Goal: Information Seeking & Learning: Learn about a topic

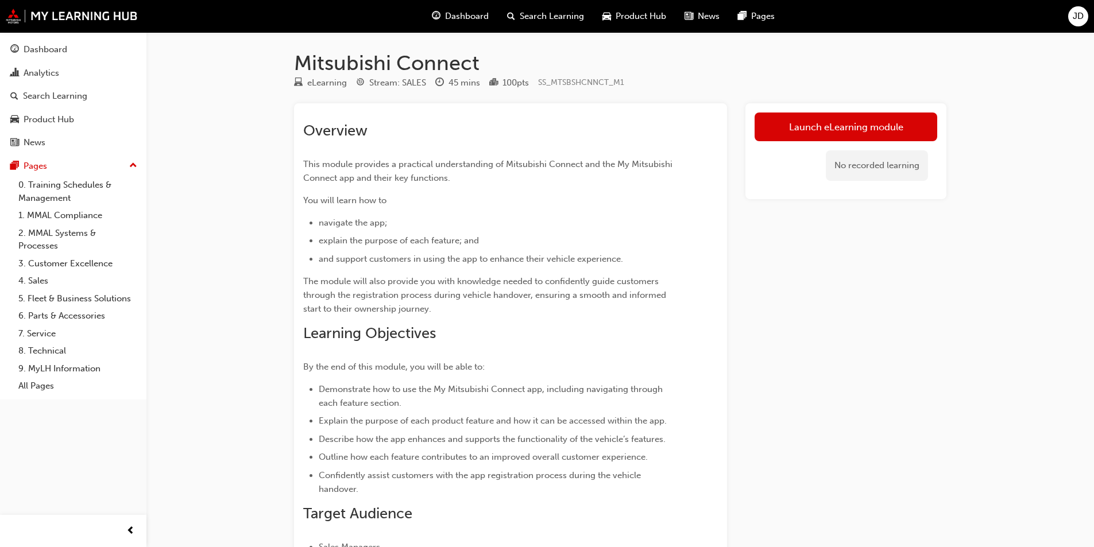
click at [472, 17] on span "Dashboard" at bounding box center [467, 16] width 44 height 13
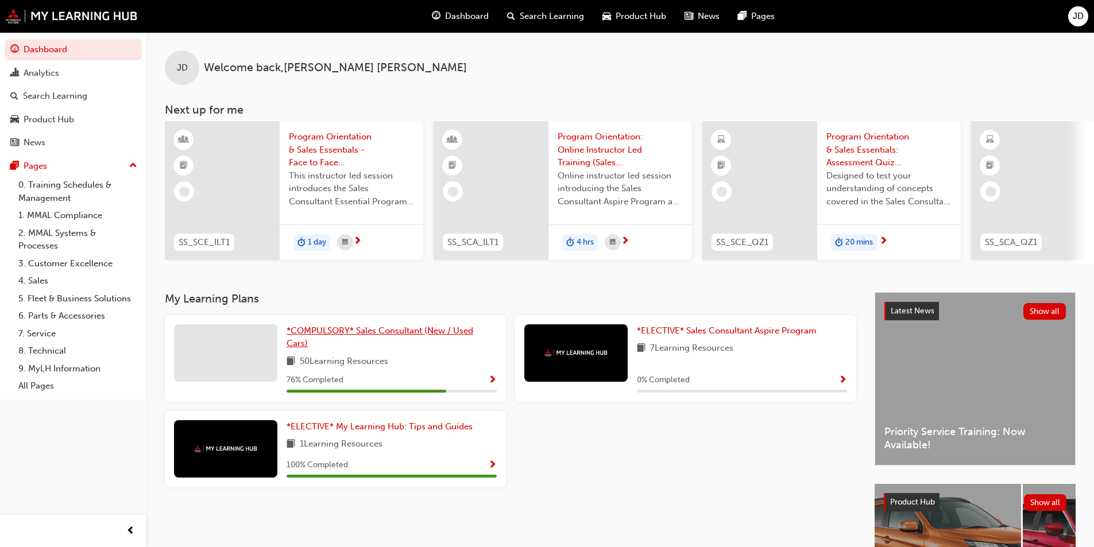
click at [413, 333] on span "*COMPULSORY* Sales Consultant (New / Used Cars)" at bounding box center [380, 338] width 187 height 24
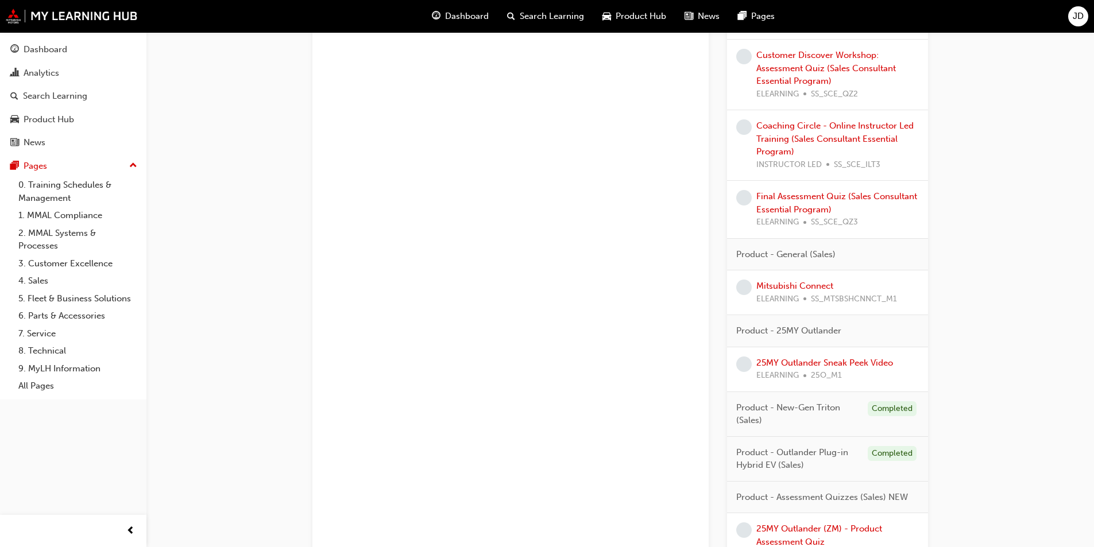
scroll to position [861, 0]
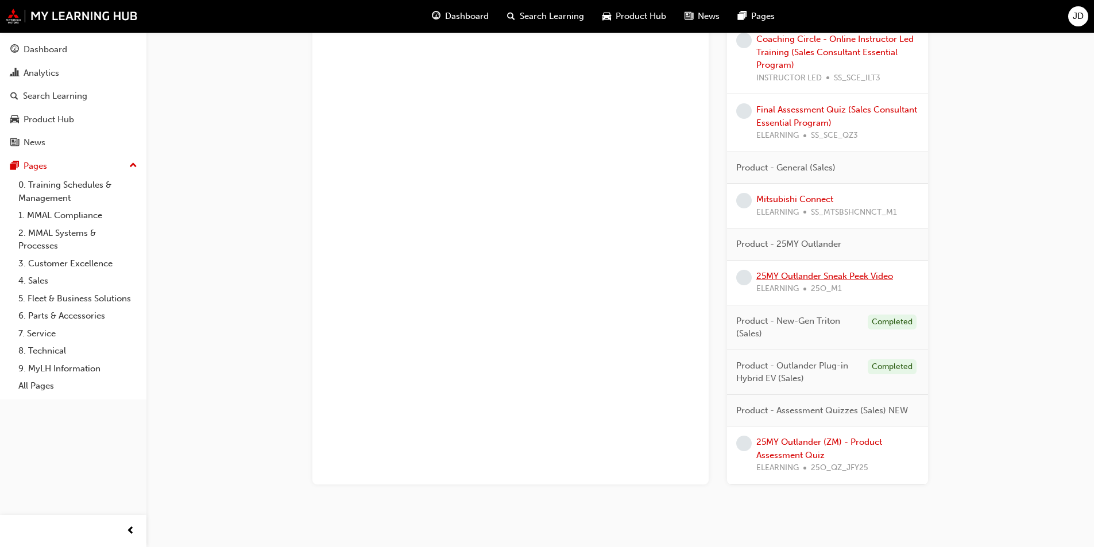
click at [882, 280] on link "25MY Outlander Sneak Peek Video" at bounding box center [824, 276] width 137 height 10
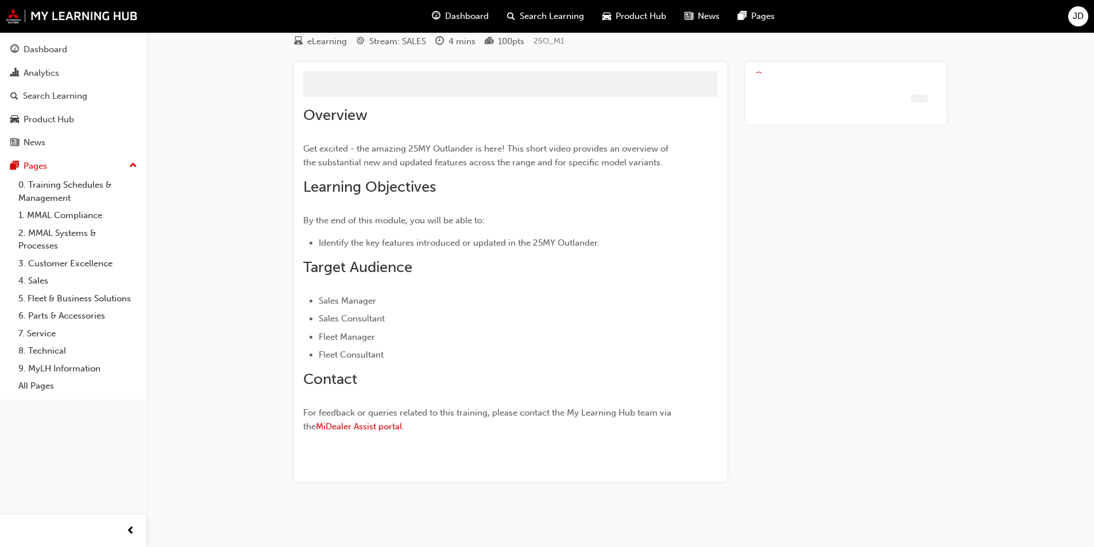
scroll to position [16, 0]
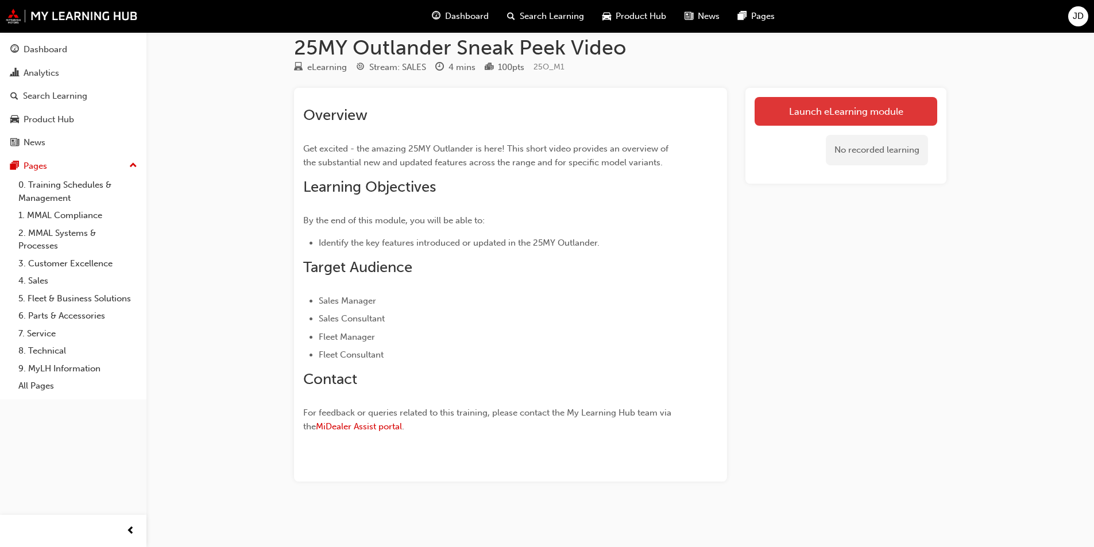
click at [851, 118] on link "Launch eLearning module" at bounding box center [846, 111] width 183 height 29
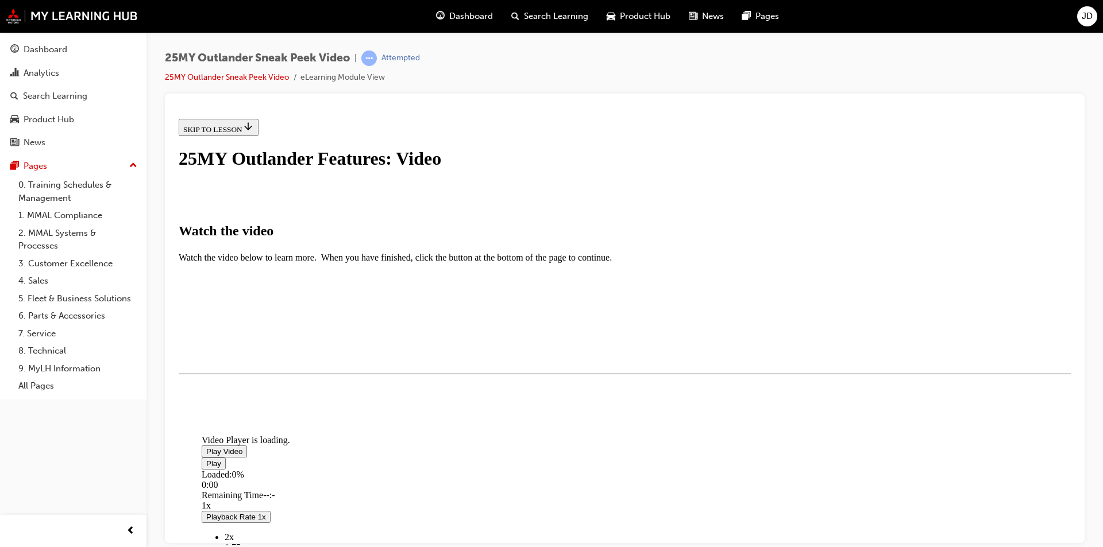
scroll to position [115, 0]
click at [206, 447] on span "Video player" at bounding box center [206, 451] width 0 height 9
click at [291, 412] on div "I HAVE WATCHED THIS VIDEO" at bounding box center [236, 407] width 107 height 9
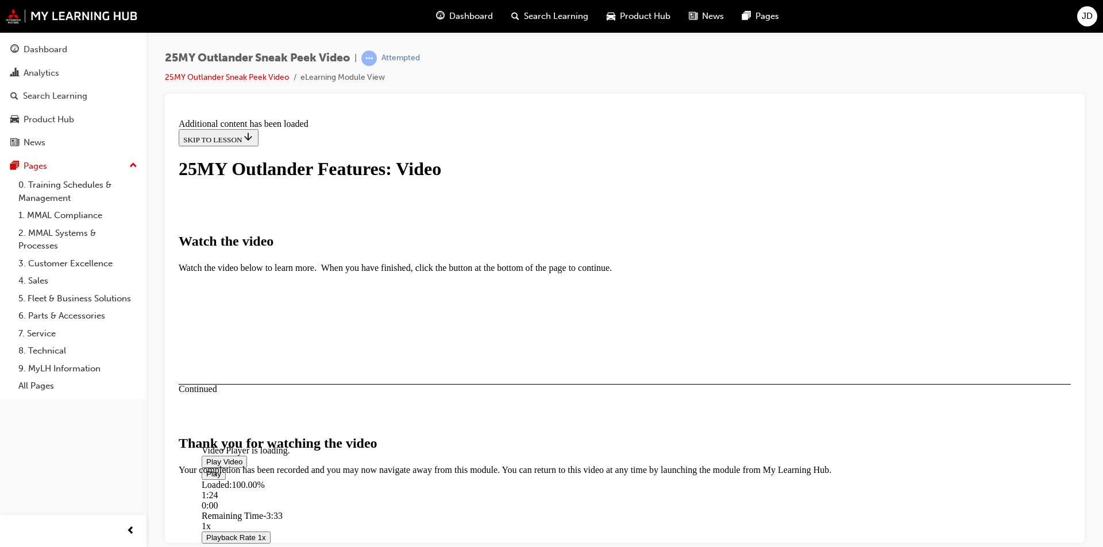
scroll to position [341, 0]
click at [249, 539] on button "CLOSE MODULE" at bounding box center [214, 545] width 70 height 12
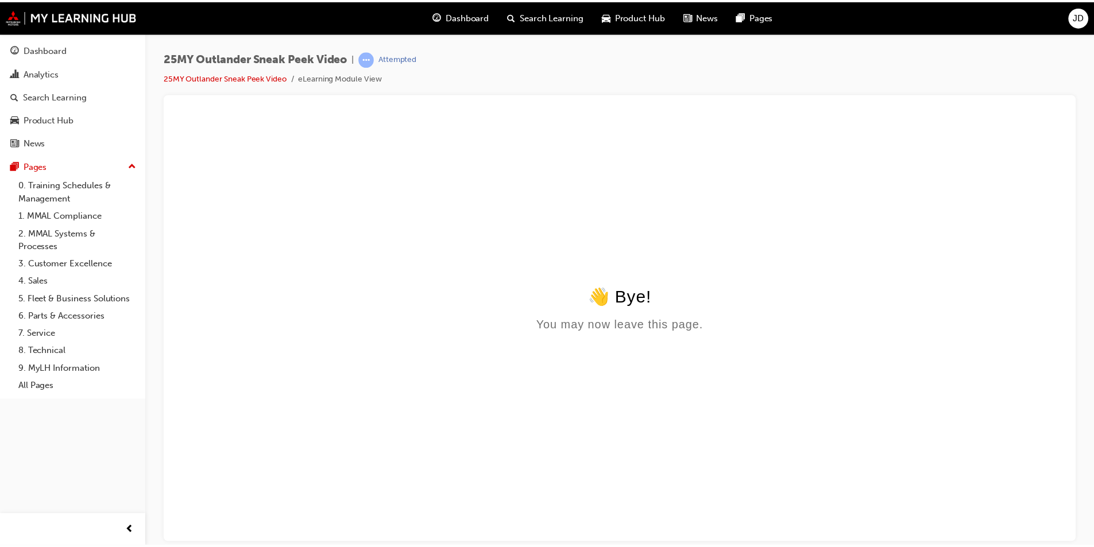
scroll to position [0, 0]
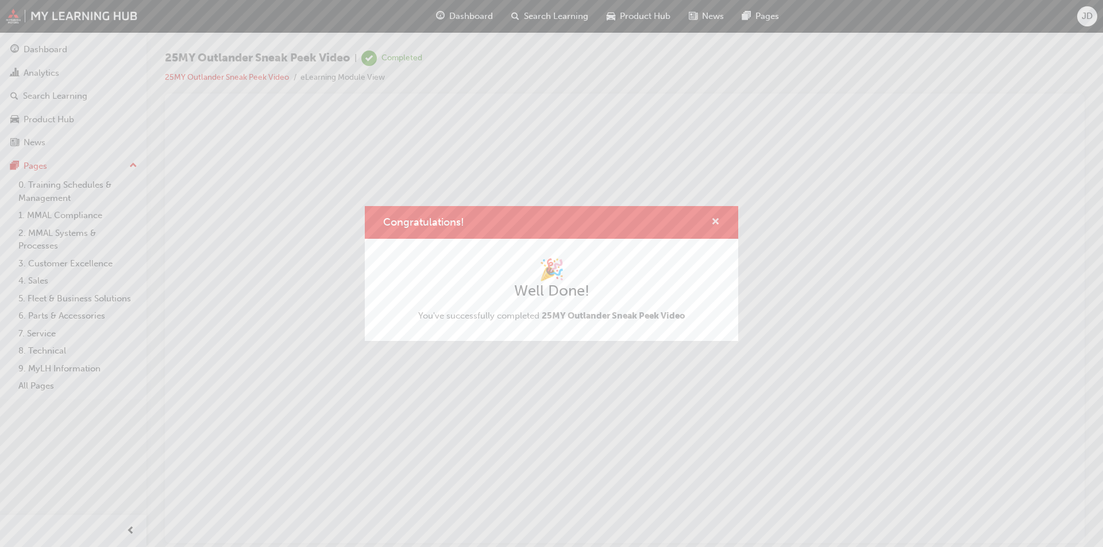
click at [713, 219] on span "cross-icon" at bounding box center [715, 223] width 9 height 10
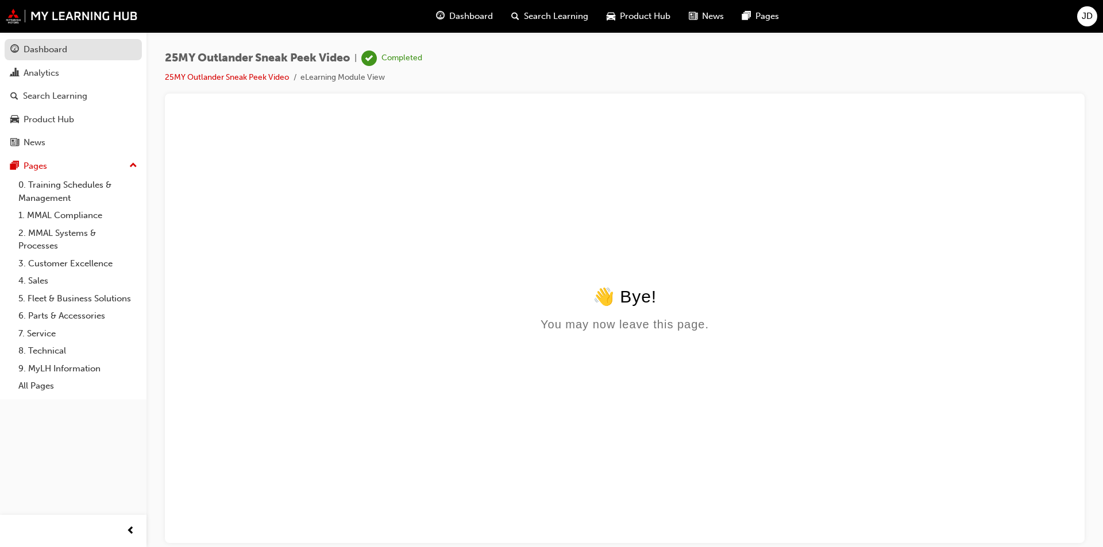
click at [88, 49] on div "Dashboard" at bounding box center [73, 49] width 126 height 14
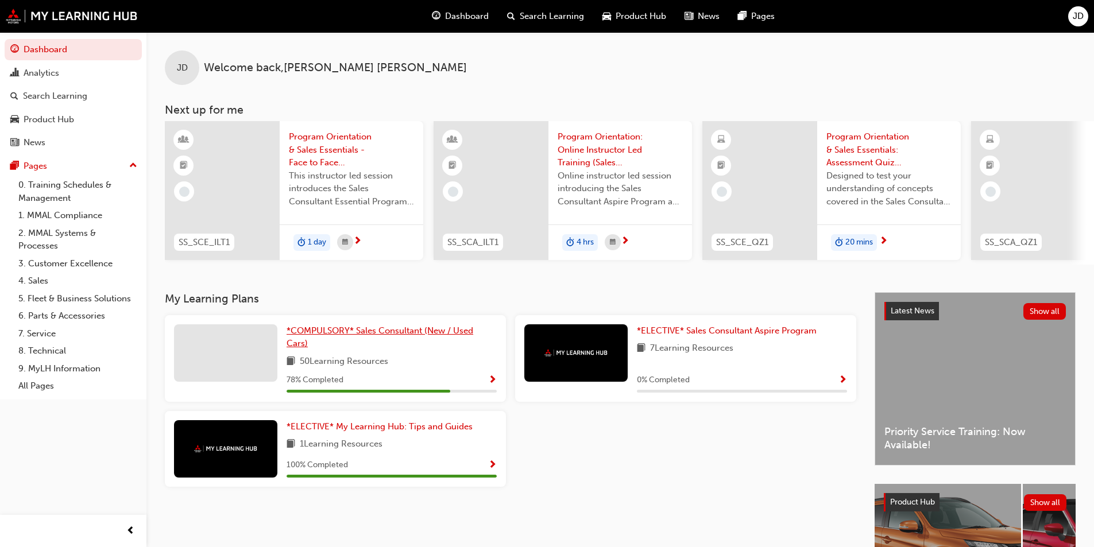
click at [354, 337] on span "*COMPULSORY* Sales Consultant (New / Used Cars)" at bounding box center [380, 338] width 187 height 24
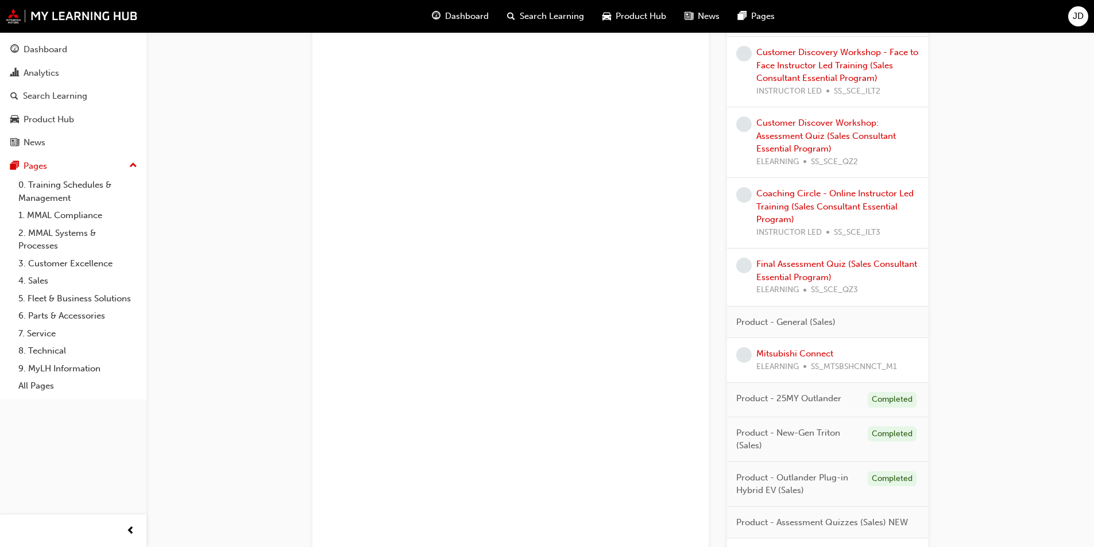
scroll to position [861, 0]
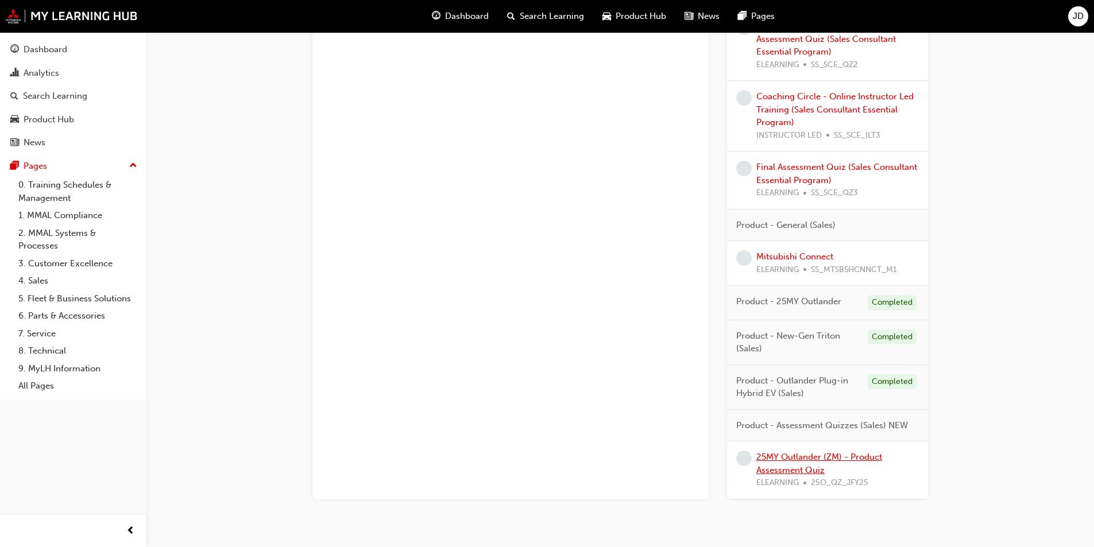
click at [827, 458] on link "25MY Outlander (ZM) - Product Assessment Quiz" at bounding box center [819, 464] width 126 height 24
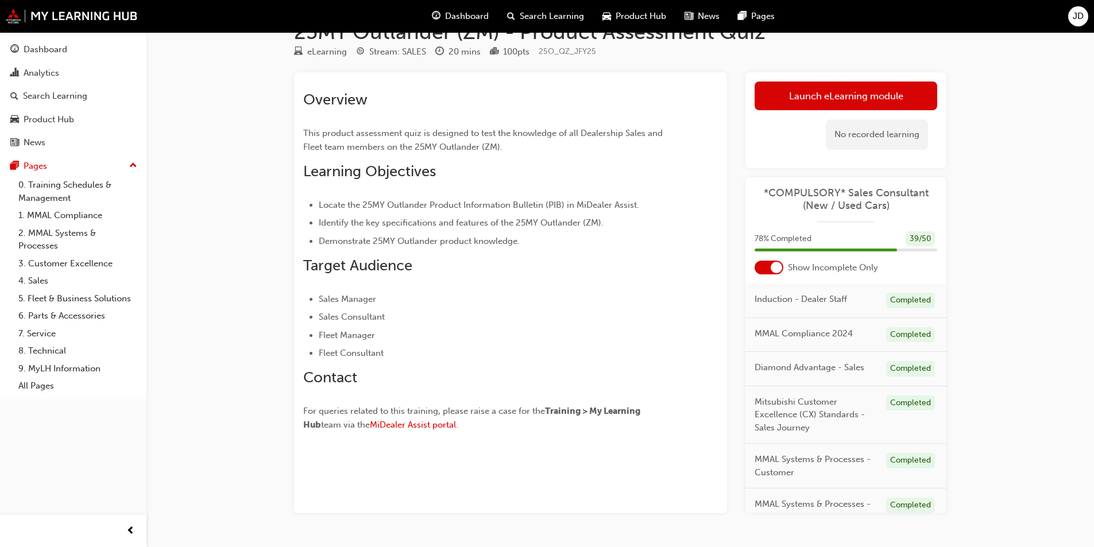
scroll to position [63, 0]
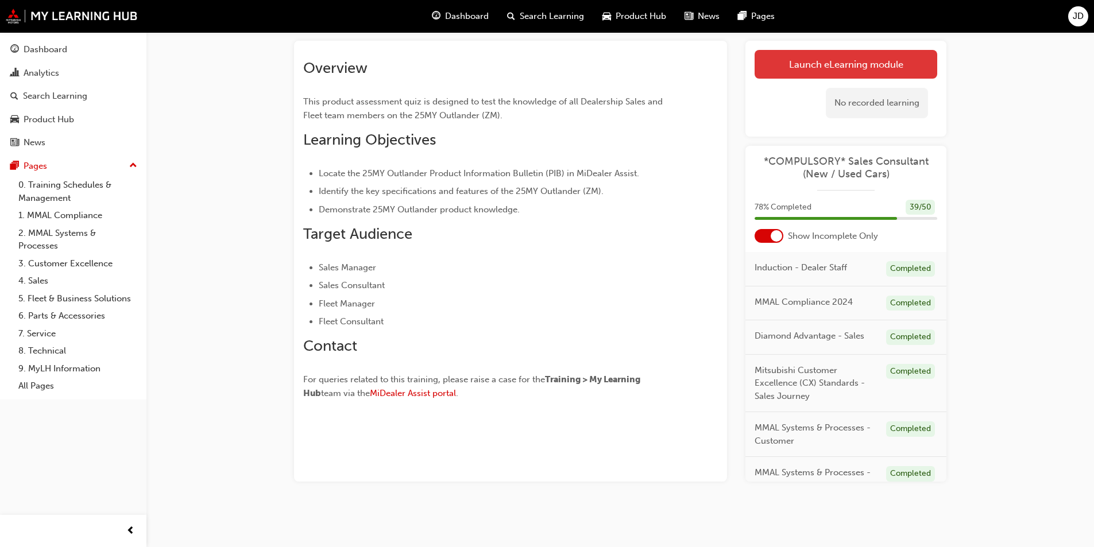
click at [861, 58] on link "Launch eLearning module" at bounding box center [846, 64] width 183 height 29
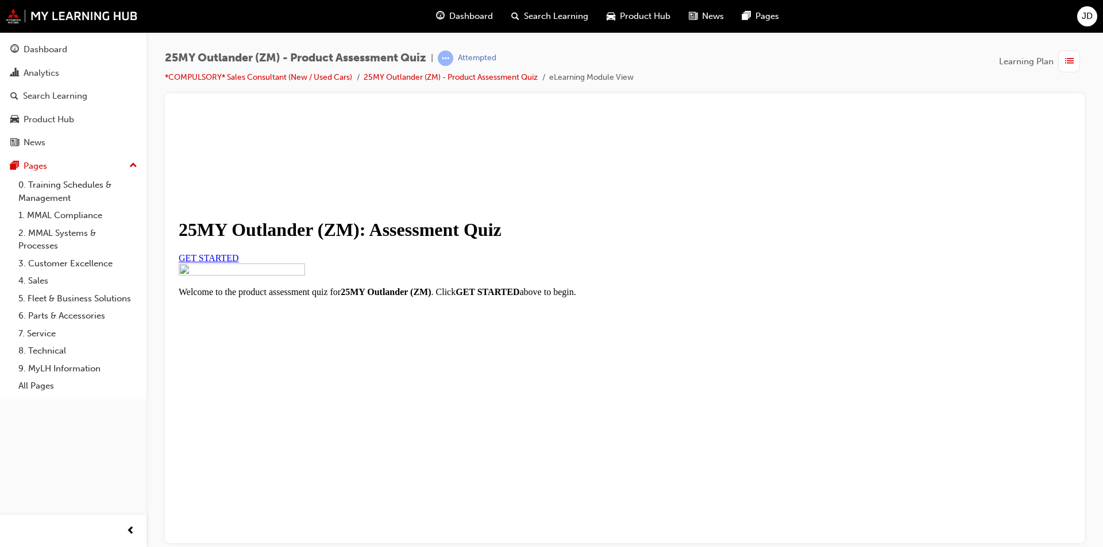
scroll to position [111, 0]
click at [239, 253] on span "GET STARTED" at bounding box center [209, 258] width 60 height 10
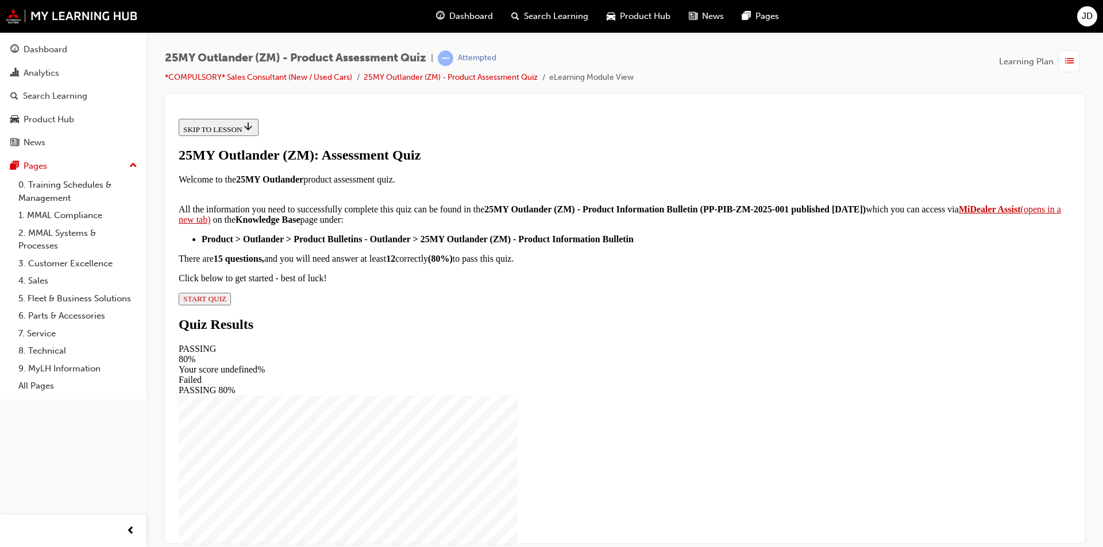
scroll to position [167, 0]
click at [463, 305] on div "25MY Outlander (ZM): Assessment Quiz Welcome to the 25MY Outlander product asse…" at bounding box center [625, 226] width 892 height 158
click at [226, 303] on span "START QUIZ" at bounding box center [204, 298] width 43 height 9
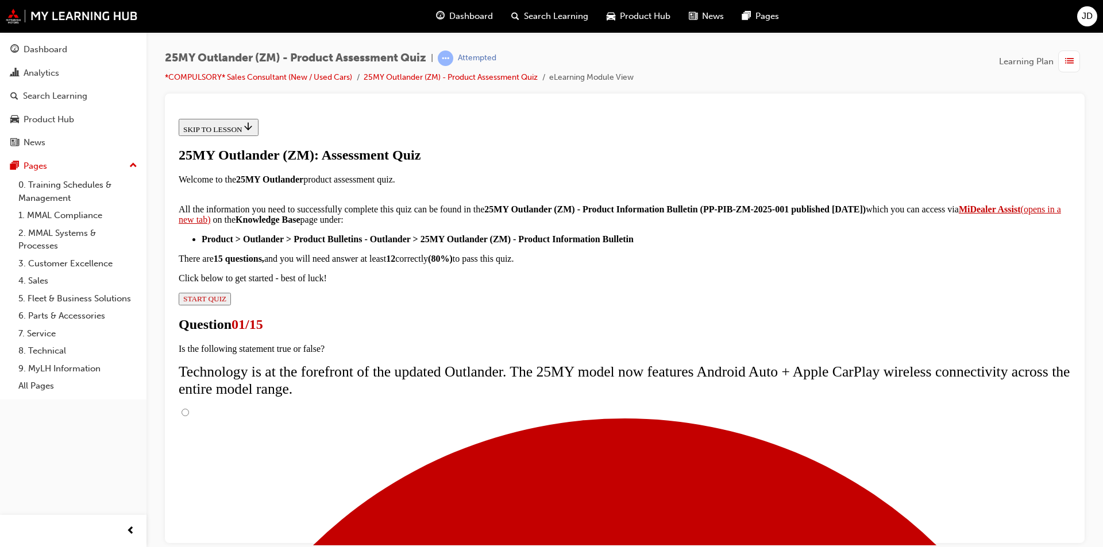
scroll to position [79, 0]
click at [189, 408] on input "True" at bounding box center [184, 411] width 7 height 7
radio input "true"
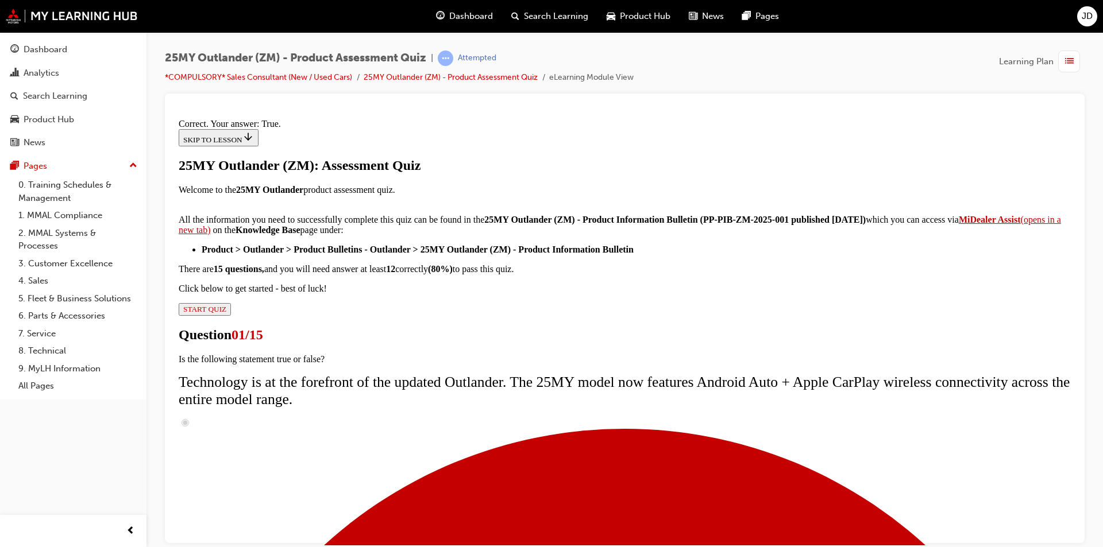
scroll to position [115, 0]
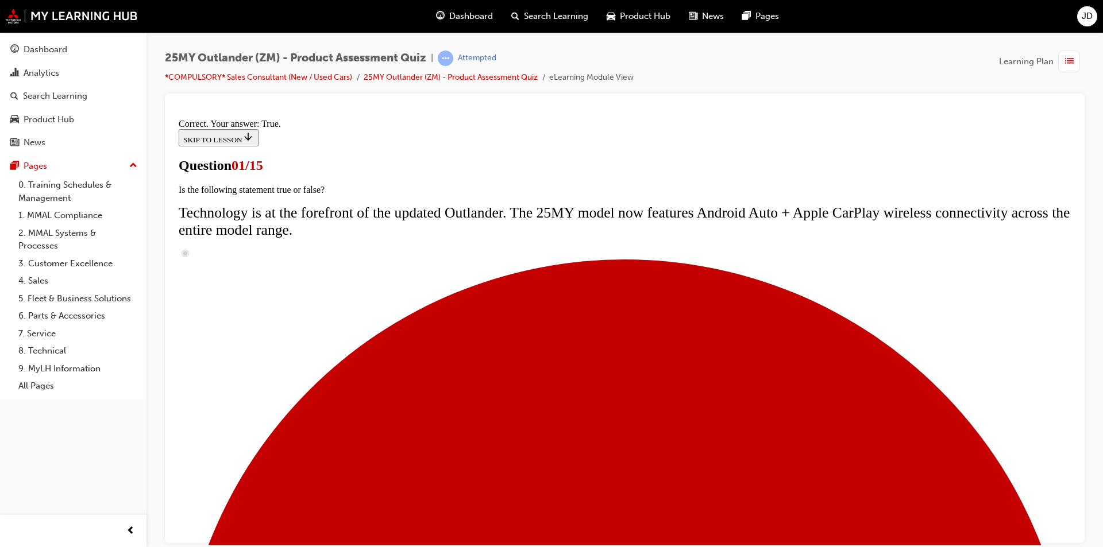
scroll to position [138, 0]
radio input "true"
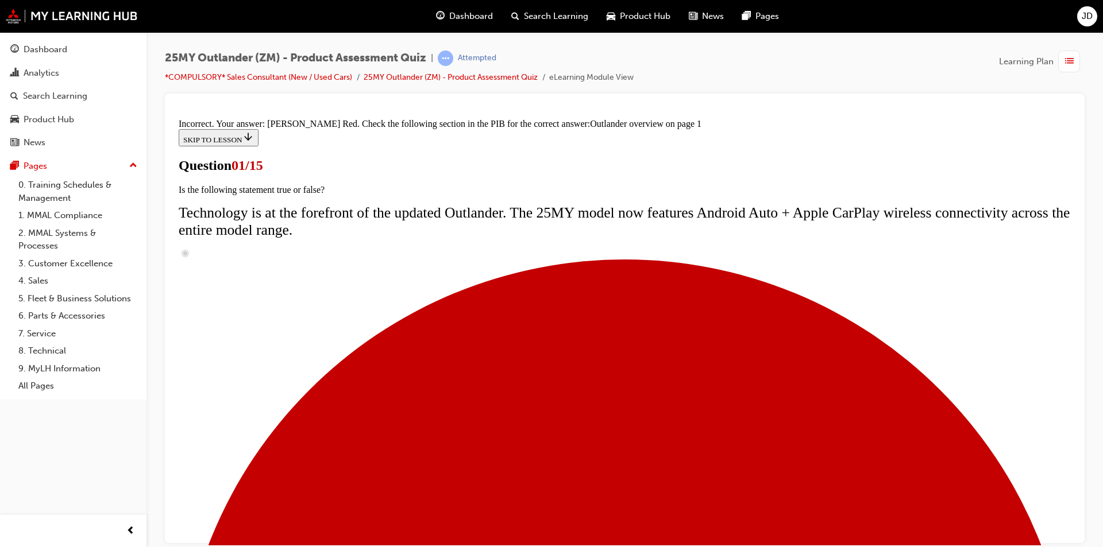
scroll to position [330, 0]
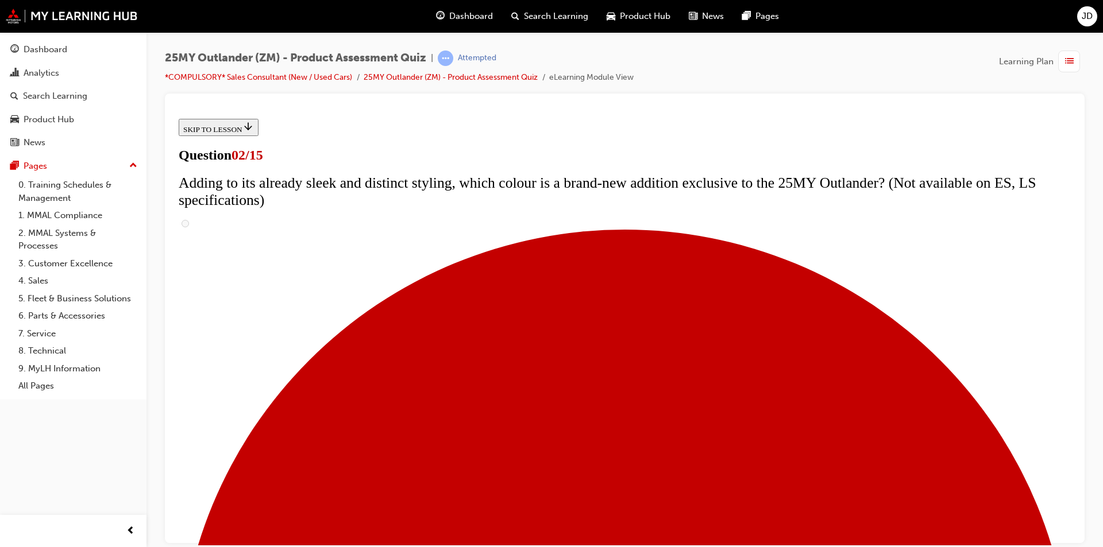
scroll to position [172, 0]
checkbox input "true"
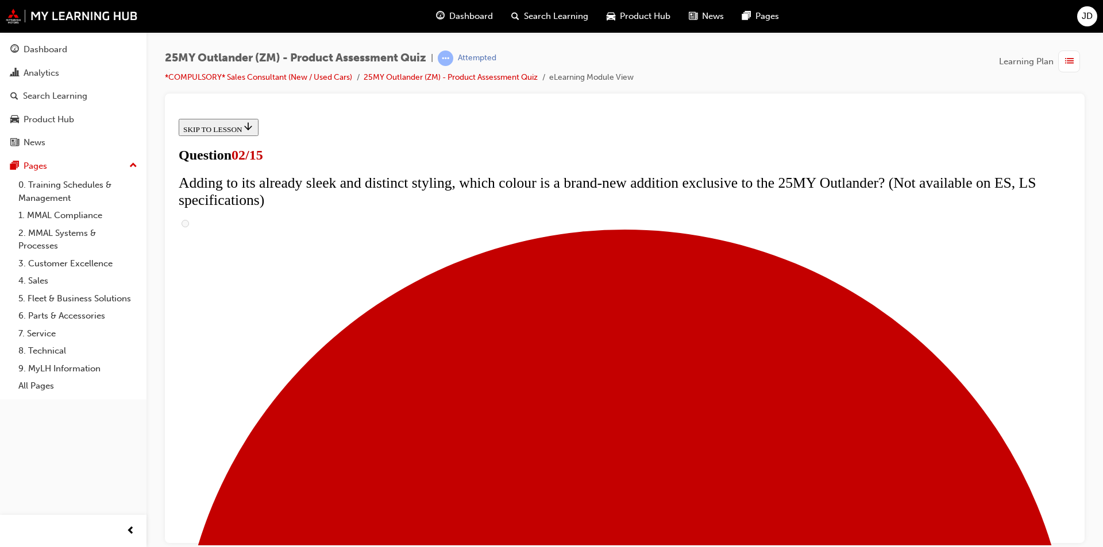
checkbox input "true"
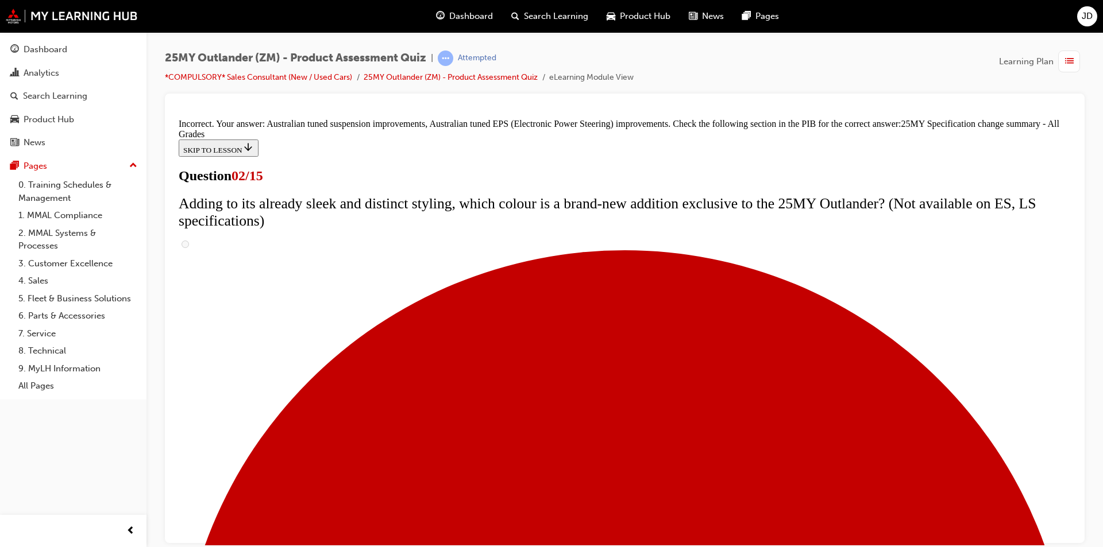
scroll to position [369, 0]
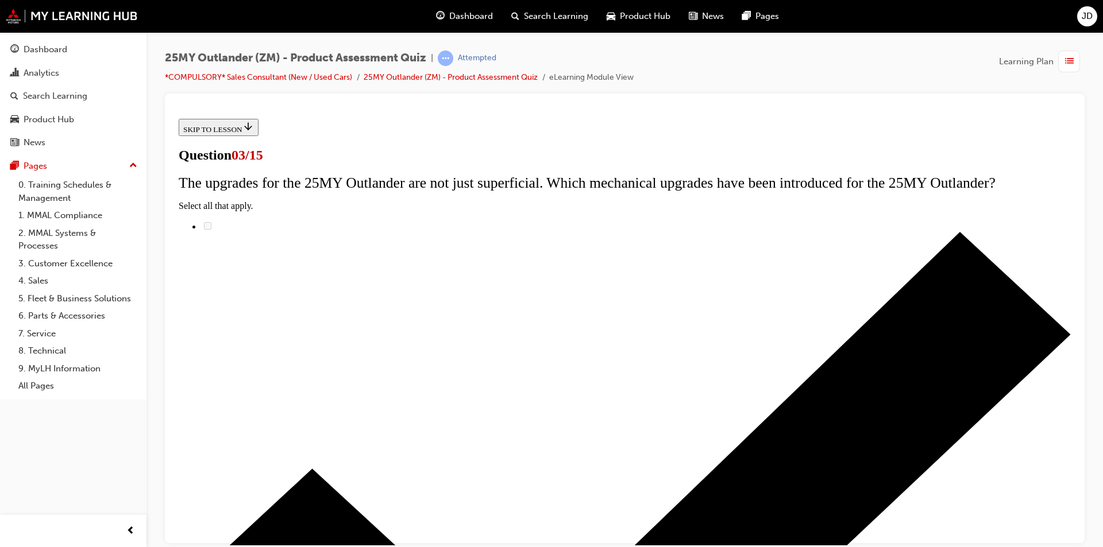
scroll to position [57, 0]
radio input "true"
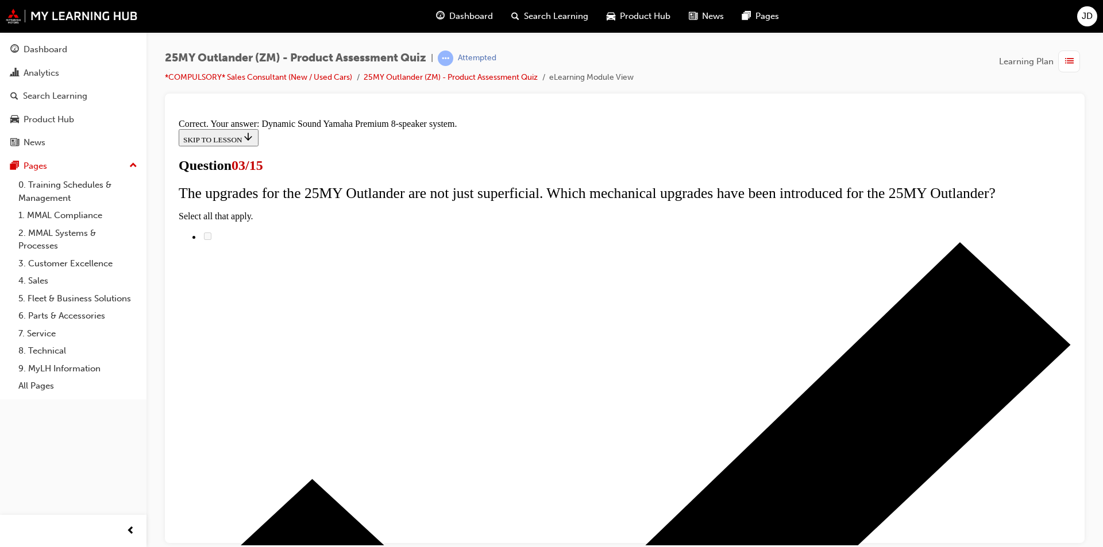
scroll to position [168, 0]
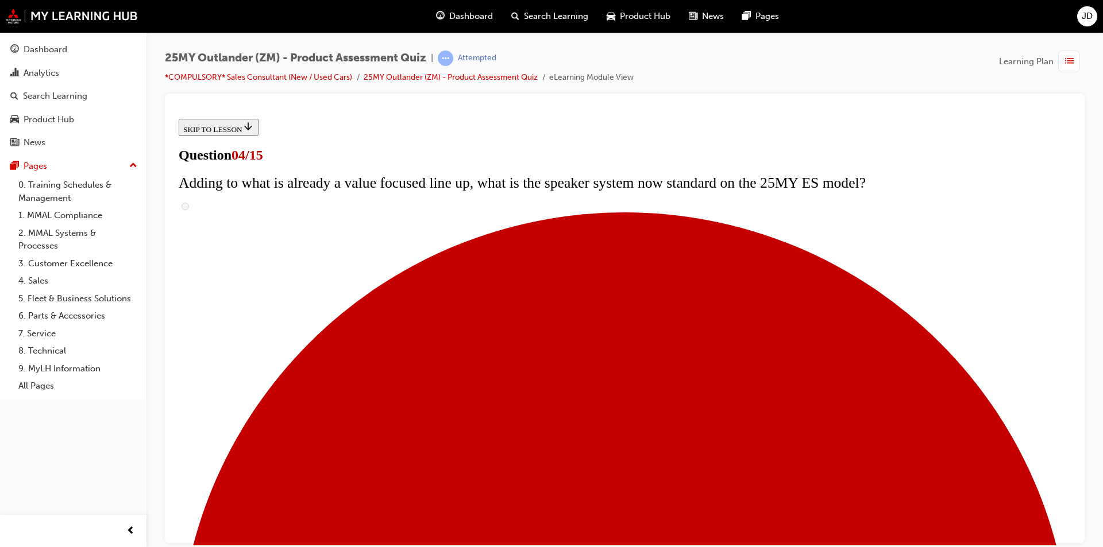
scroll to position [153, 0]
checkbox input "true"
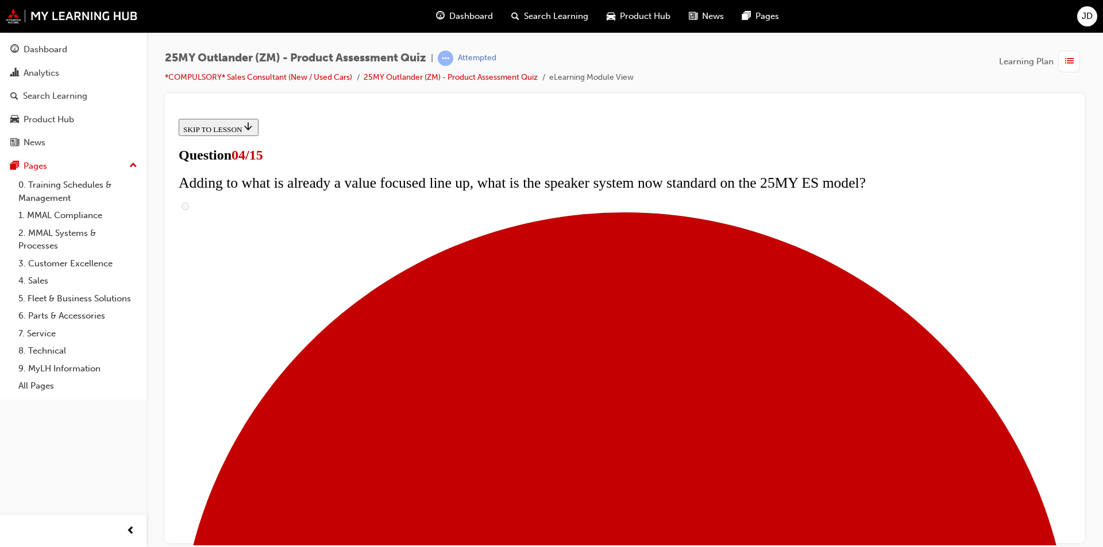
checkbox input "true"
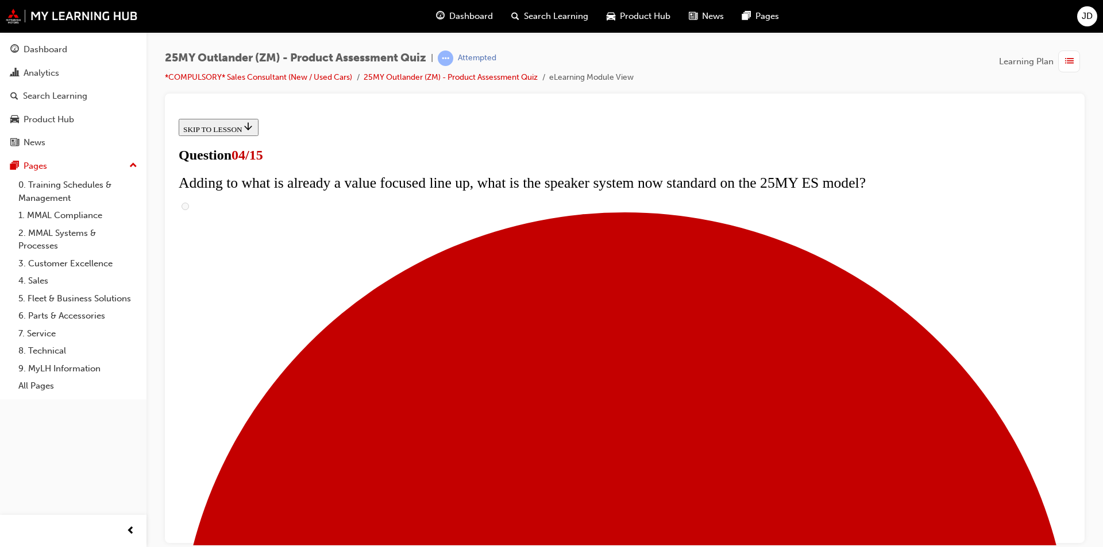
checkbox input "true"
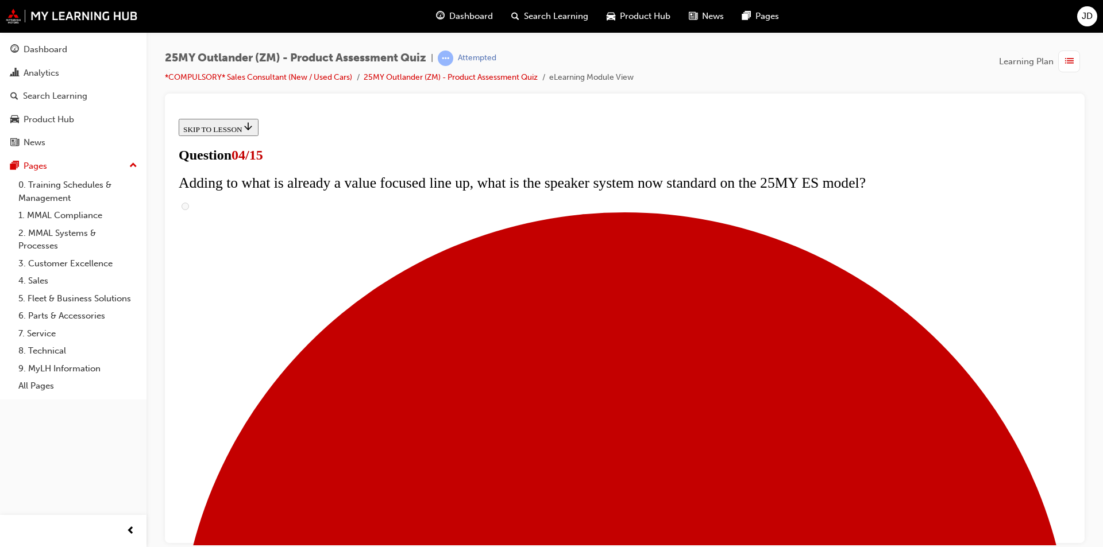
checkbox input "true"
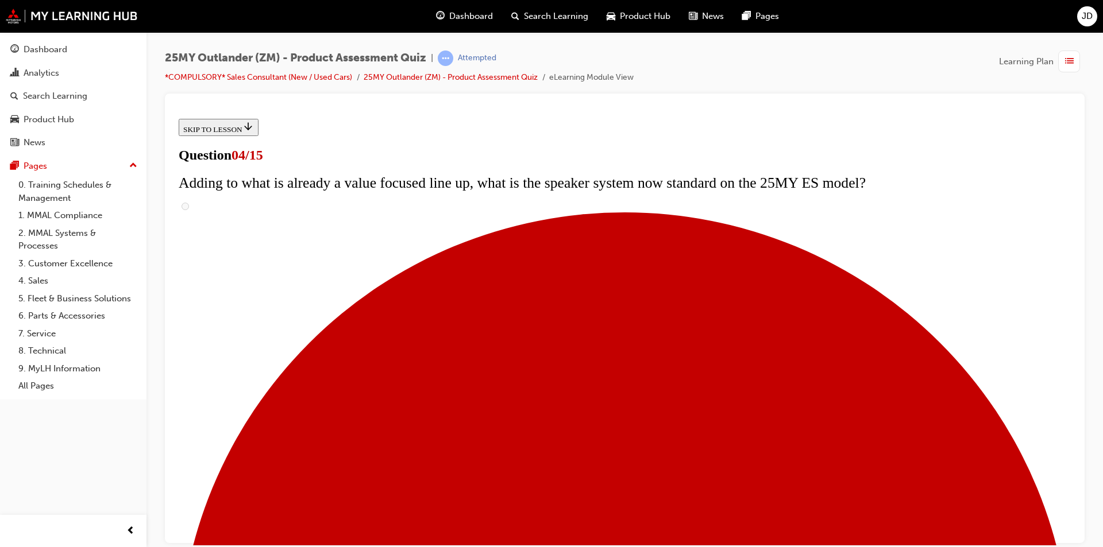
checkbox input "true"
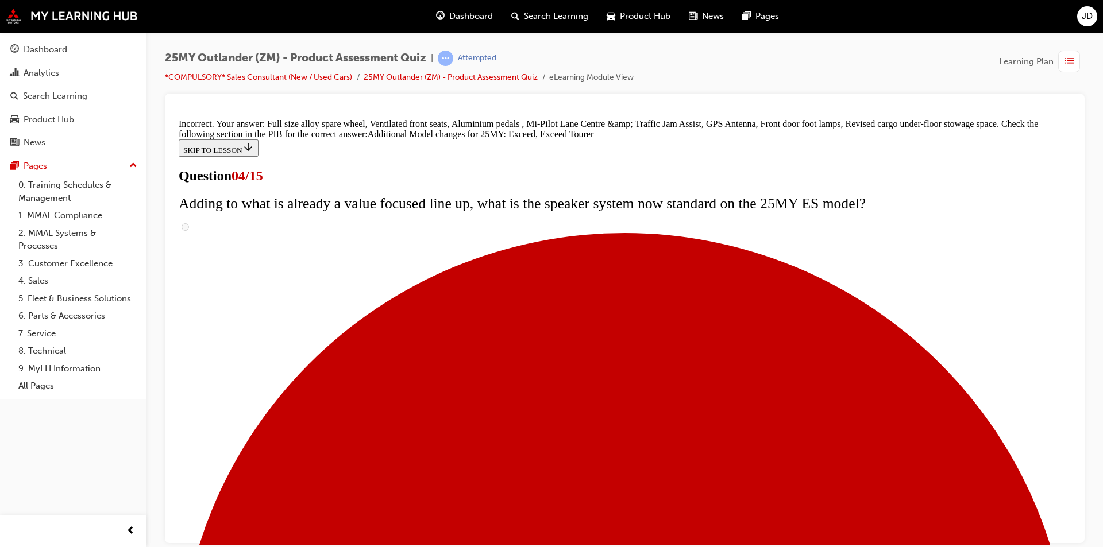
scroll to position [415, 0]
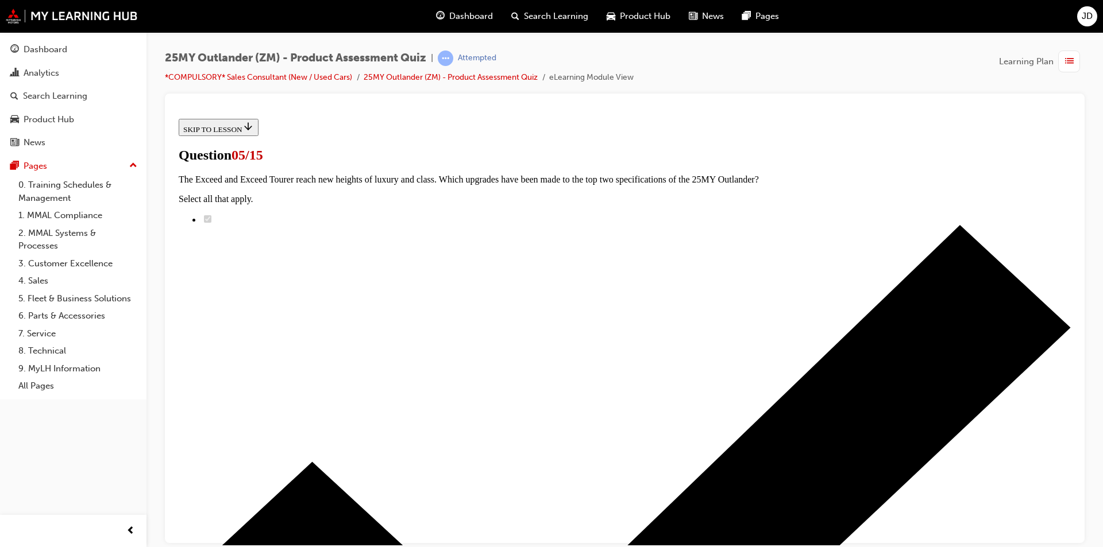
scroll to position [115, 0]
radio input "true"
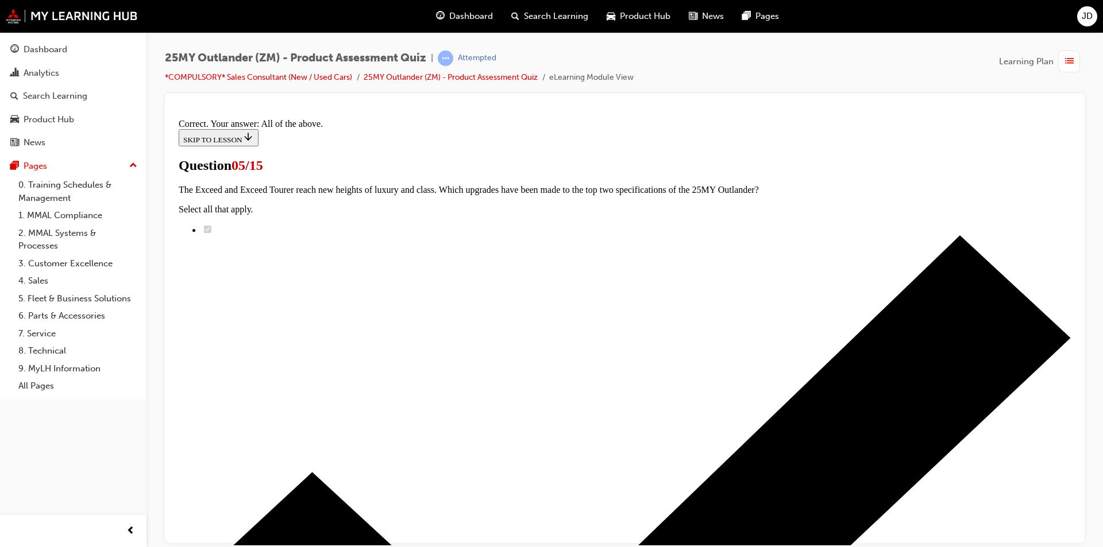
scroll to position [260, 0]
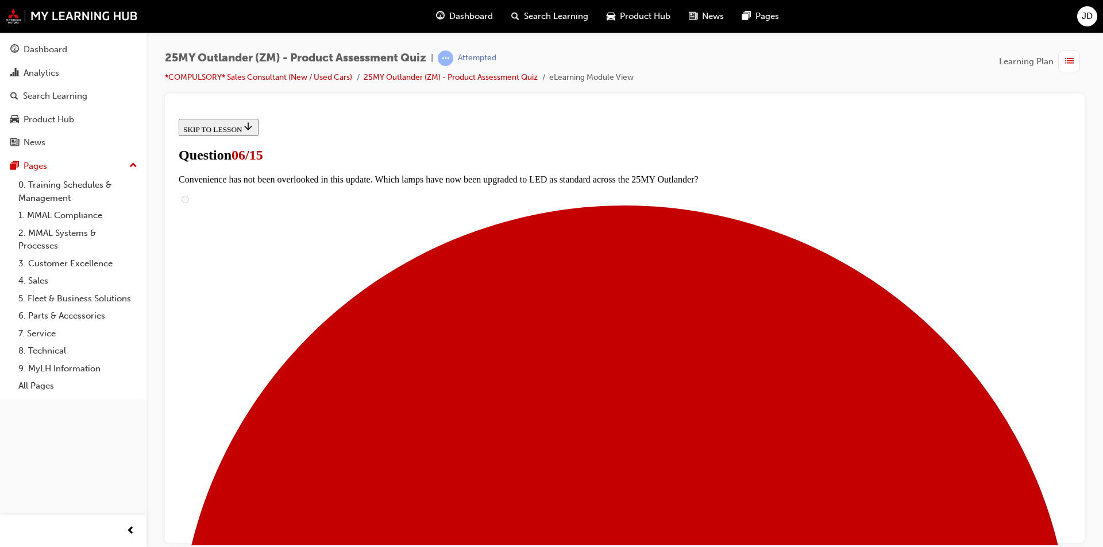
scroll to position [230, 0]
radio input "true"
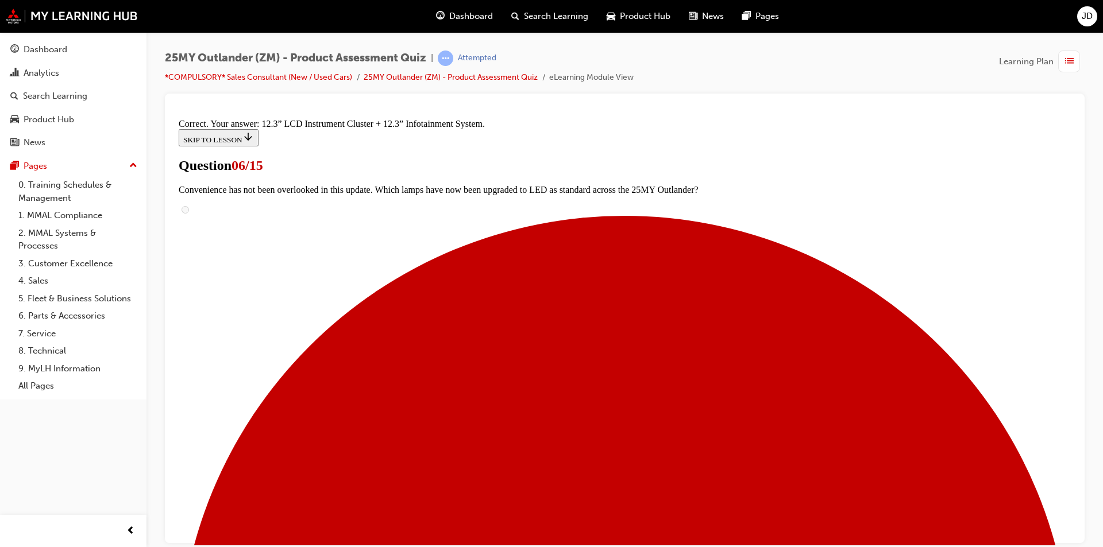
scroll to position [368, 0]
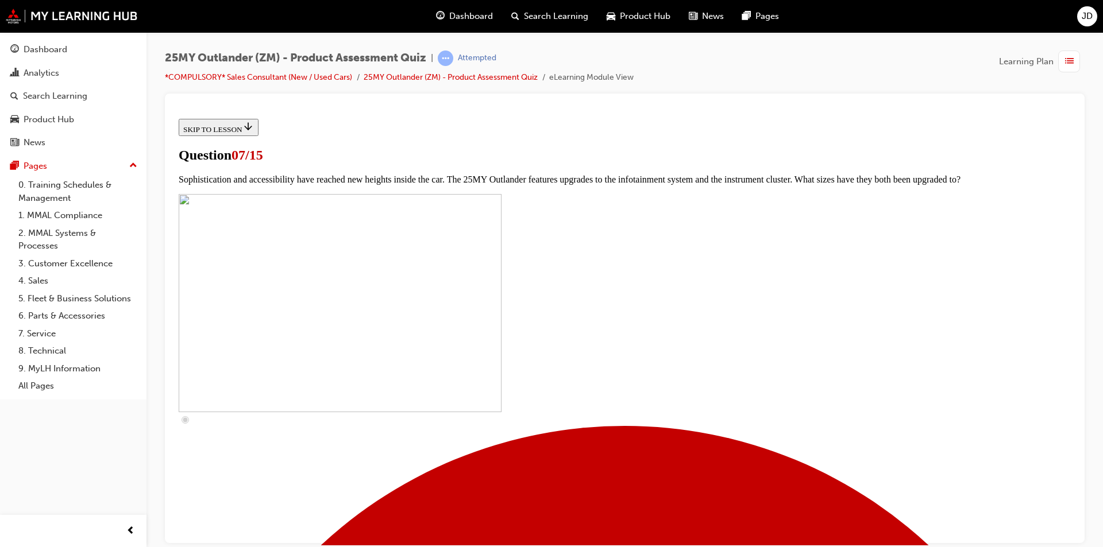
scroll to position [402, 0]
checkbox input "true"
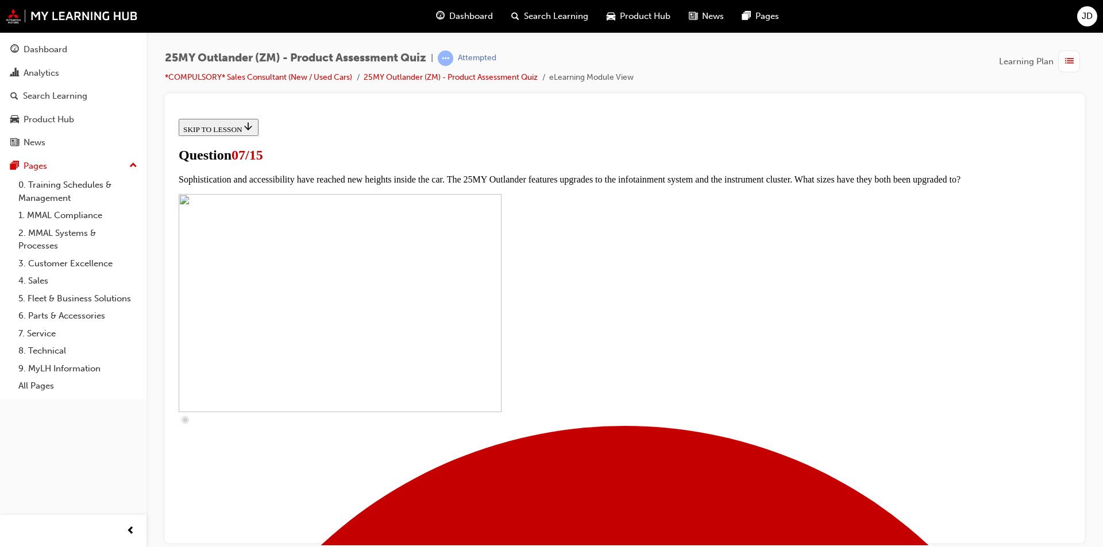
checkbox input "true"
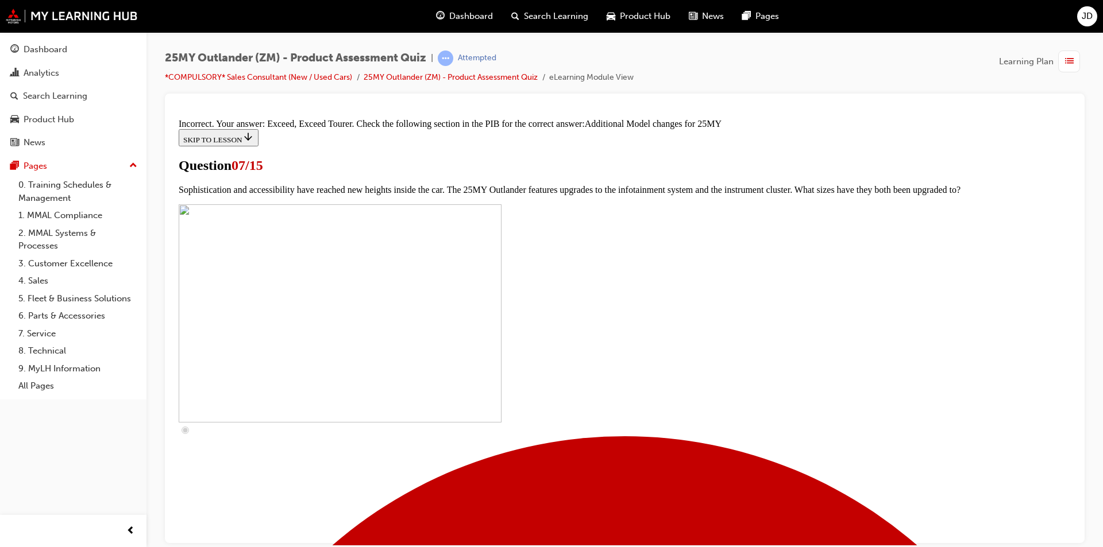
scroll to position [570, 0]
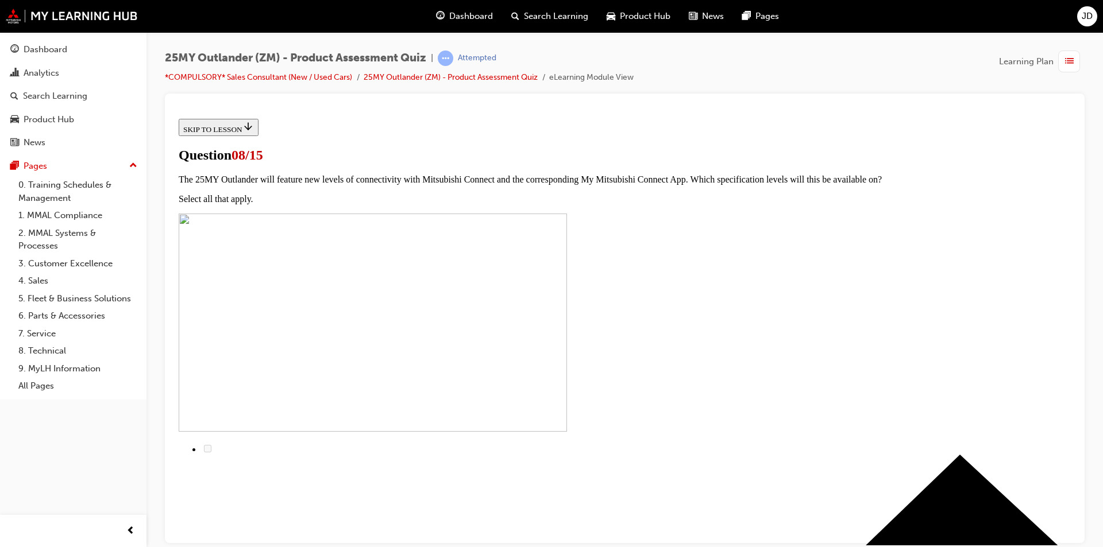
scroll to position [57, 0]
radio input "true"
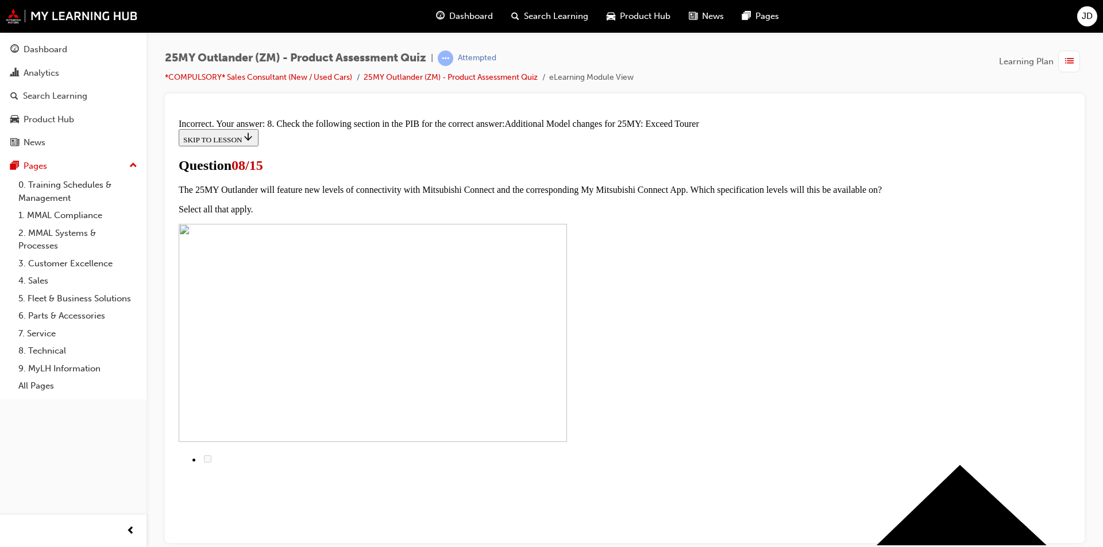
scroll to position [238, 0]
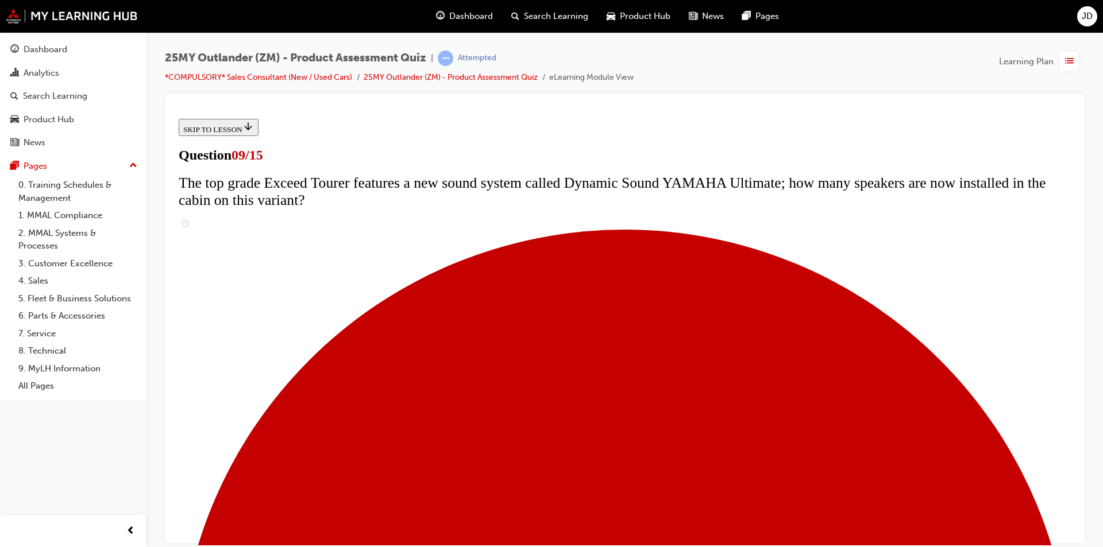
scroll to position [517, 0]
radio input "true"
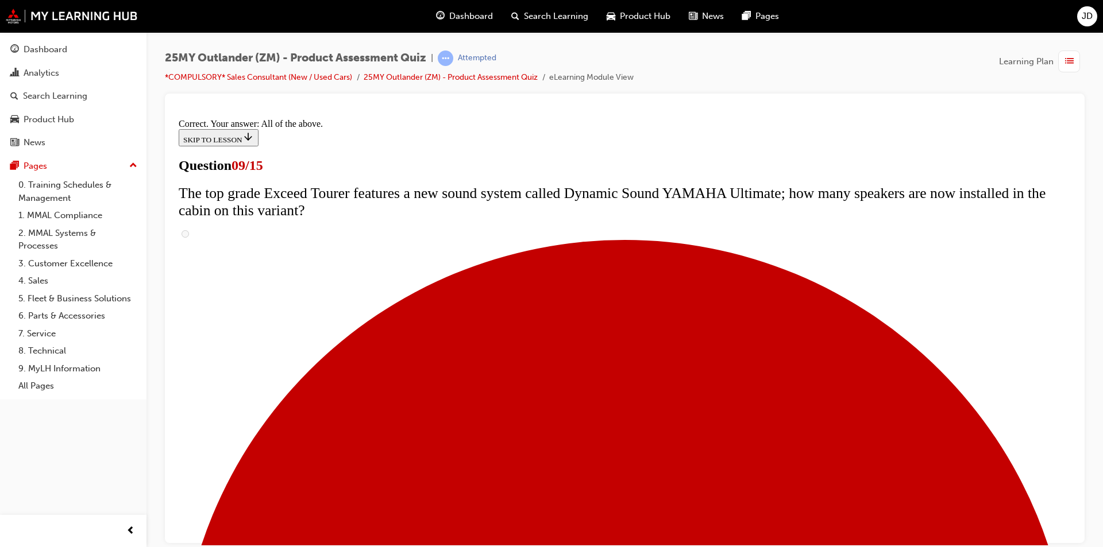
scroll to position [578, 0]
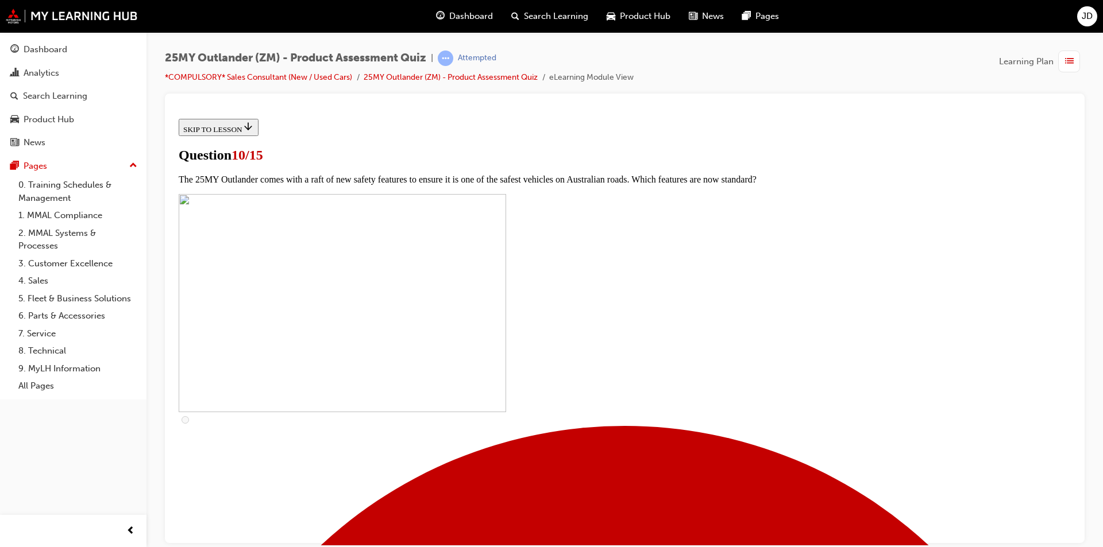
scroll to position [115, 0]
checkbox input "true"
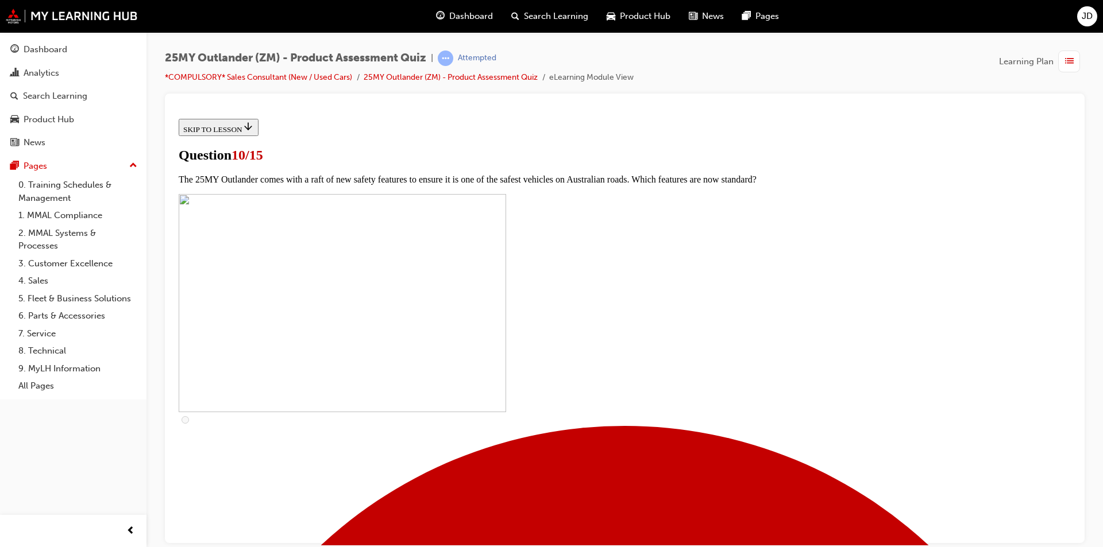
checkbox input "true"
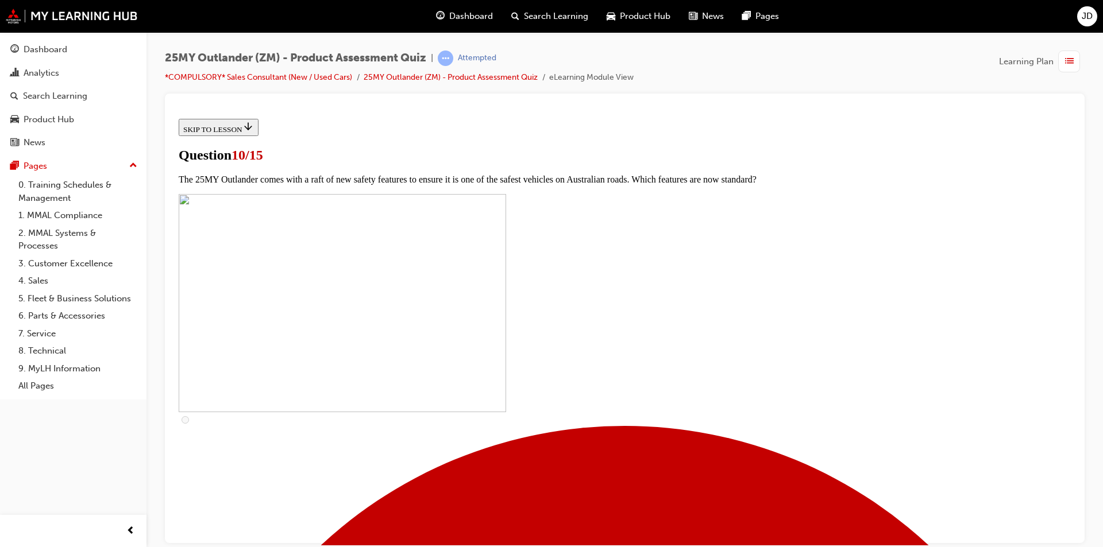
checkbox input "true"
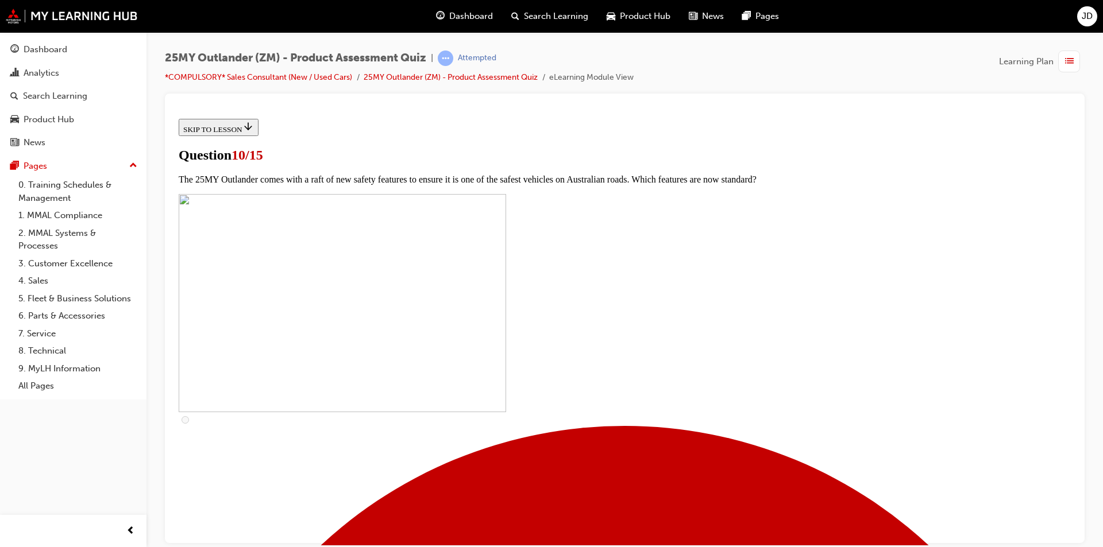
scroll to position [345, 0]
checkbox input "true"
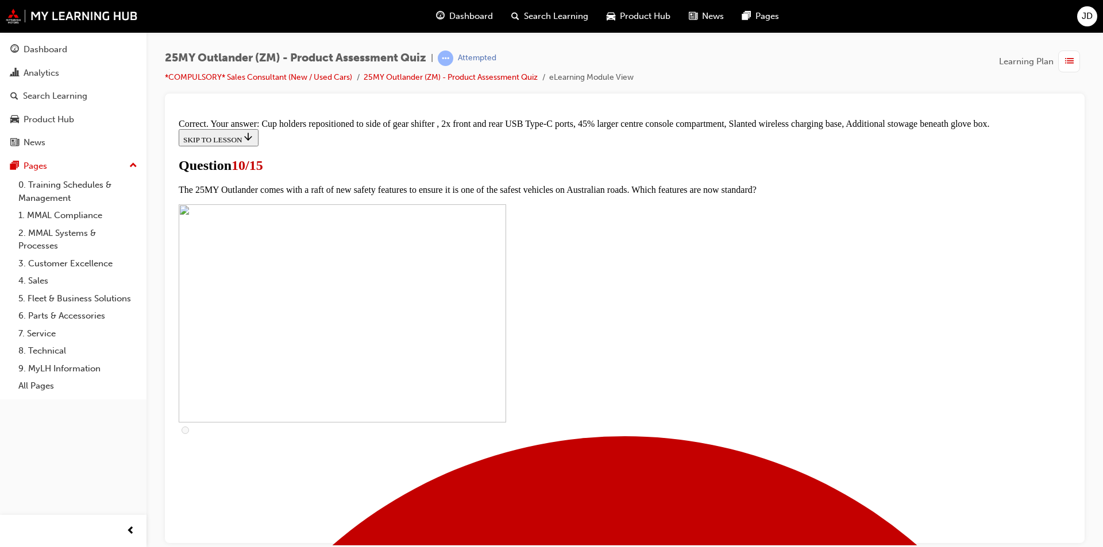
scroll to position [471, 0]
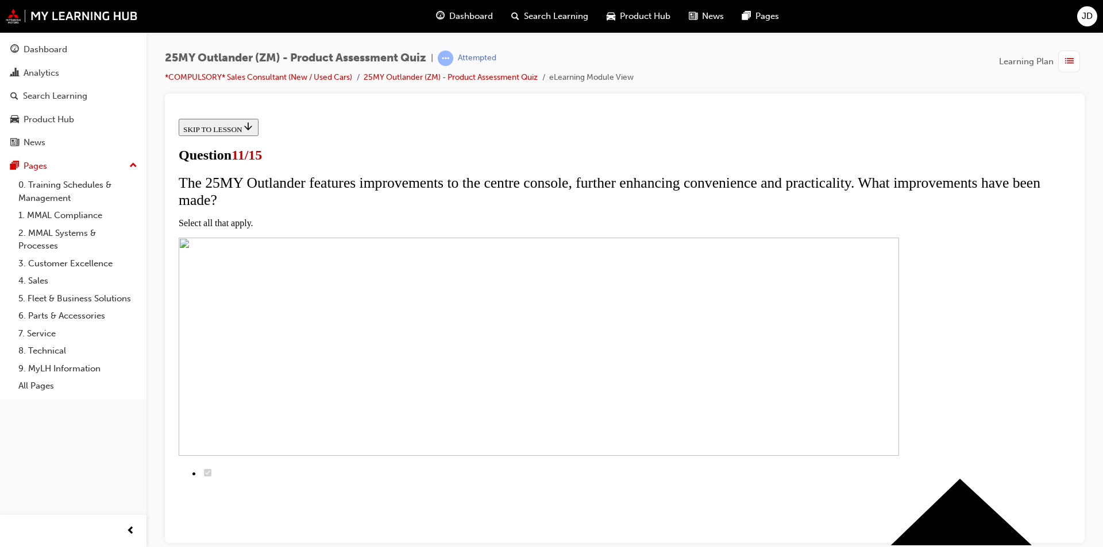
scroll to position [115, 0]
checkbox input "true"
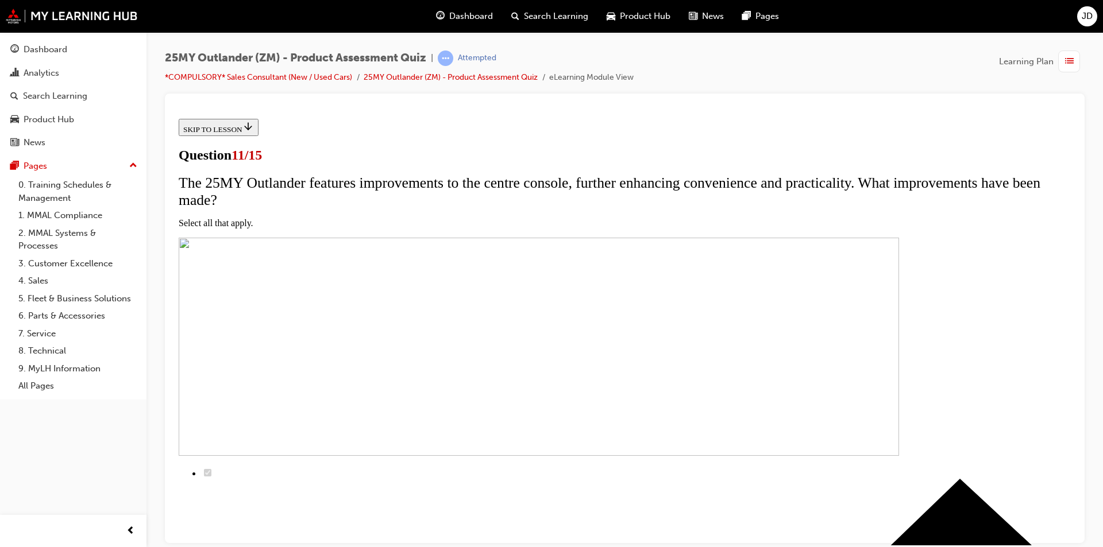
checkbox input "true"
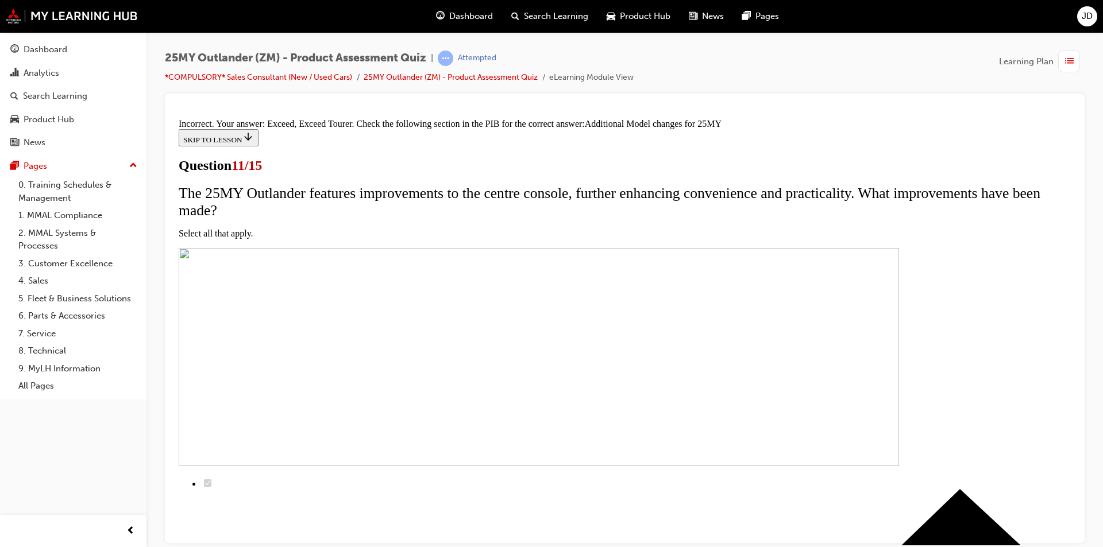
scroll to position [323, 0]
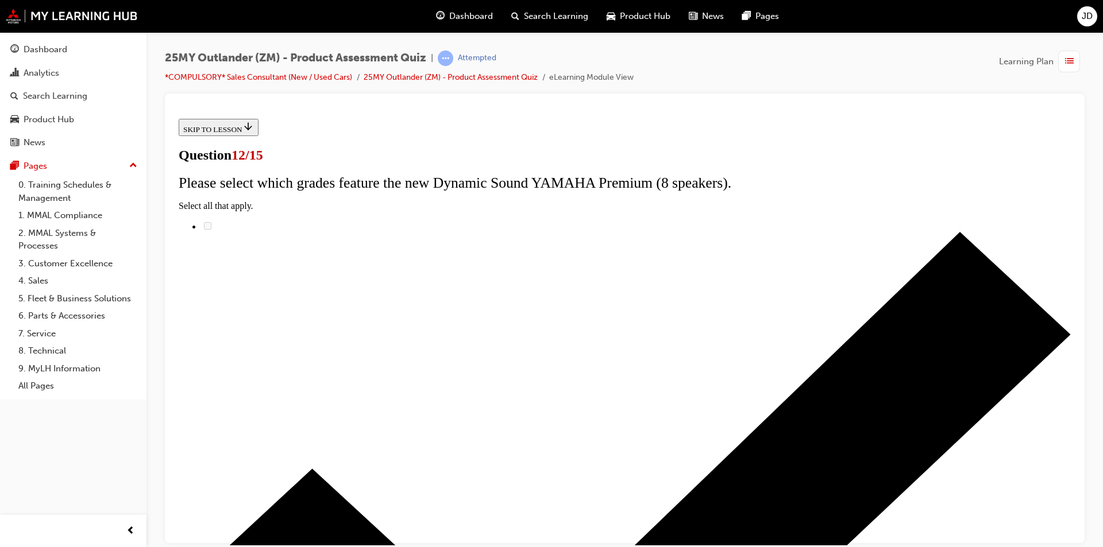
scroll to position [79, 0]
radio input "true"
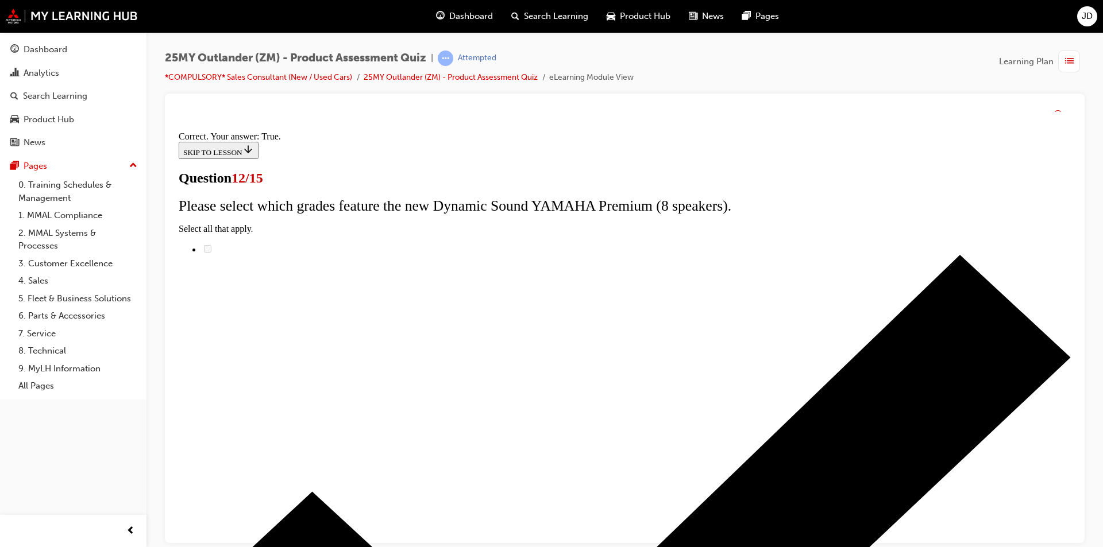
scroll to position [115, 0]
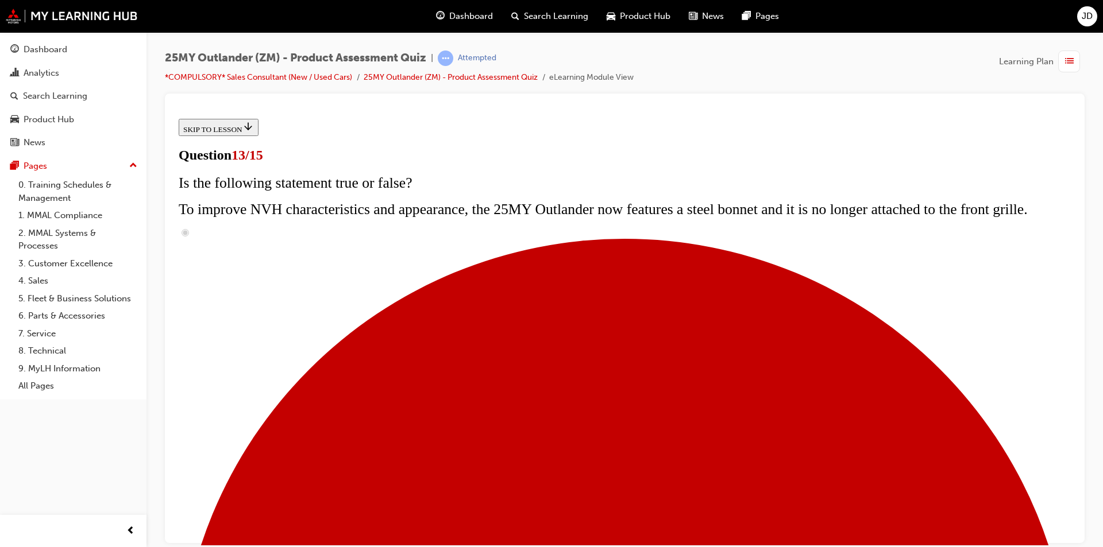
scroll to position [138, 0]
radio input "true"
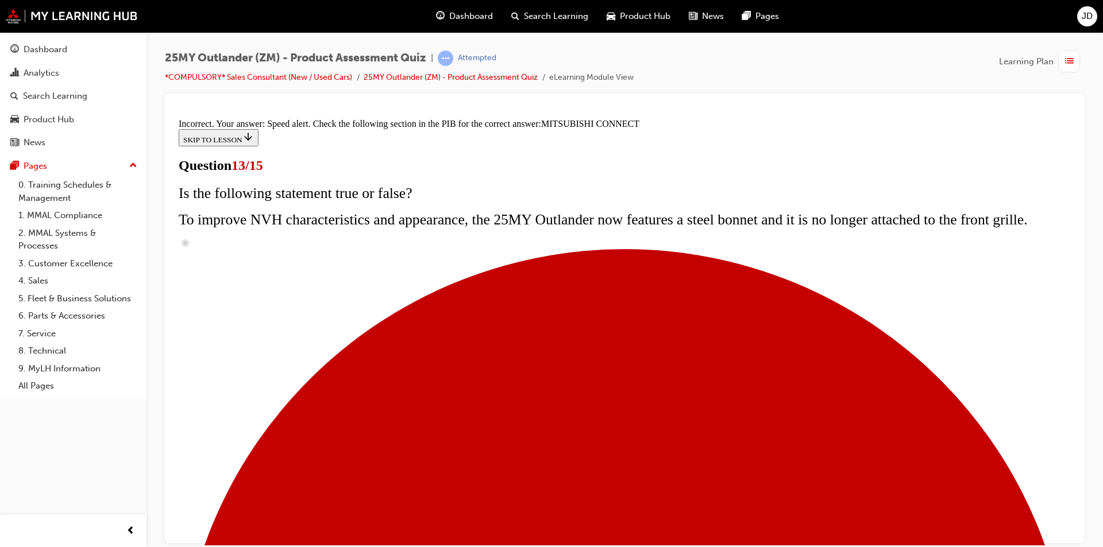
scroll to position [350, 0]
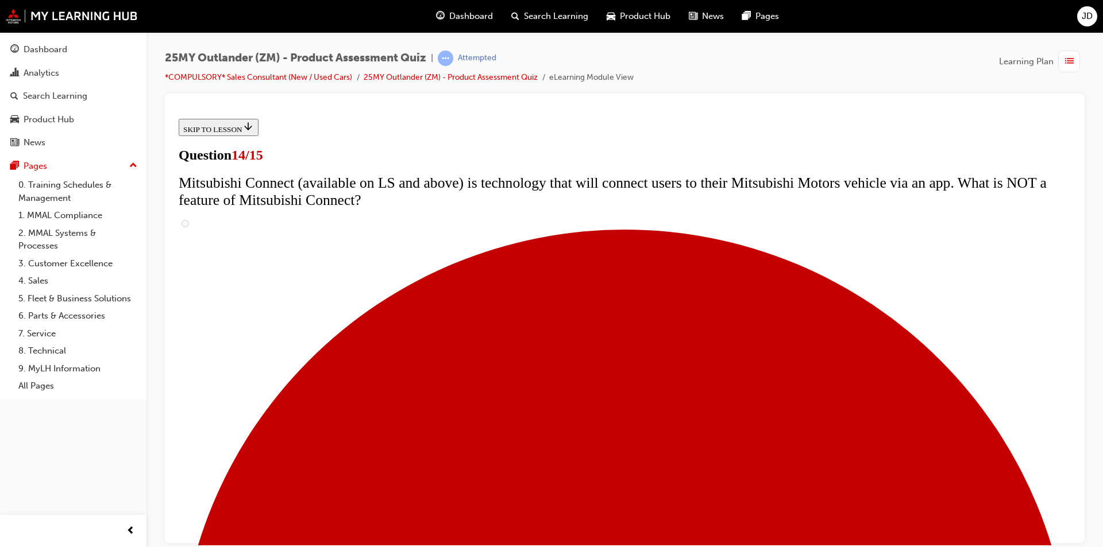
scroll to position [287, 0]
radio input "true"
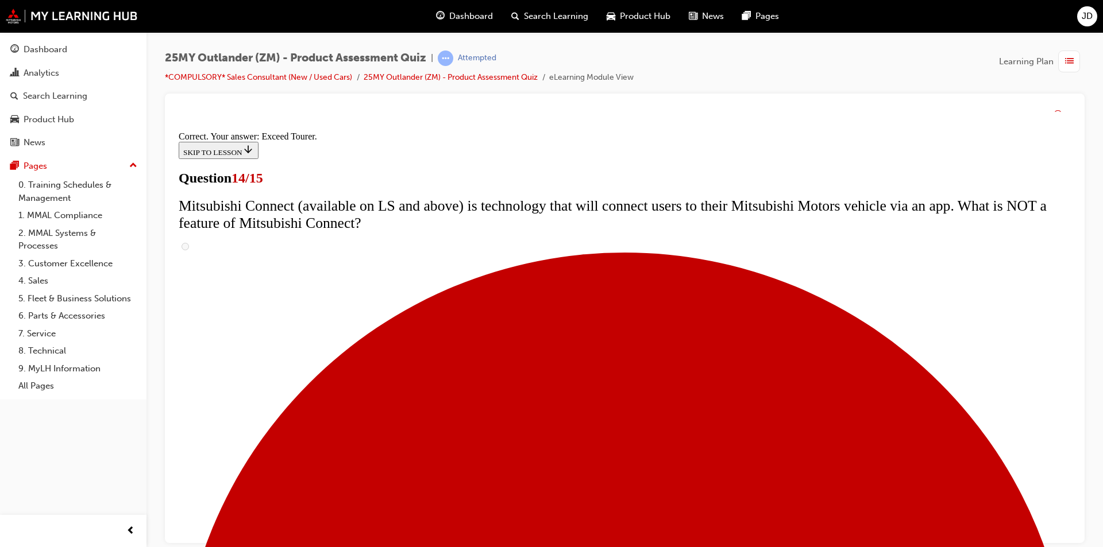
scroll to position [460, 0]
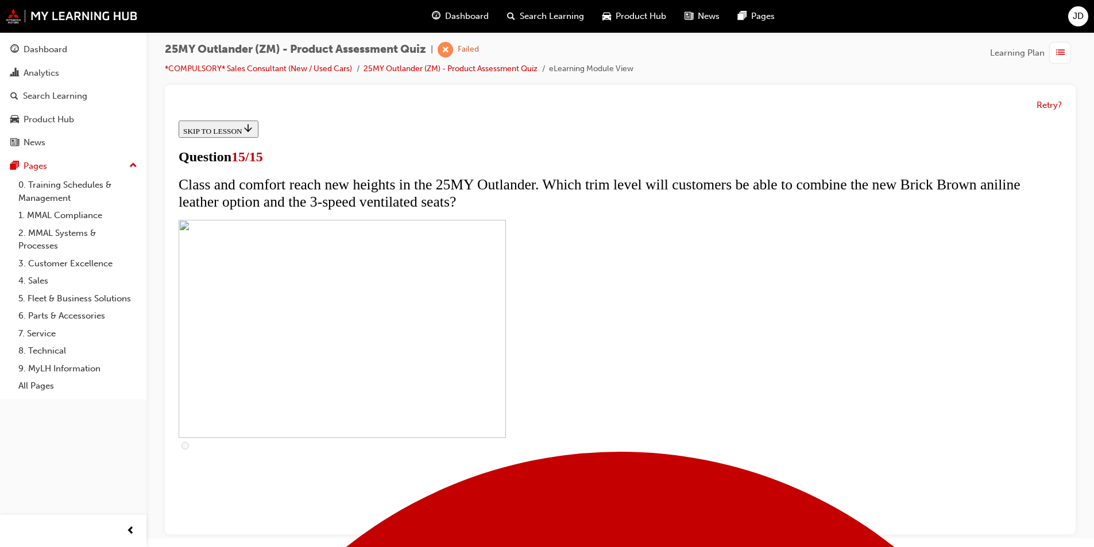
scroll to position [169, 0]
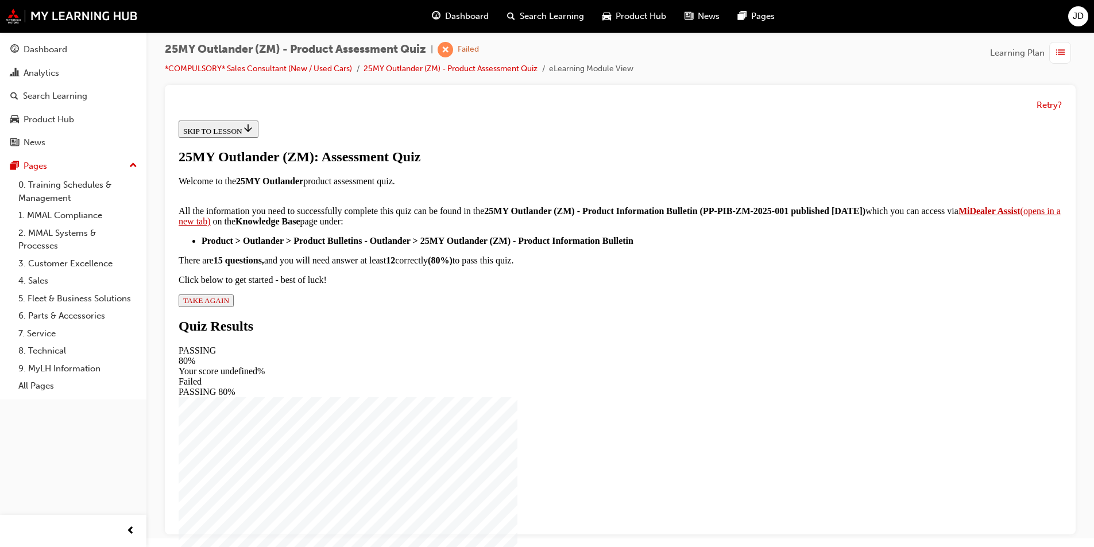
click at [229, 305] on span "TAKE AGAIN" at bounding box center [206, 300] width 46 height 9
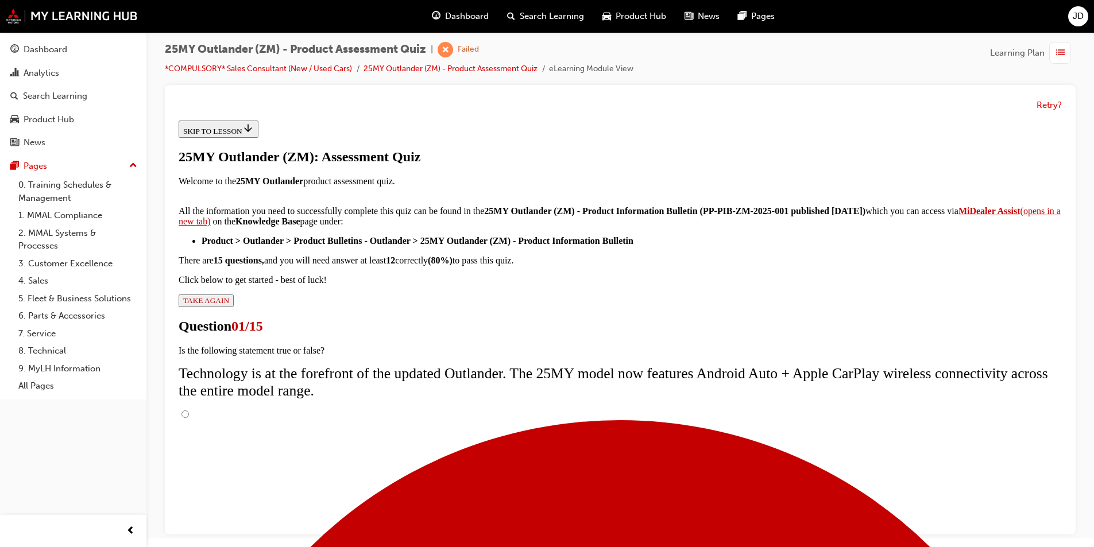
scroll to position [79, 0]
click at [189, 411] on input "True" at bounding box center [184, 414] width 7 height 7
radio input "true"
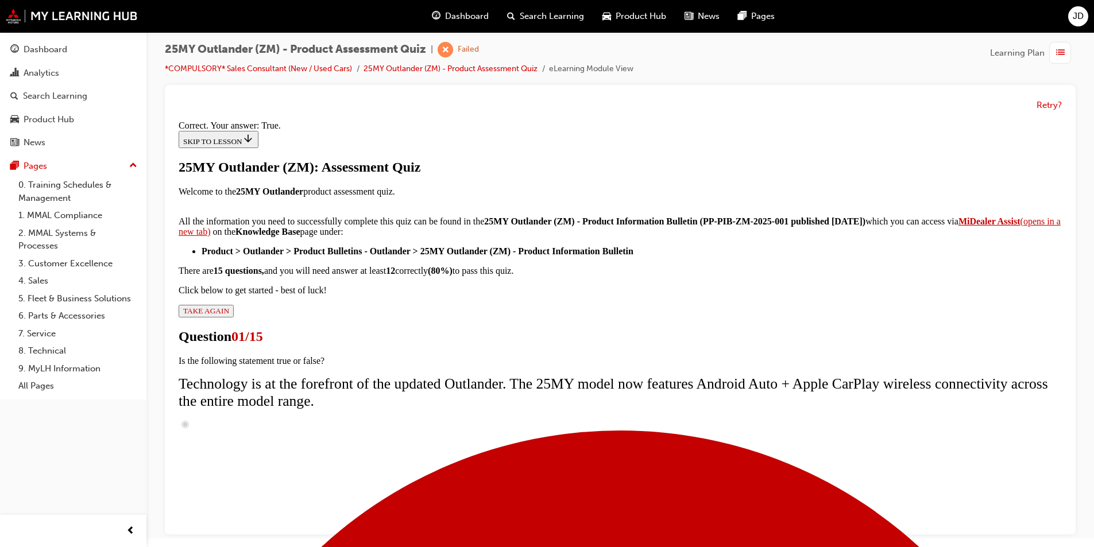
scroll to position [115, 0]
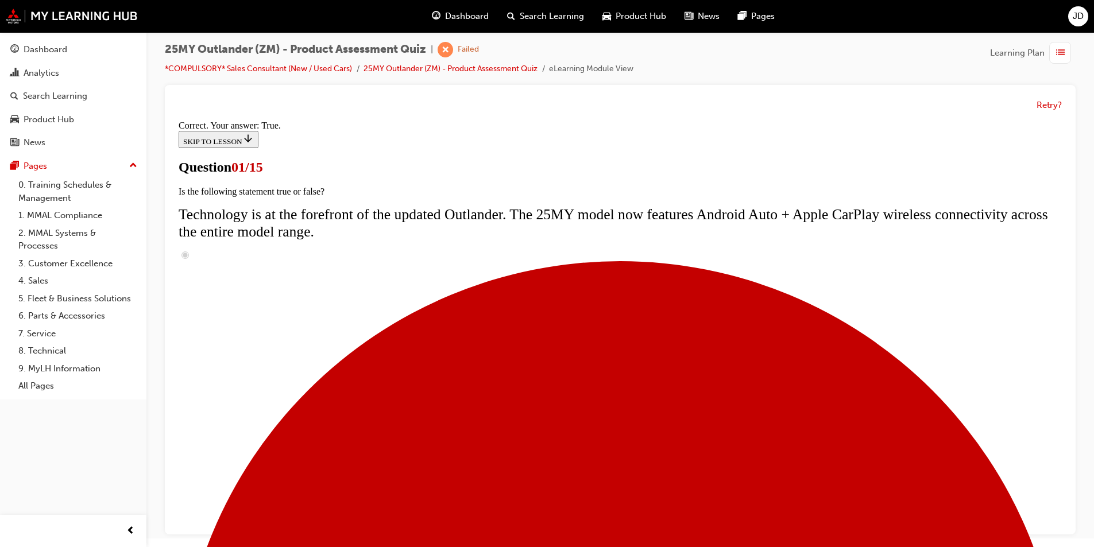
scroll to position [138, 0]
radio input "true"
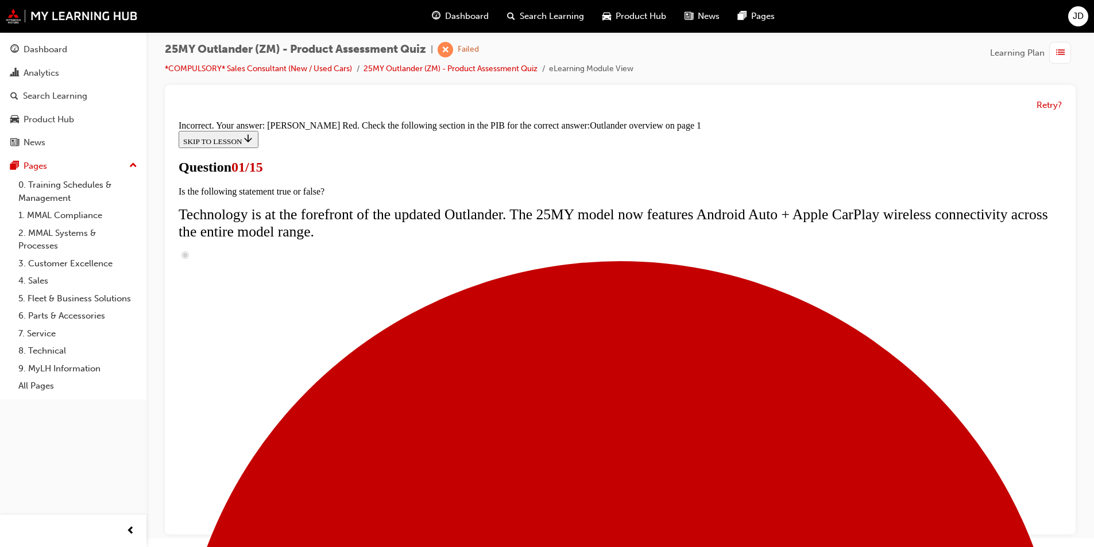
scroll to position [330, 0]
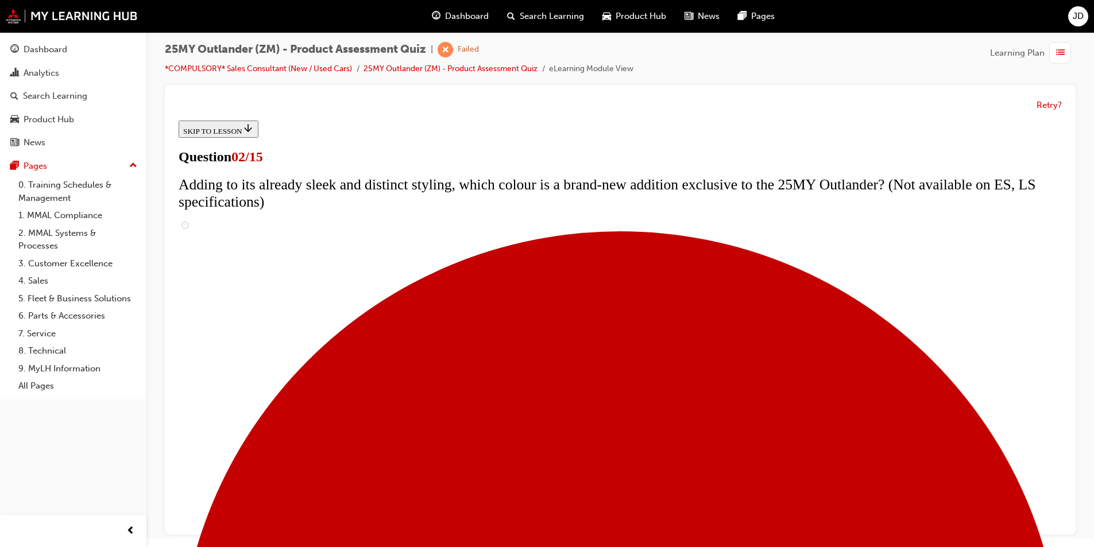
scroll to position [172, 0]
checkbox input "true"
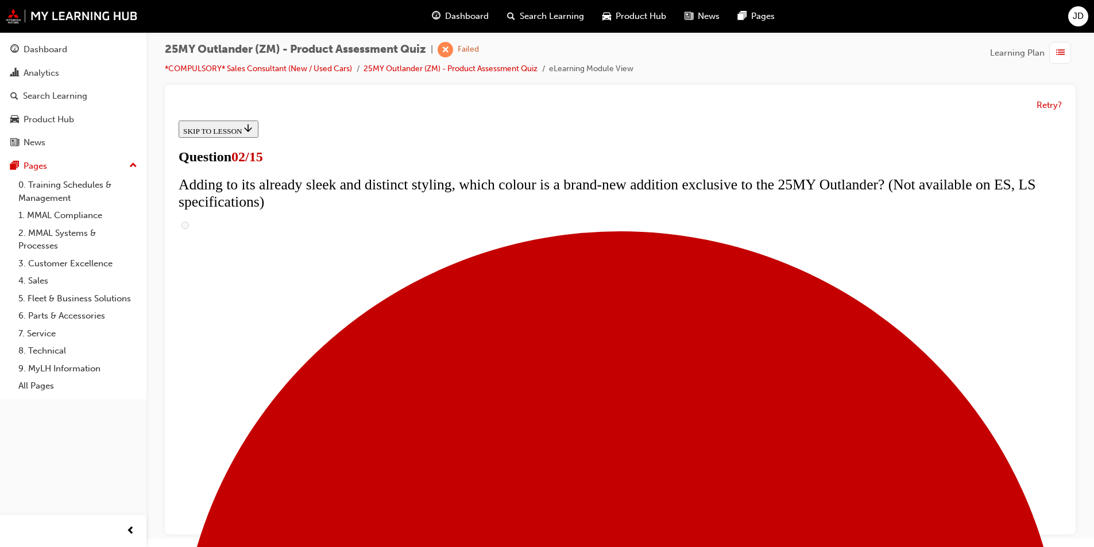
checkbox input "true"
drag, startPoint x: 436, startPoint y: 366, endPoint x: 430, endPoint y: 366, distance: 6.3
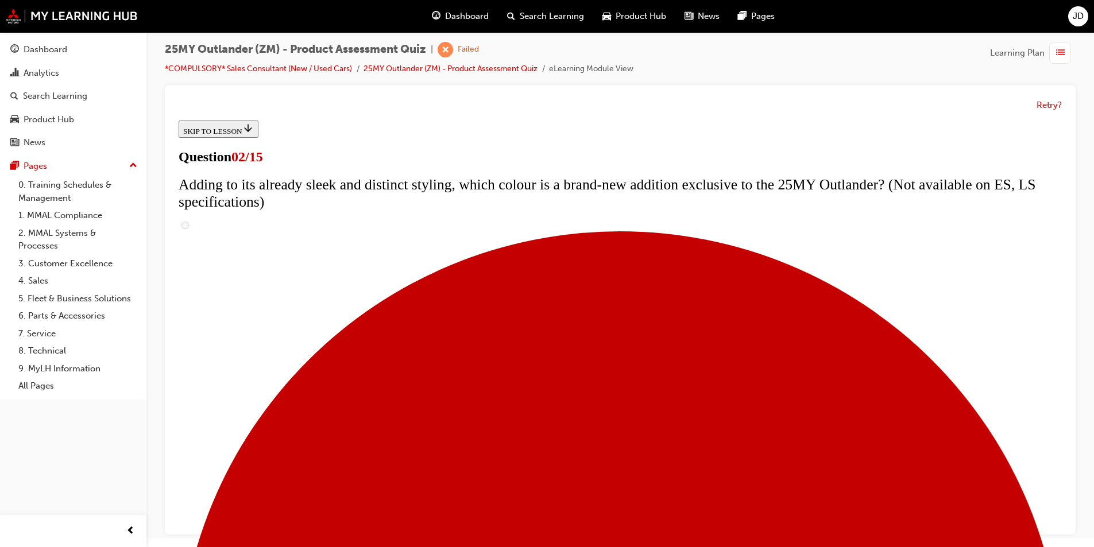
checkbox input "true"
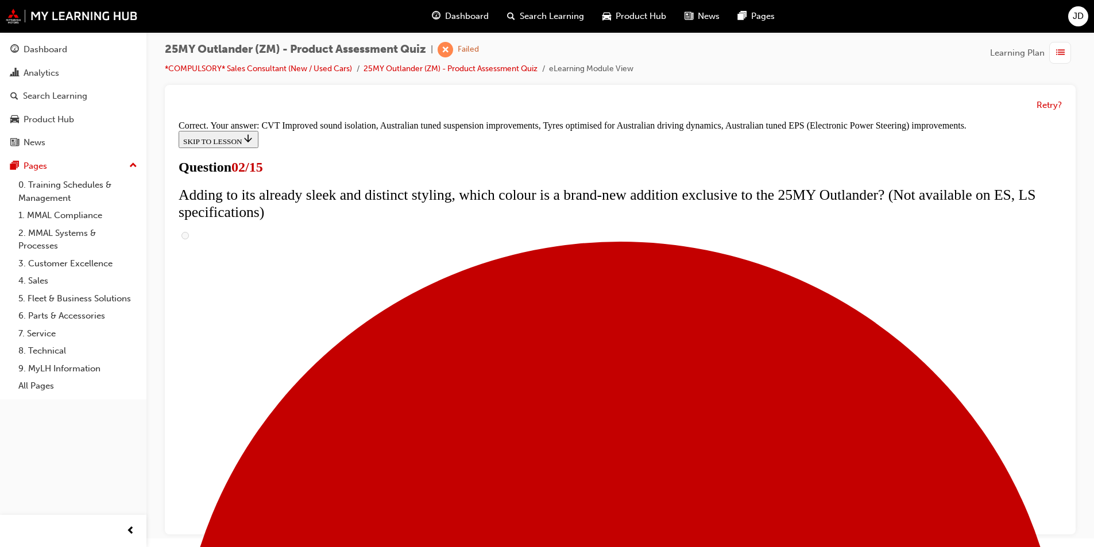
scroll to position [299, 0]
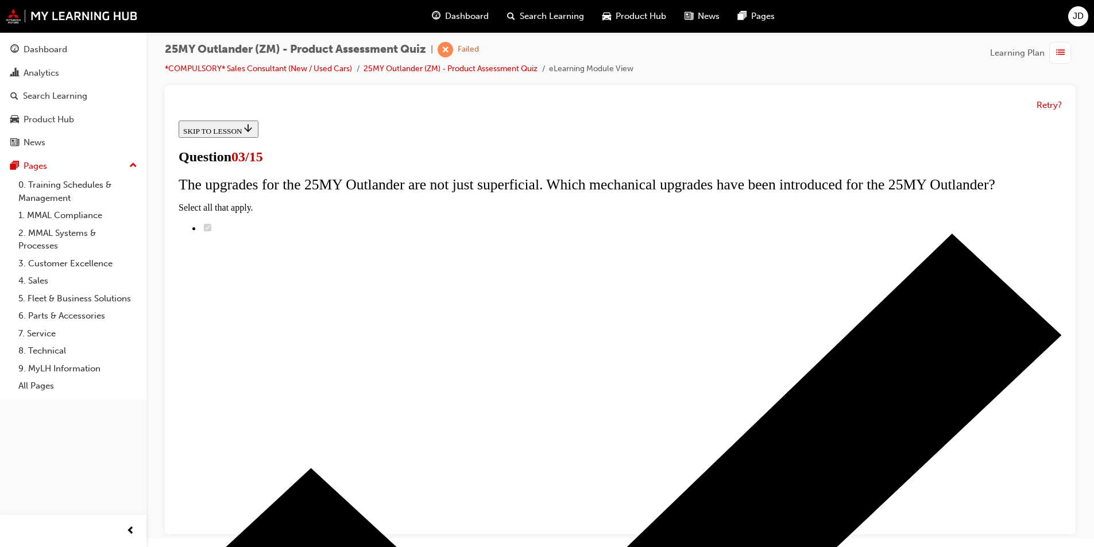
scroll to position [57, 0]
radio input "true"
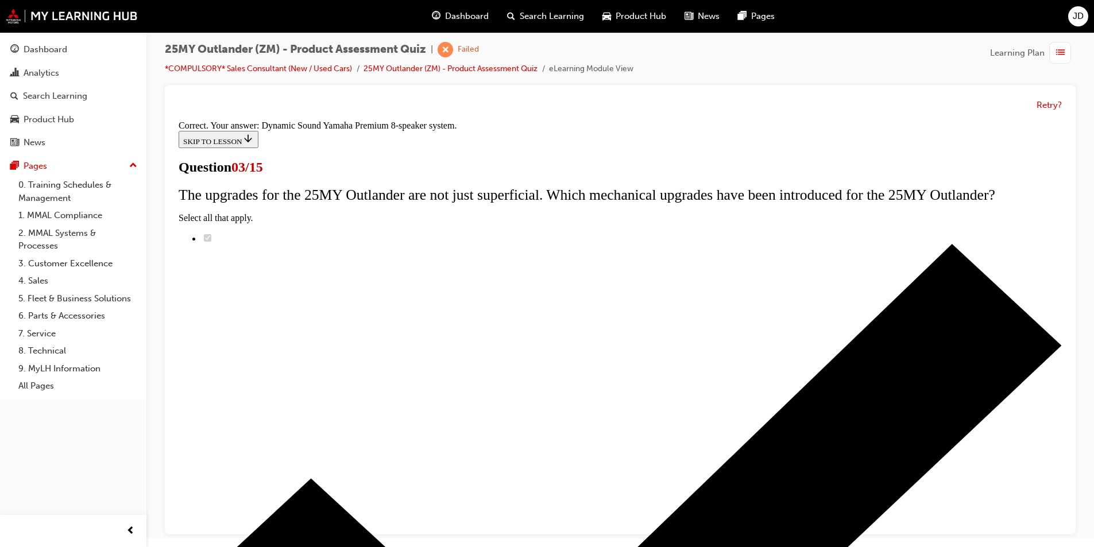
scroll to position [168, 0]
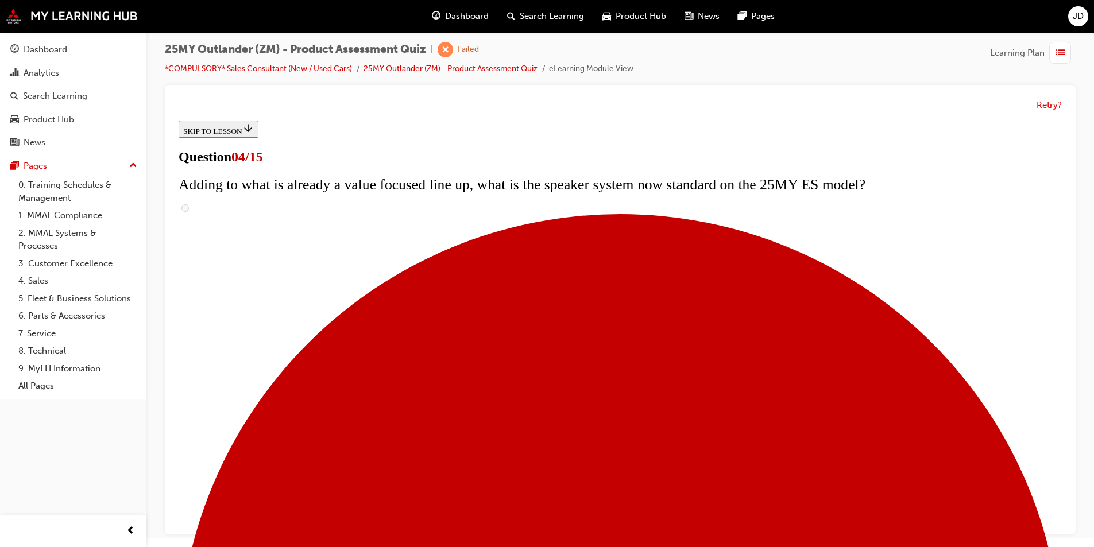
scroll to position [230, 0]
checkbox input "true"
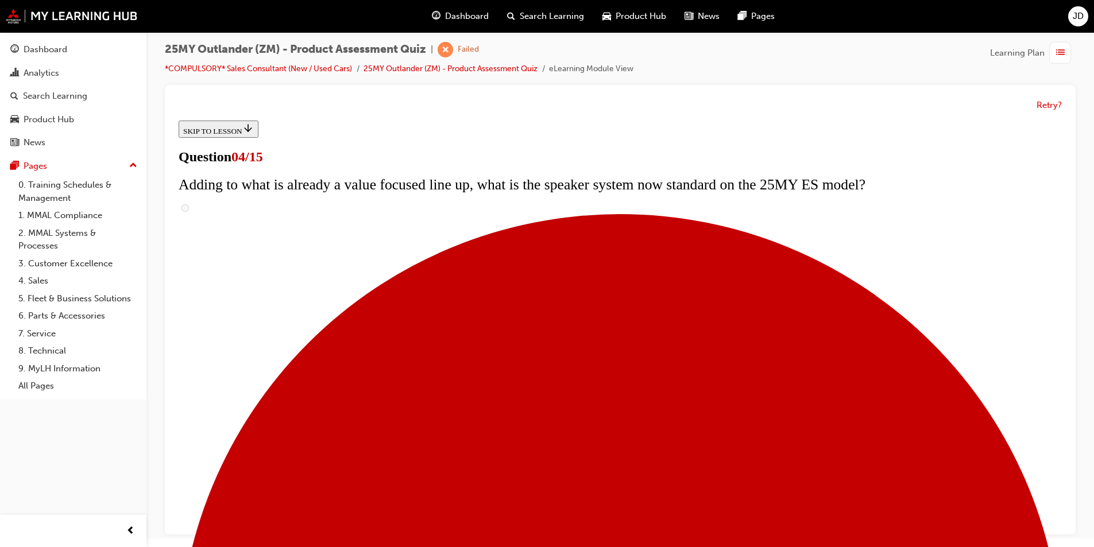
checkbox input "true"
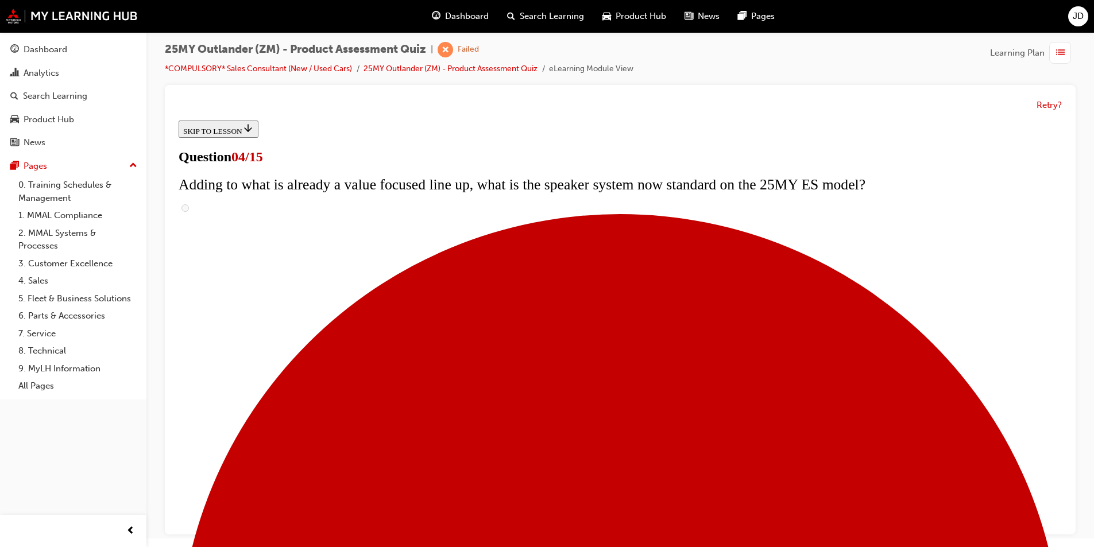
drag, startPoint x: 488, startPoint y: 265, endPoint x: 492, endPoint y: 241, distance: 23.9
checkbox input "true"
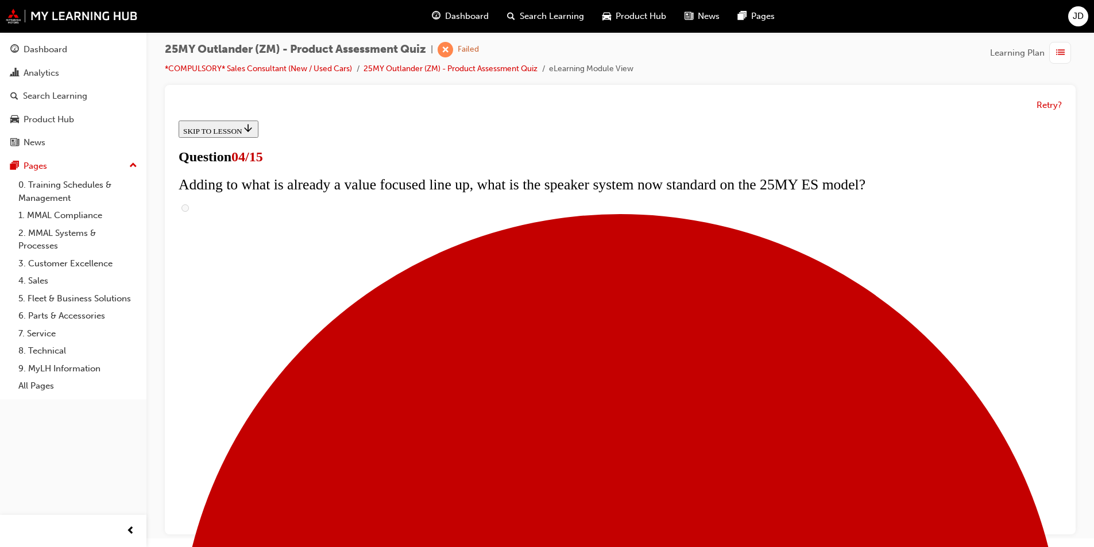
checkbox input "true"
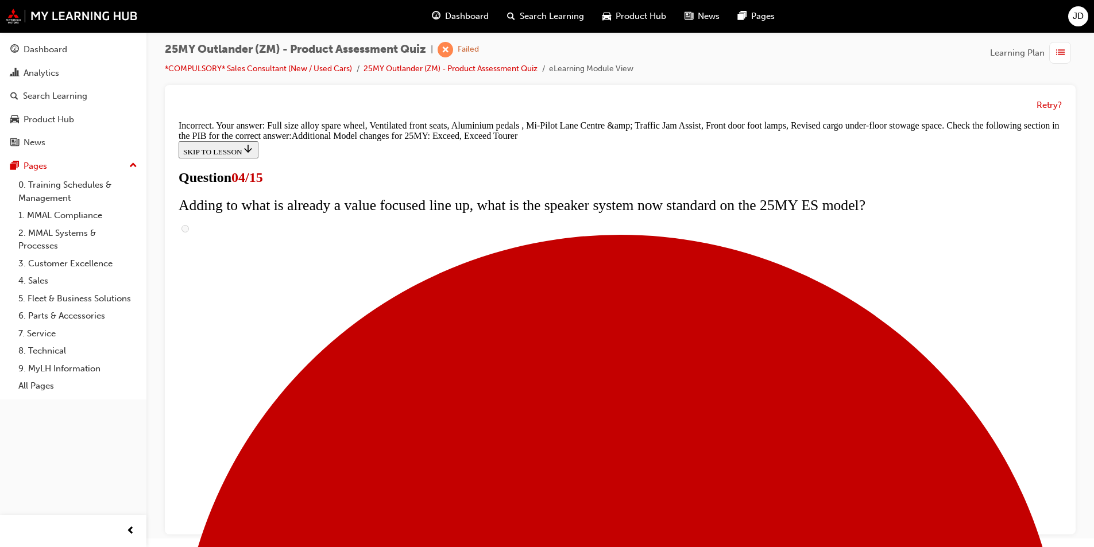
scroll to position [415, 0]
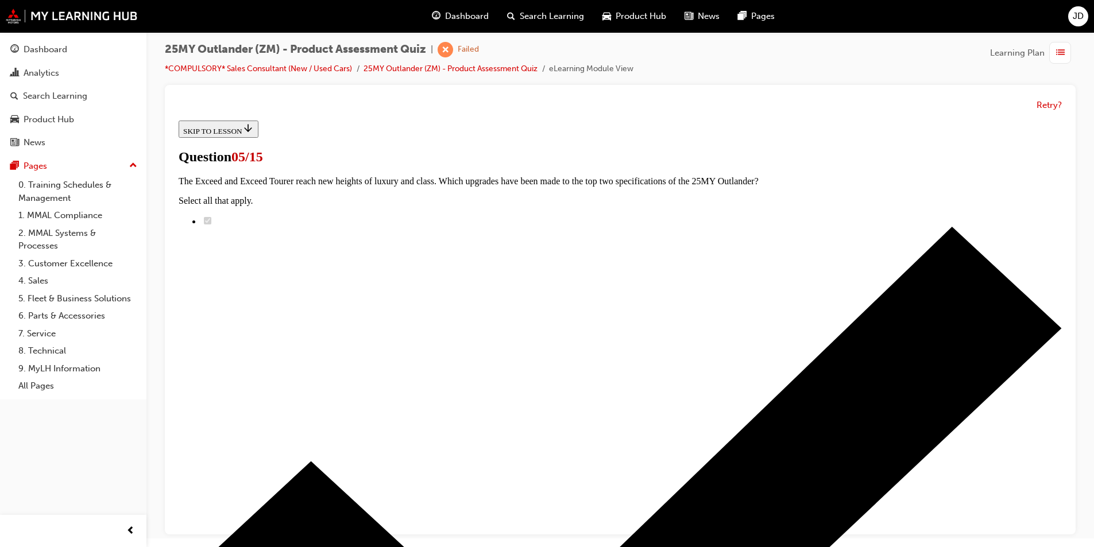
scroll to position [172, 0]
radio input "true"
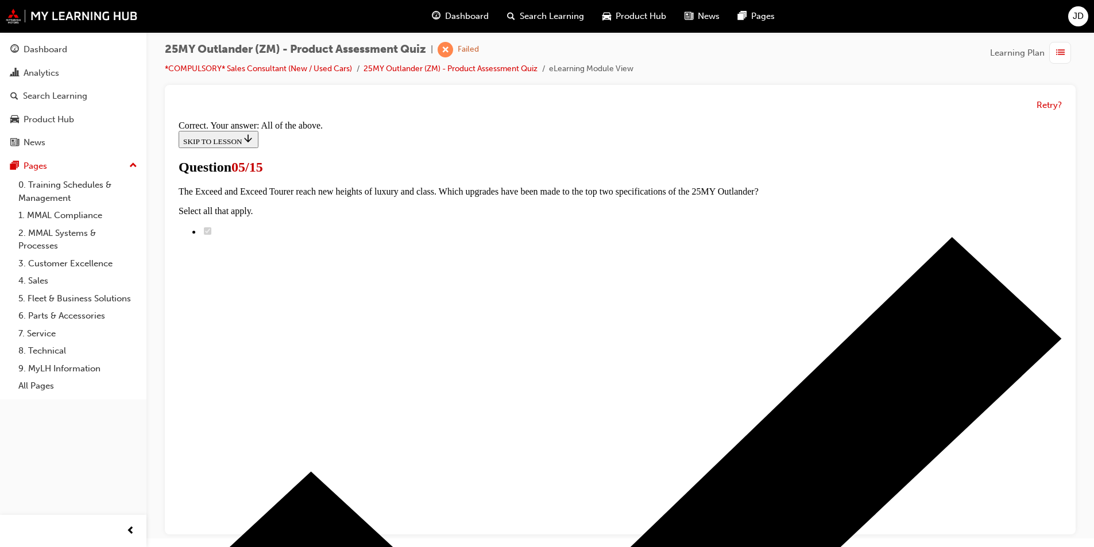
scroll to position [260, 0]
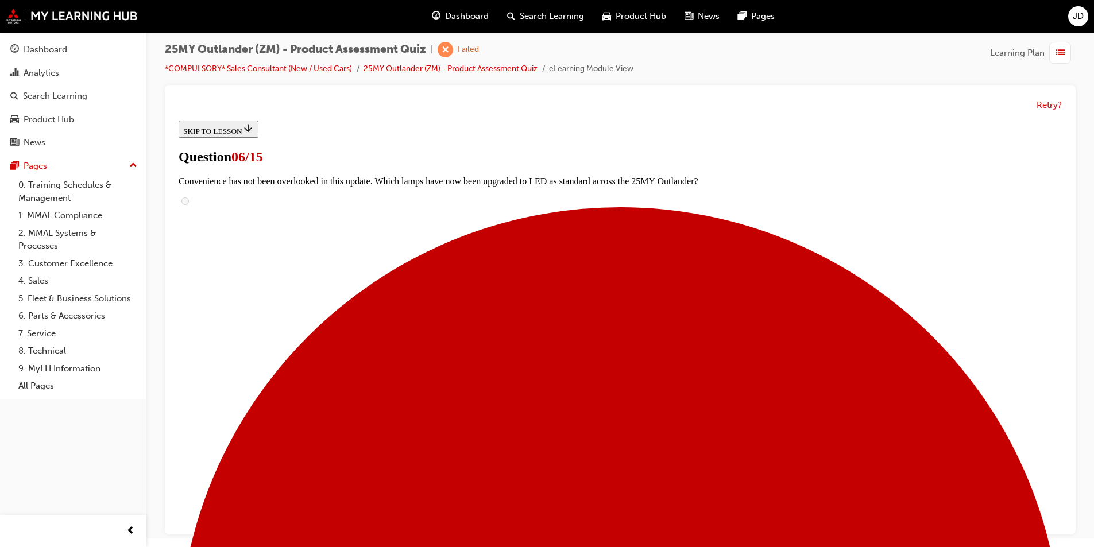
scroll to position [230, 0]
radio input "true"
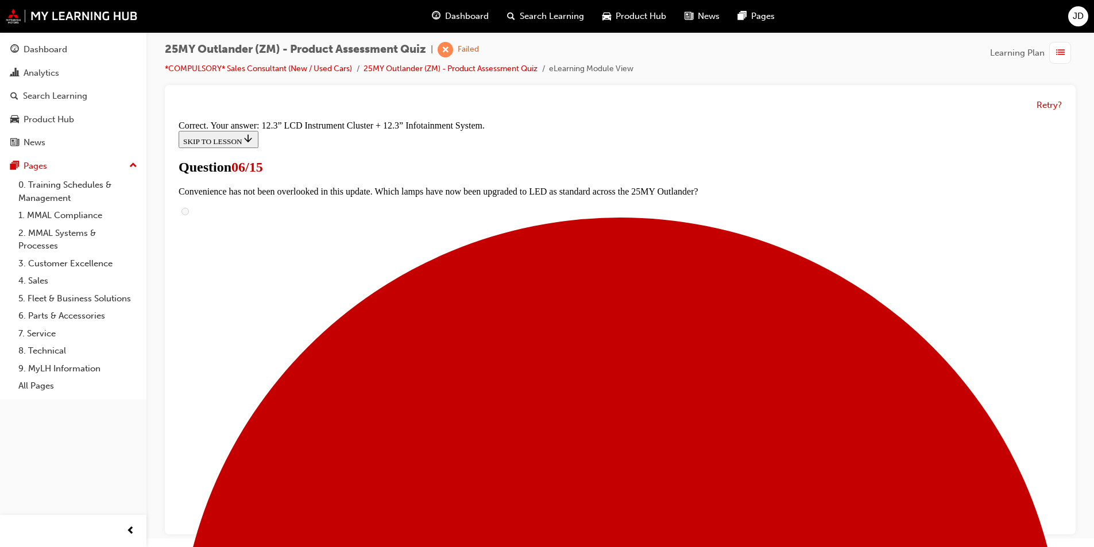
scroll to position [368, 0]
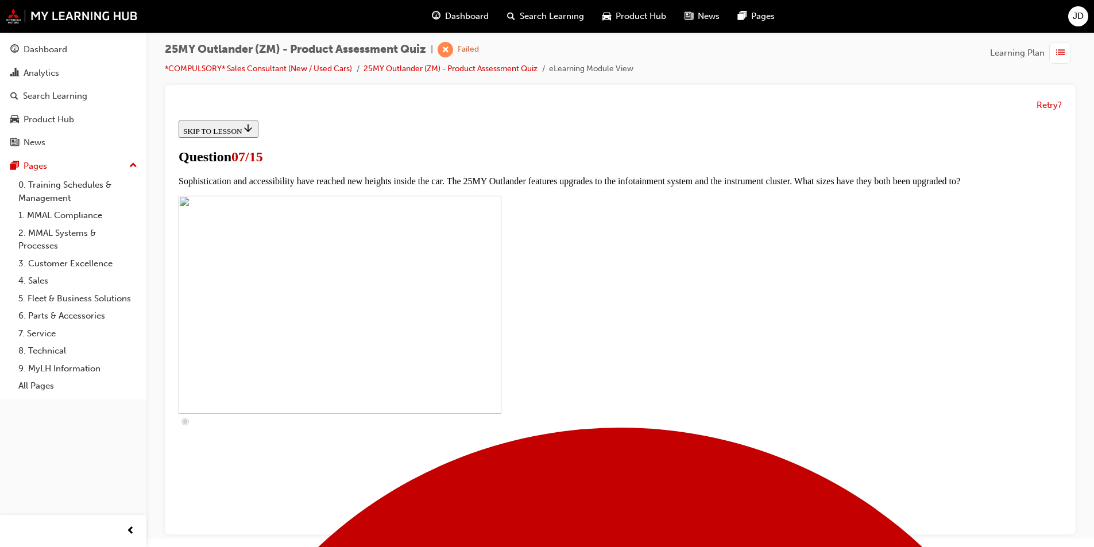
scroll to position [345, 0]
checkbox input "true"
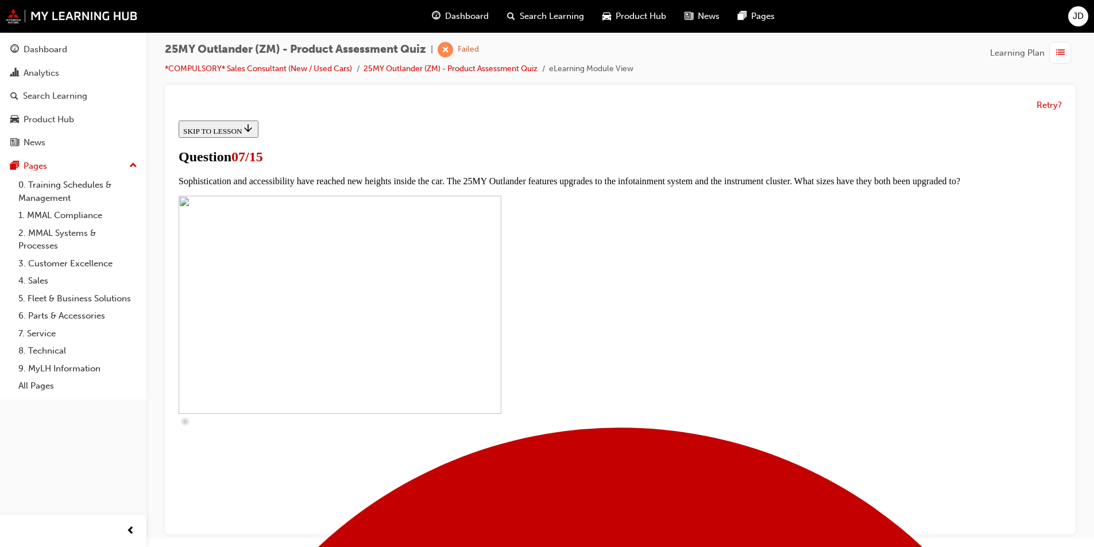
checkbox input "true"
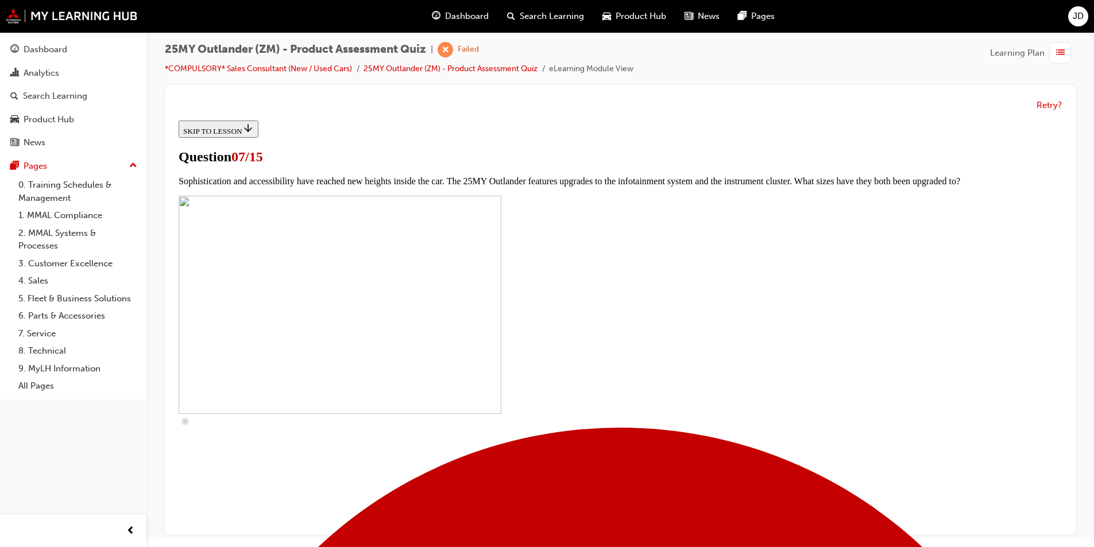
checkbox input "true"
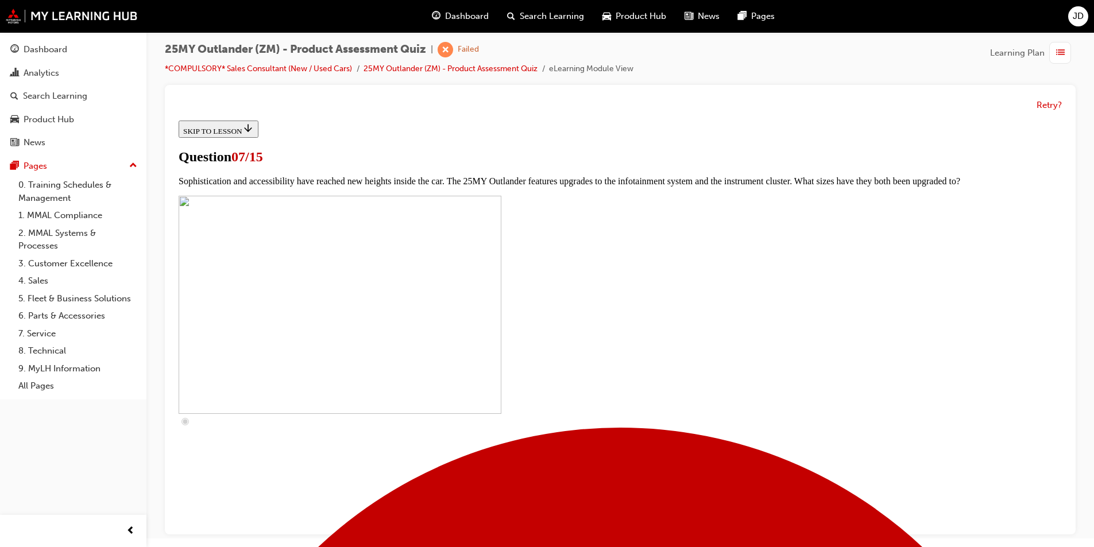
checkbox input "true"
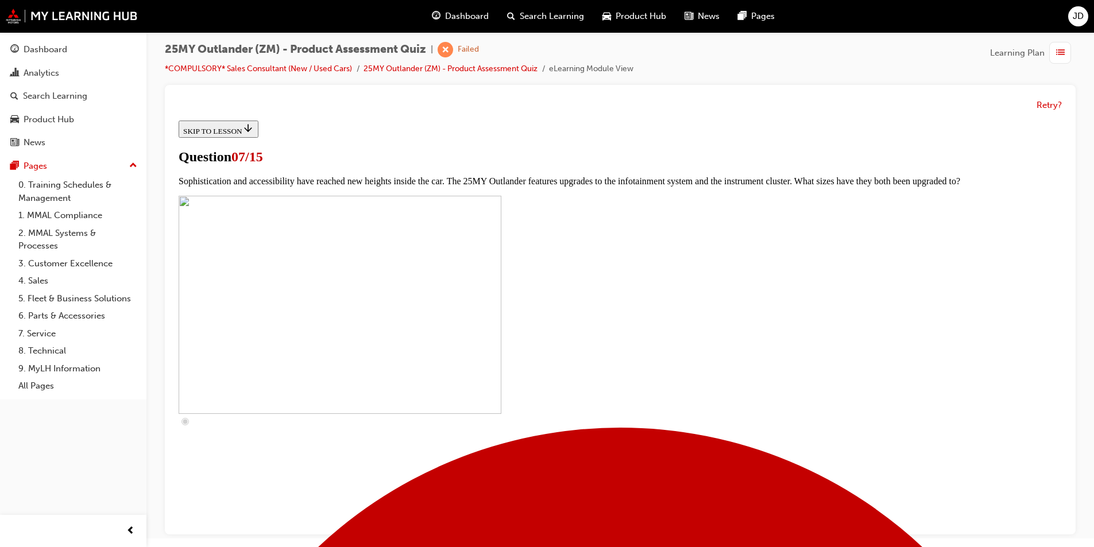
checkbox input "true"
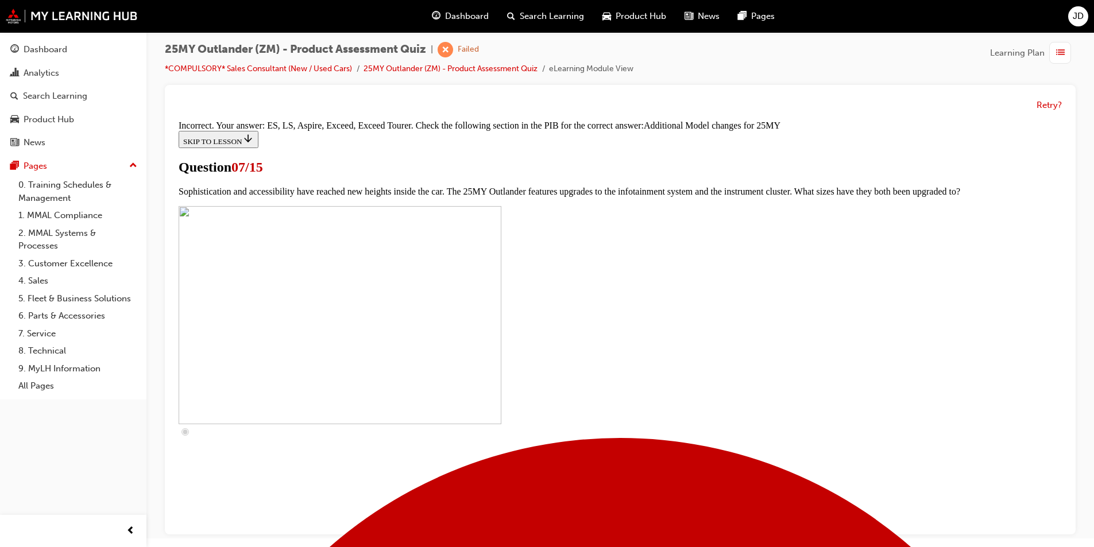
scroll to position [570, 0]
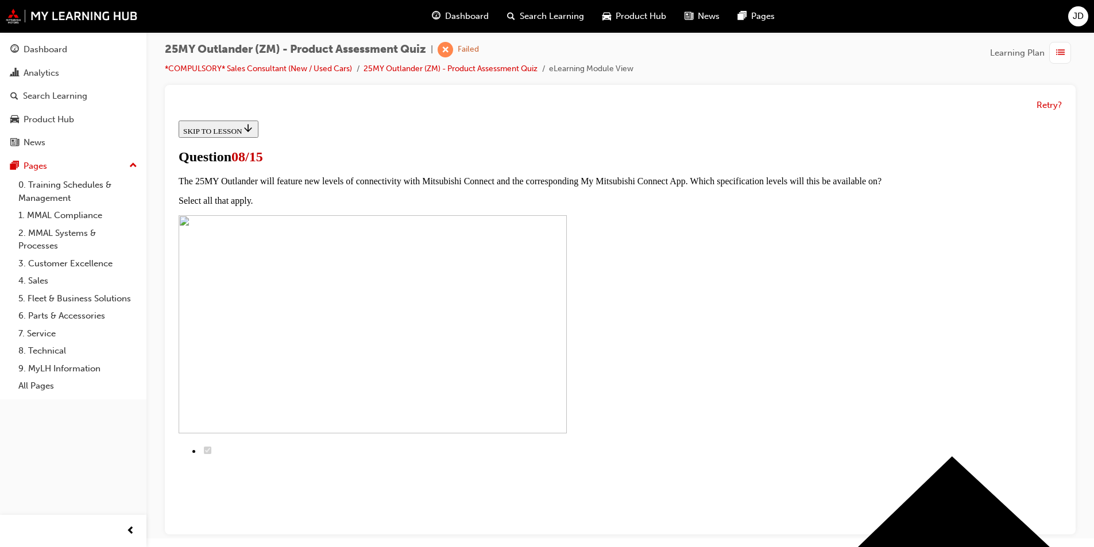
scroll to position [115, 0]
radio input "true"
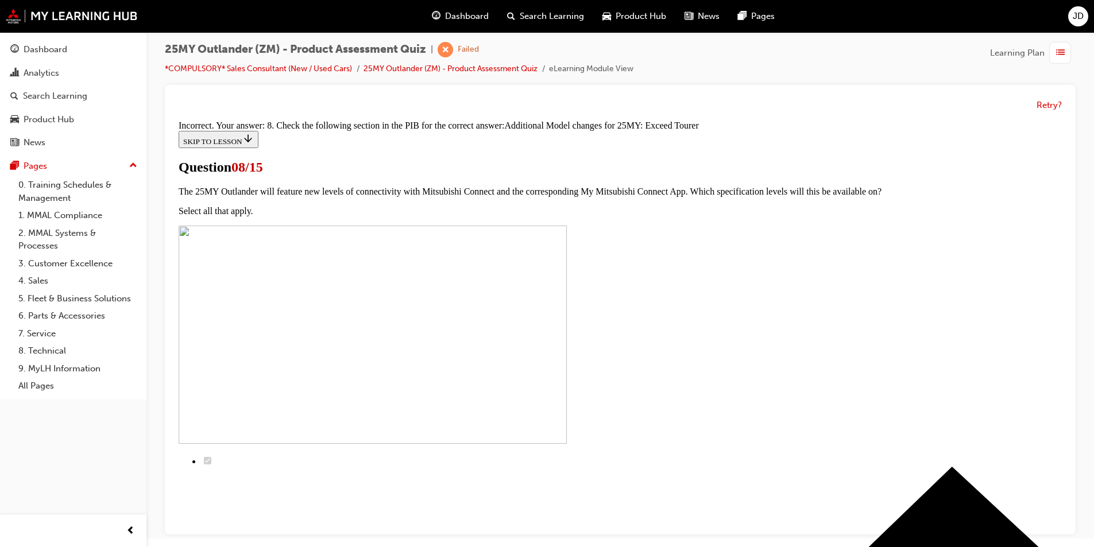
scroll to position [238, 0]
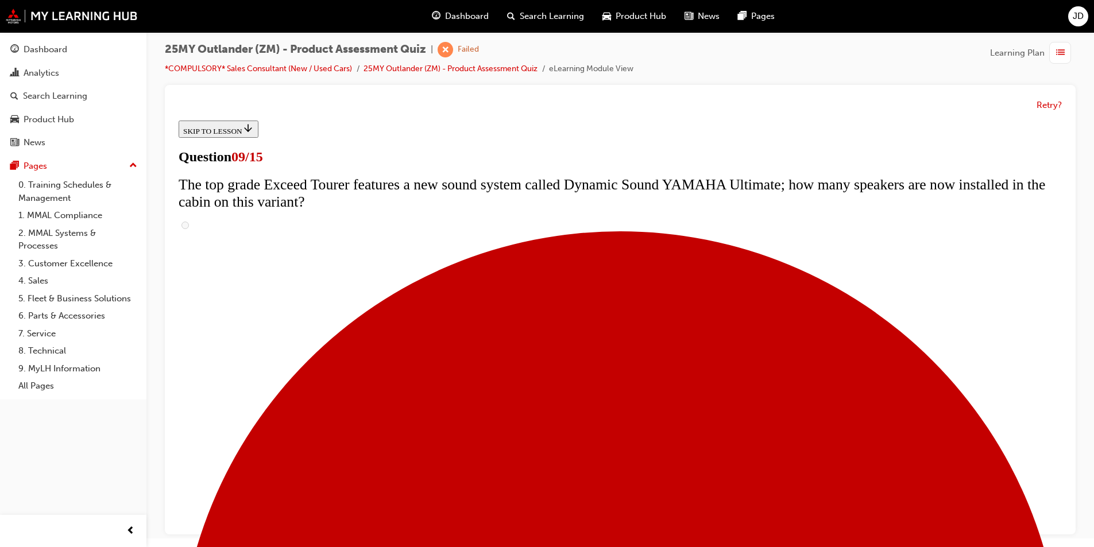
scroll to position [459, 0]
radio input "true"
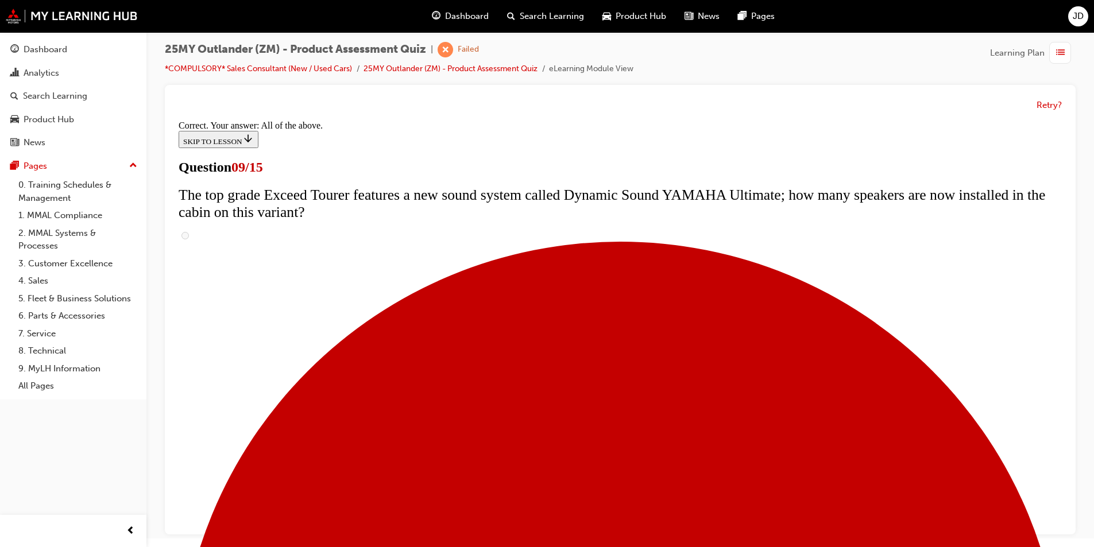
scroll to position [578, 0]
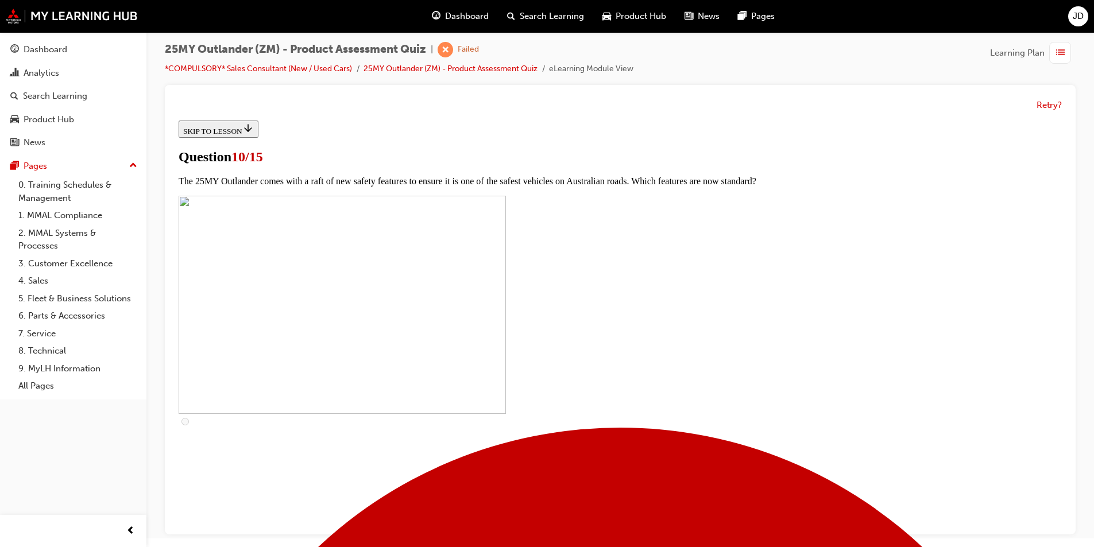
scroll to position [345, 0]
checkbox input "true"
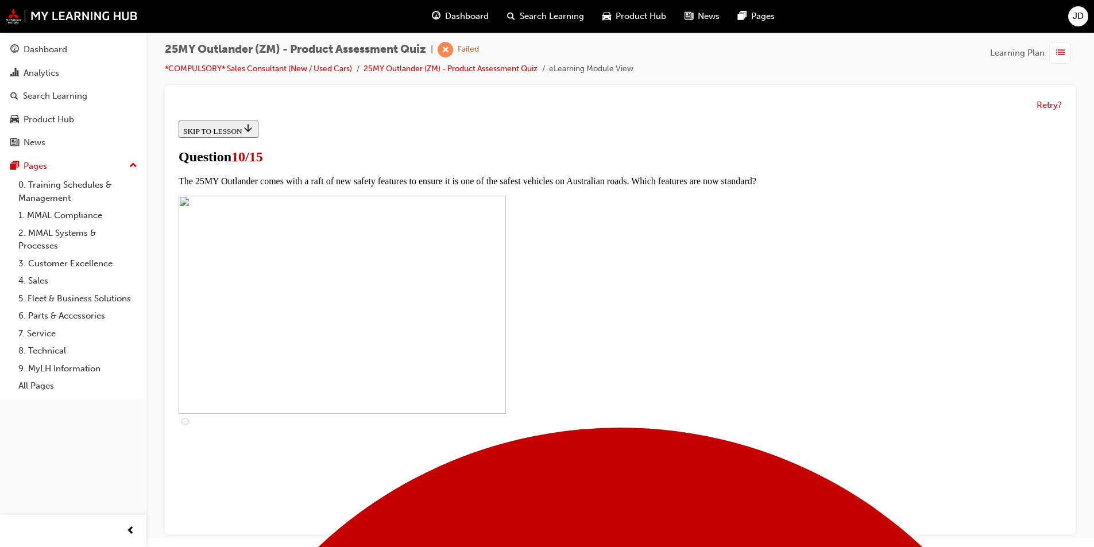
checkbox input "true"
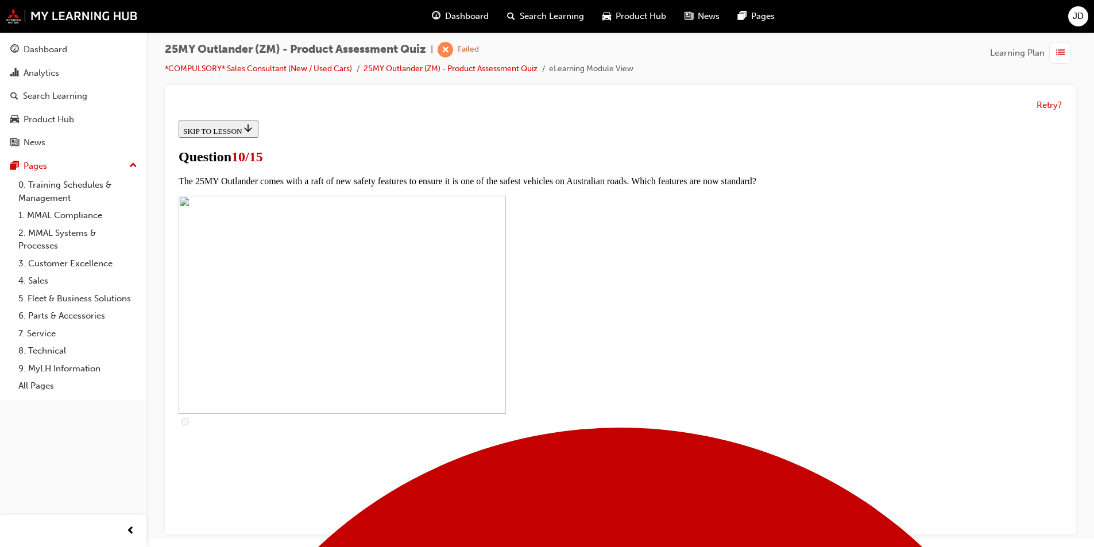
checkbox input "true"
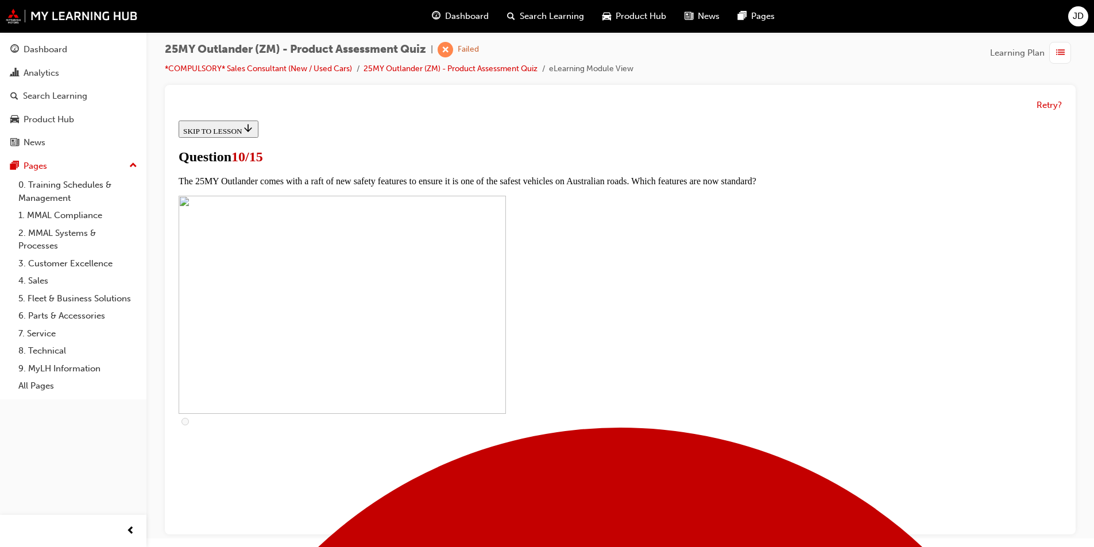
checkbox input "true"
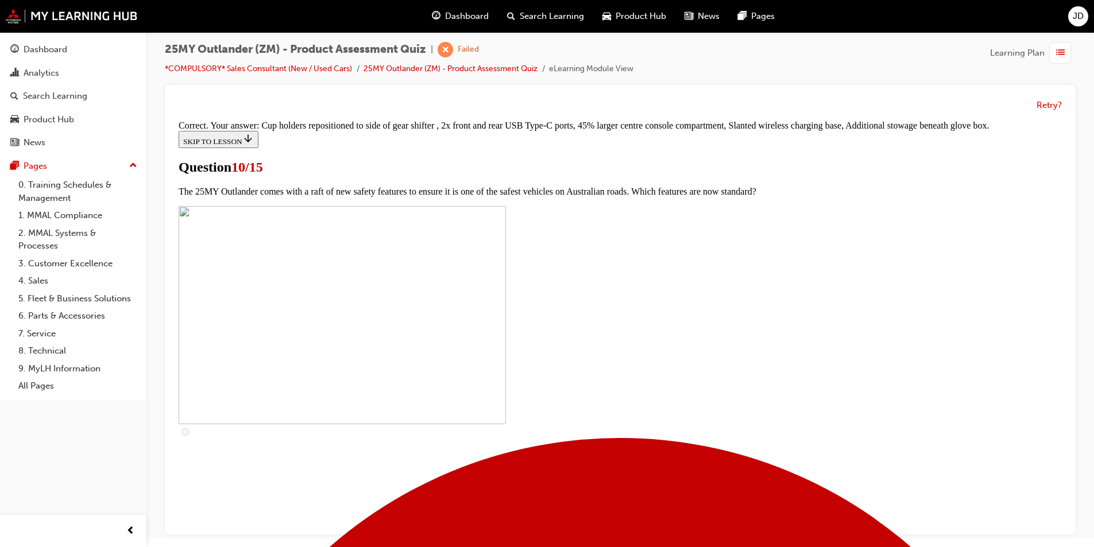
scroll to position [471, 0]
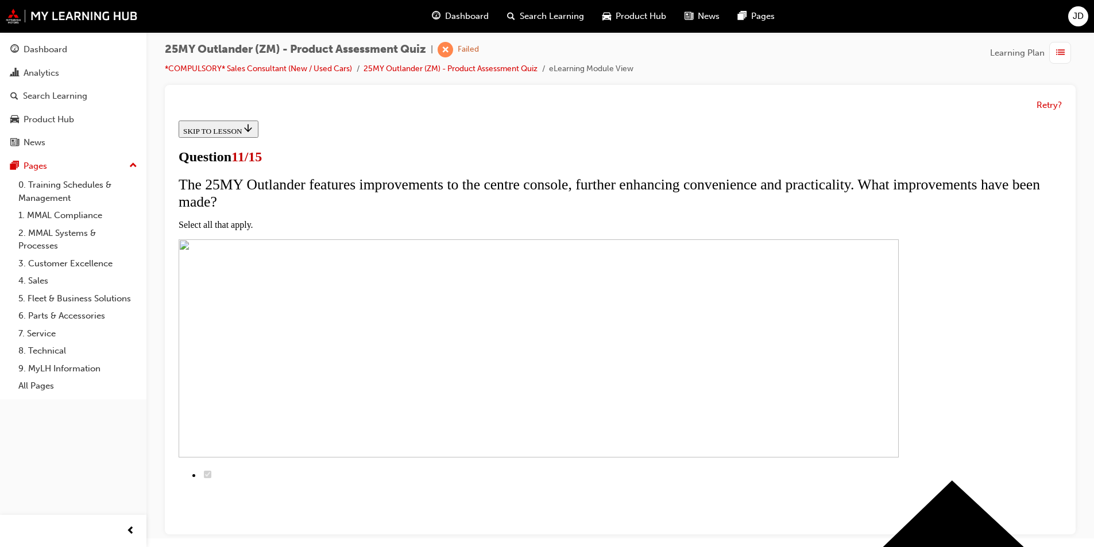
scroll to position [115, 0]
checkbox input "true"
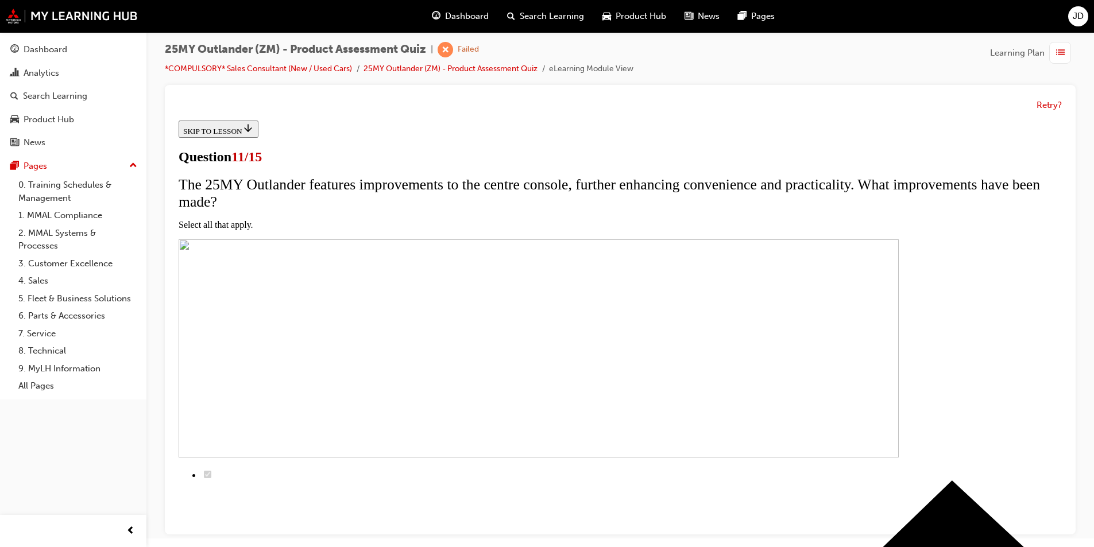
checkbox input "true"
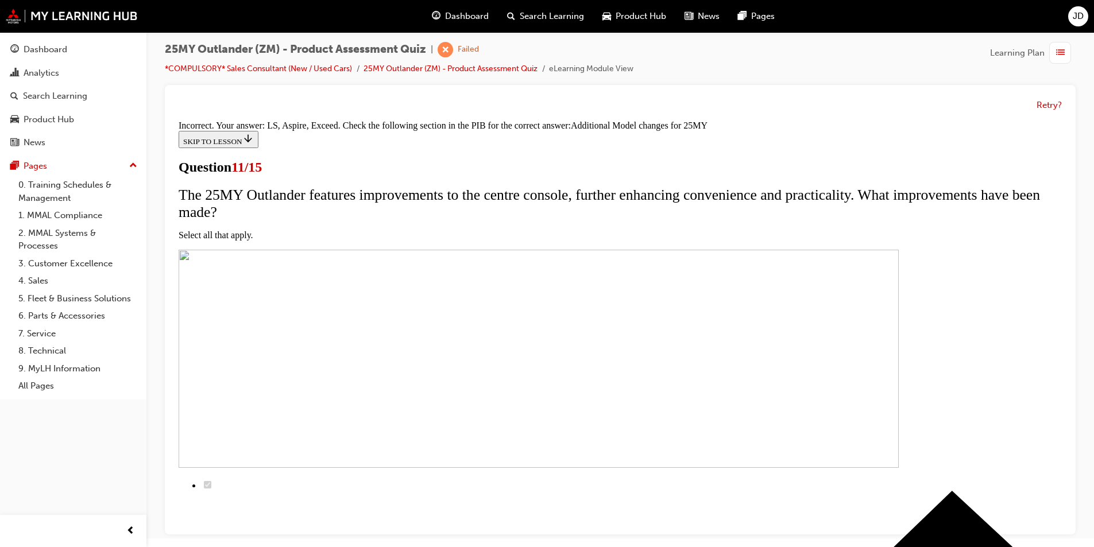
scroll to position [323, 0]
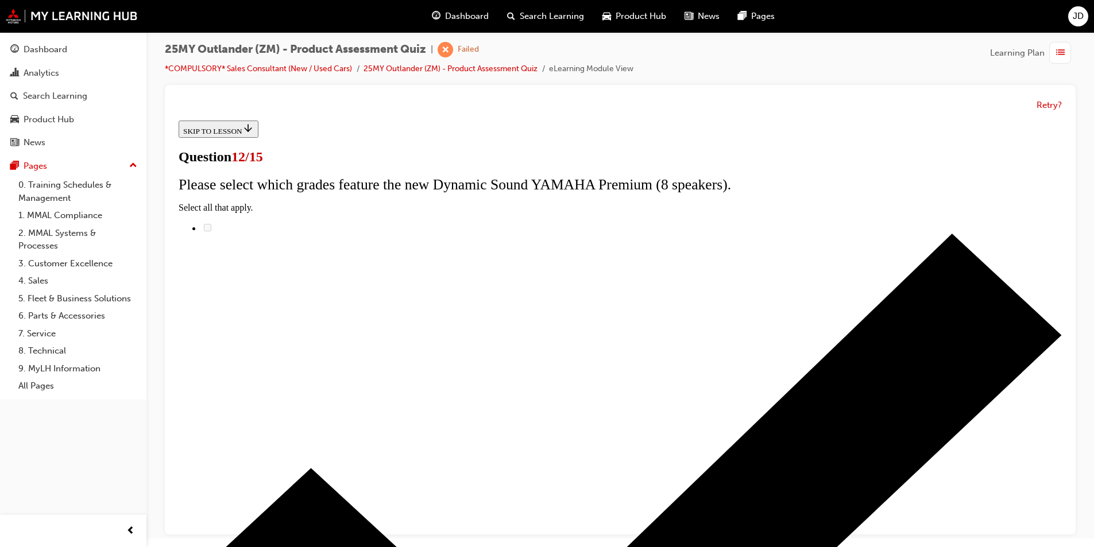
radio input "true"
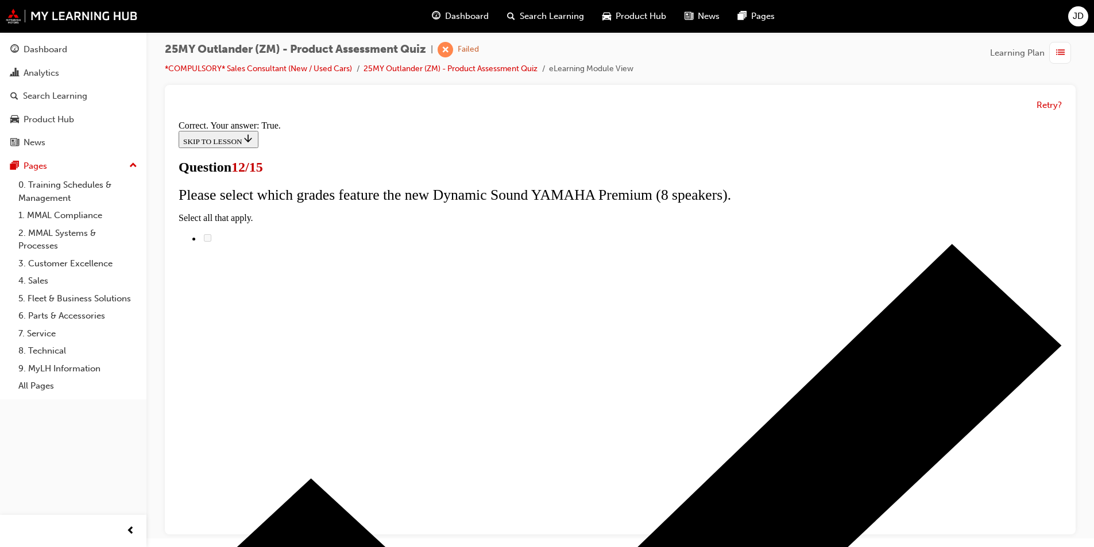
scroll to position [115, 0]
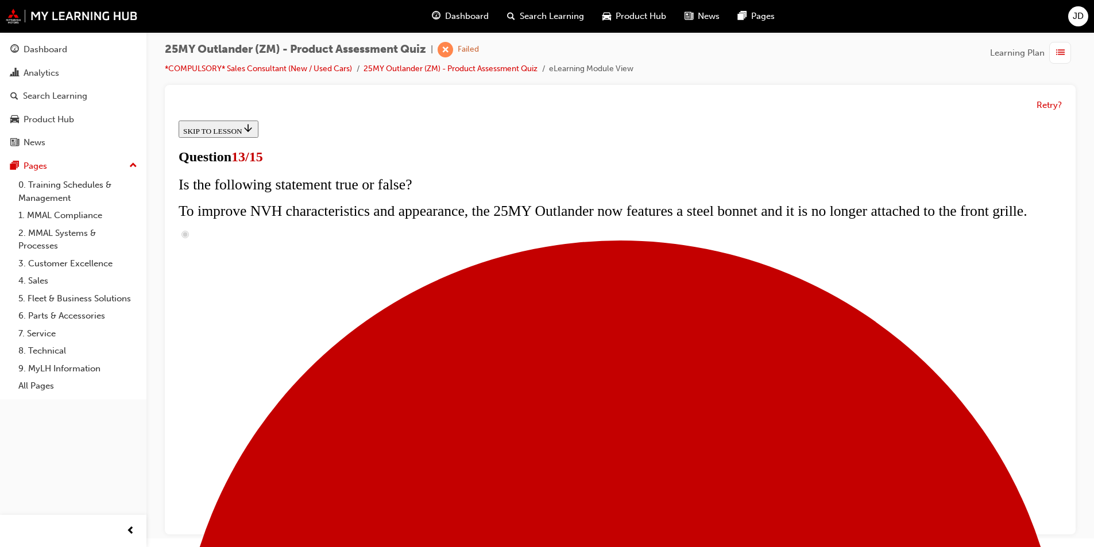
scroll to position [138, 0]
radio input "true"
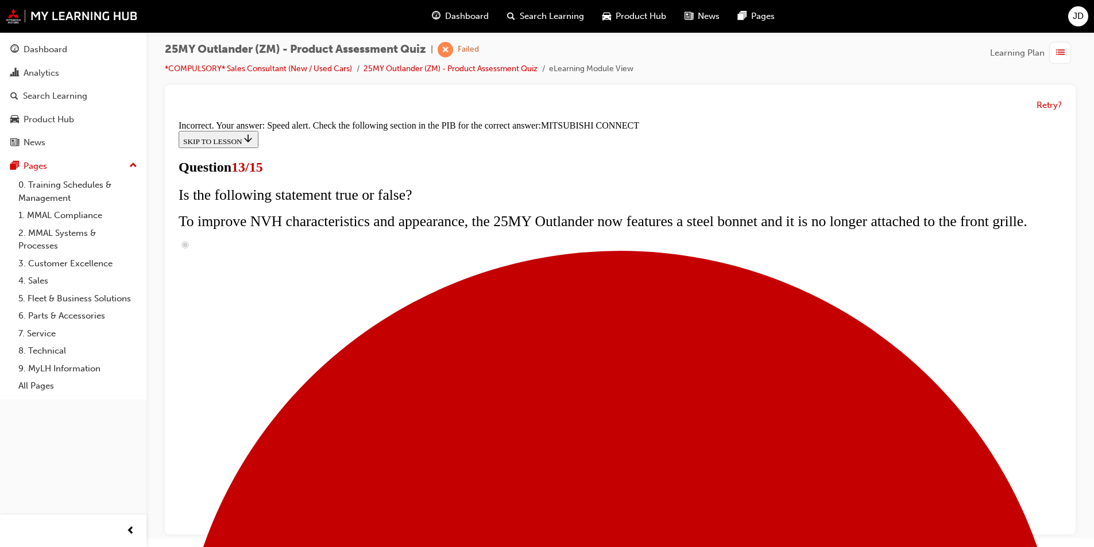
scroll to position [350, 0]
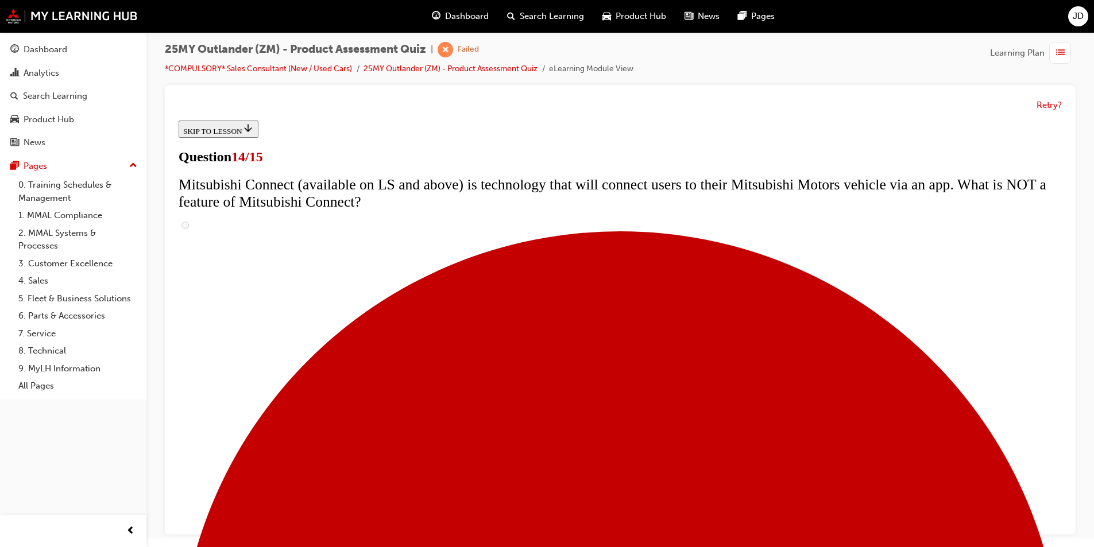
scroll to position [345, 0]
radio input "true"
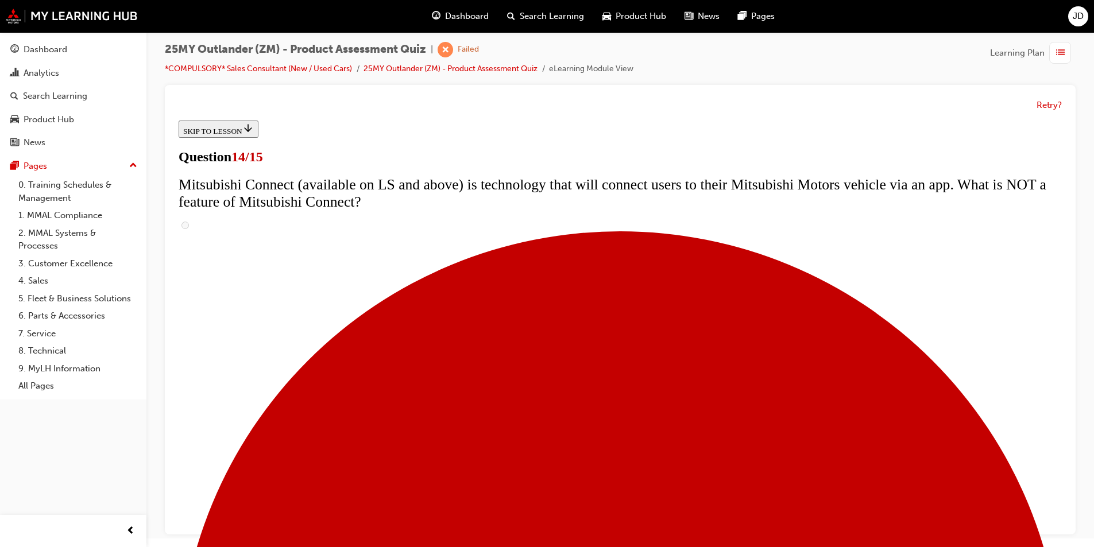
radio input "true"
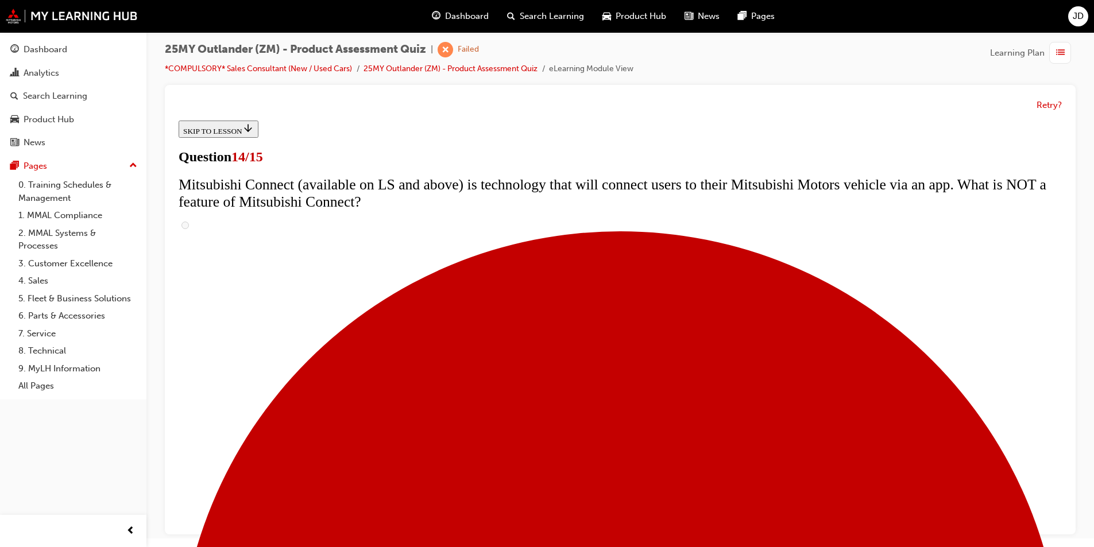
radio input "true"
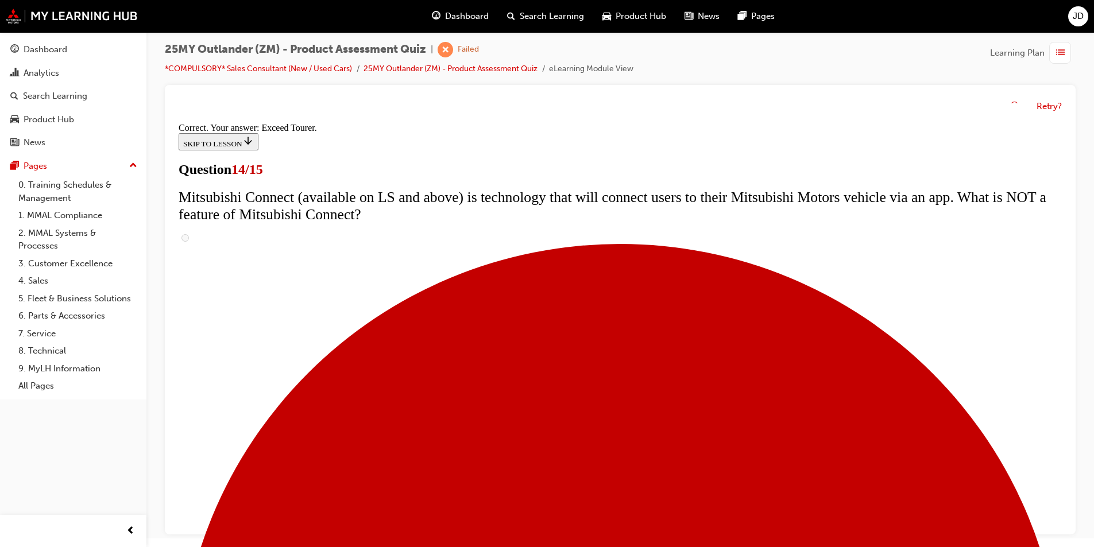
scroll to position [460, 0]
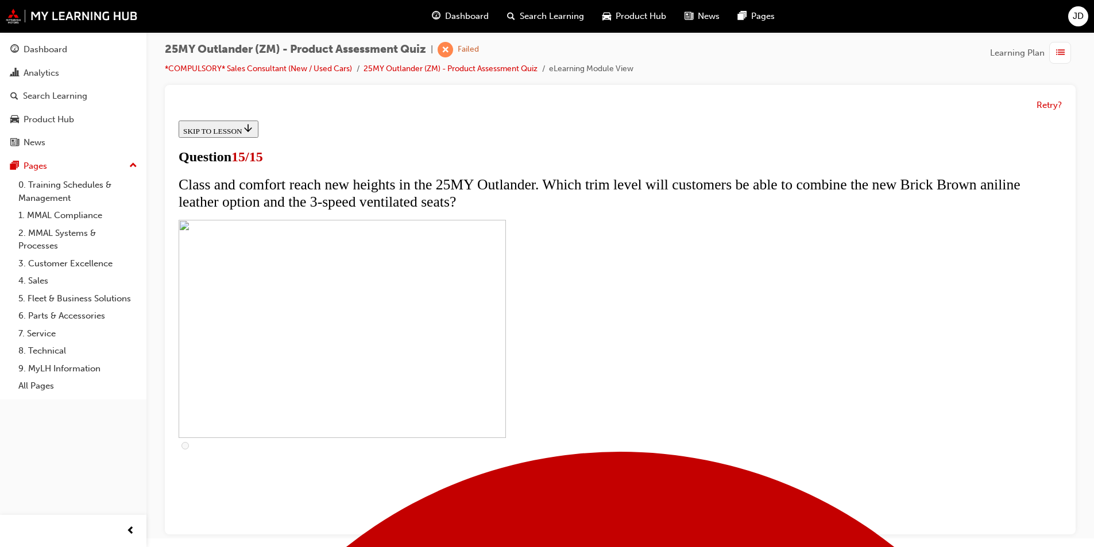
scroll to position [169, 0]
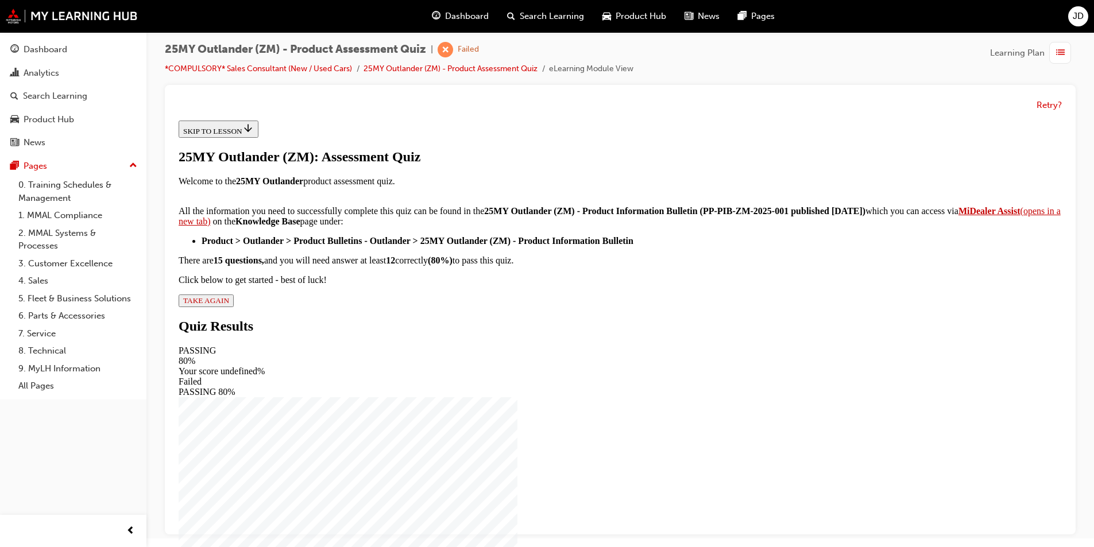
scroll to position [167, 0]
click at [229, 305] on span "TAKE AGAIN" at bounding box center [206, 300] width 46 height 9
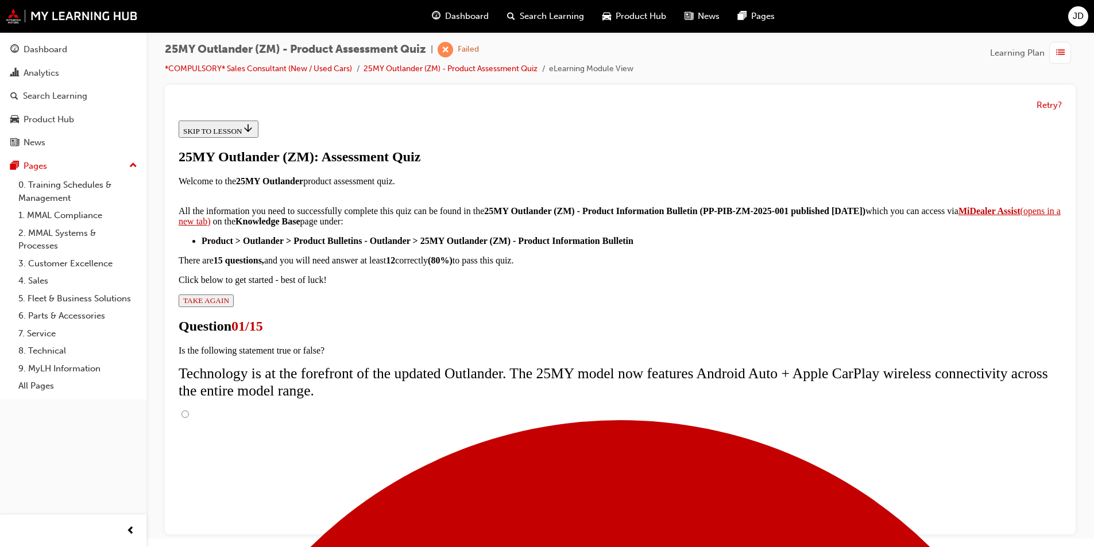
scroll to position [79, 0]
click at [189, 411] on input "True" at bounding box center [184, 414] width 7 height 7
radio input "true"
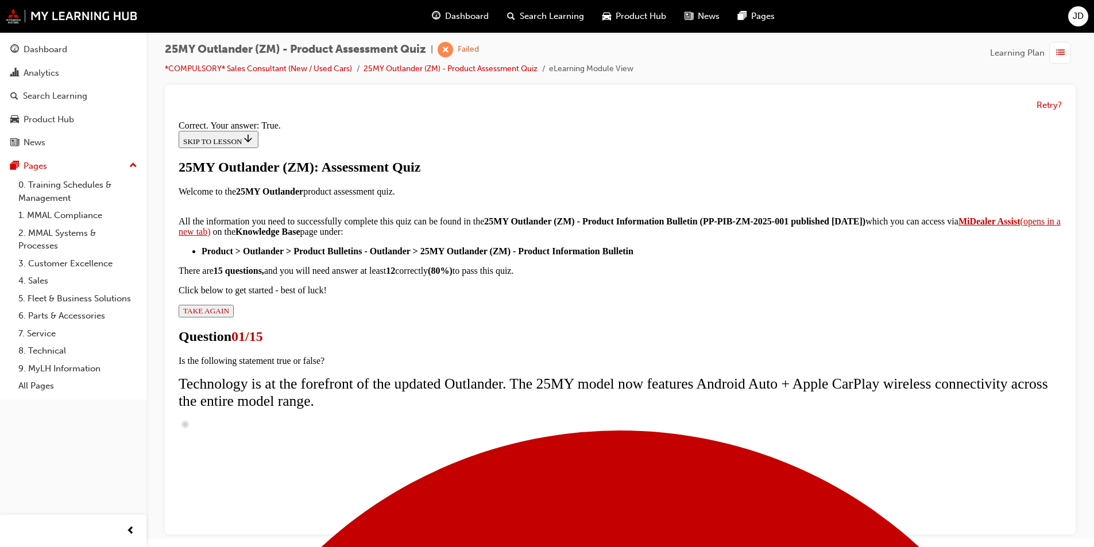
scroll to position [115, 0]
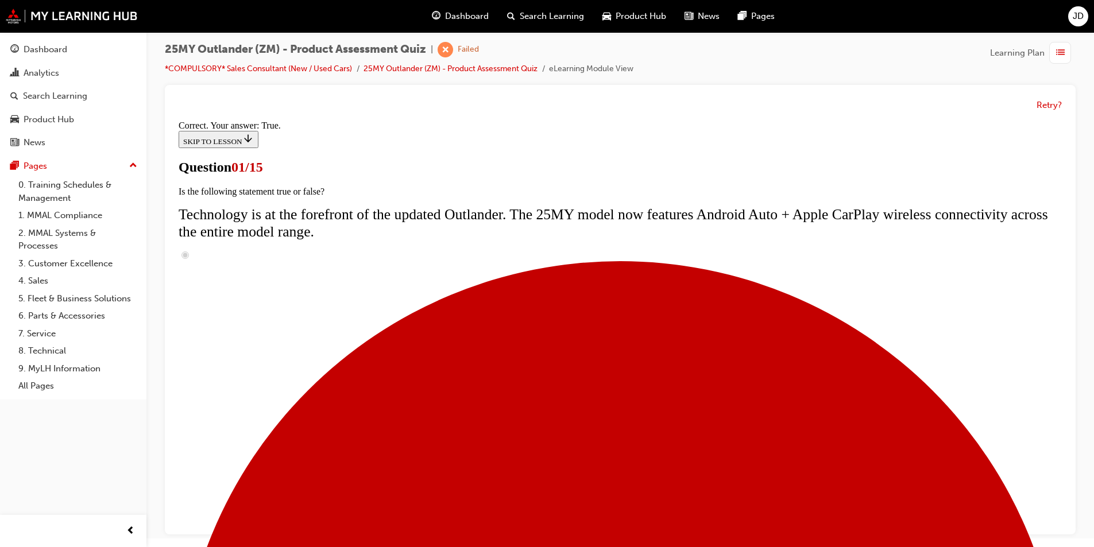
scroll to position [80, 0]
radio input "true"
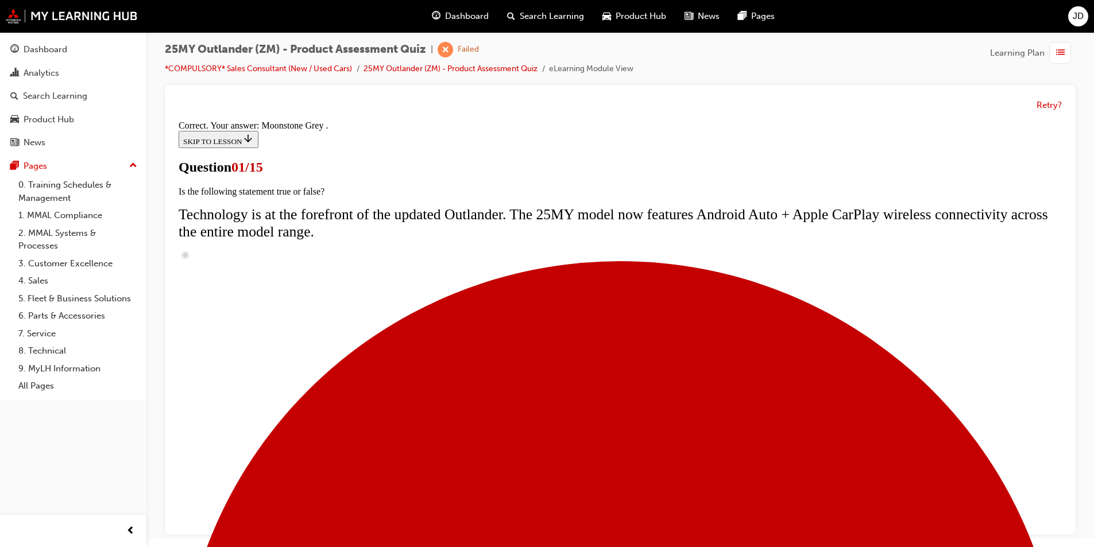
scroll to position [260, 0]
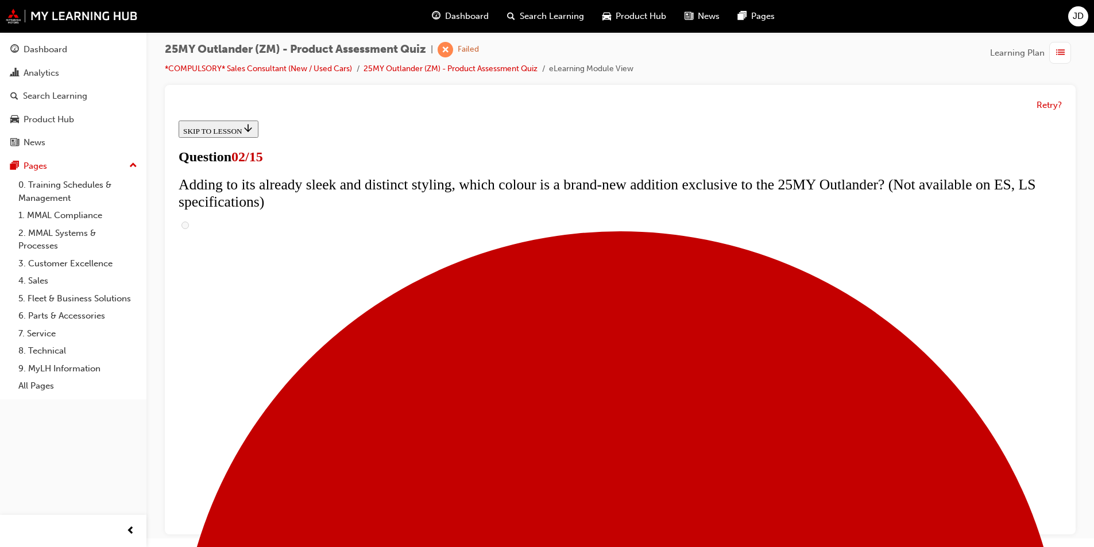
scroll to position [172, 0]
checkbox input "true"
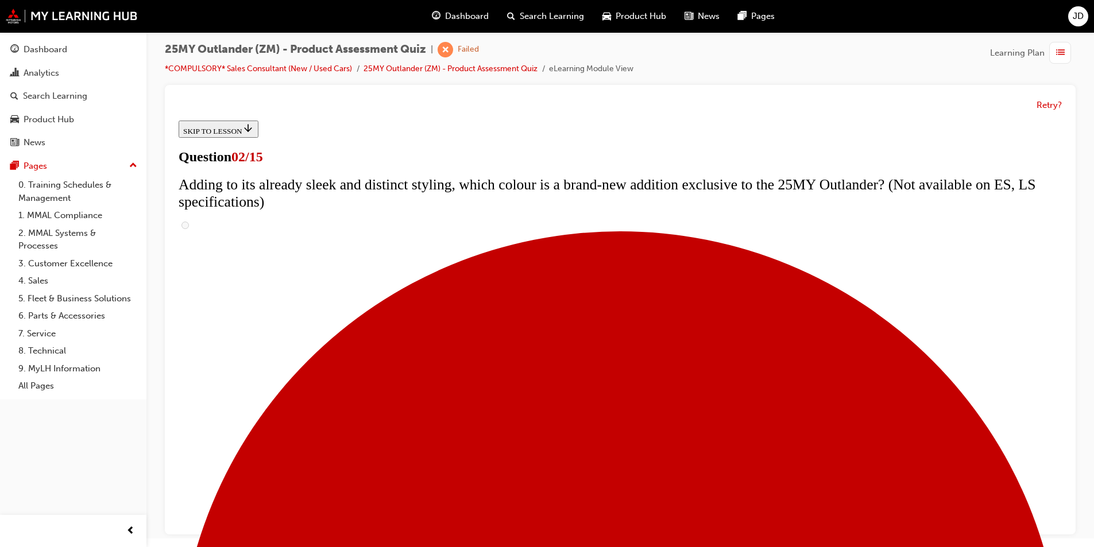
drag, startPoint x: 513, startPoint y: 400, endPoint x: 510, endPoint y: 395, distance: 6.2
checkbox input "false"
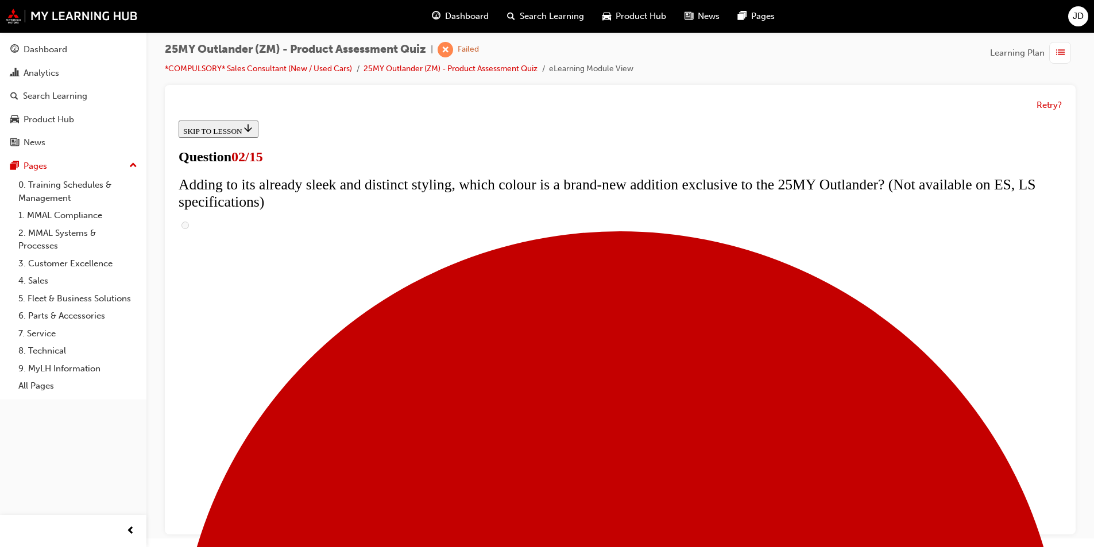
checkbox input "true"
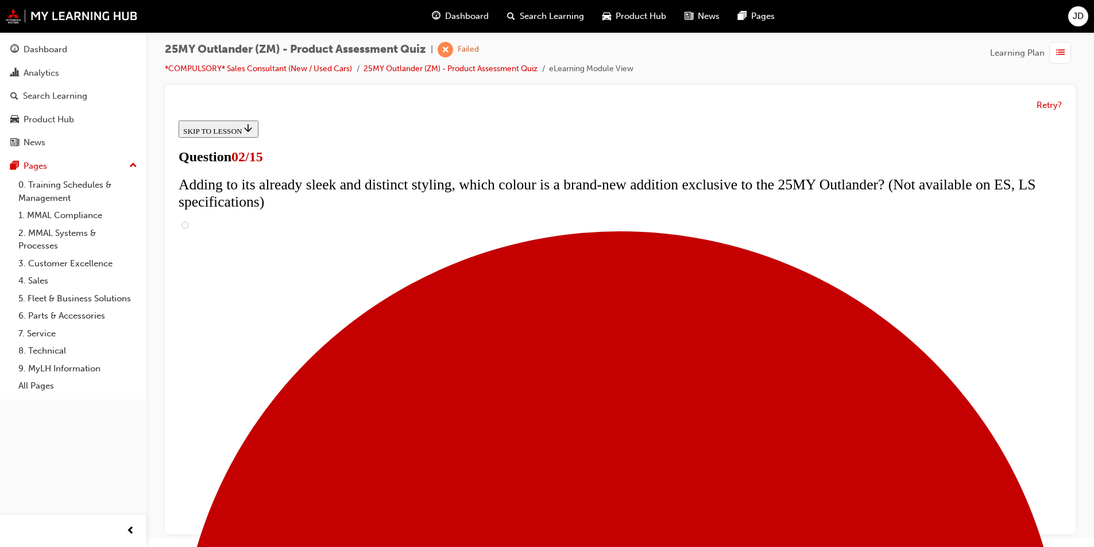
checkbox input "true"
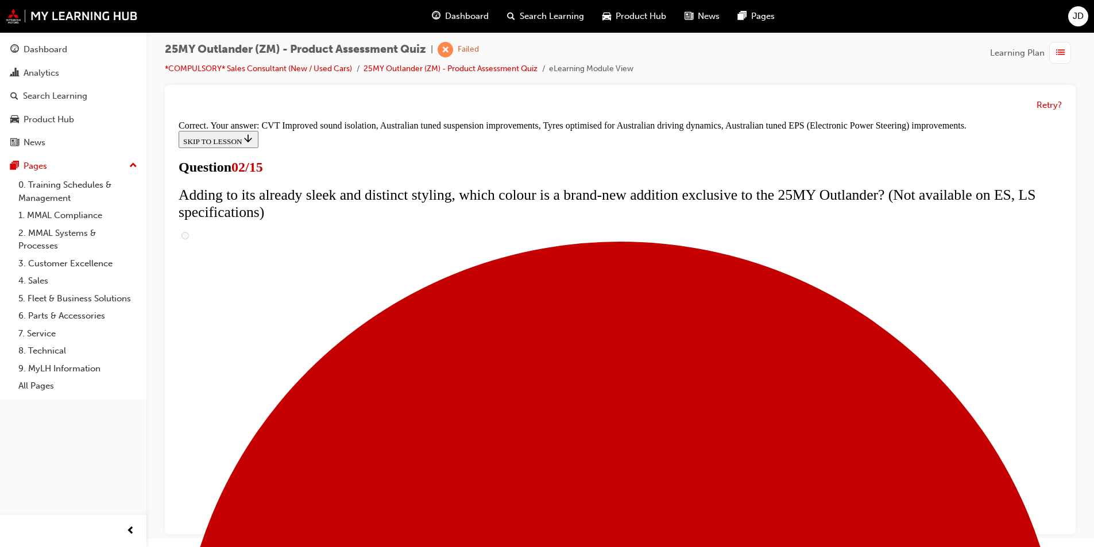
scroll to position [299, 0]
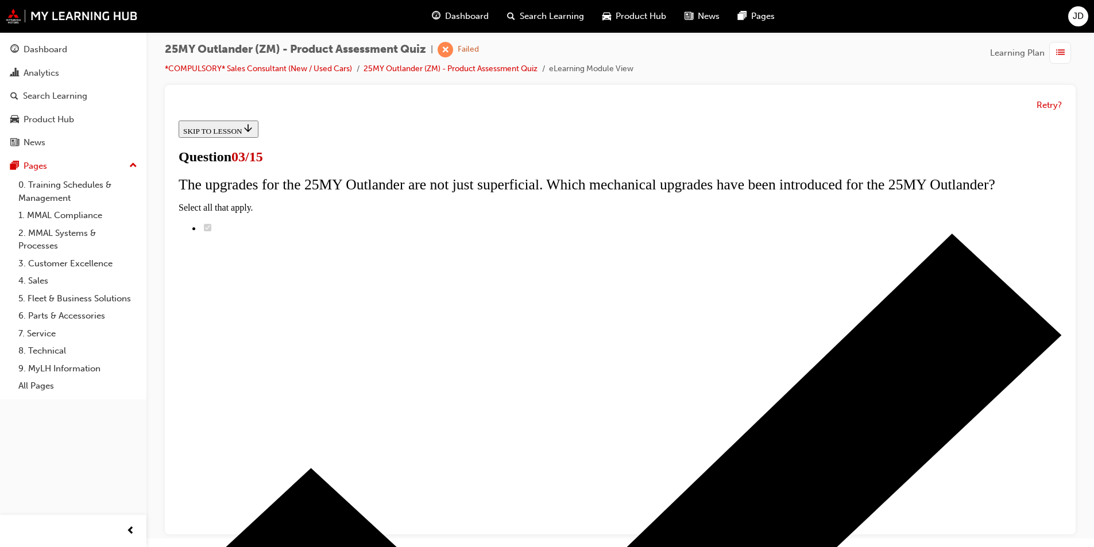
scroll to position [57, 0]
radio input "true"
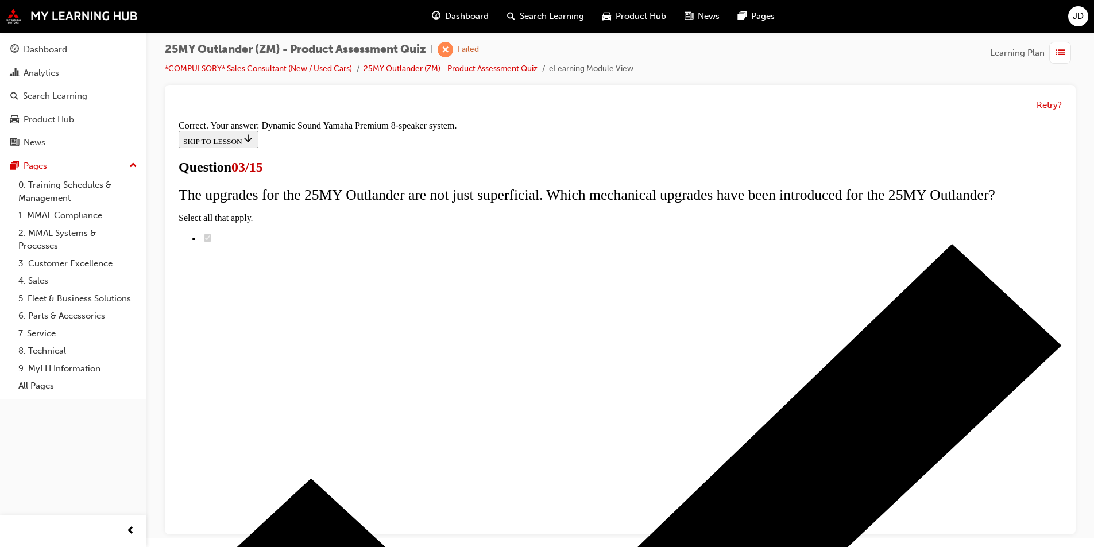
scroll to position [168, 0]
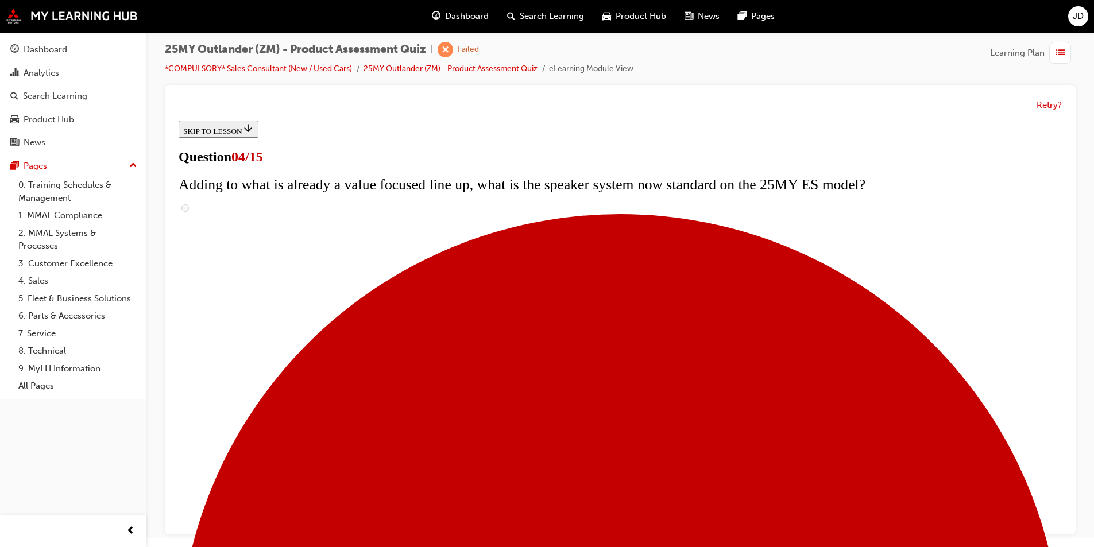
scroll to position [230, 0]
checkbox input "true"
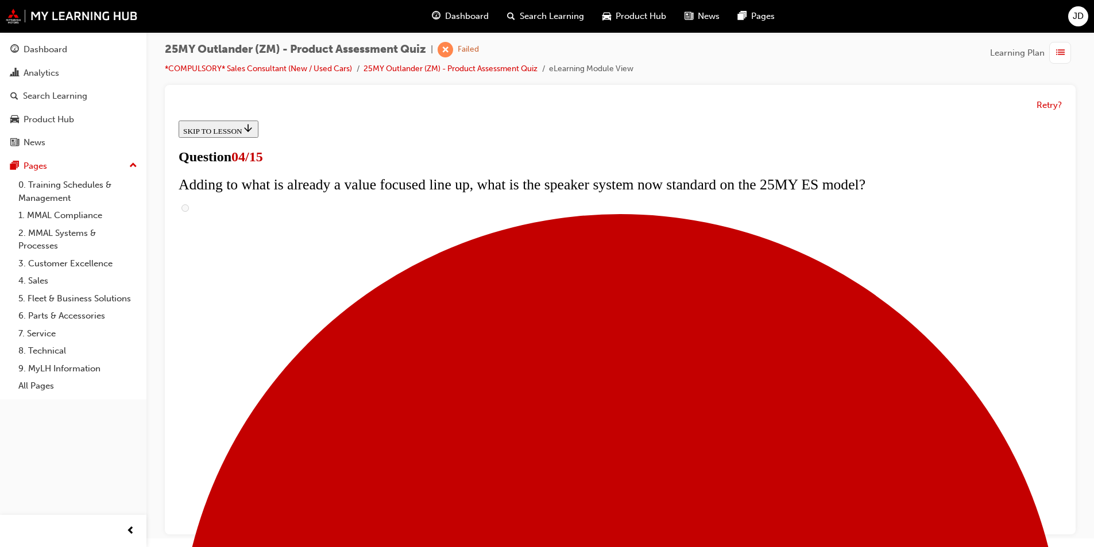
checkbox input "true"
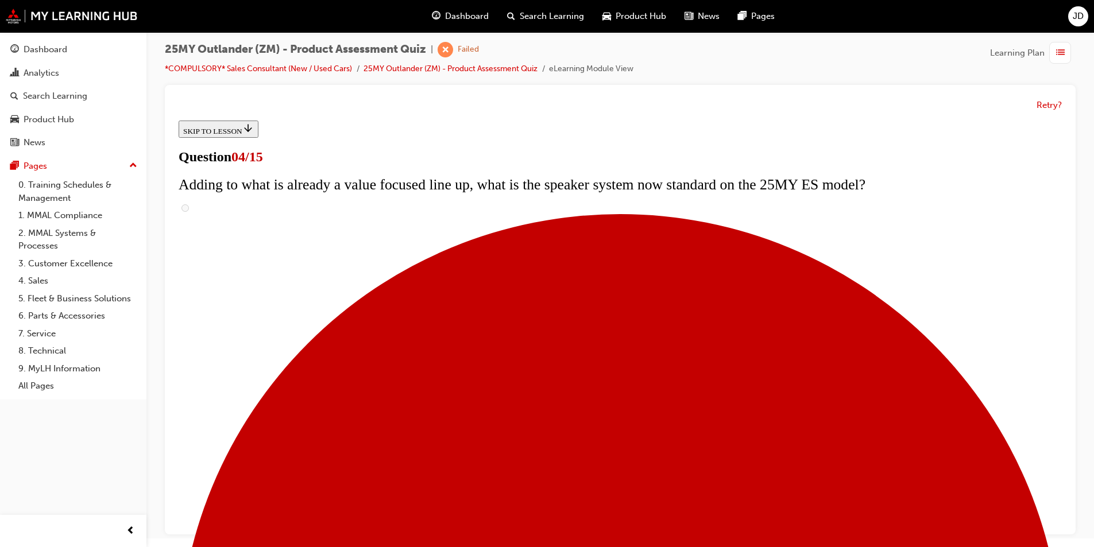
checkbox input "true"
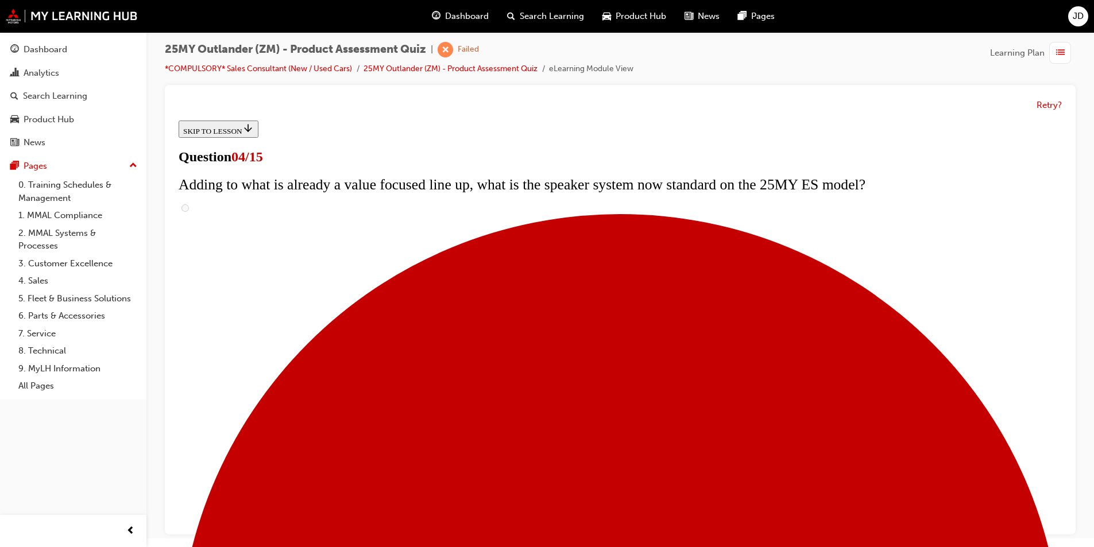
checkbox input "true"
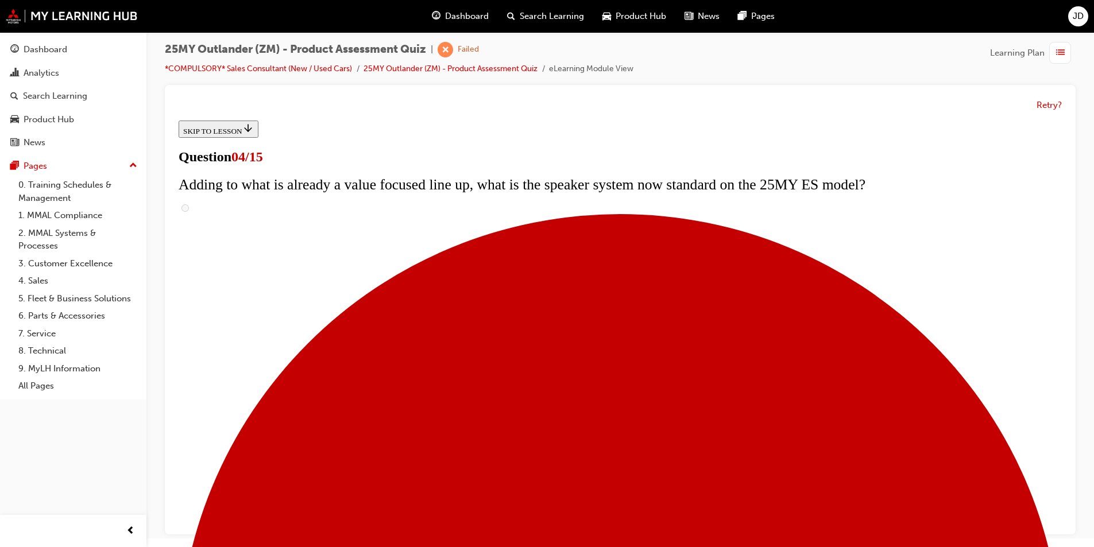
checkbox input "true"
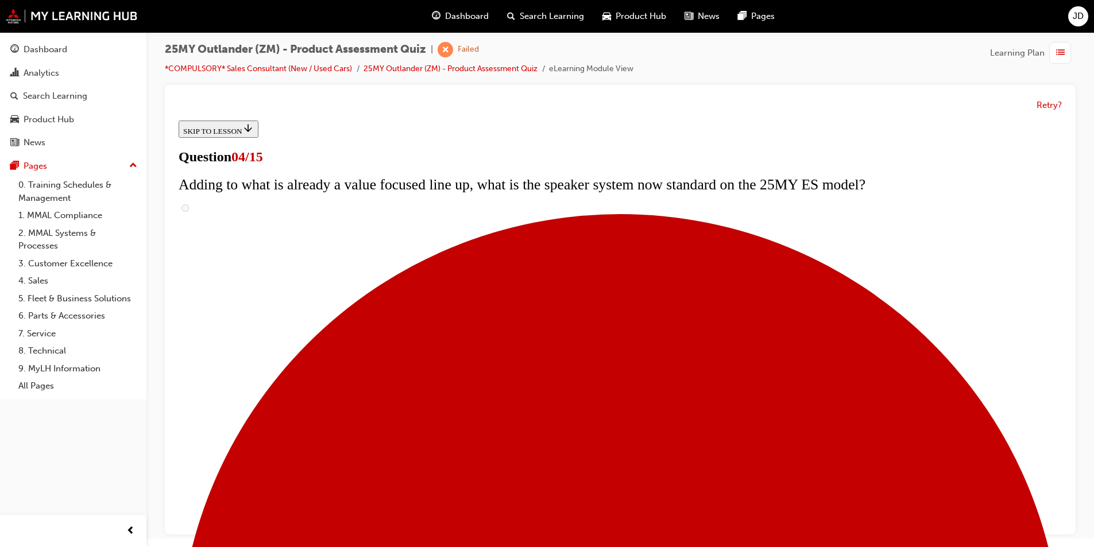
checkbox input "true"
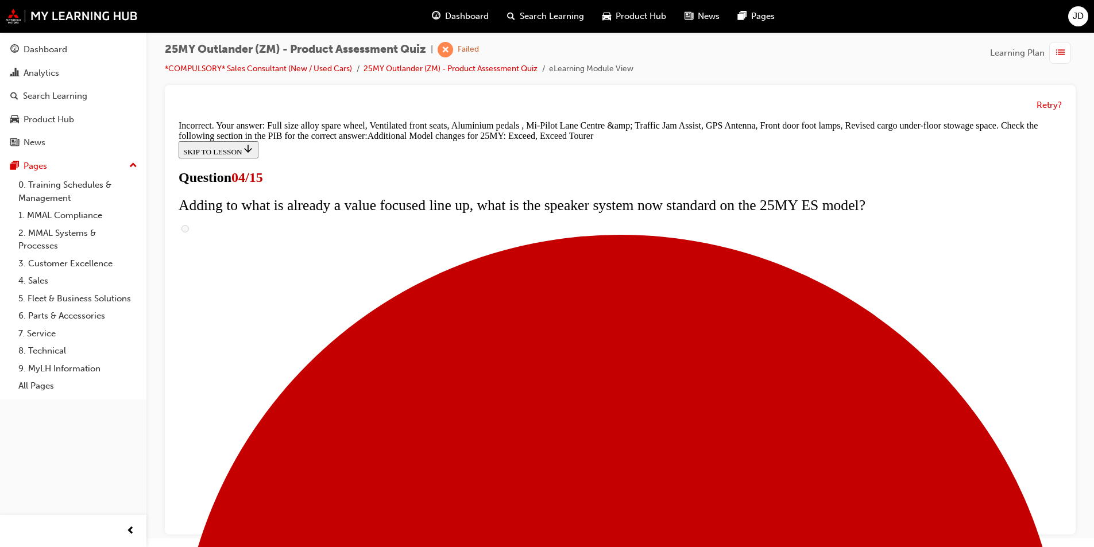
scroll to position [415, 0]
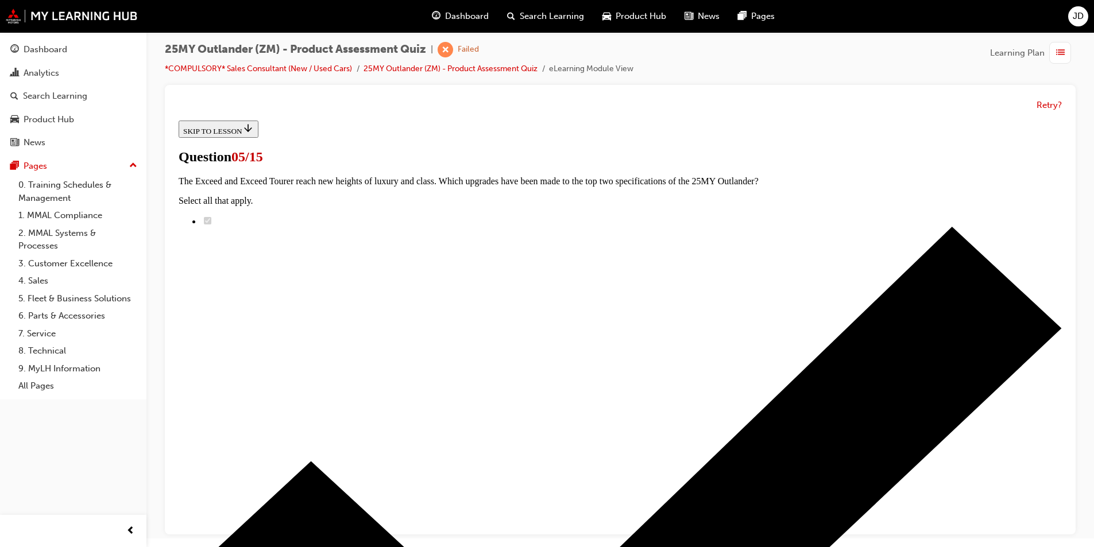
scroll to position [172, 0]
radio input "true"
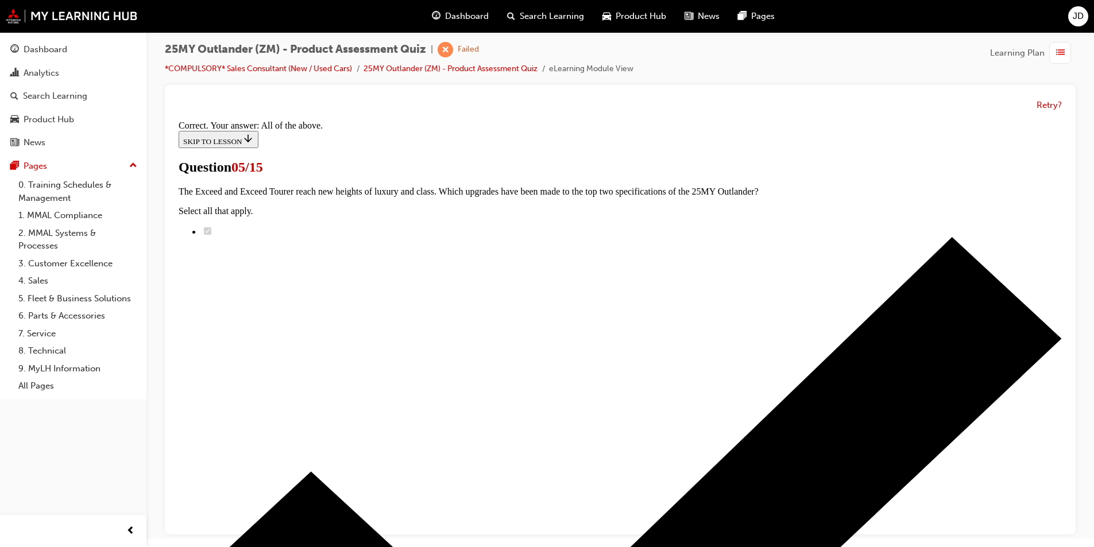
scroll to position [260, 0]
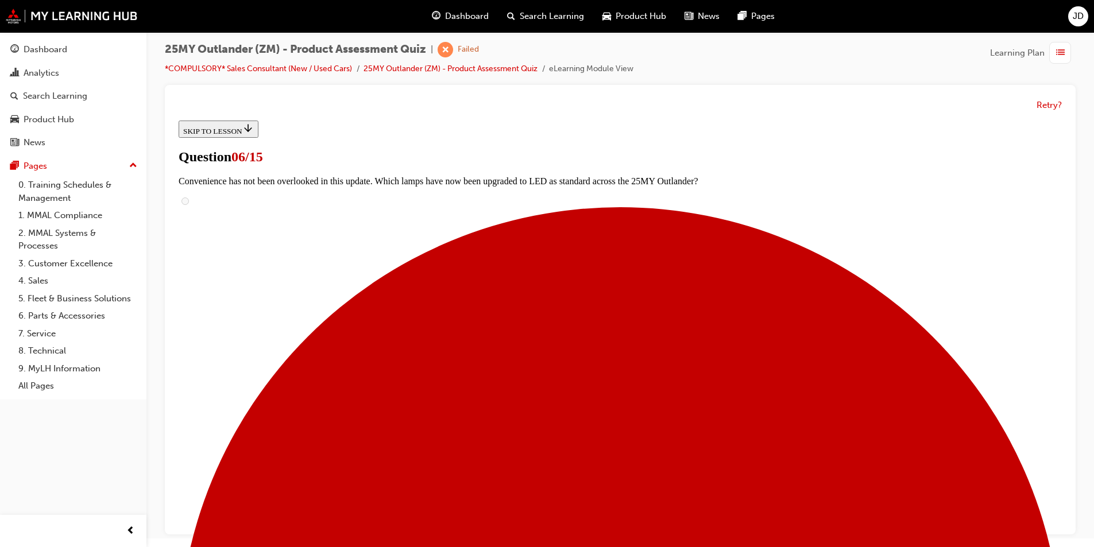
scroll to position [287, 0]
drag, startPoint x: 548, startPoint y: 328, endPoint x: 557, endPoint y: 313, distance: 17.5
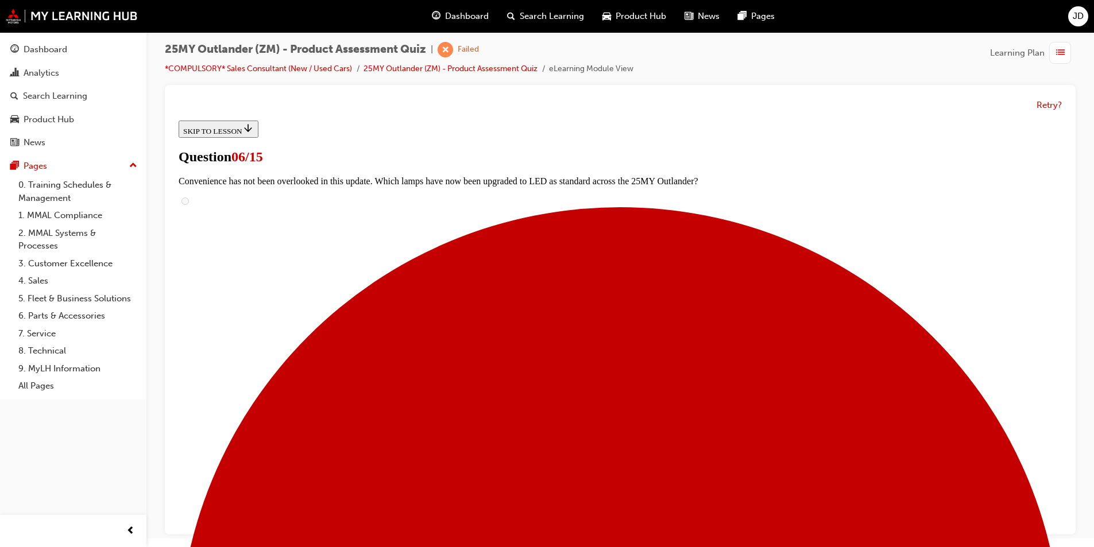
radio input "true"
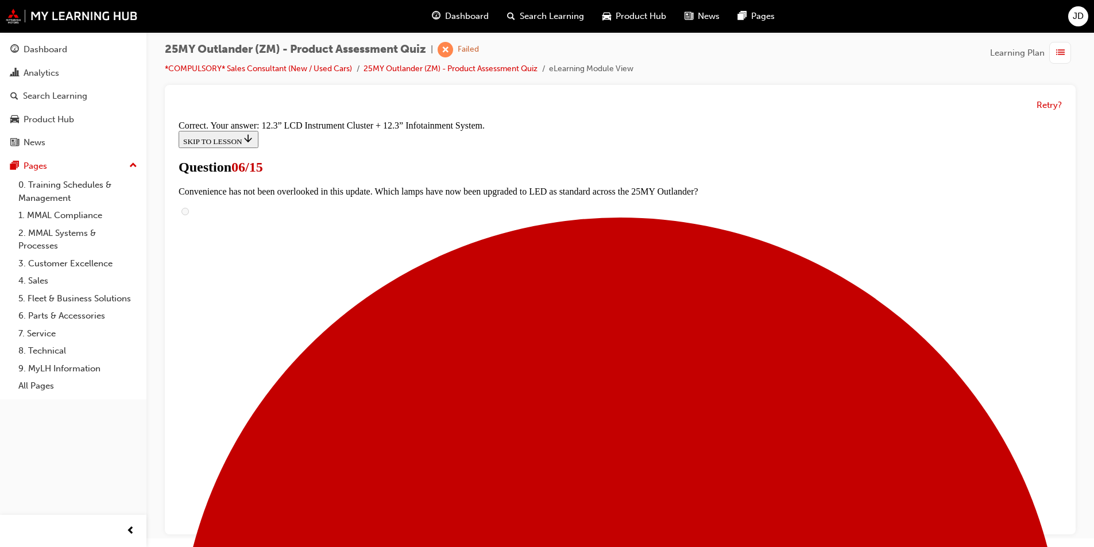
scroll to position [368, 0]
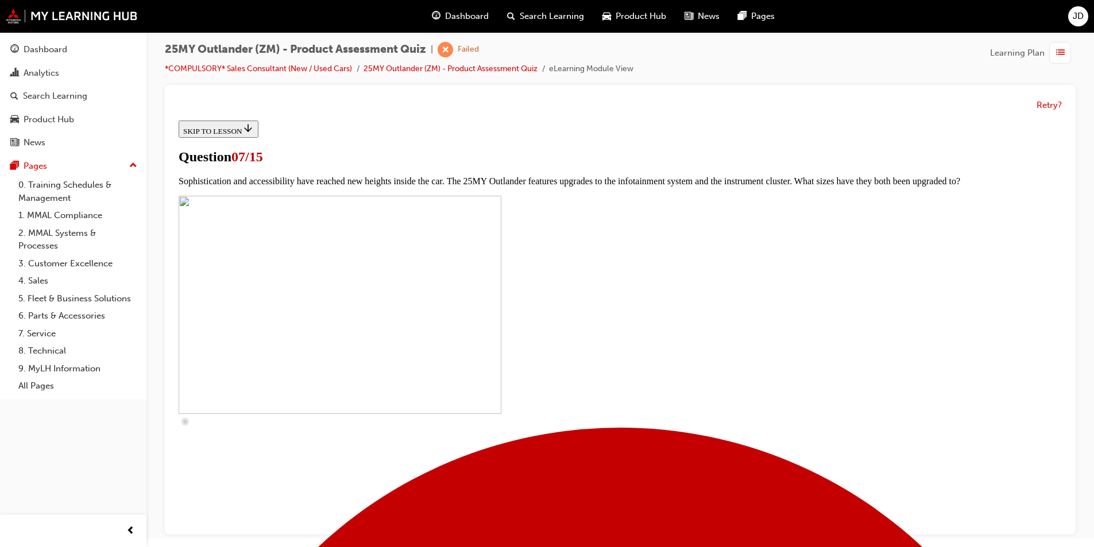
scroll to position [345, 0]
drag, startPoint x: 453, startPoint y: 335, endPoint x: 444, endPoint y: 350, distance: 16.7
checkbox input "true"
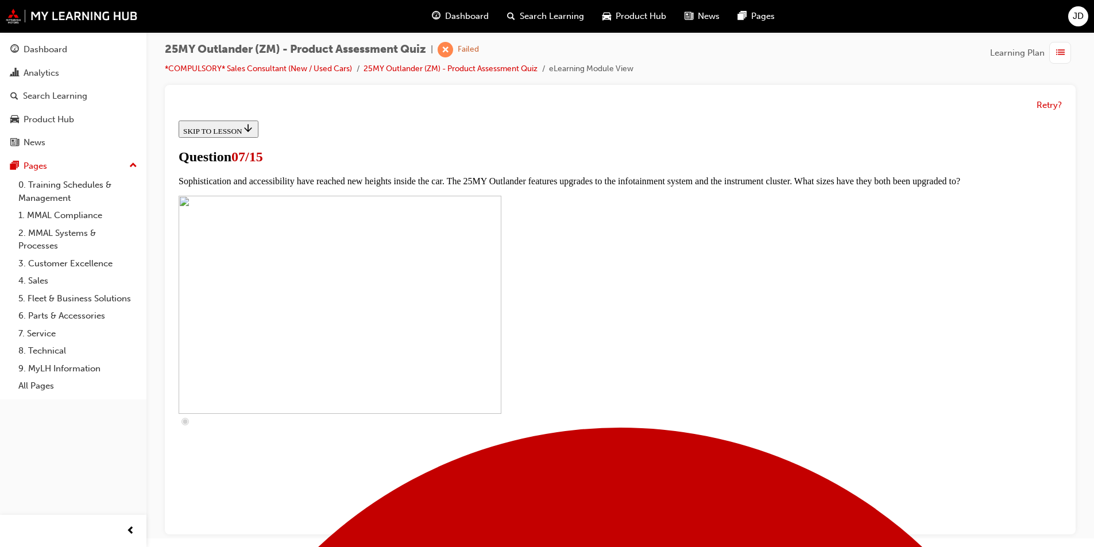
checkbox input "true"
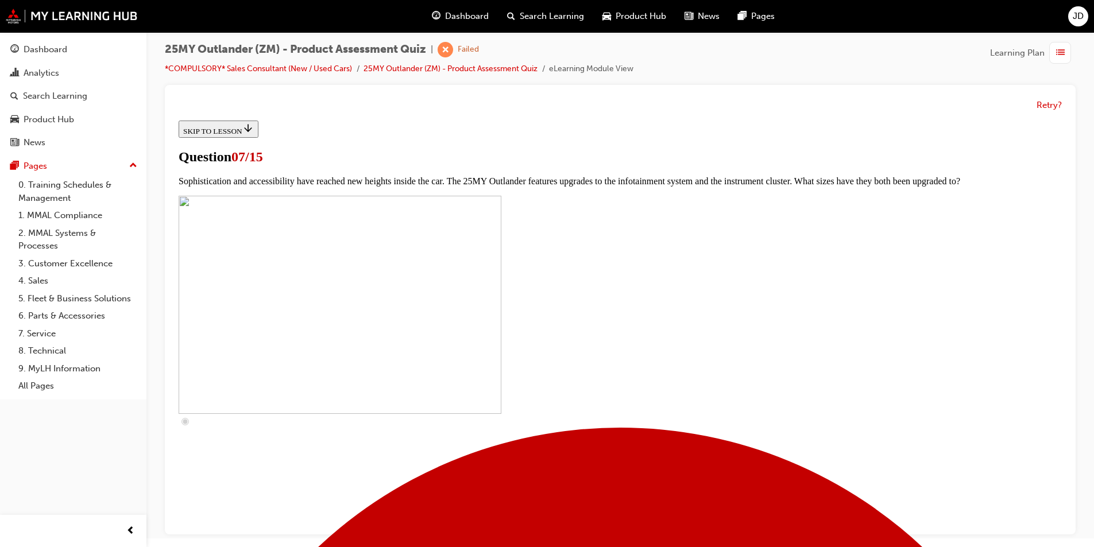
checkbox input "true"
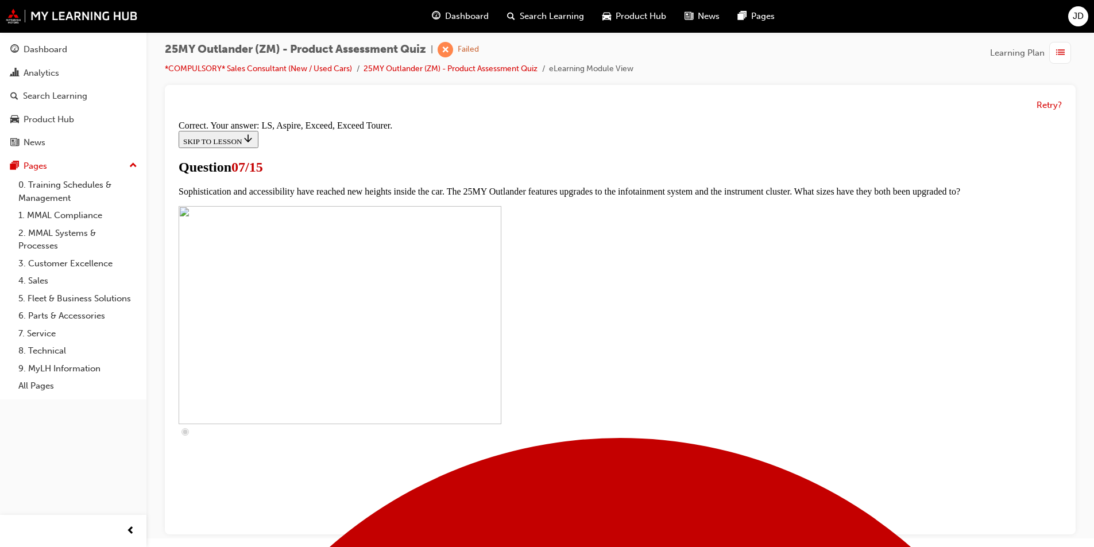
scroll to position [499, 0]
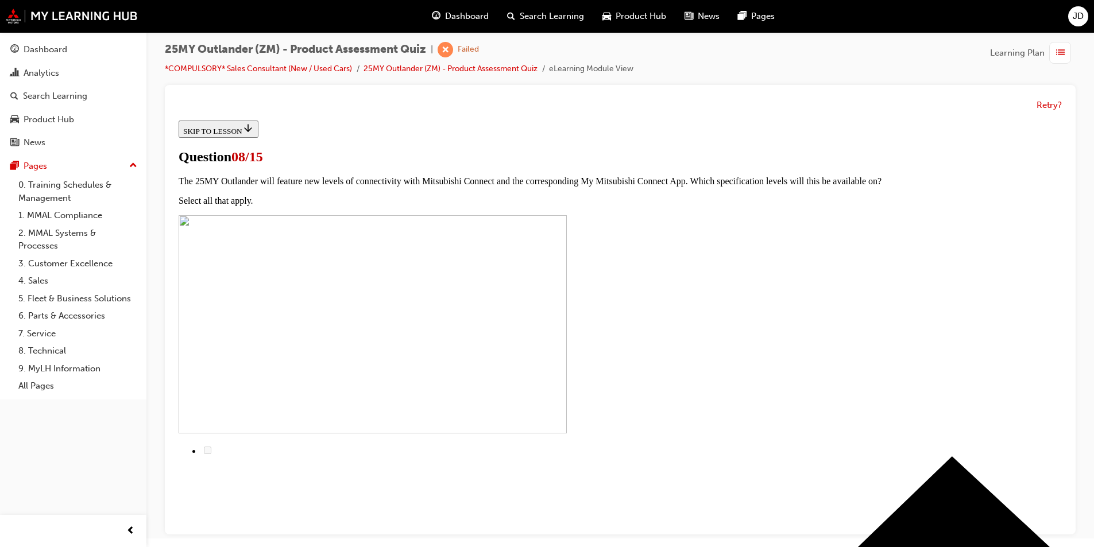
scroll to position [115, 0]
radio input "true"
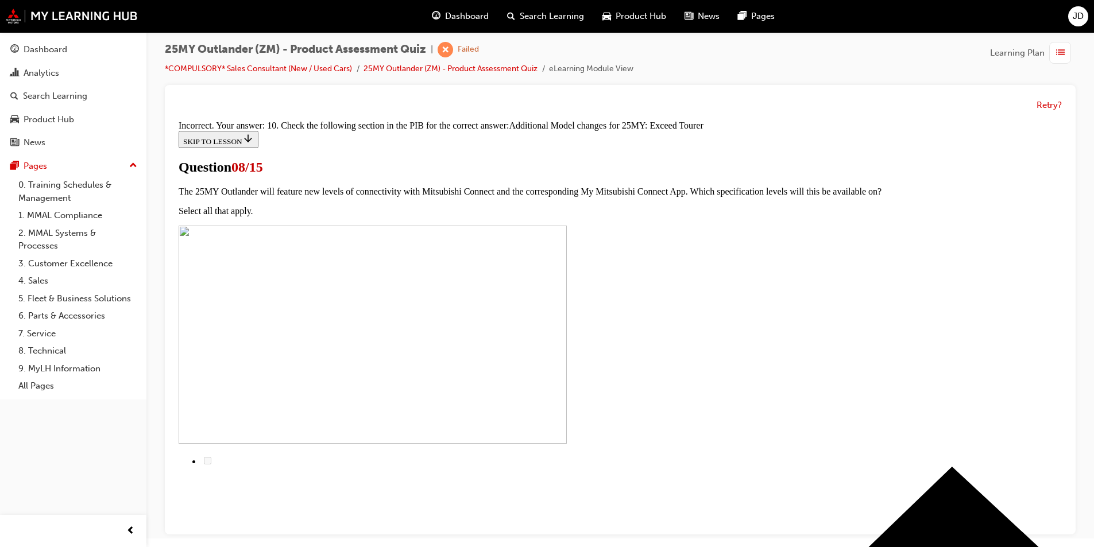
scroll to position [238, 0]
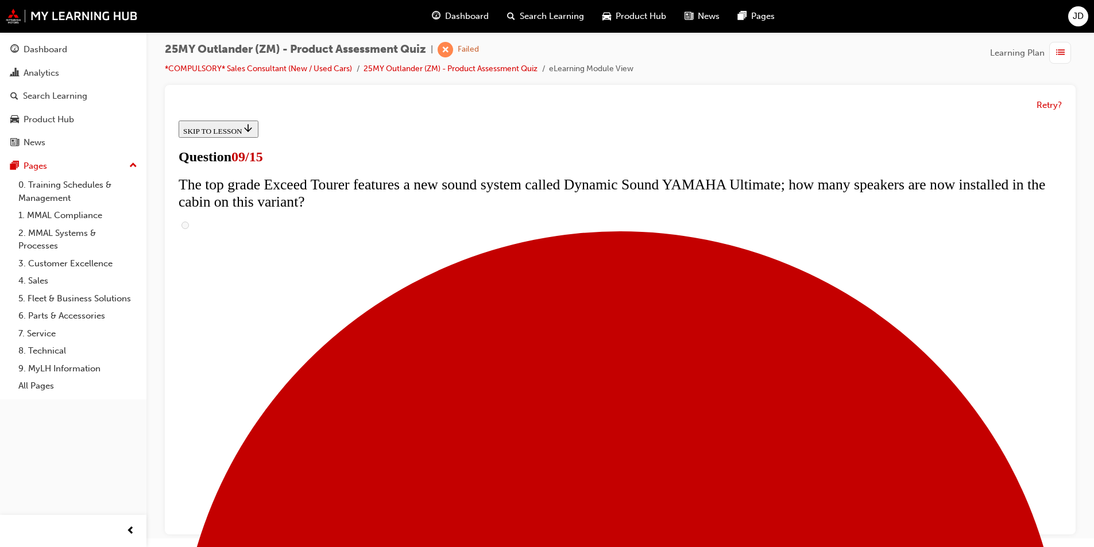
scroll to position [345, 0]
radio input "true"
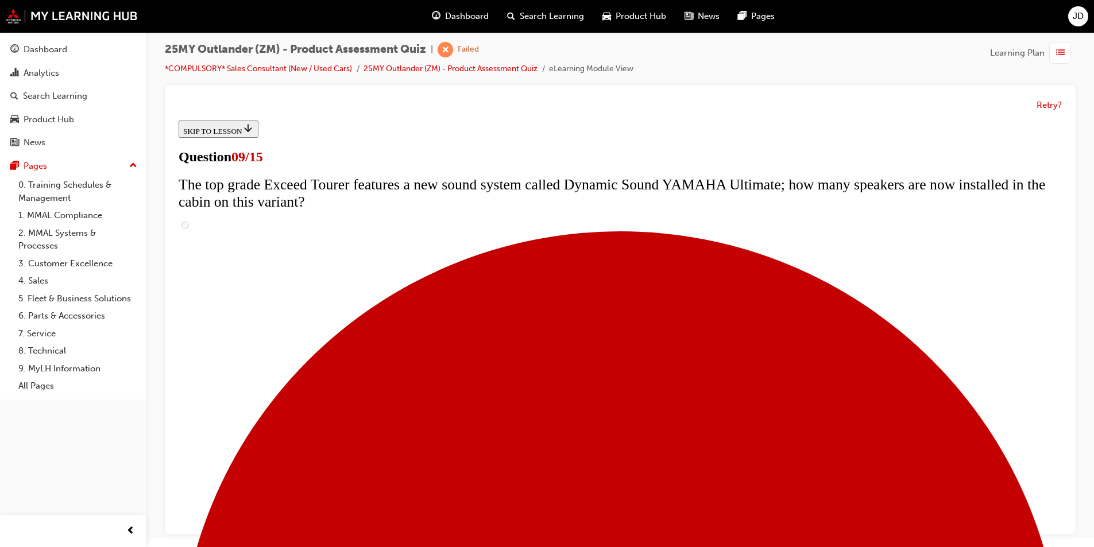
radio input "true"
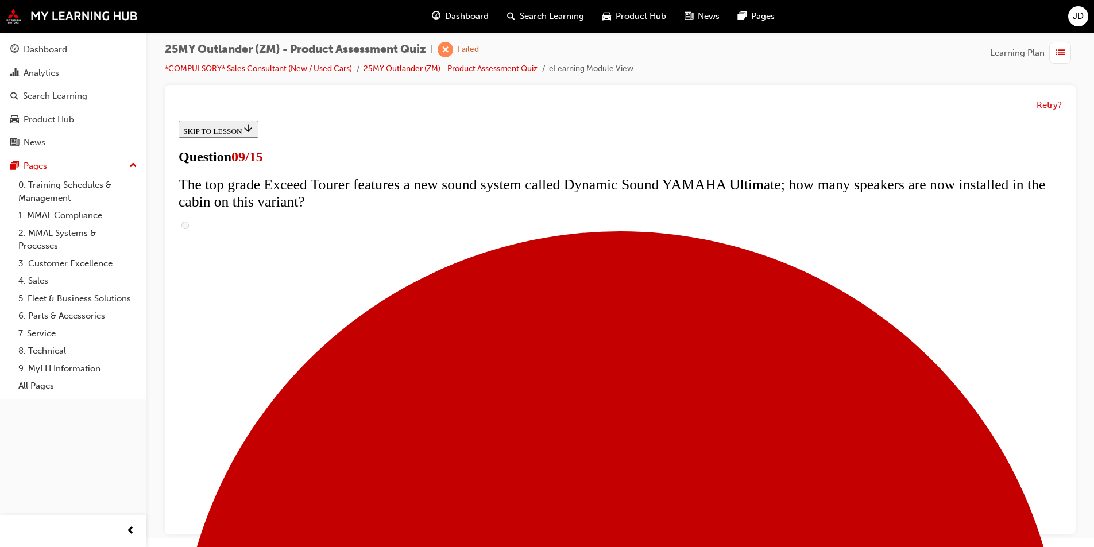
radio input "true"
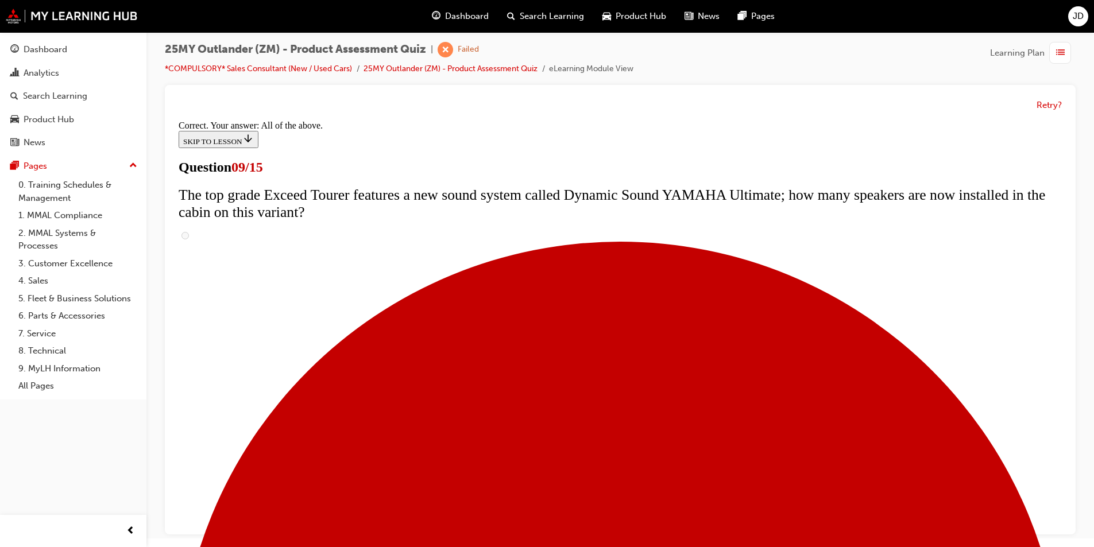
scroll to position [578, 0]
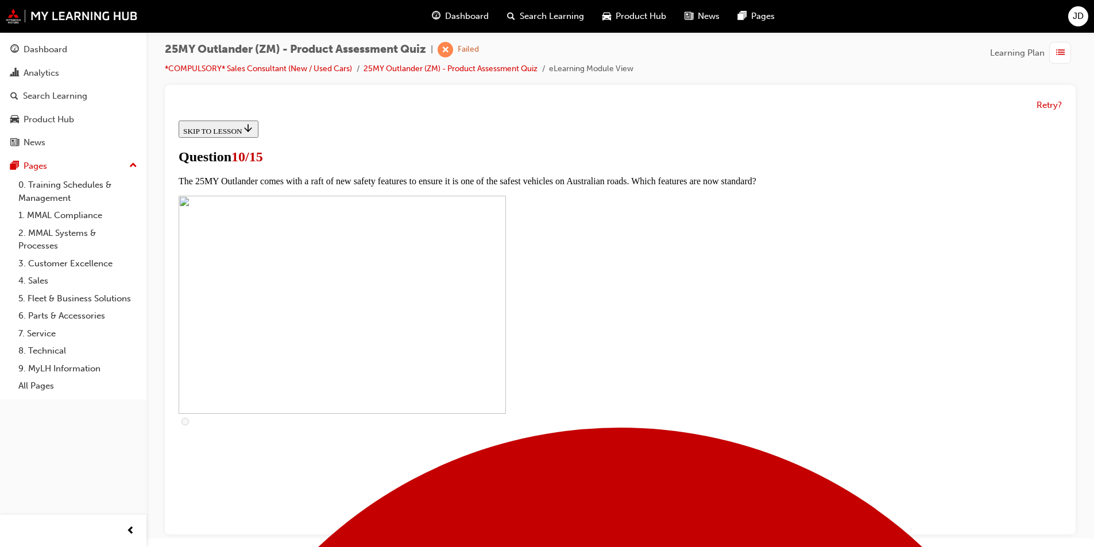
scroll to position [287, 0]
checkbox input "true"
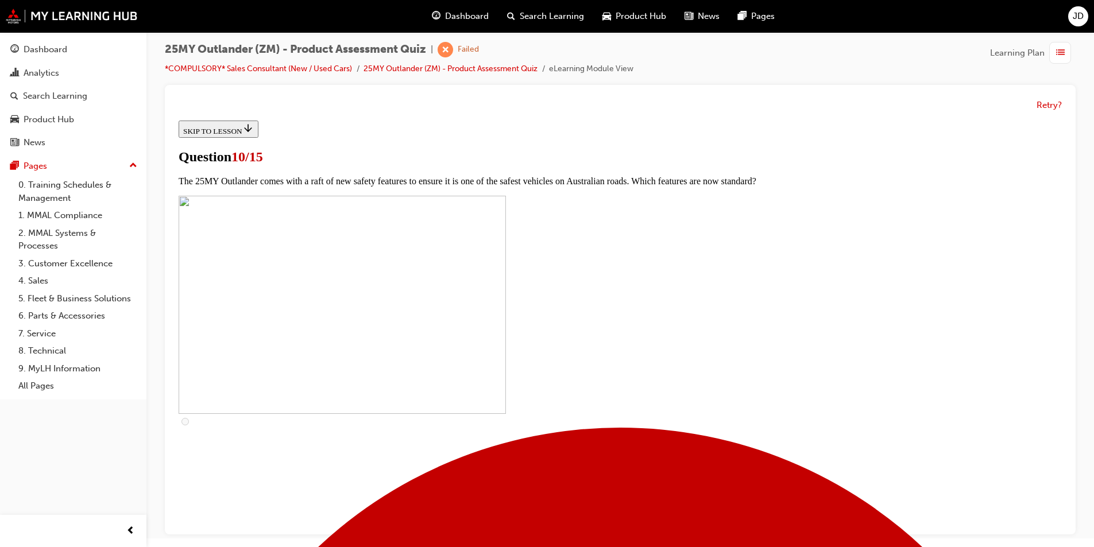
checkbox input "true"
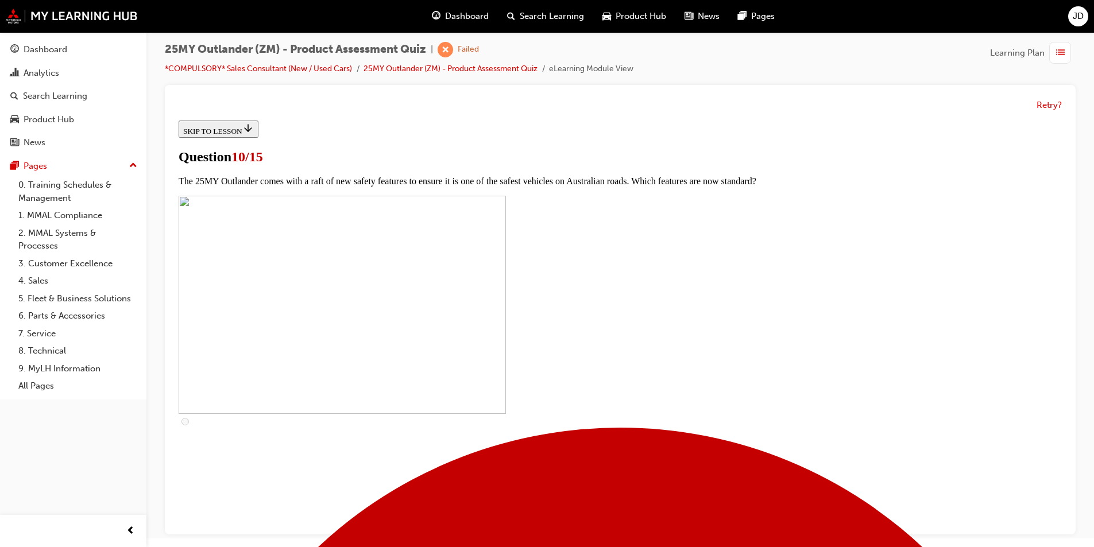
checkbox input "true"
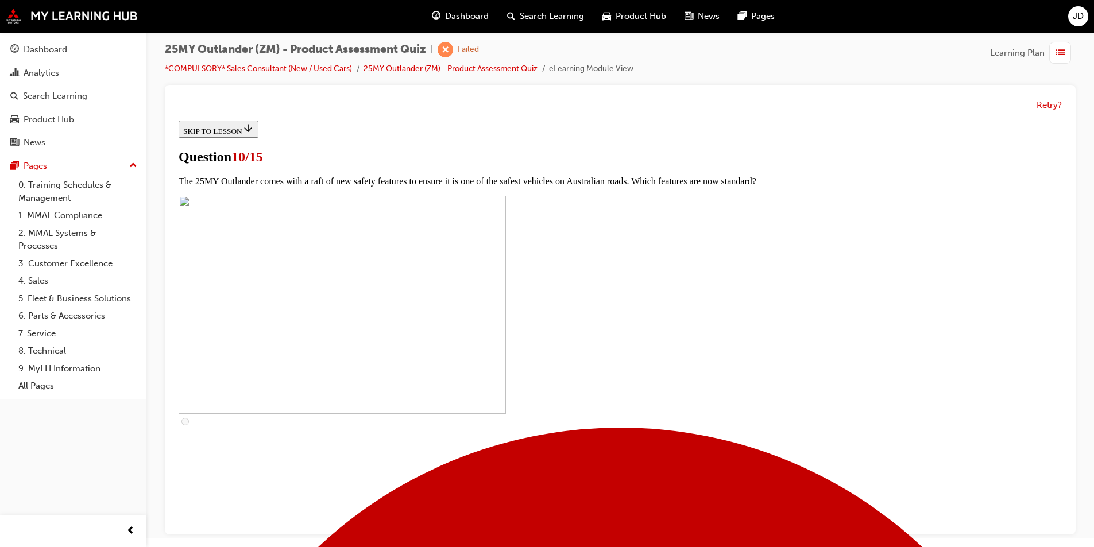
checkbox input "true"
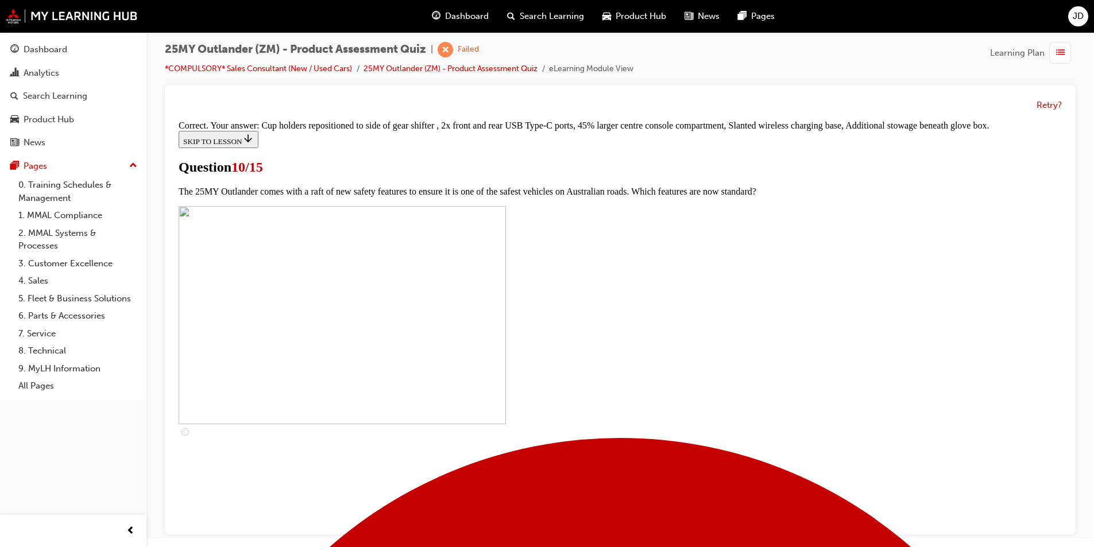
scroll to position [471, 0]
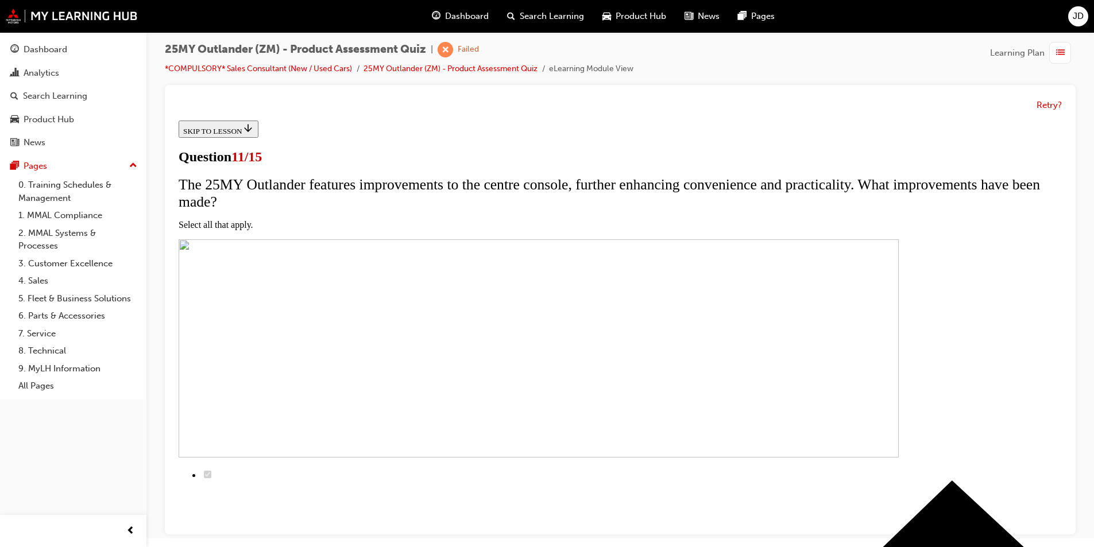
scroll to position [115, 0]
checkbox input "true"
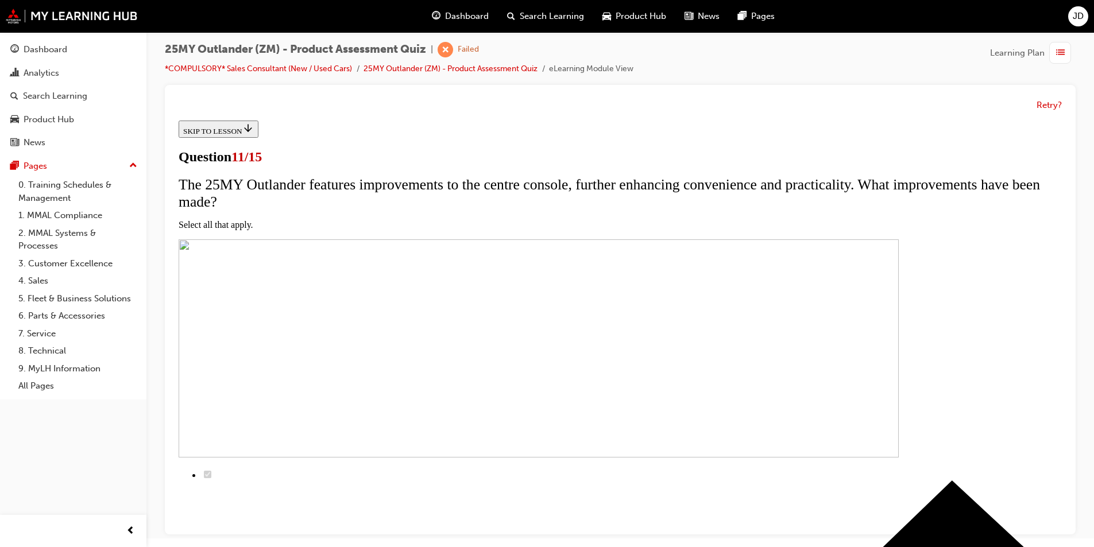
checkbox input "true"
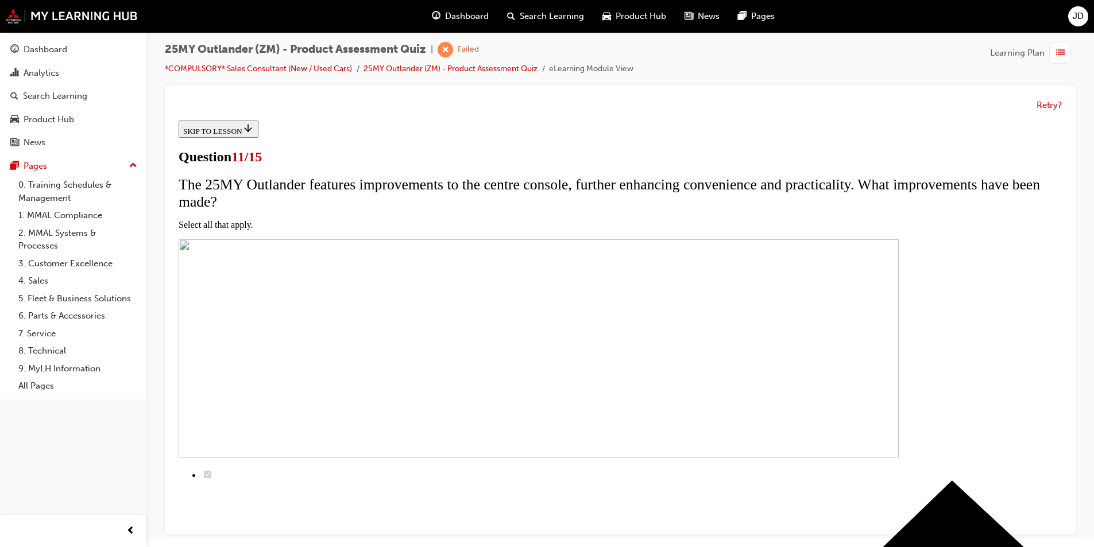
checkbox input "true"
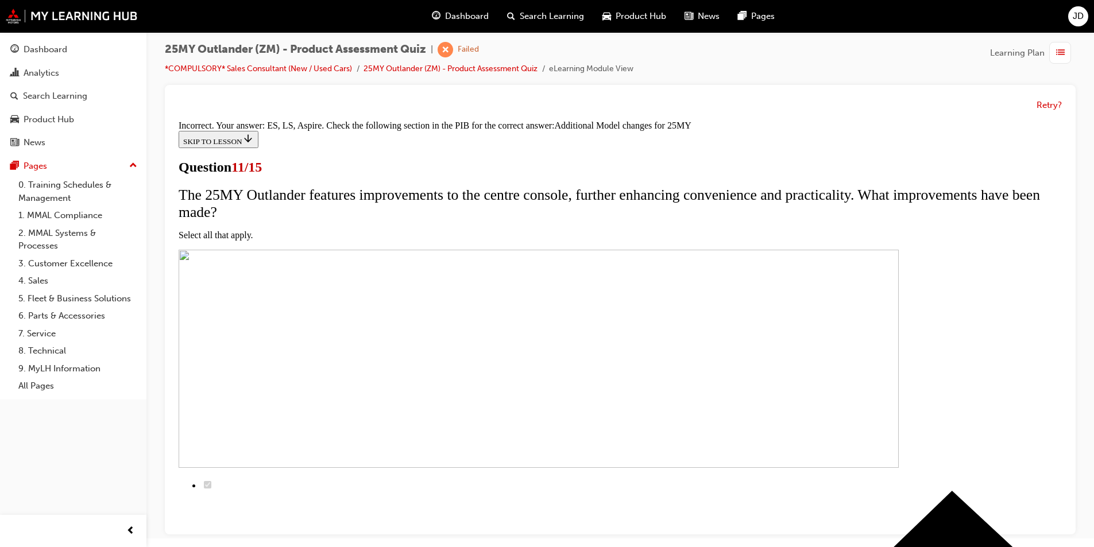
scroll to position [323, 0]
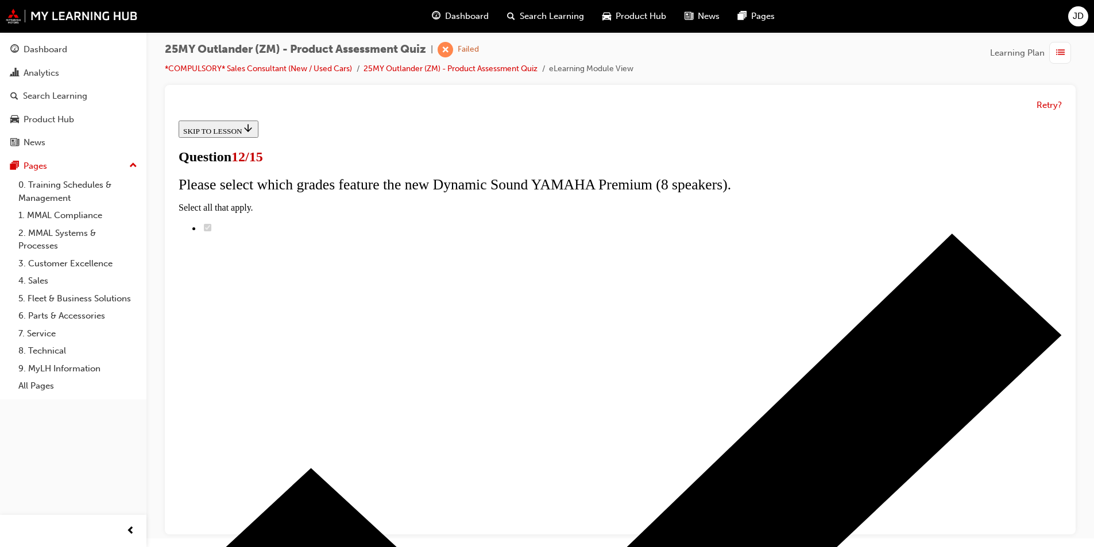
radio input "true"
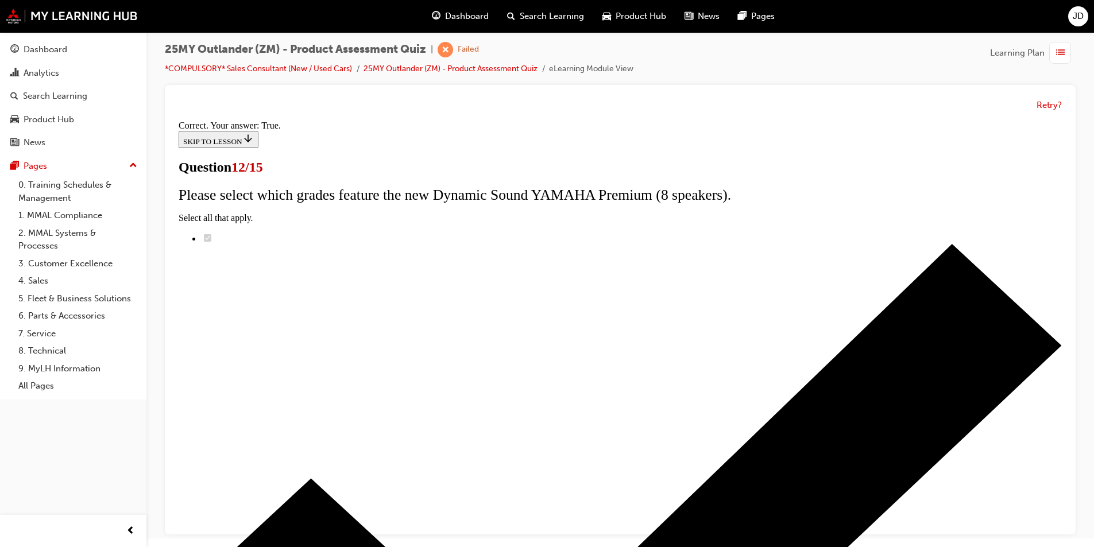
scroll to position [115, 0]
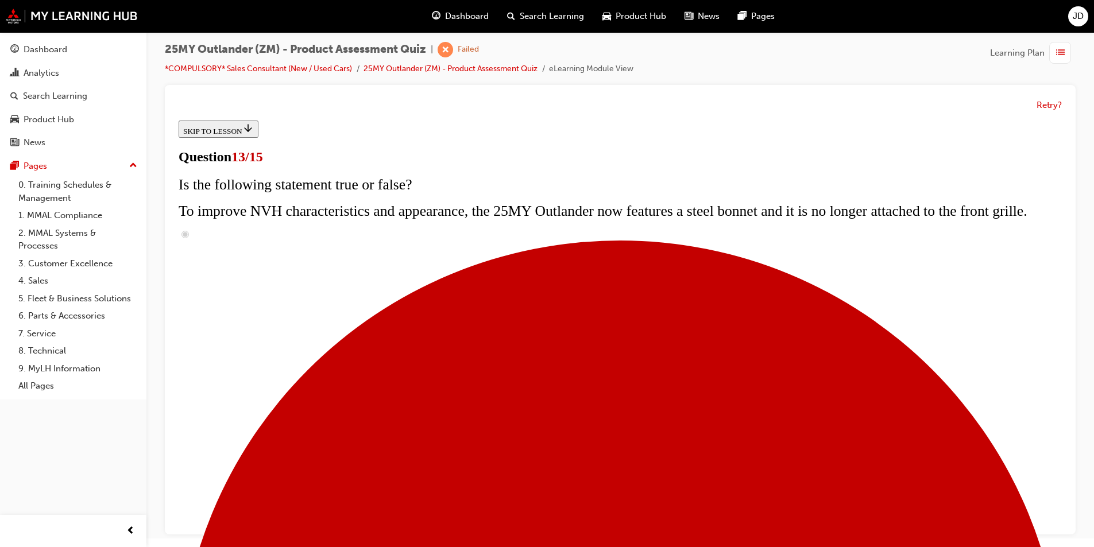
scroll to position [138, 0]
radio input "true"
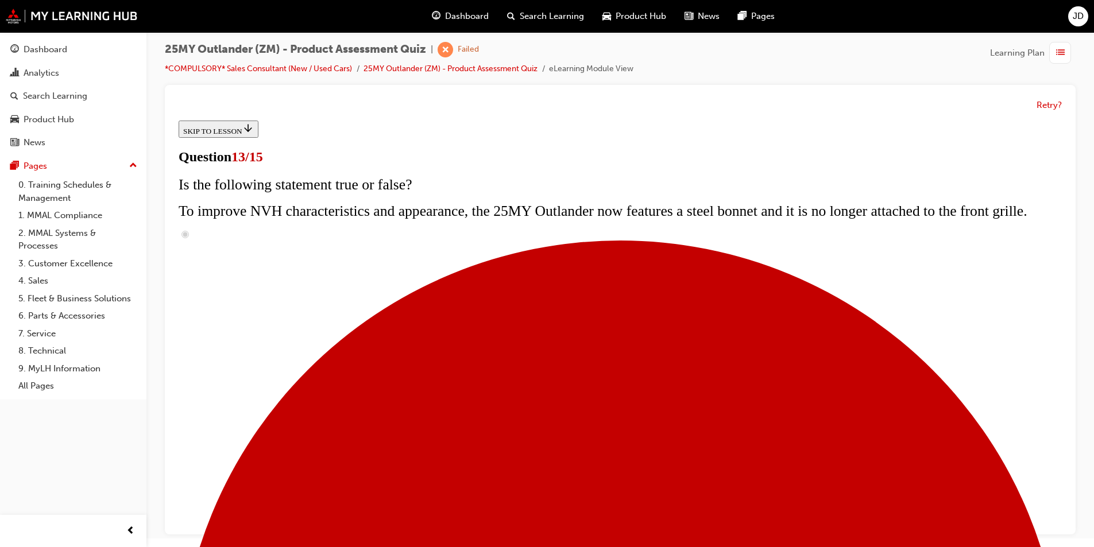
radio input "true"
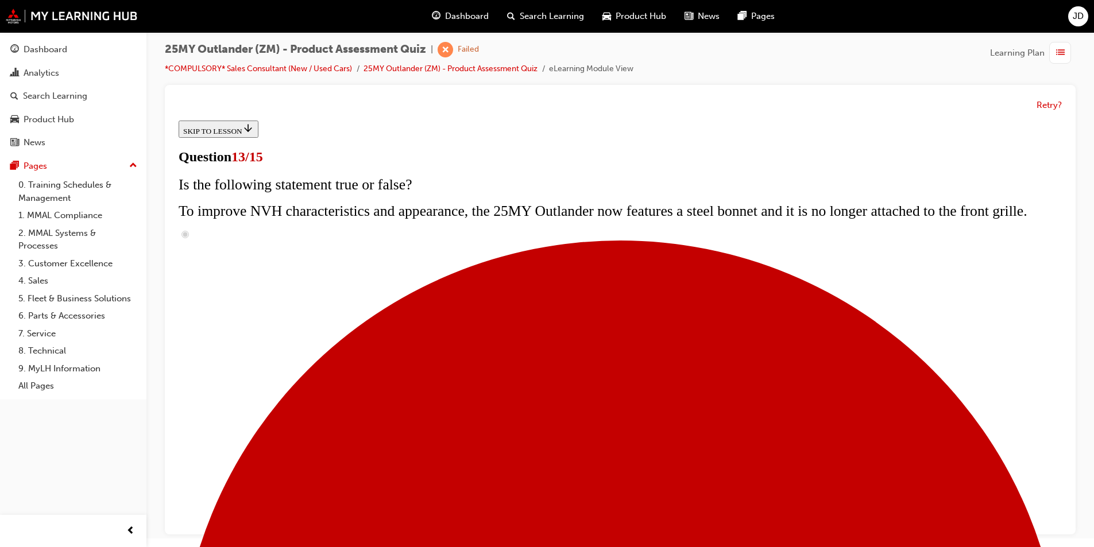
radio input "true"
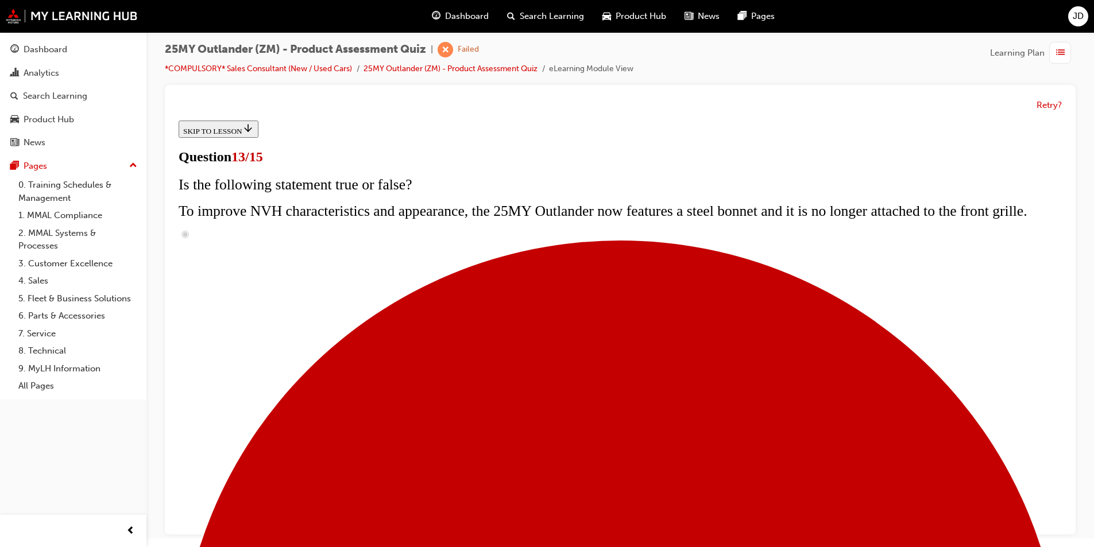
radio input "true"
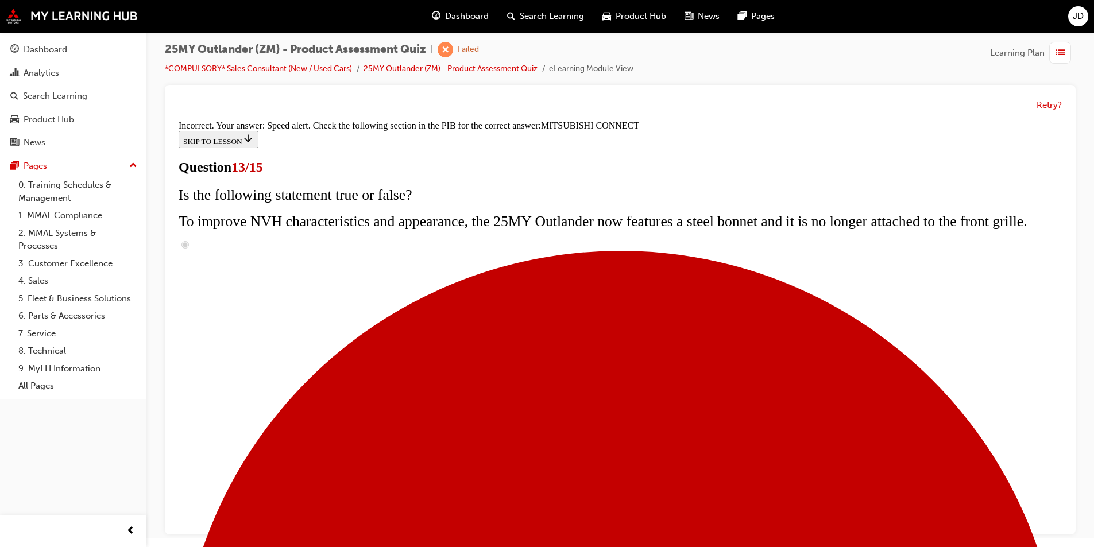
scroll to position [350, 0]
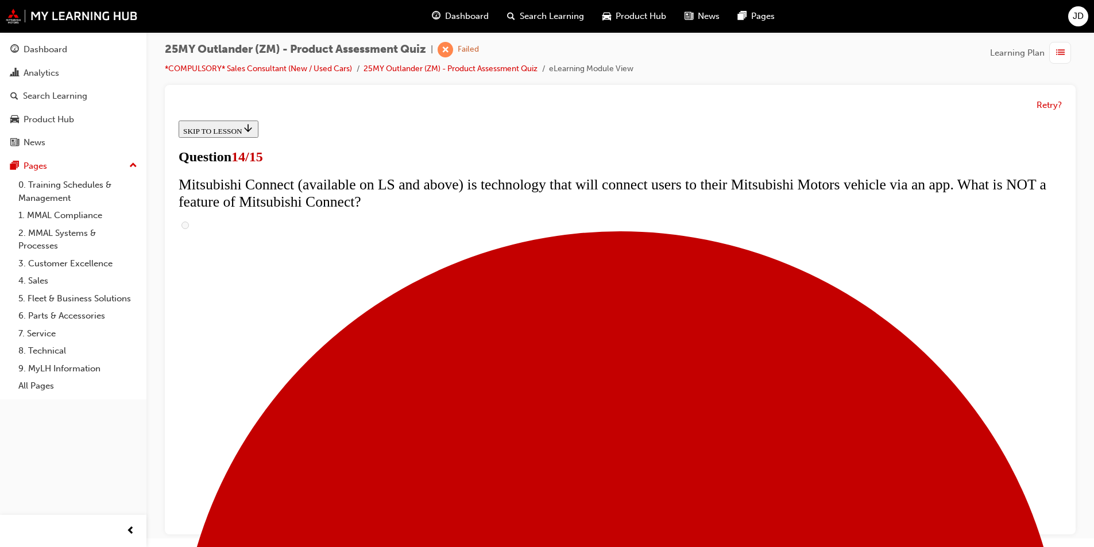
scroll to position [287, 0]
radio input "true"
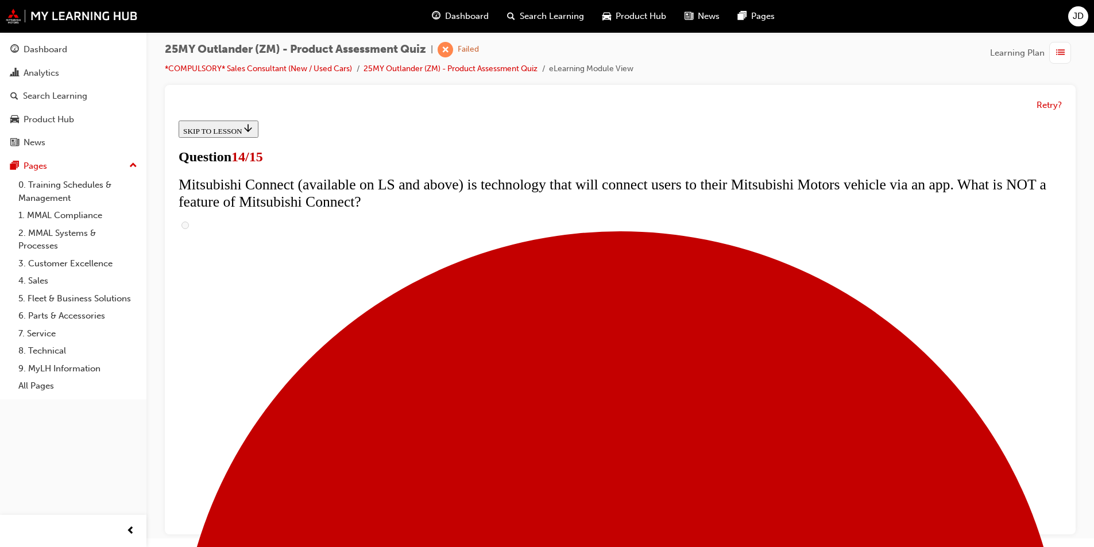
radio input "true"
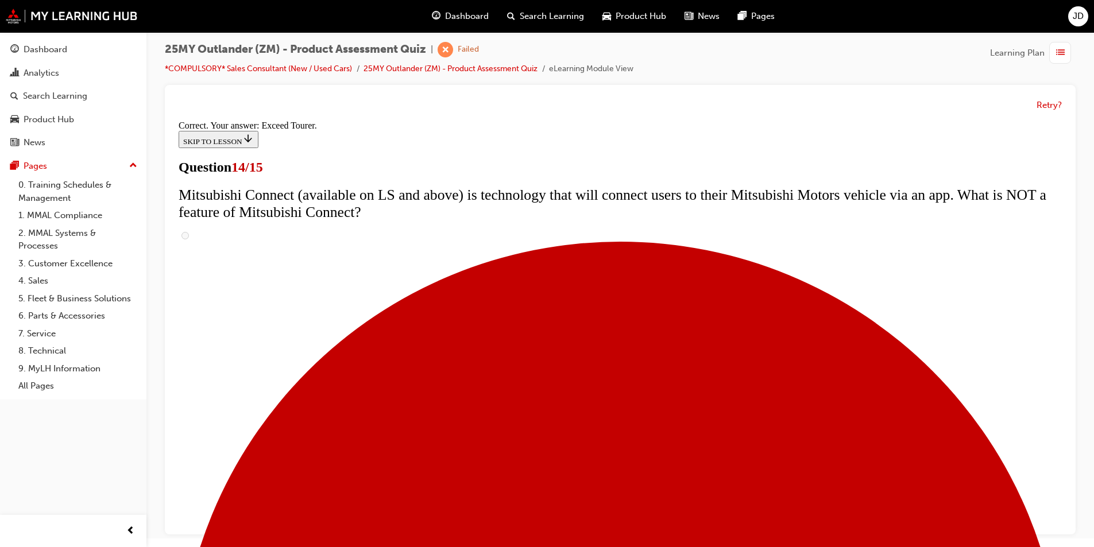
scroll to position [460, 0]
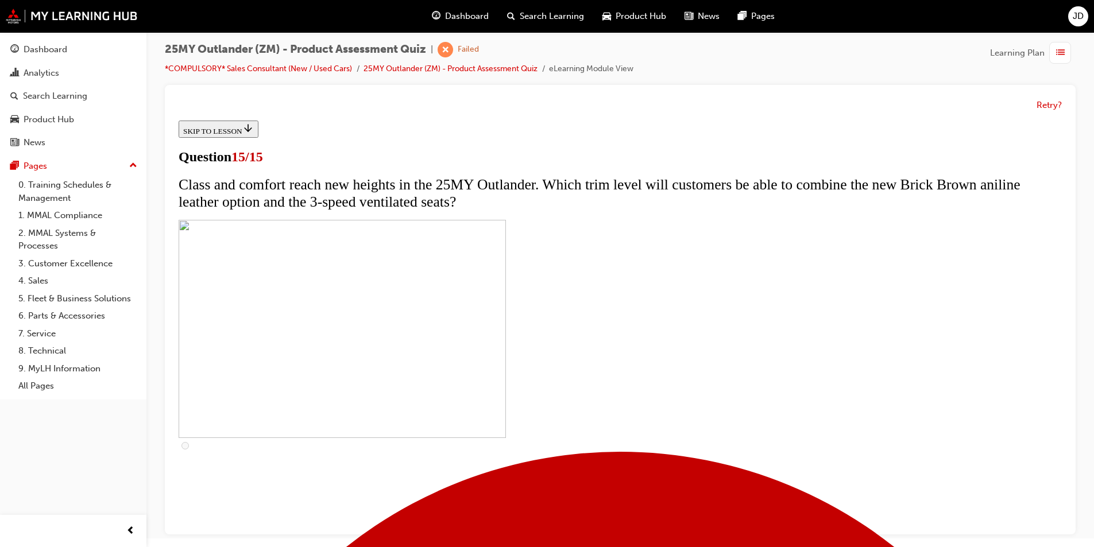
scroll to position [169, 0]
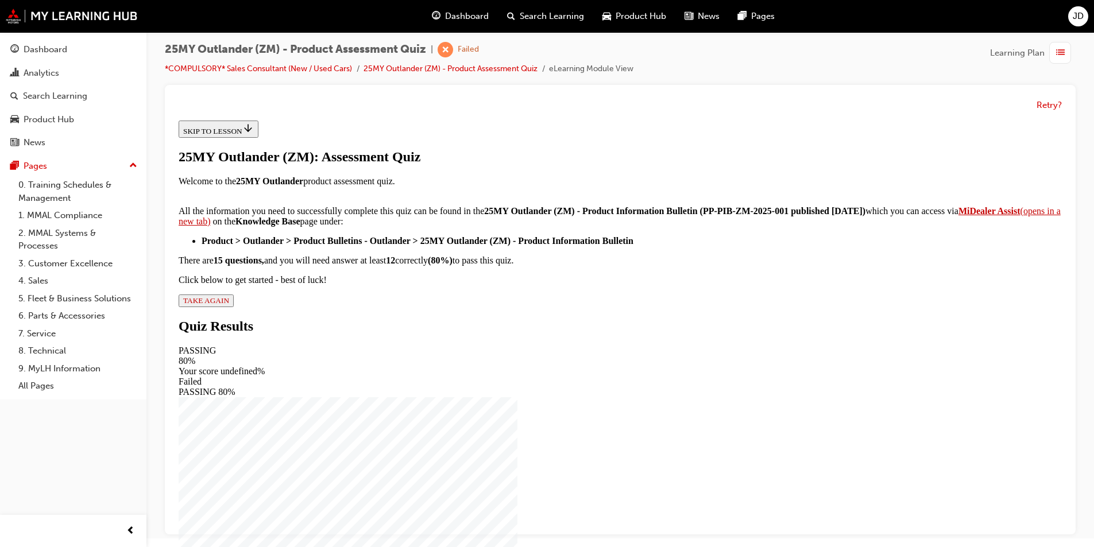
scroll to position [167, 0]
click at [229, 305] on span "TAKE AGAIN" at bounding box center [206, 300] width 46 height 9
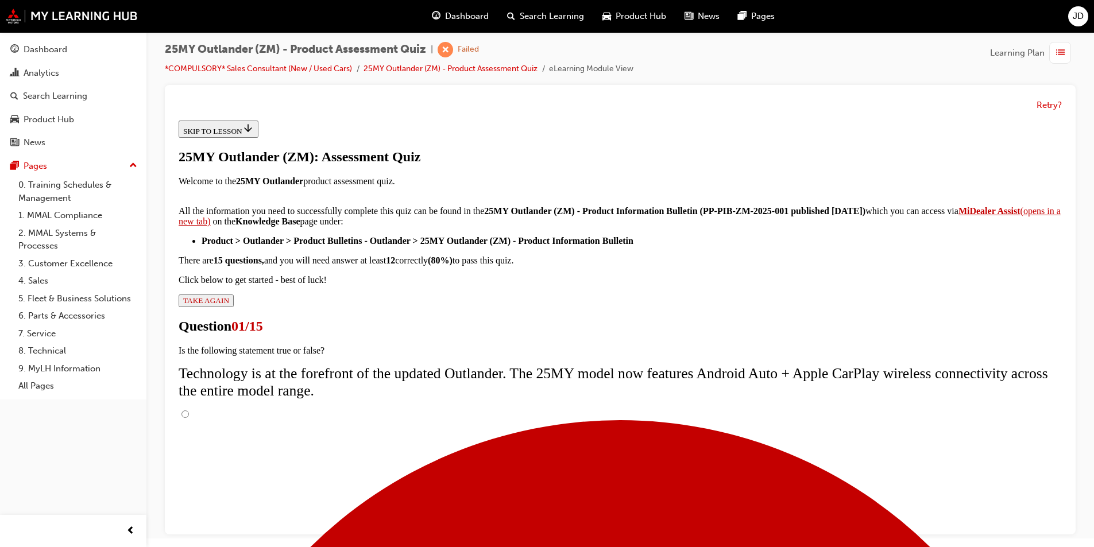
scroll to position [79, 0]
click at [189, 411] on input "True" at bounding box center [184, 414] width 7 height 7
radio input "true"
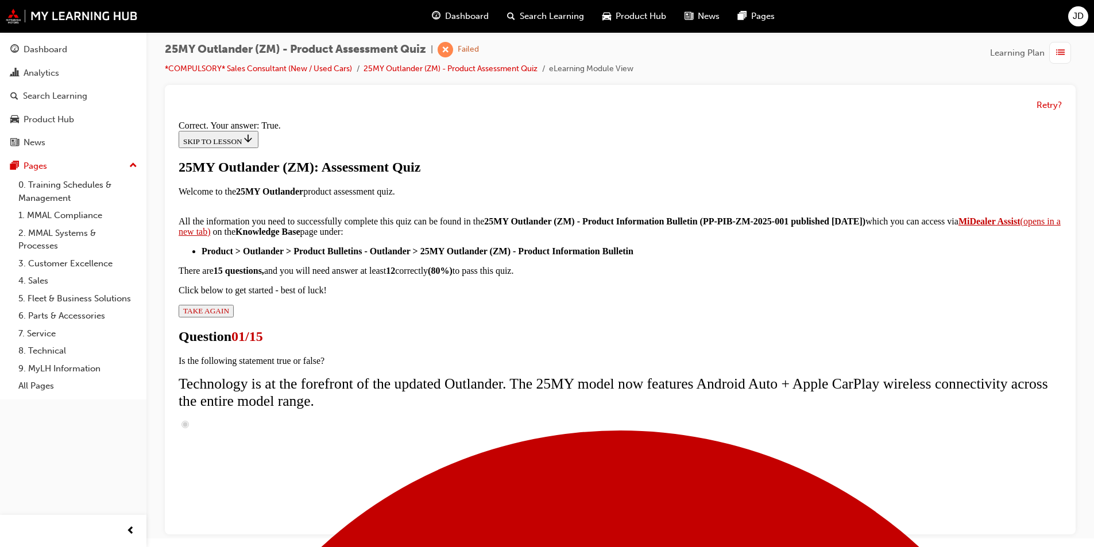
scroll to position [115, 0]
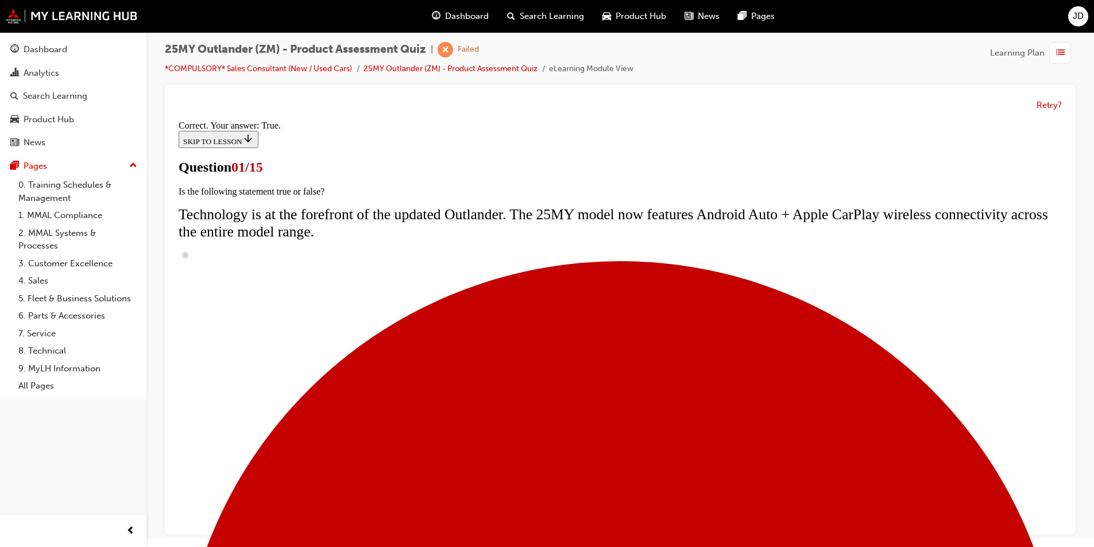
scroll to position [80, 0]
radio input "true"
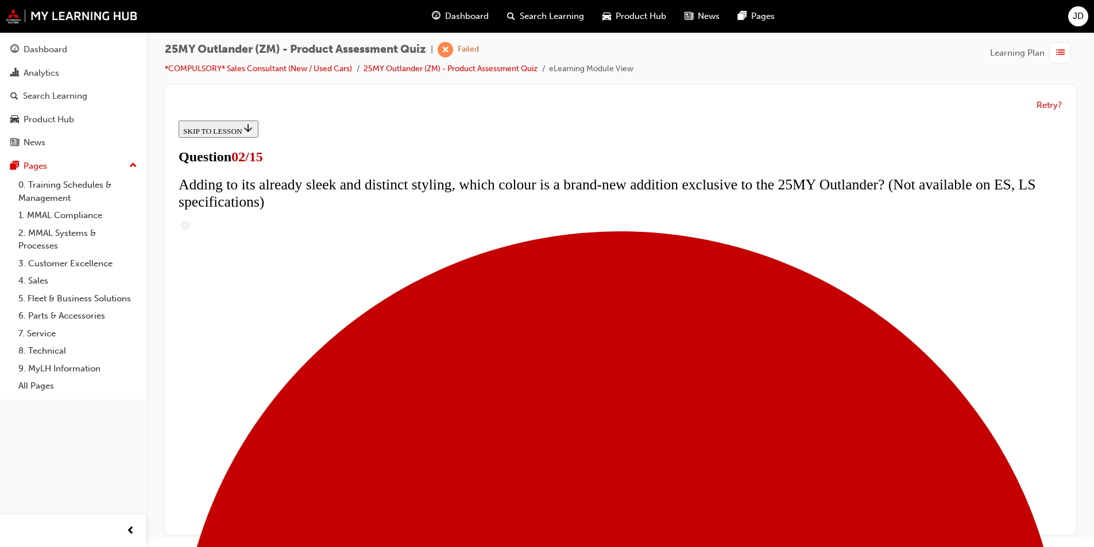
scroll to position [172, 0]
checkbox input "true"
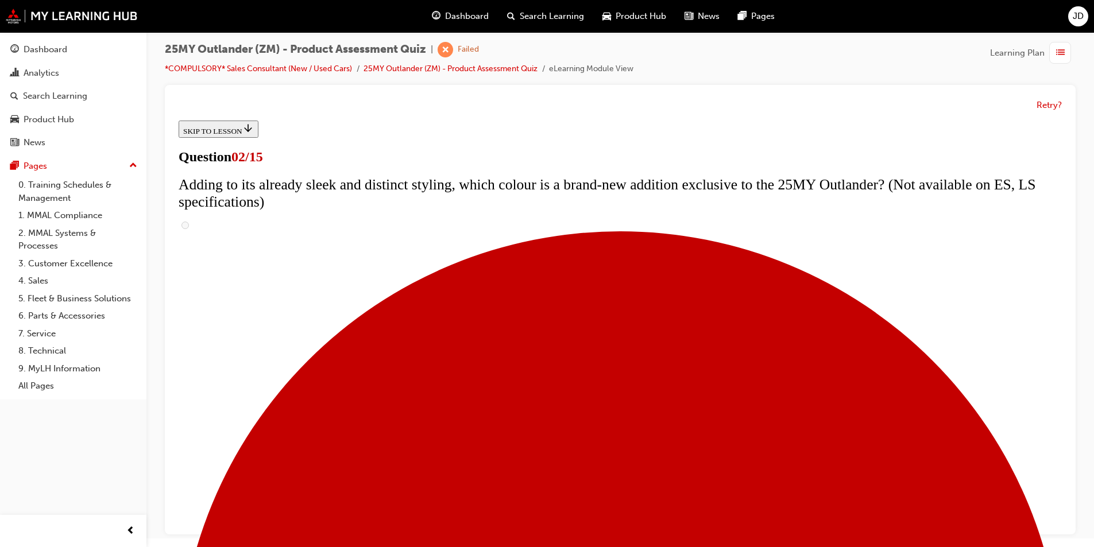
checkbox input "true"
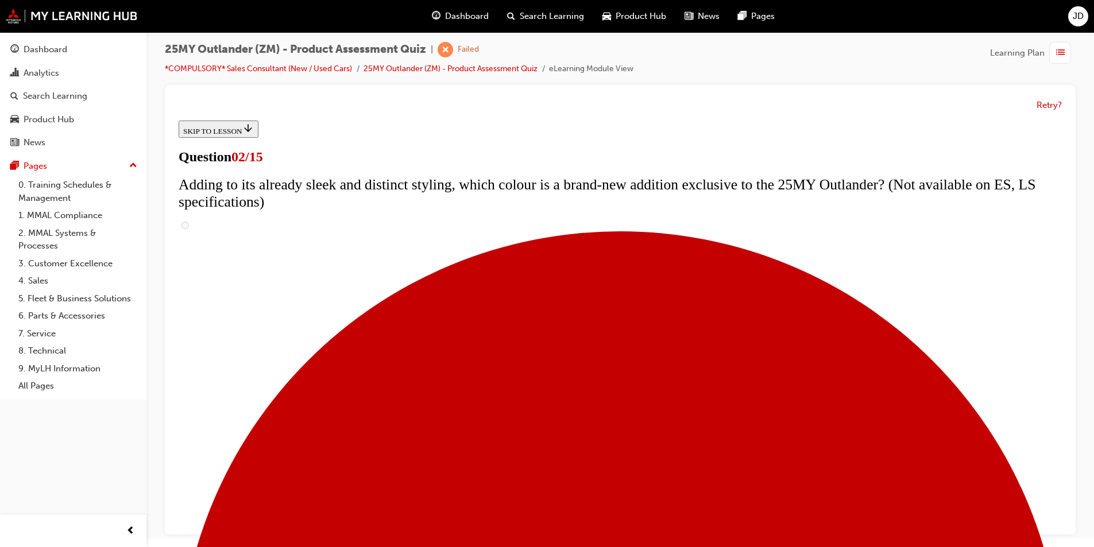
checkbox input "true"
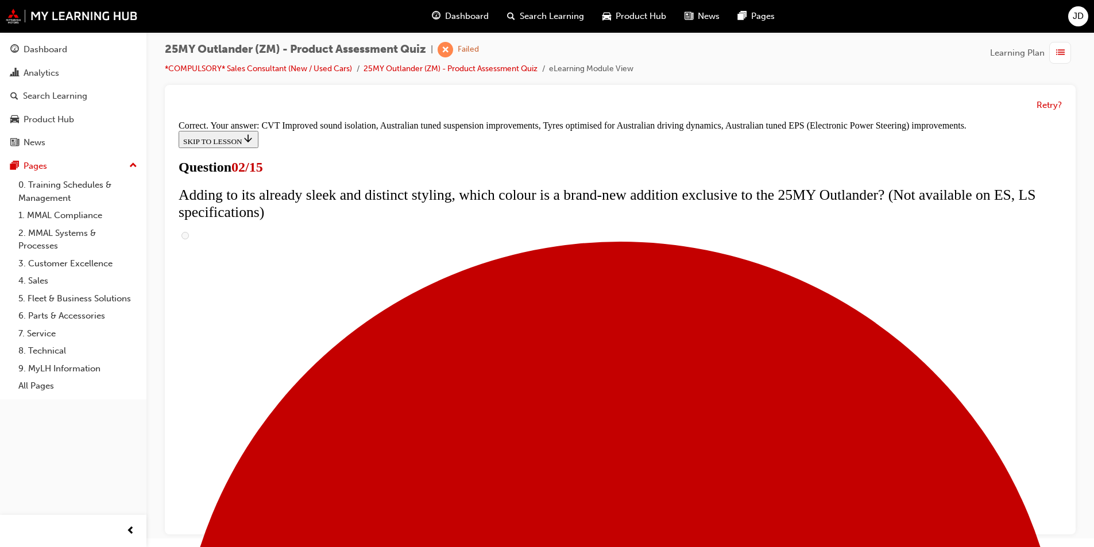
scroll to position [299, 0]
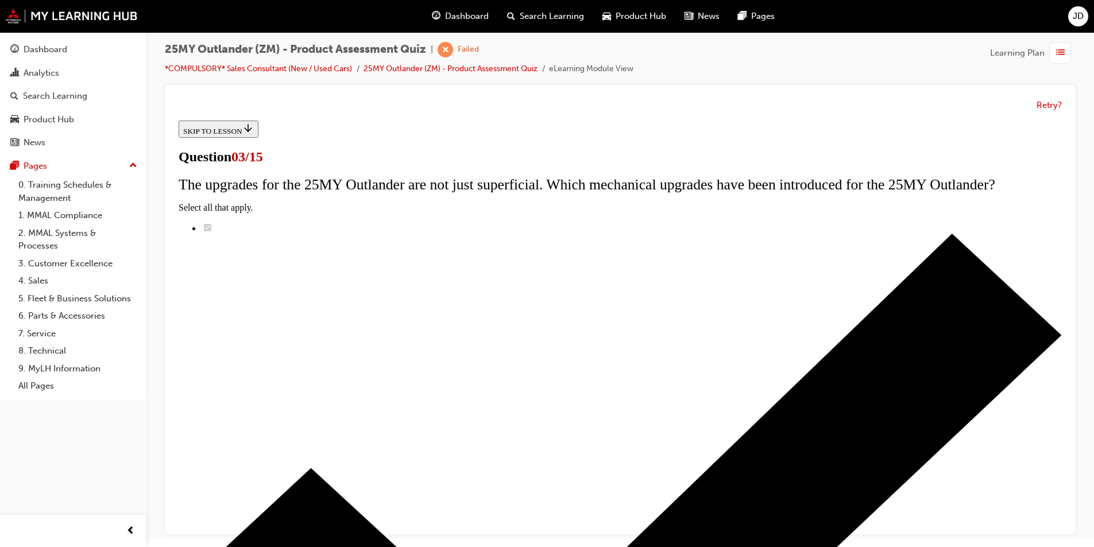
scroll to position [57, 0]
radio input "true"
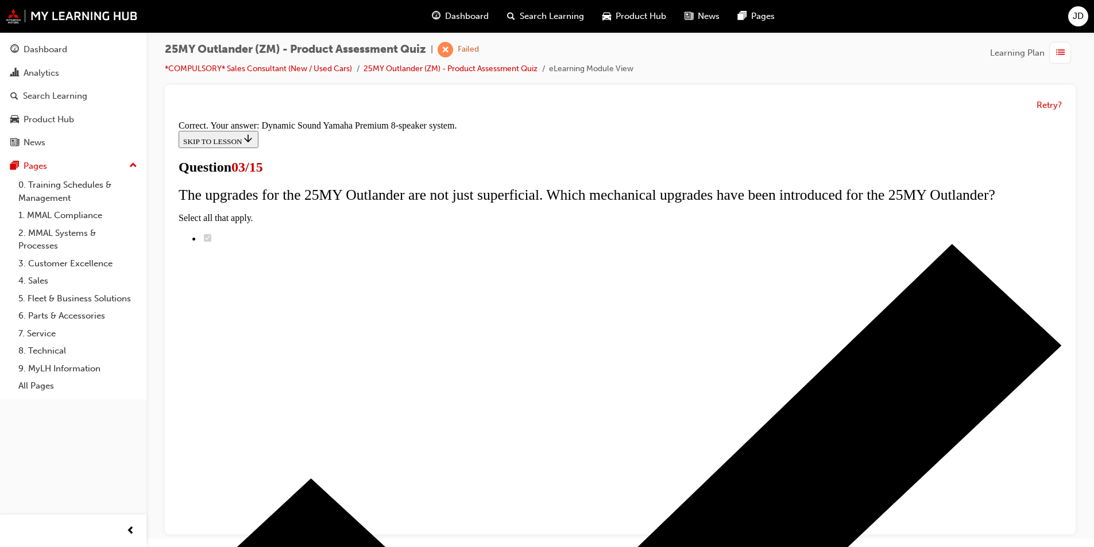
scroll to position [168, 0]
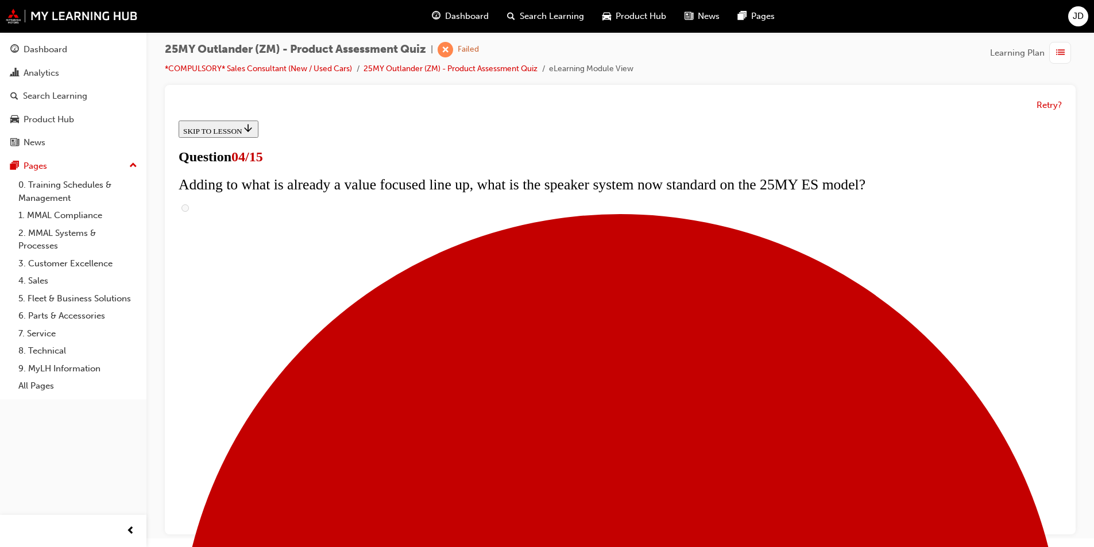
scroll to position [115, 0]
checkbox input "true"
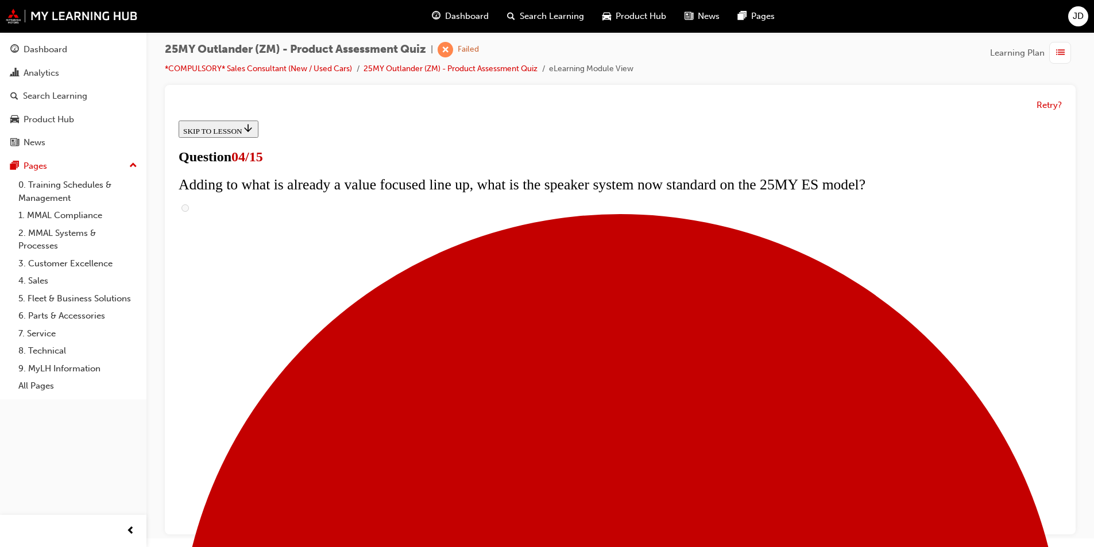
checkbox input "true"
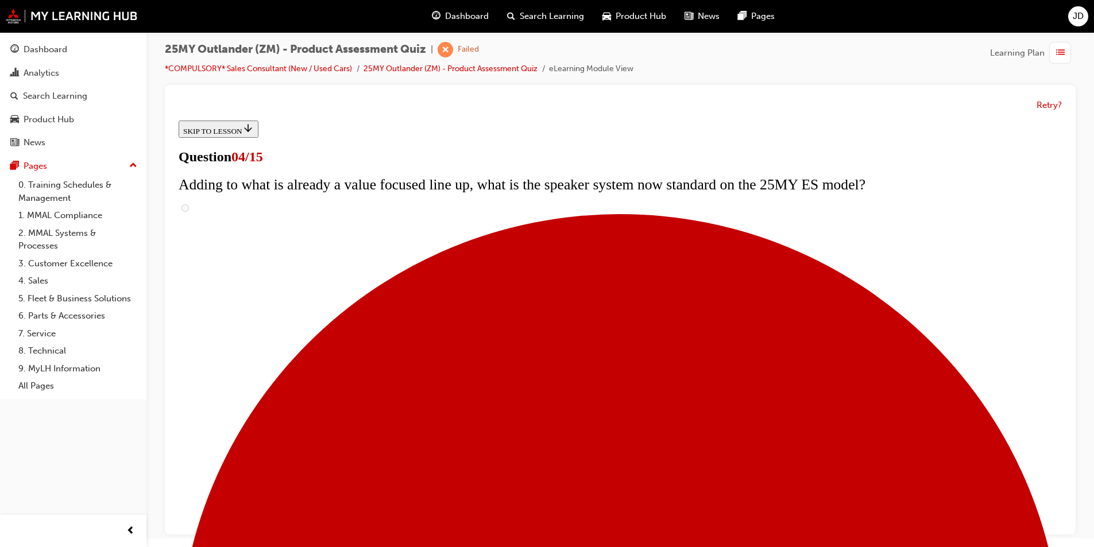
scroll to position [172, 0]
checkbox input "true"
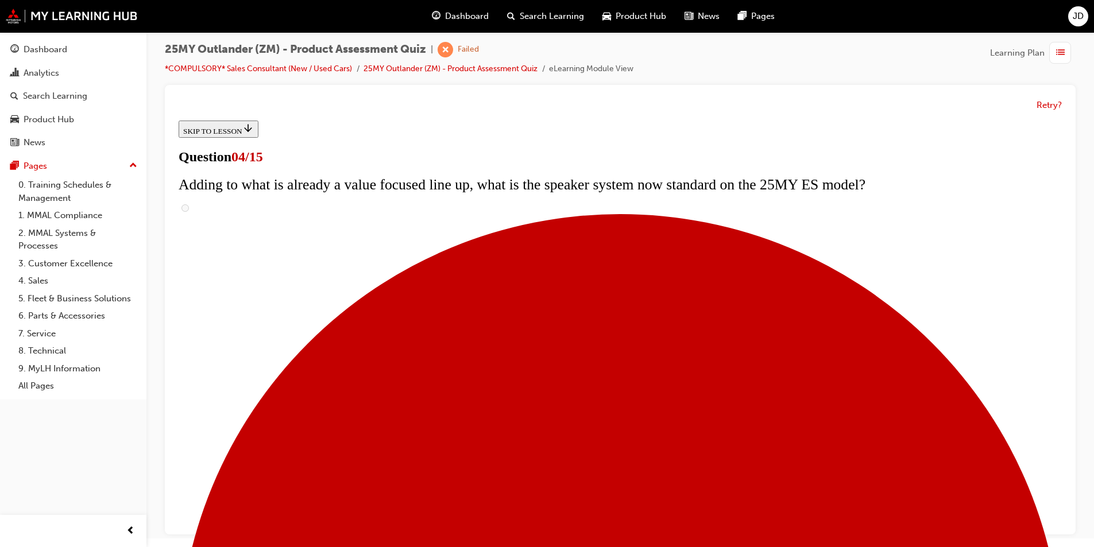
checkbox input "true"
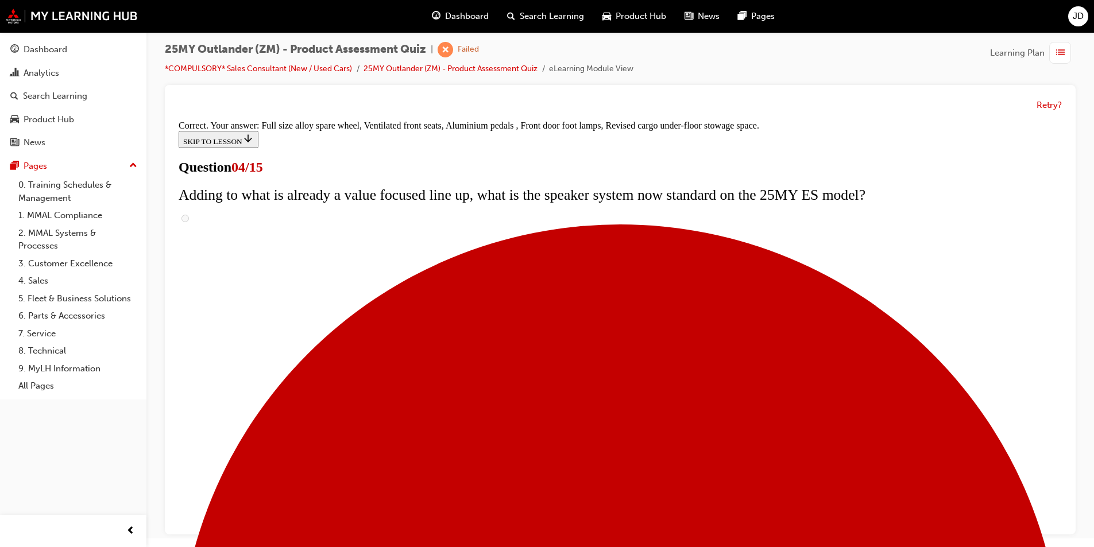
scroll to position [345, 0]
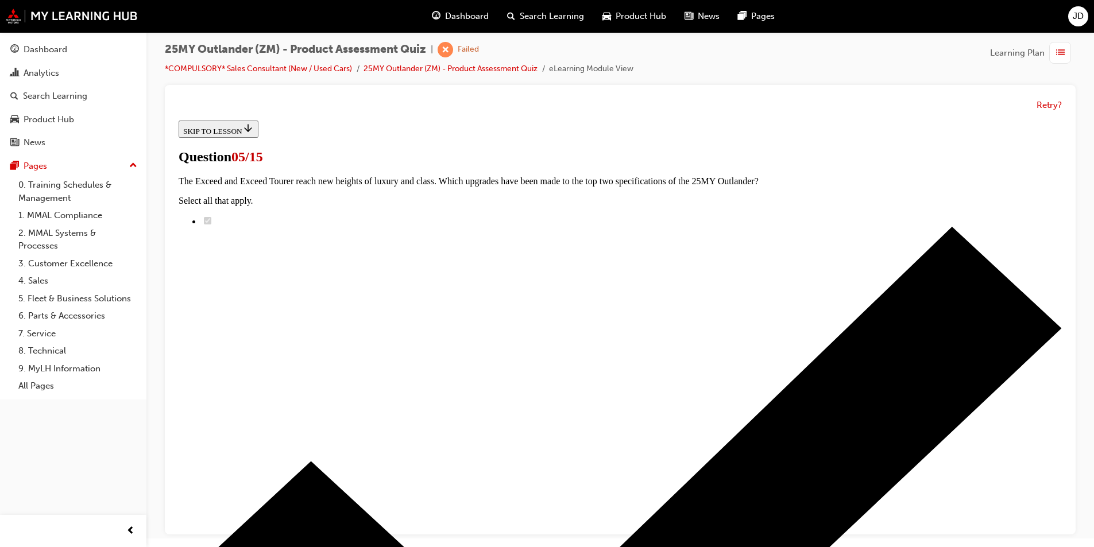
scroll to position [172, 0]
radio input "true"
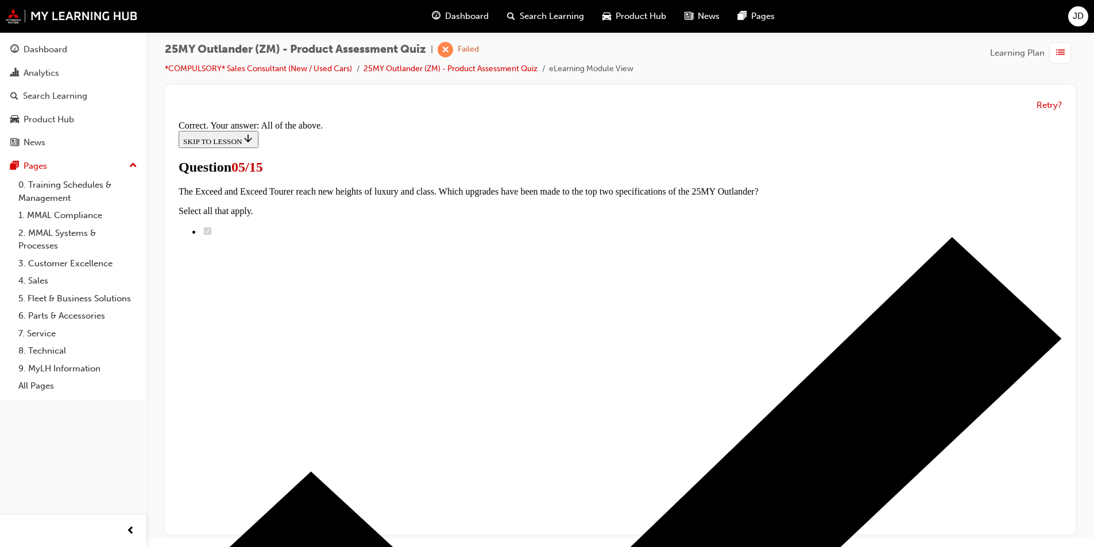
scroll to position [260, 0]
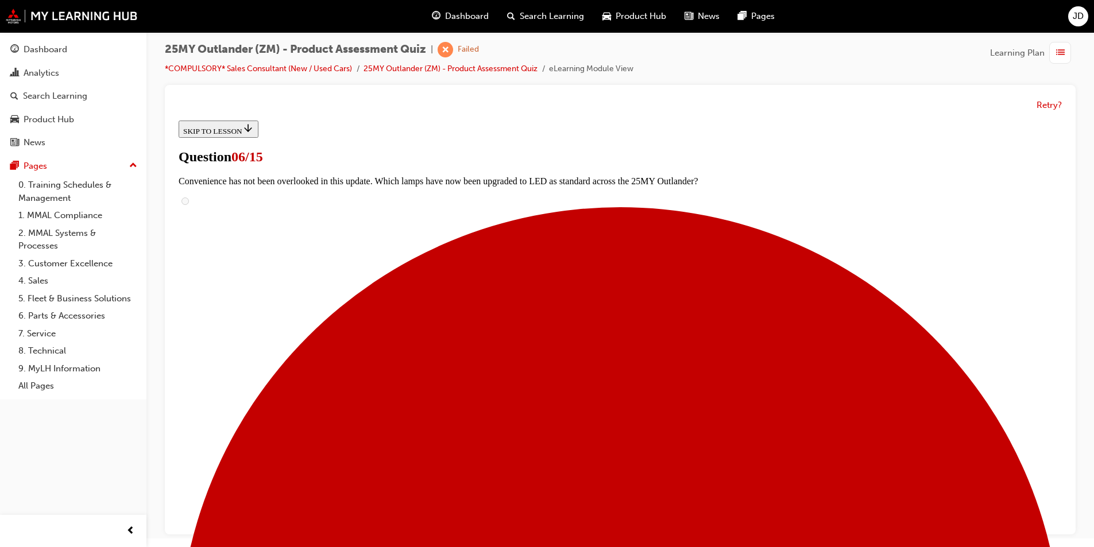
scroll to position [332, 0]
radio input "true"
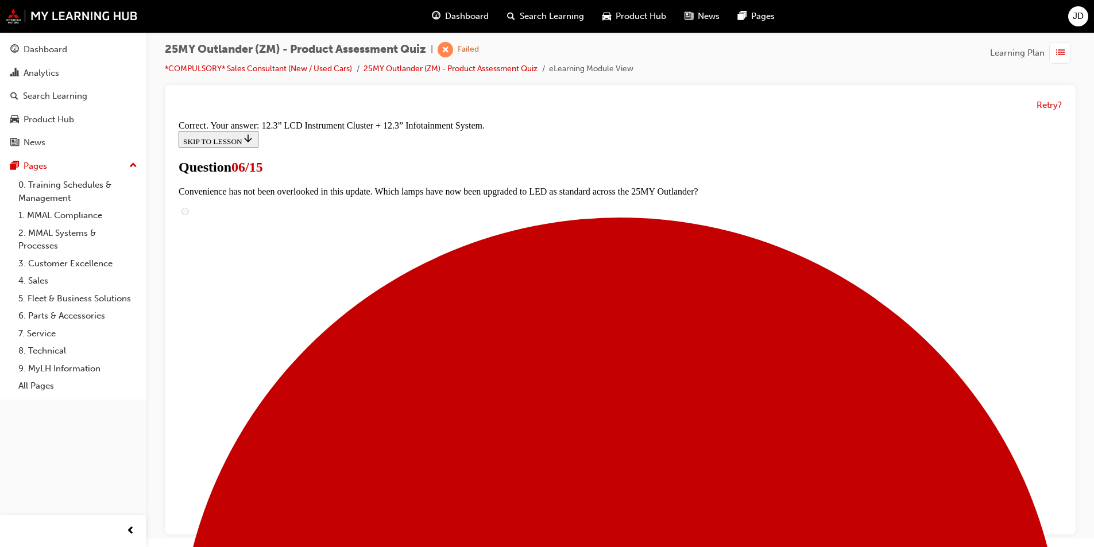
scroll to position [368, 0]
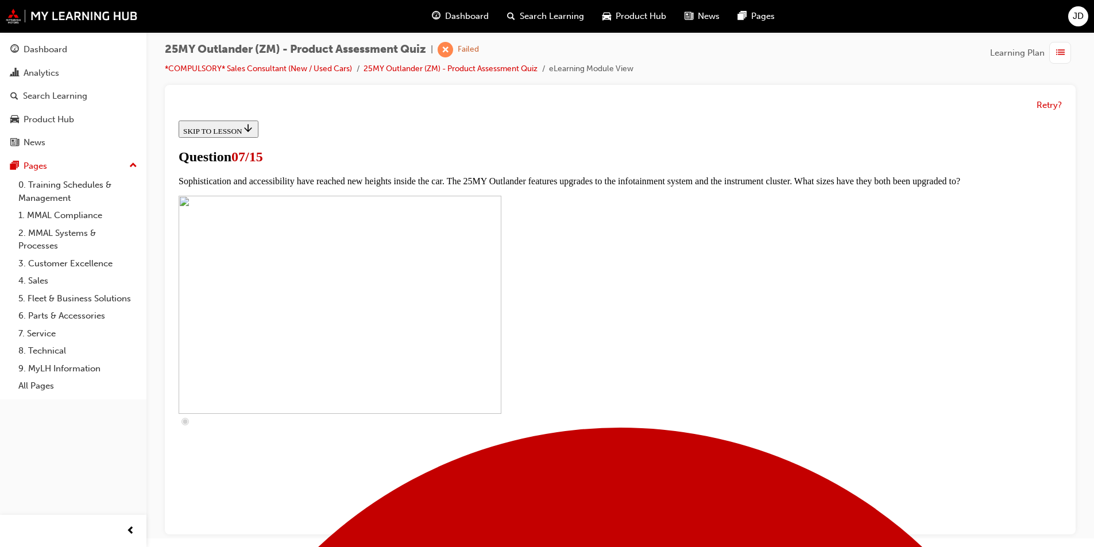
scroll to position [345, 0]
checkbox input "true"
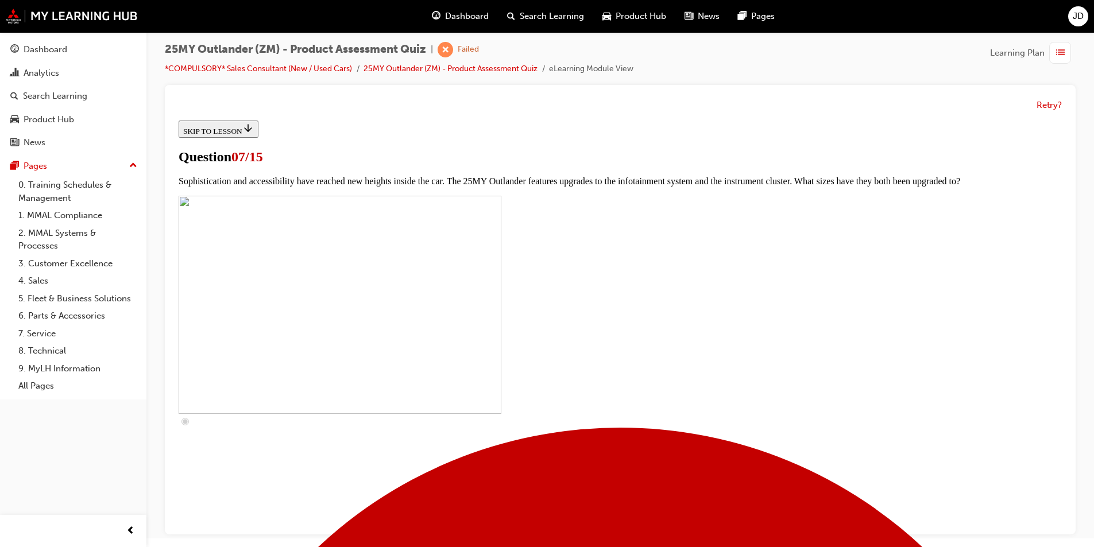
checkbox input "true"
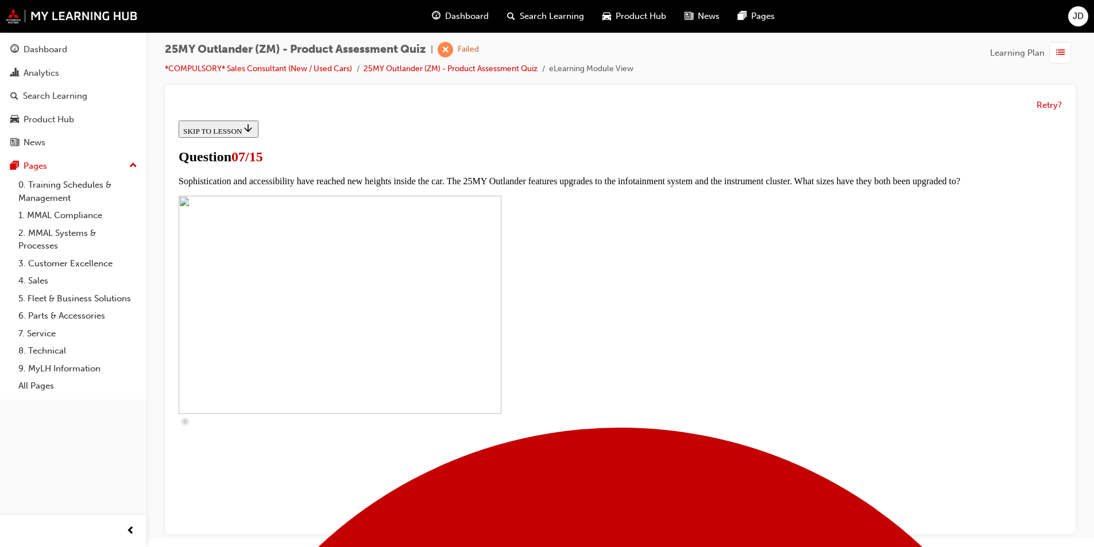
checkbox input "true"
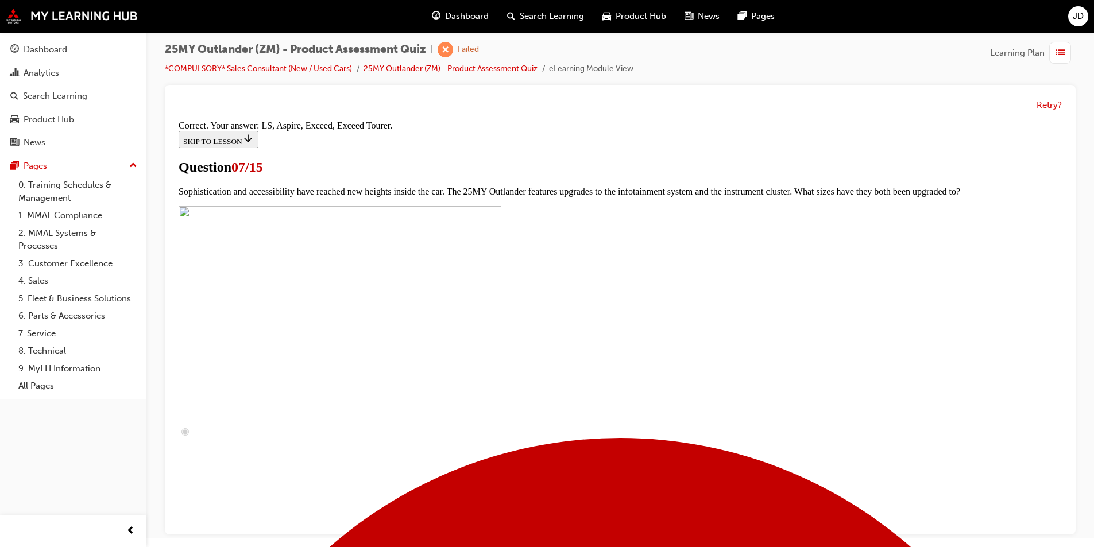
scroll to position [499, 0]
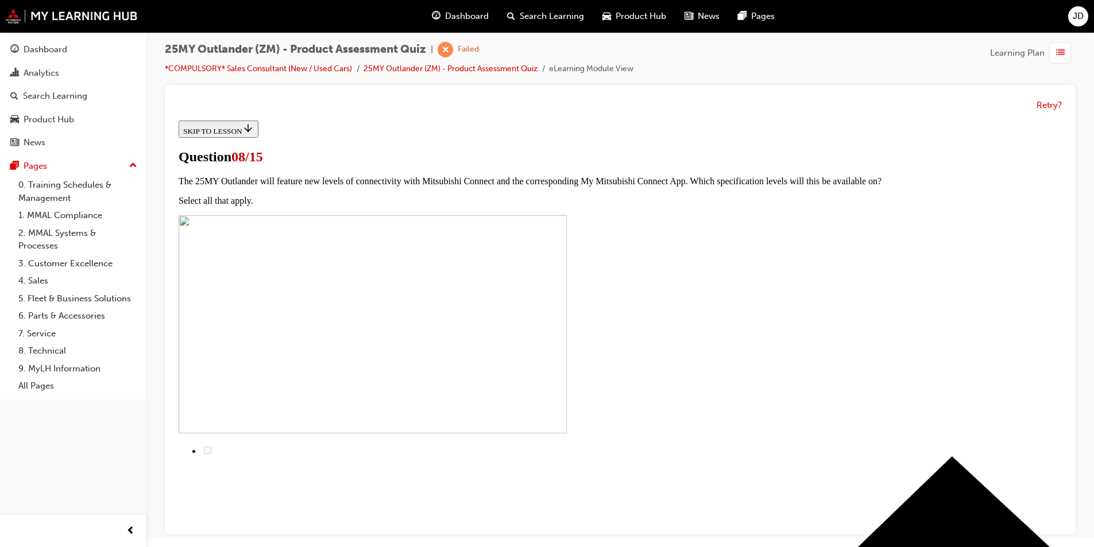
scroll to position [57, 0]
radio input "true"
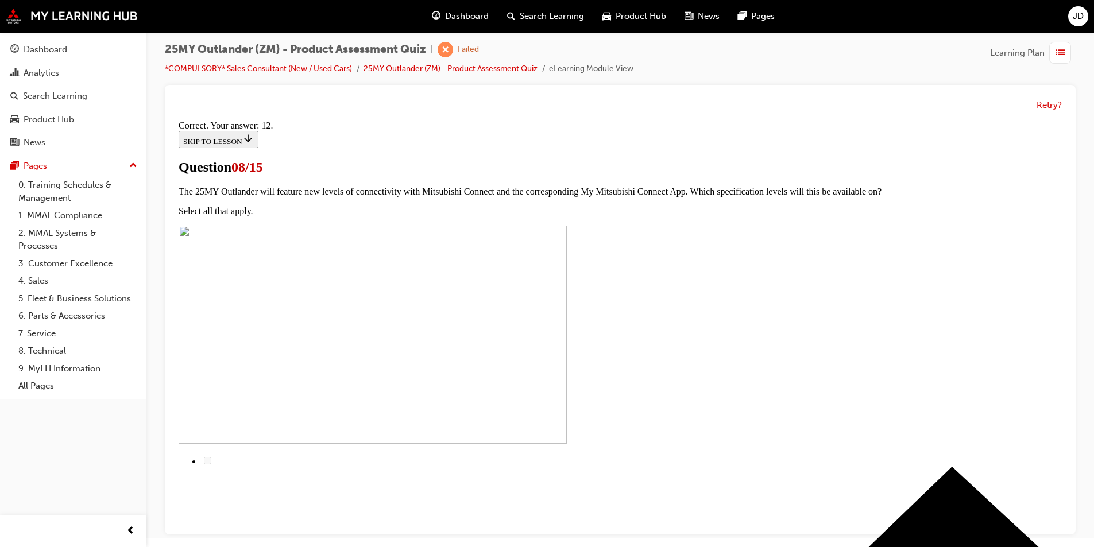
scroll to position [168, 0]
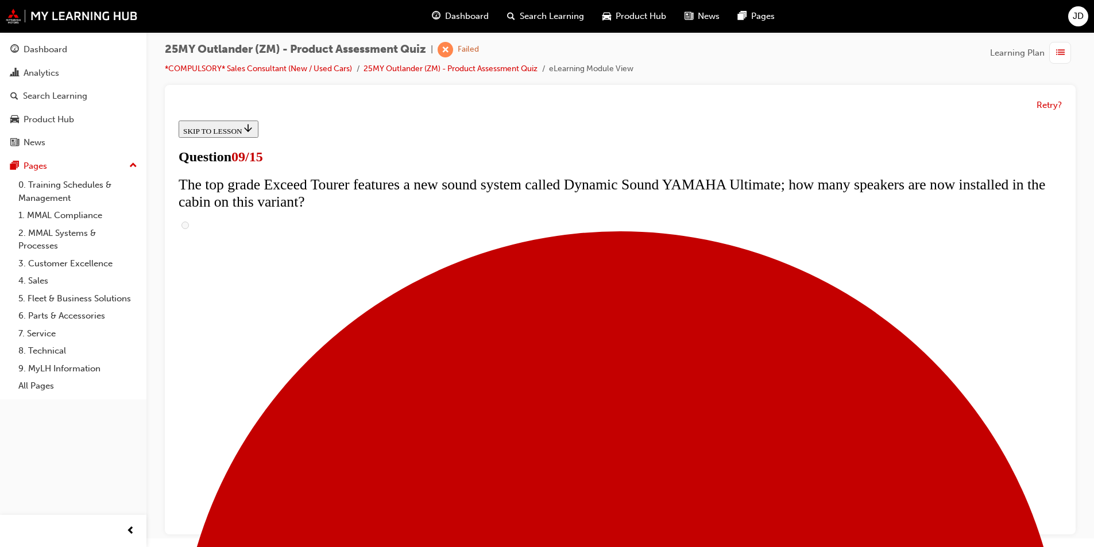
scroll to position [484, 0]
radio input "true"
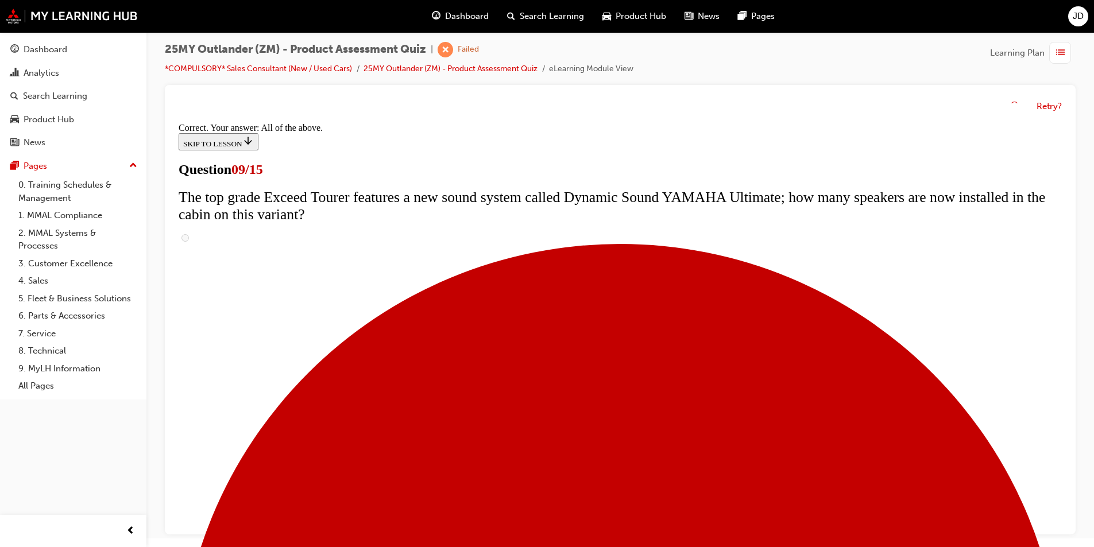
scroll to position [578, 0]
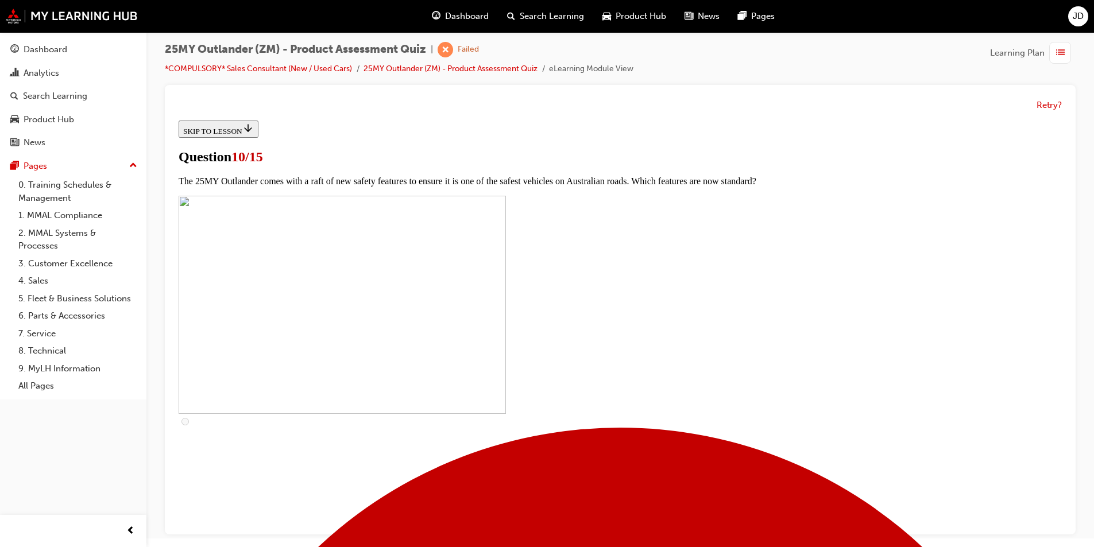
scroll to position [230, 0]
checkbox input "true"
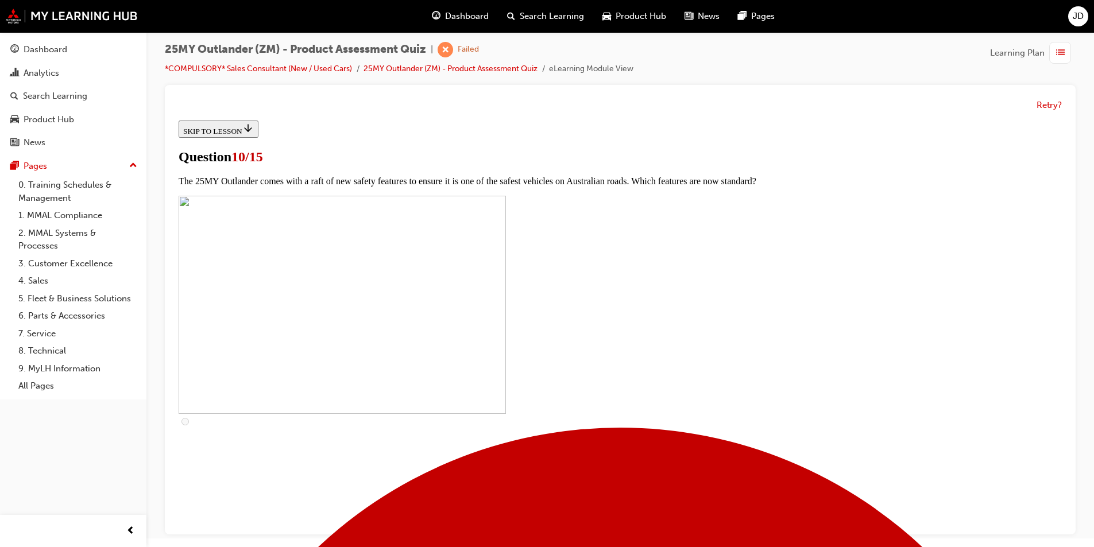
checkbox input "true"
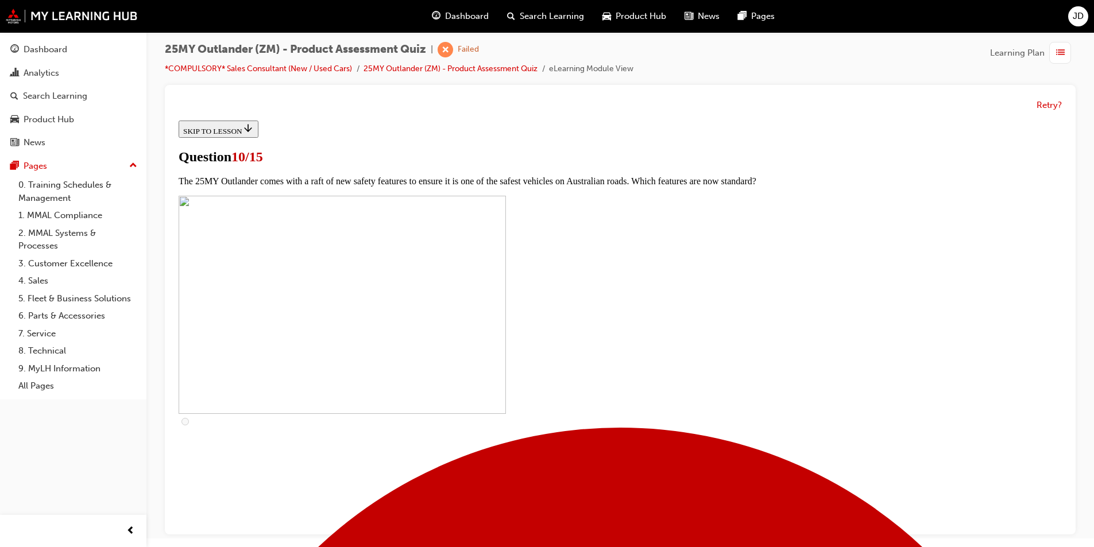
checkbox input "true"
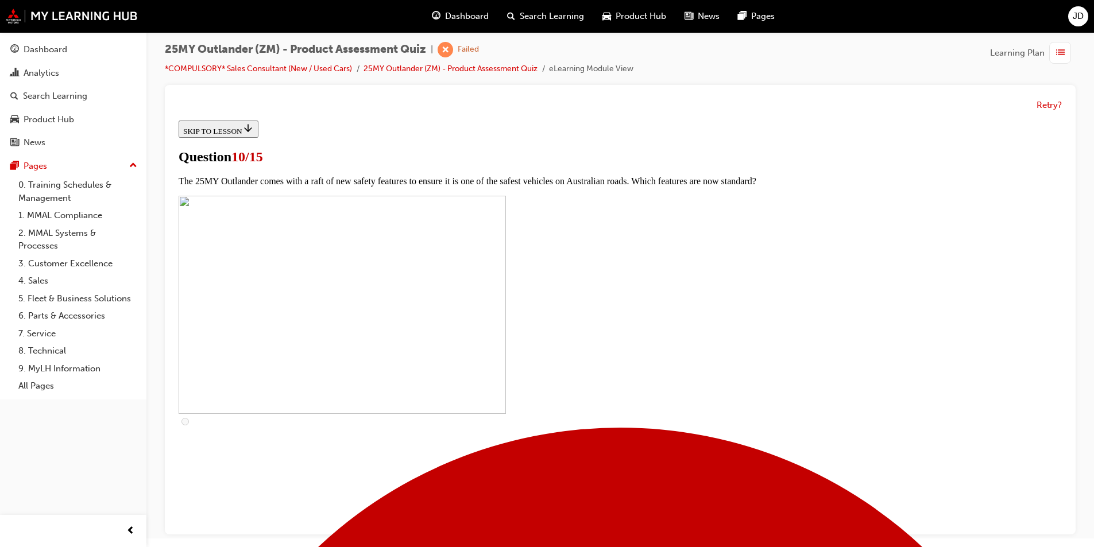
checkbox input "true"
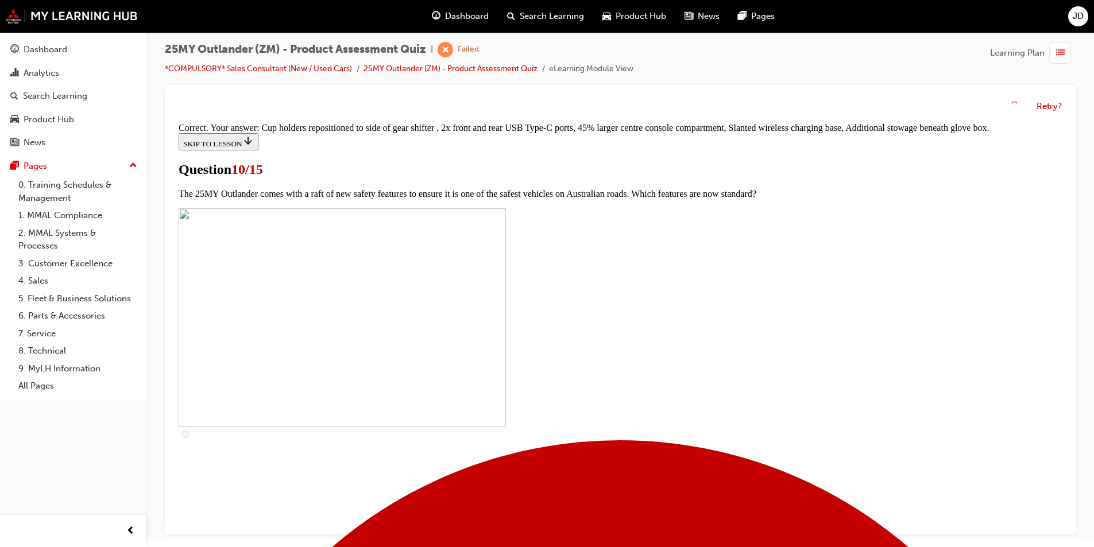
scroll to position [471, 0]
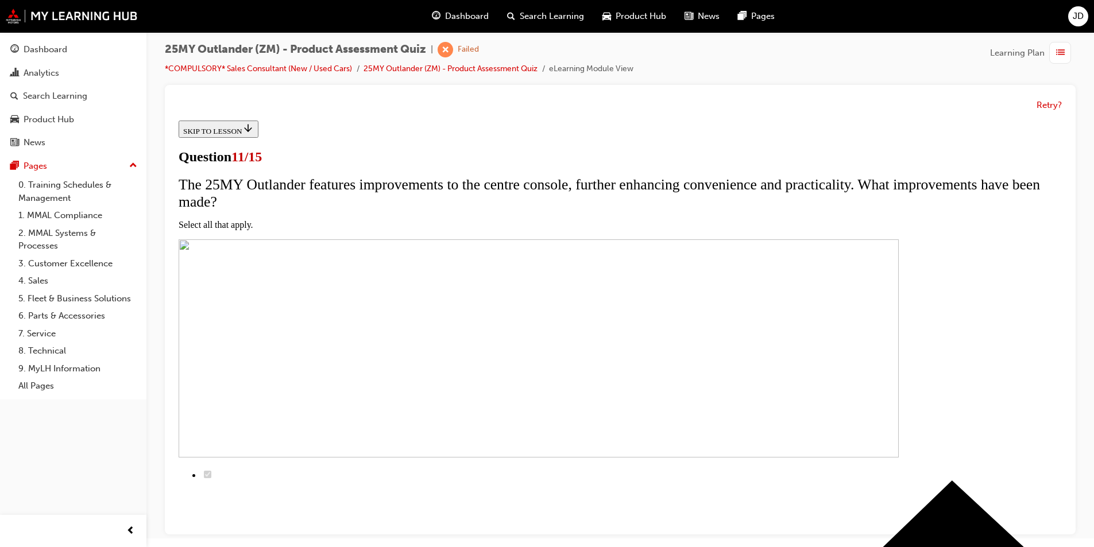
scroll to position [115, 0]
checkbox input "true"
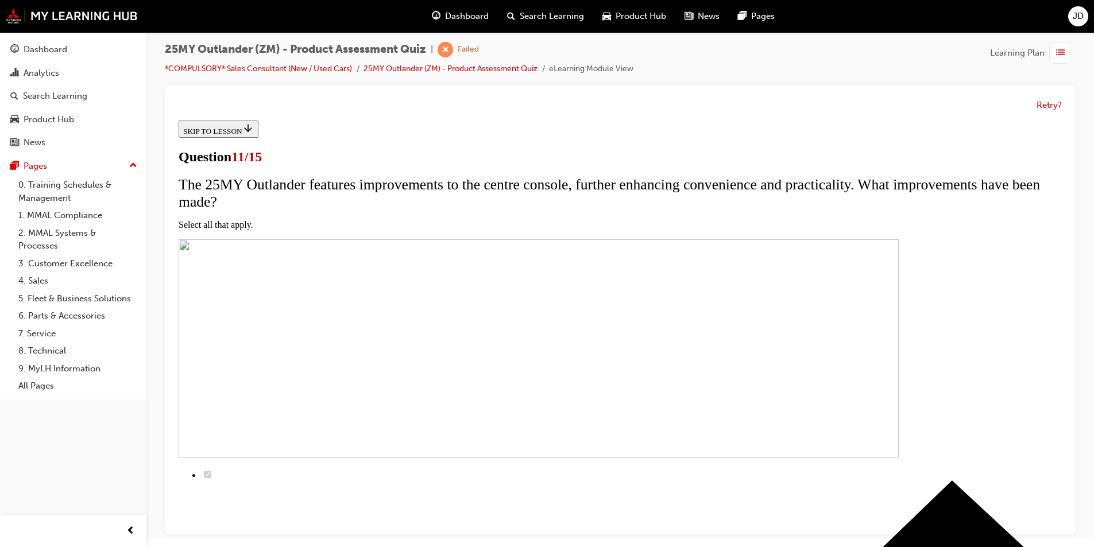
checkbox input "true"
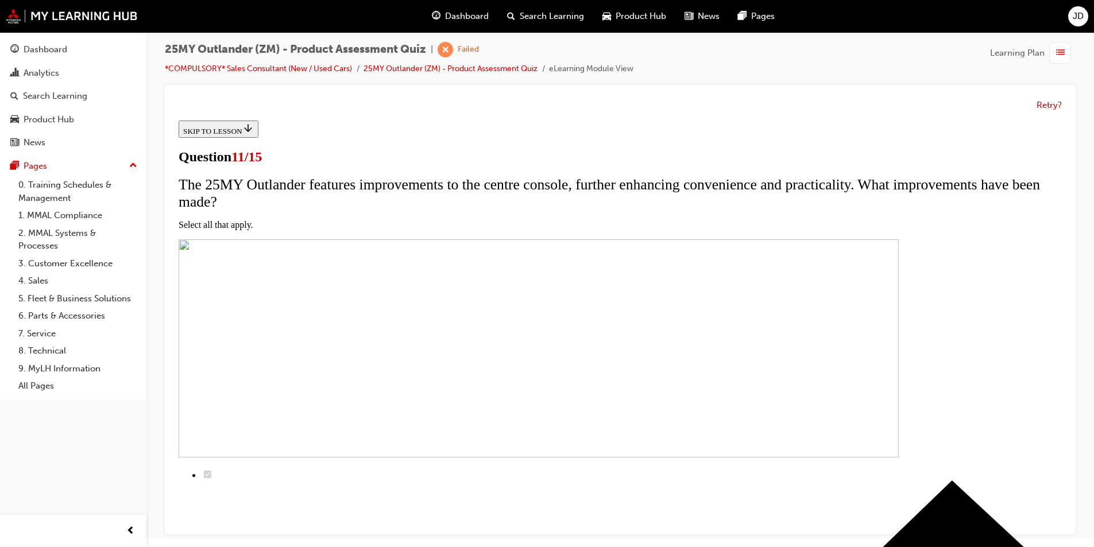
checkbox input "true"
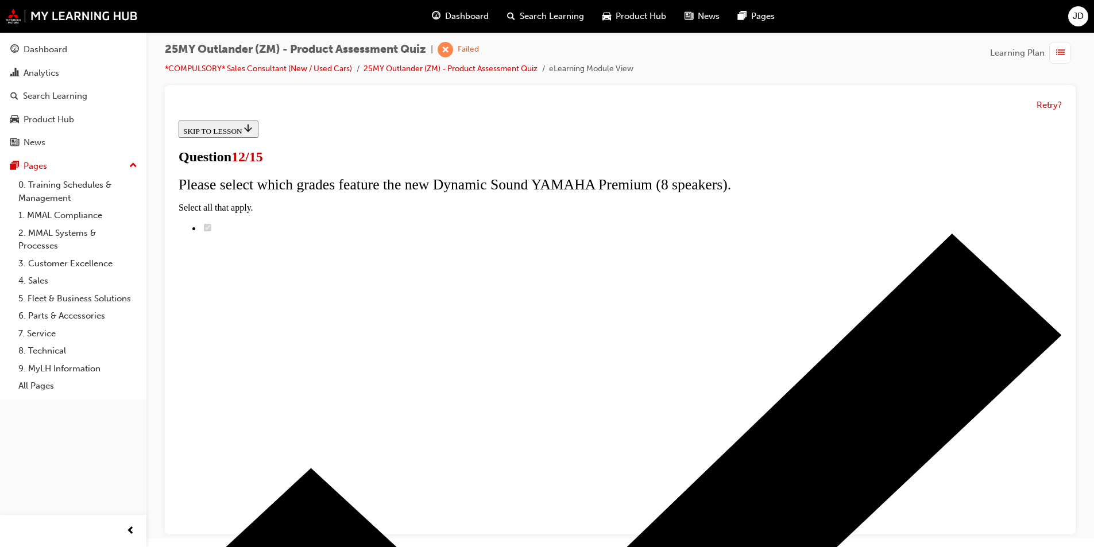
radio input "true"
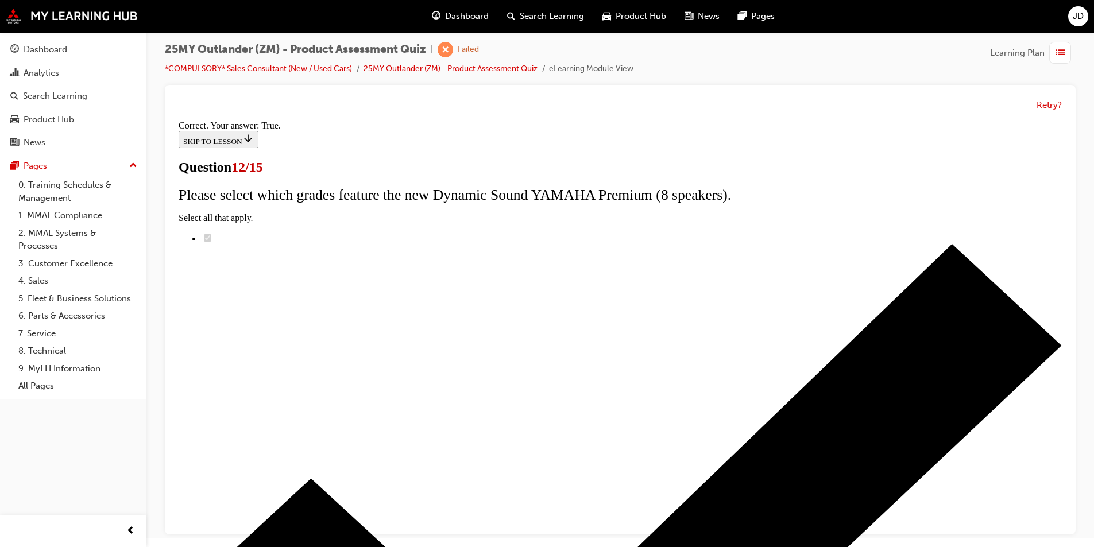
scroll to position [115, 0]
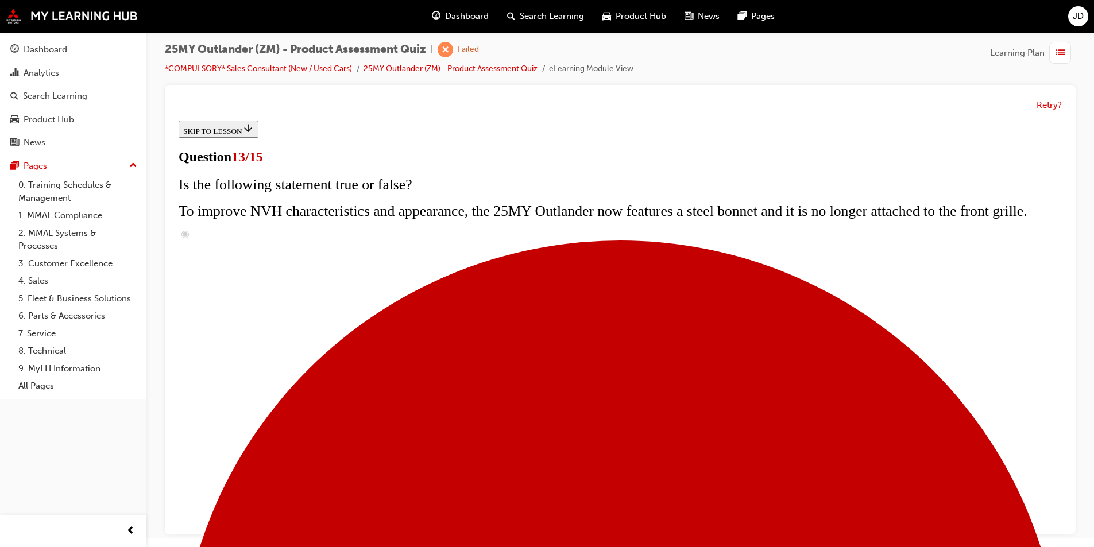
scroll to position [138, 0]
radio input "true"
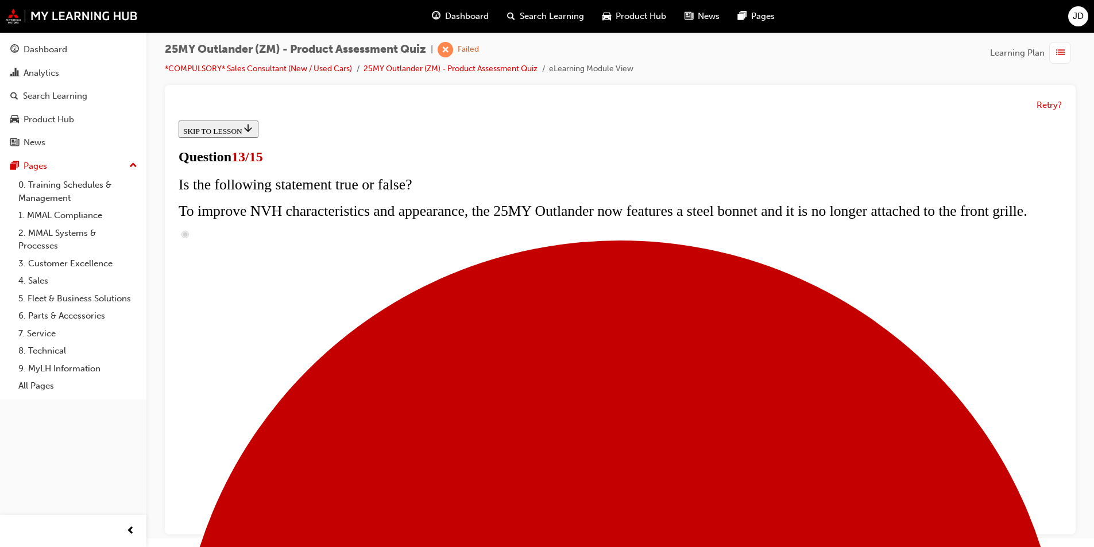
radio input "true"
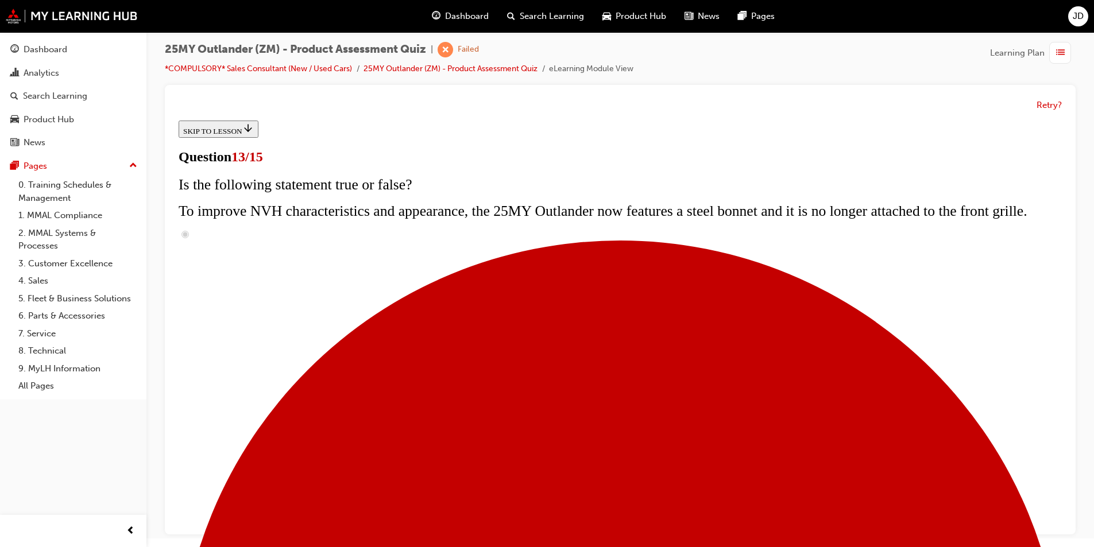
scroll to position [195, 0]
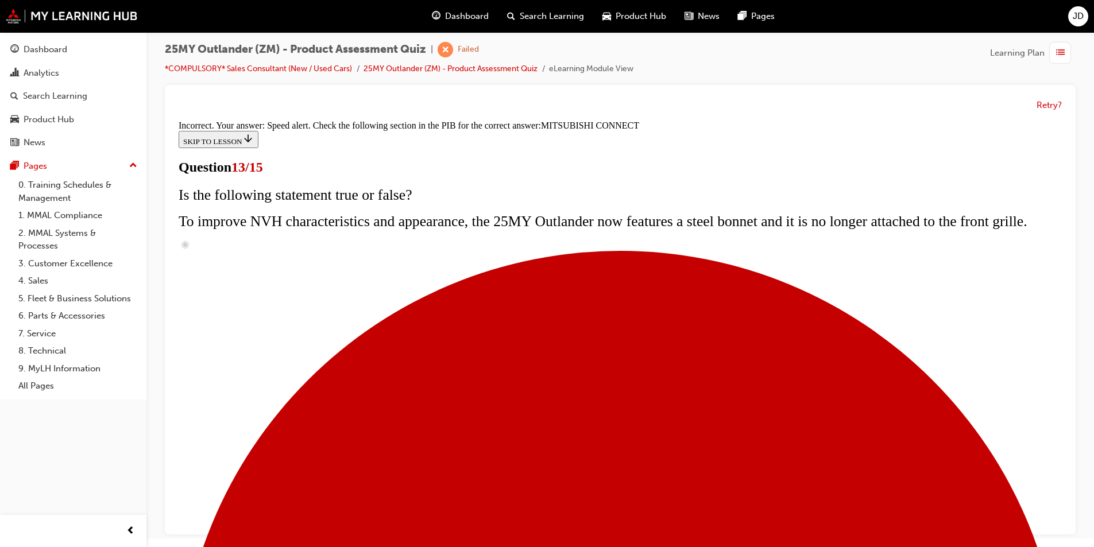
scroll to position [350, 0]
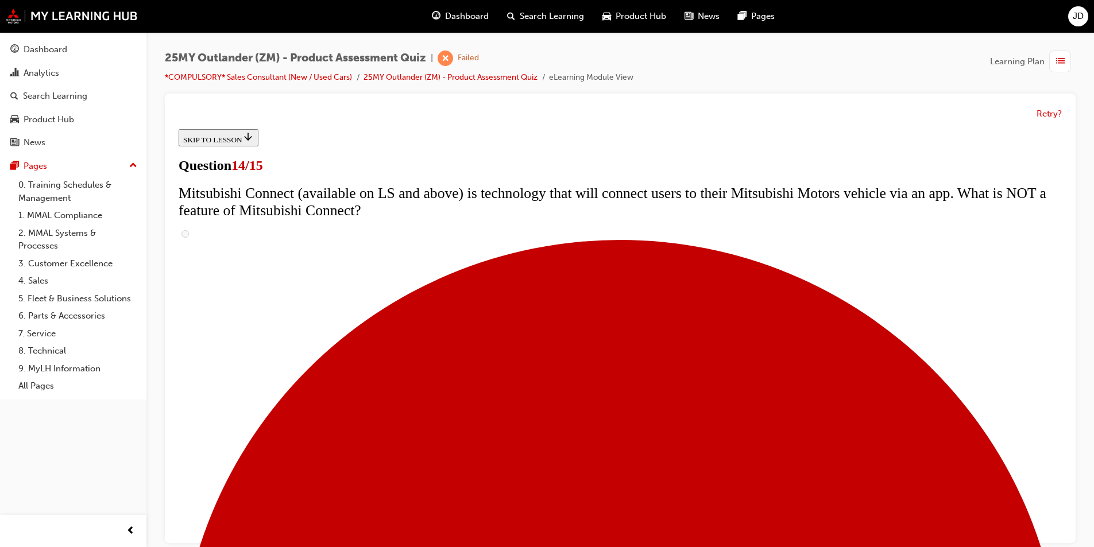
scroll to position [424, 0]
radio input "true"
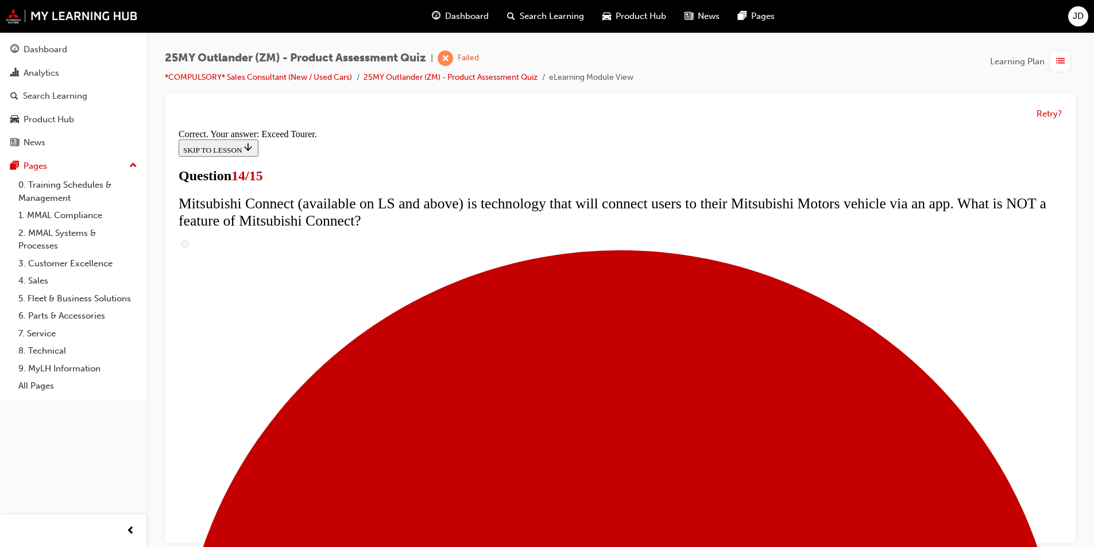
scroll to position [460, 0]
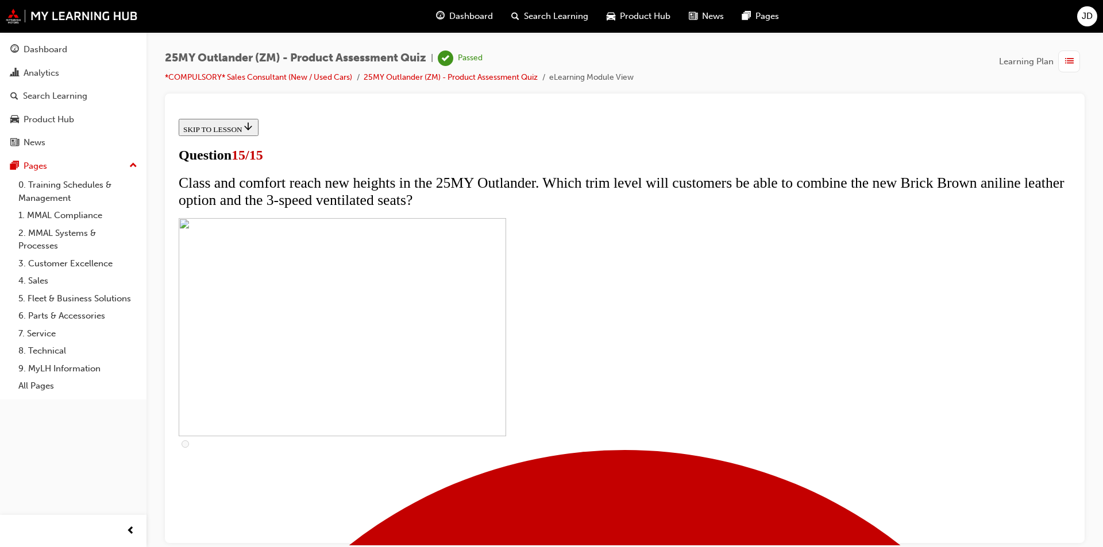
scroll to position [154, 0]
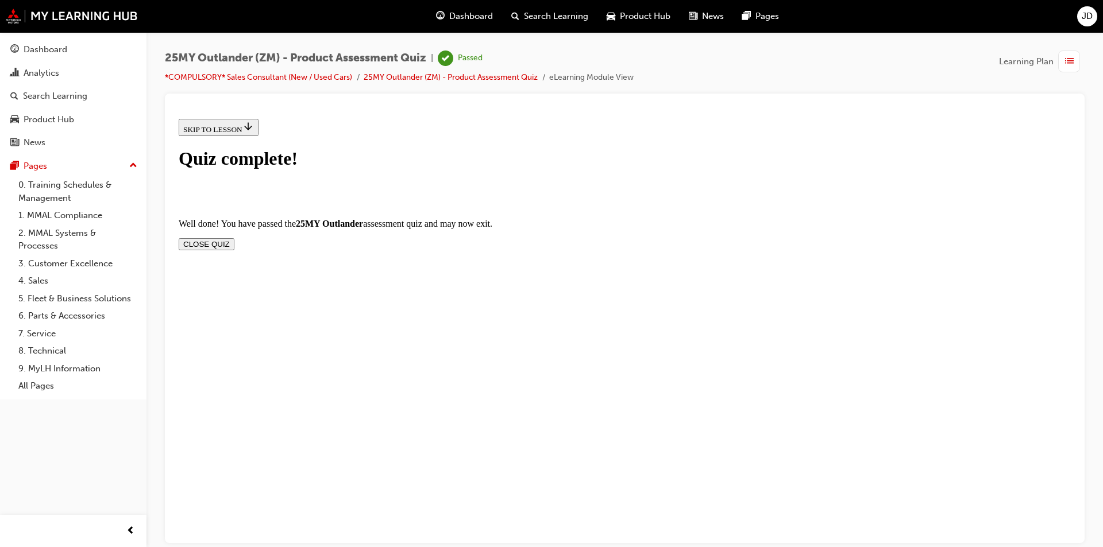
click at [234, 238] on button "CLOSE QUIZ" at bounding box center [207, 244] width 56 height 12
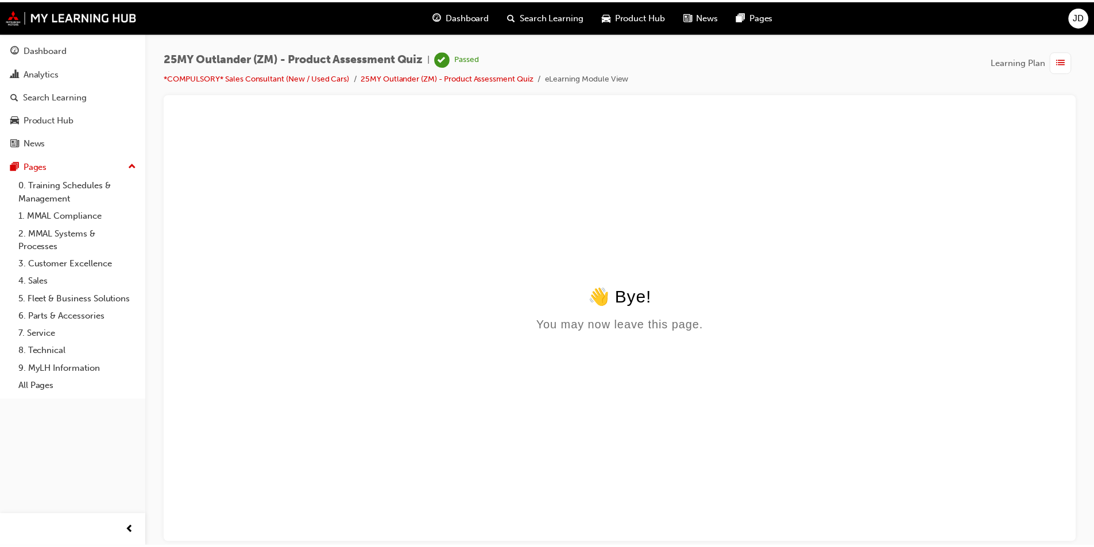
scroll to position [0, 0]
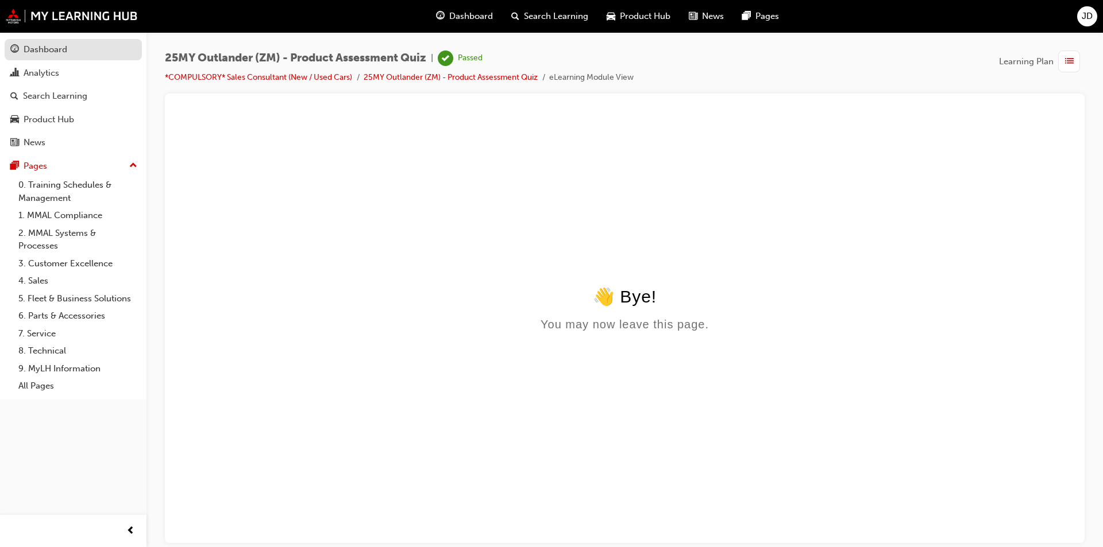
click at [30, 56] on div "Dashboard" at bounding box center [73, 49] width 126 height 14
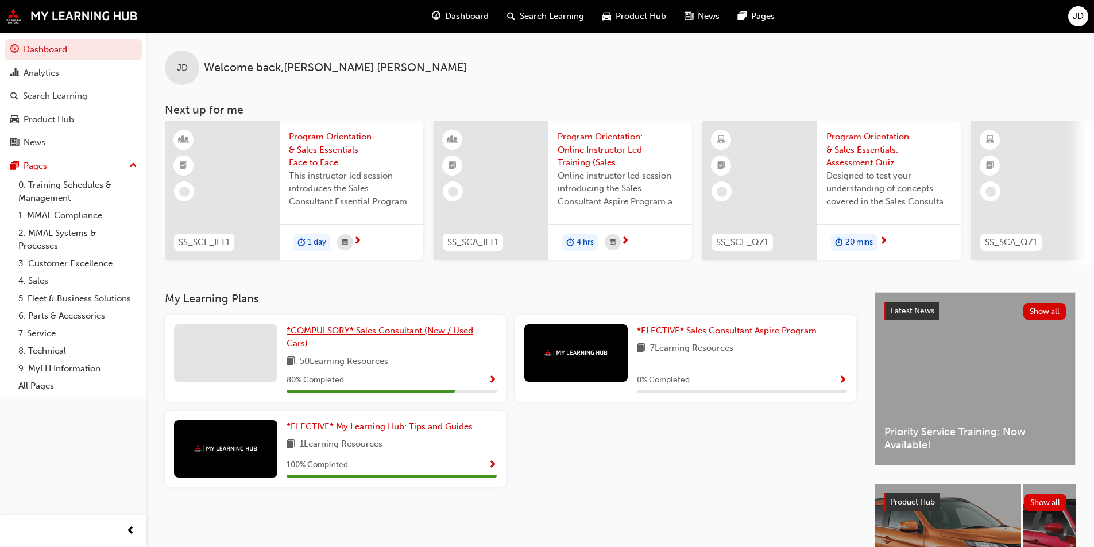
click at [386, 341] on link "*COMPULSORY* Sales Consultant (New / Used Cars)" at bounding box center [392, 337] width 210 height 26
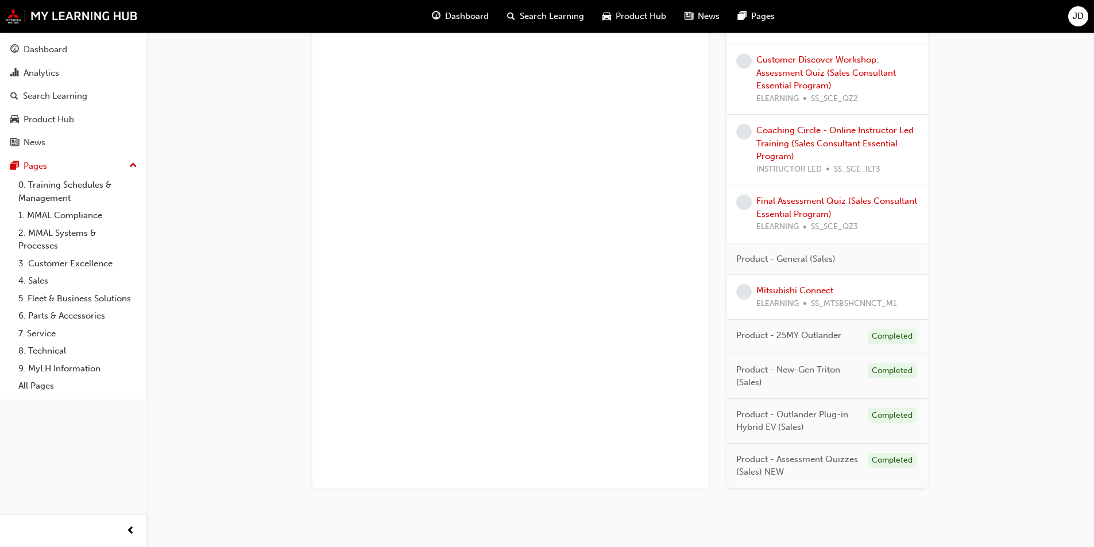
scroll to position [853, 0]
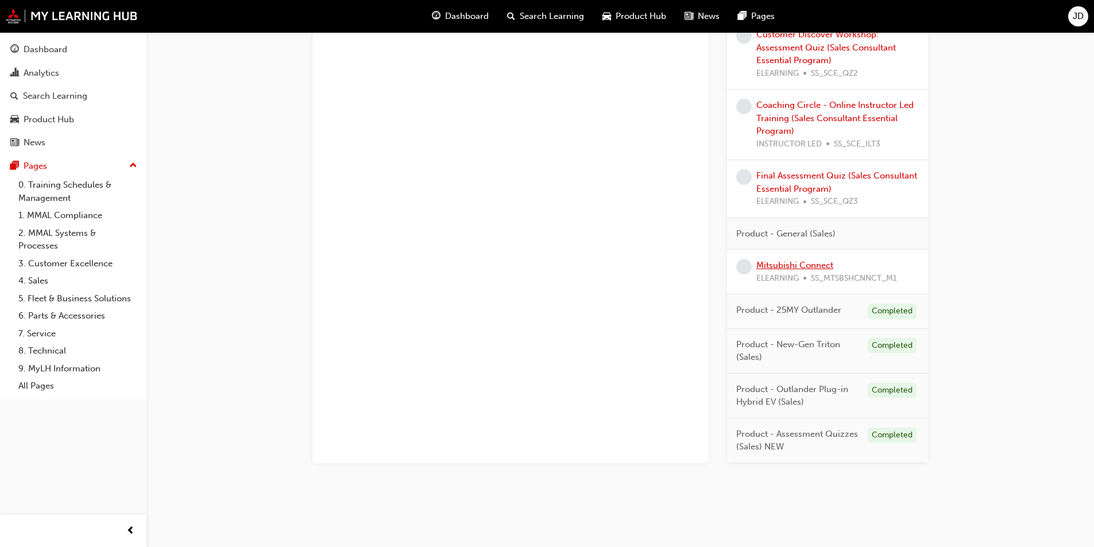
click at [795, 265] on link "Mitsubishi Connect" at bounding box center [794, 265] width 77 height 10
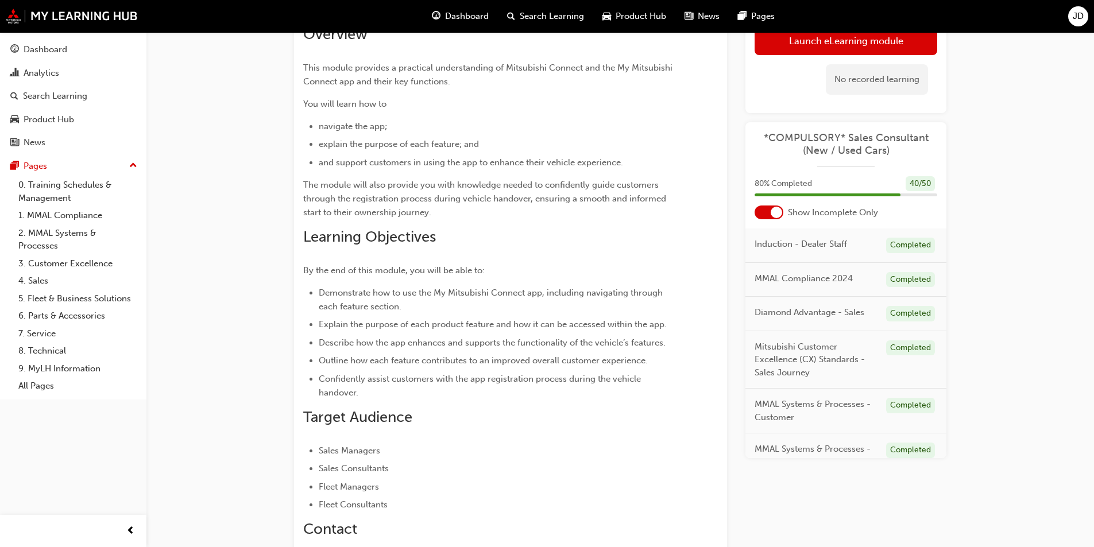
scroll to position [74, 0]
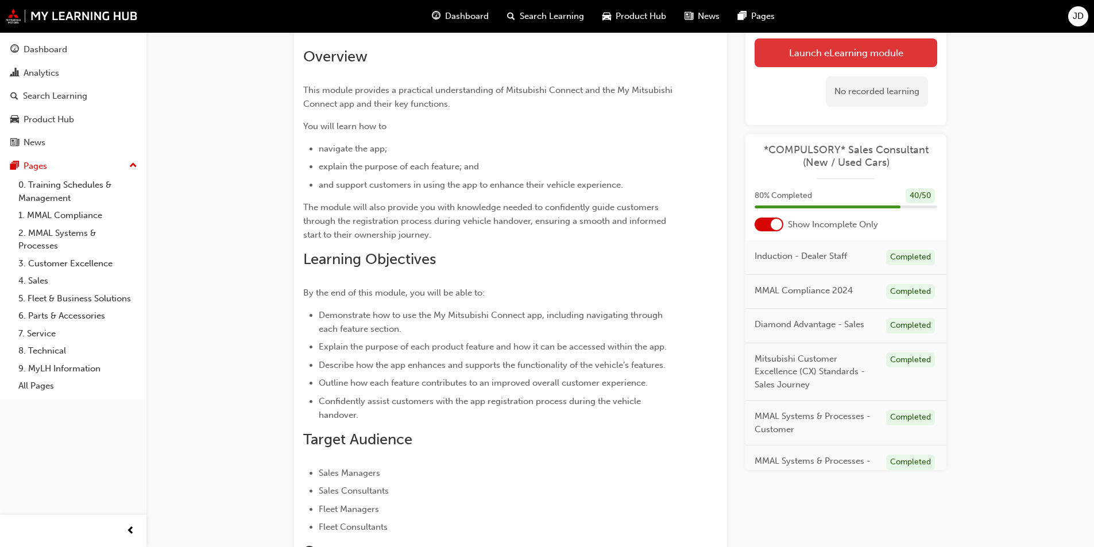
click at [873, 46] on link "Launch eLearning module" at bounding box center [846, 52] width 183 height 29
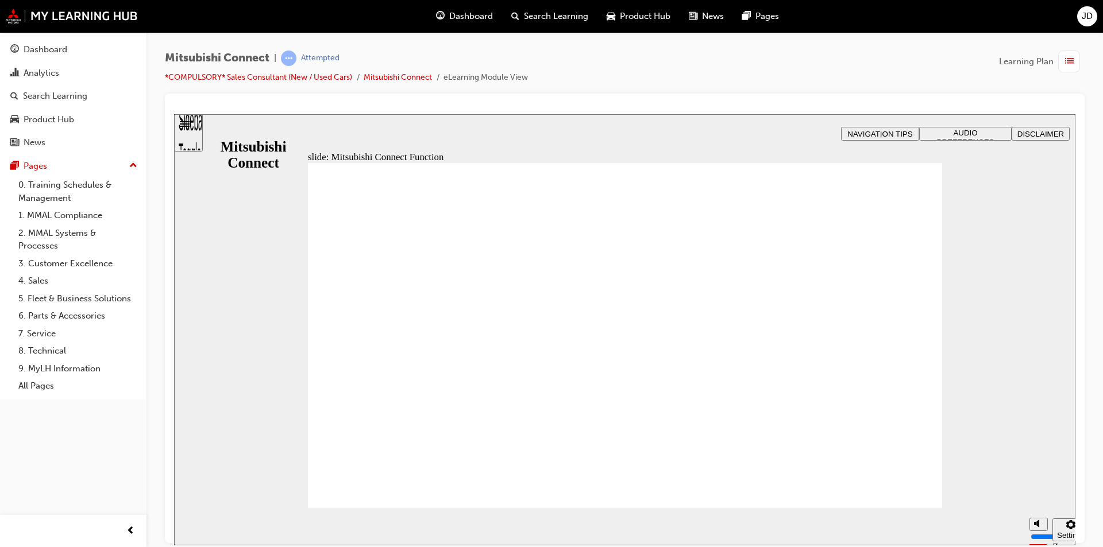
drag, startPoint x: 736, startPoint y: 239, endPoint x: 760, endPoint y: 243, distance: 24.5
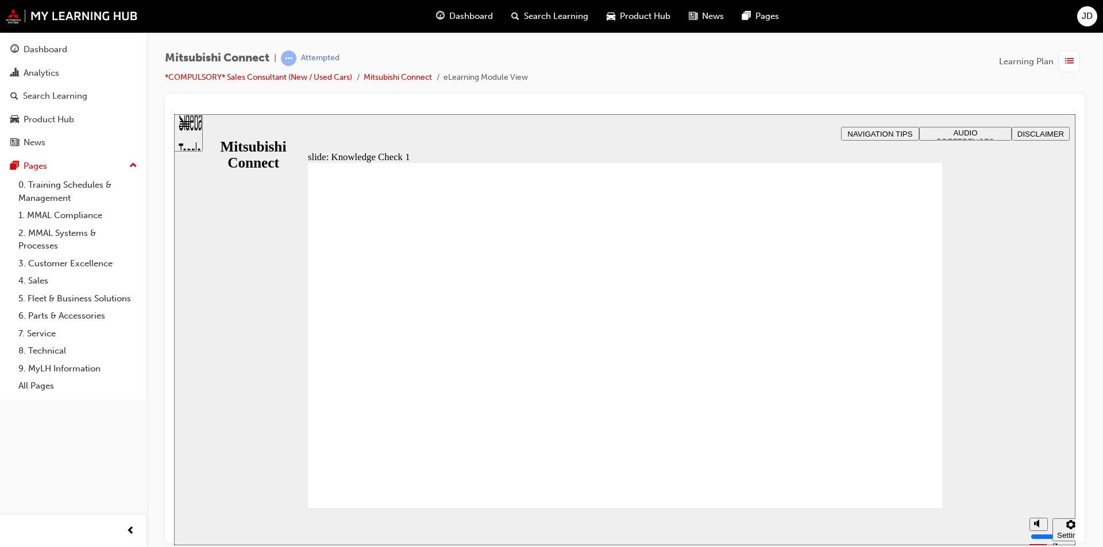
checkbox input "true"
drag, startPoint x: 335, startPoint y: 359, endPoint x: 409, endPoint y: 498, distance: 158.0
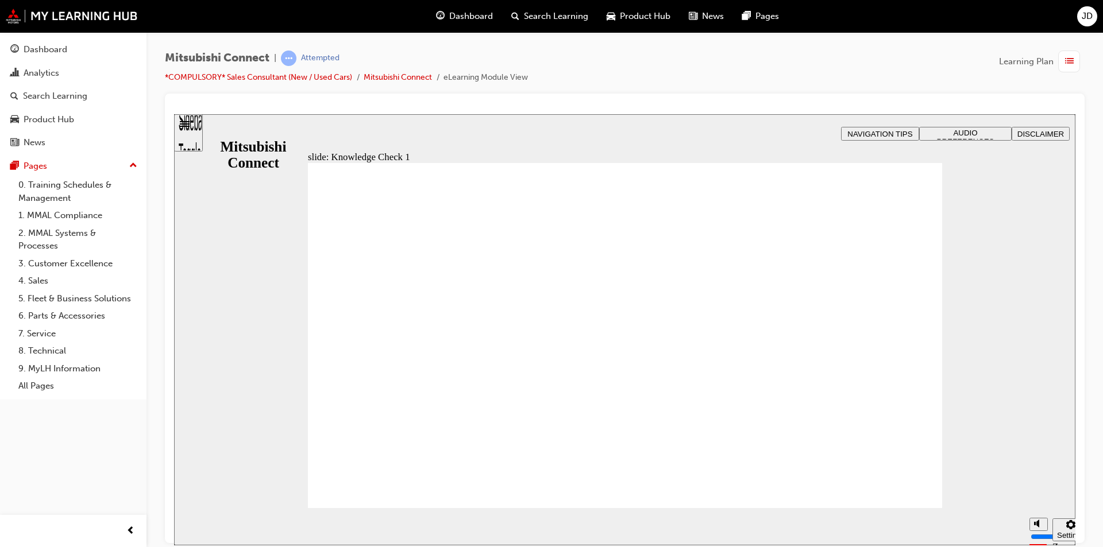
drag, startPoint x: 422, startPoint y: 347, endPoint x: 514, endPoint y: 373, distance: 95.3
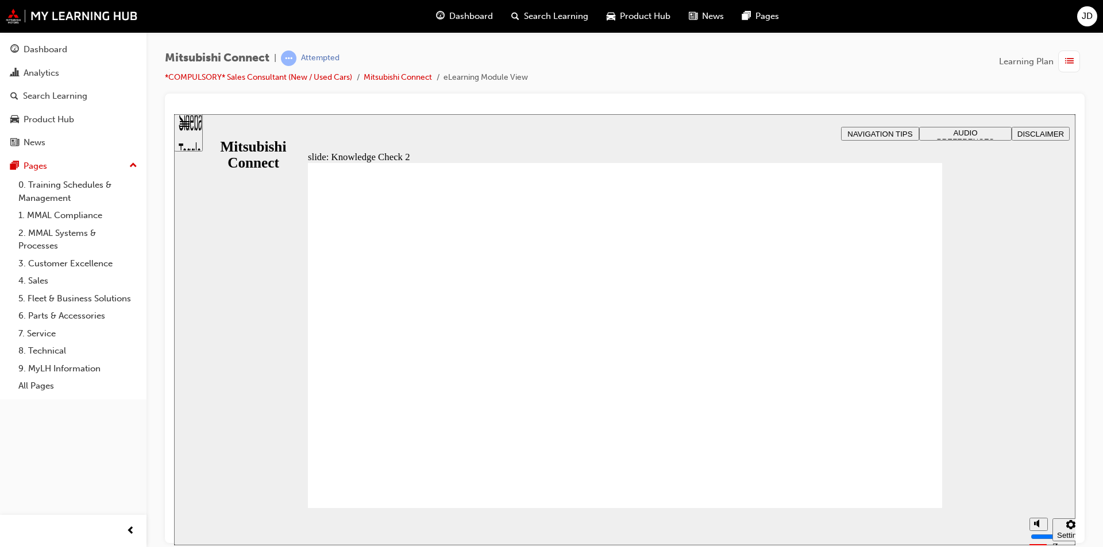
radio input "false"
radio input "true"
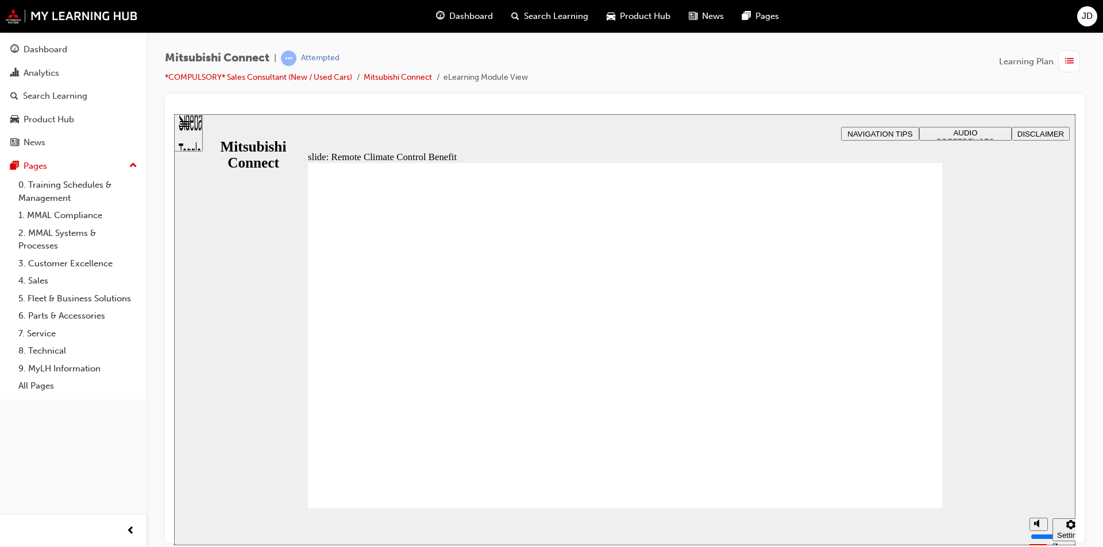
drag, startPoint x: 894, startPoint y: 486, endPoint x: 902, endPoint y: 482, distance: 9.3
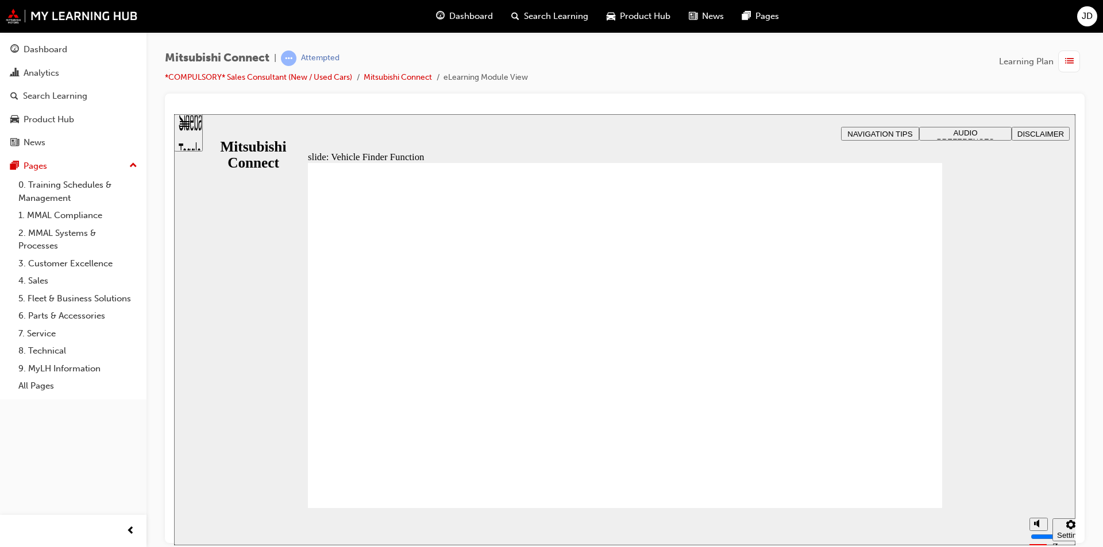
checkbox input "true"
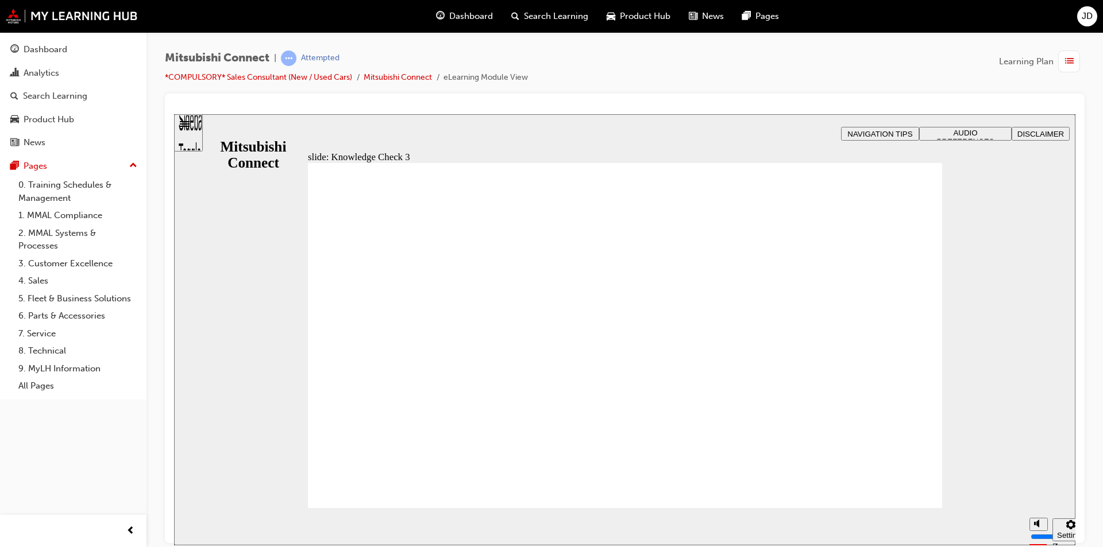
checkbox input "true"
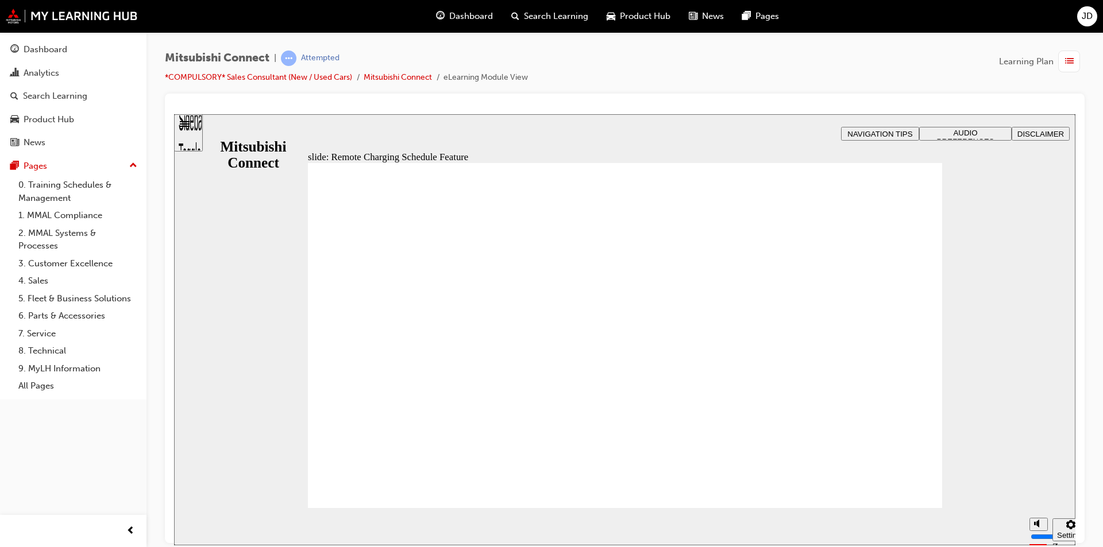
drag, startPoint x: 888, startPoint y: 504, endPoint x: 906, endPoint y: 476, distance: 33.3
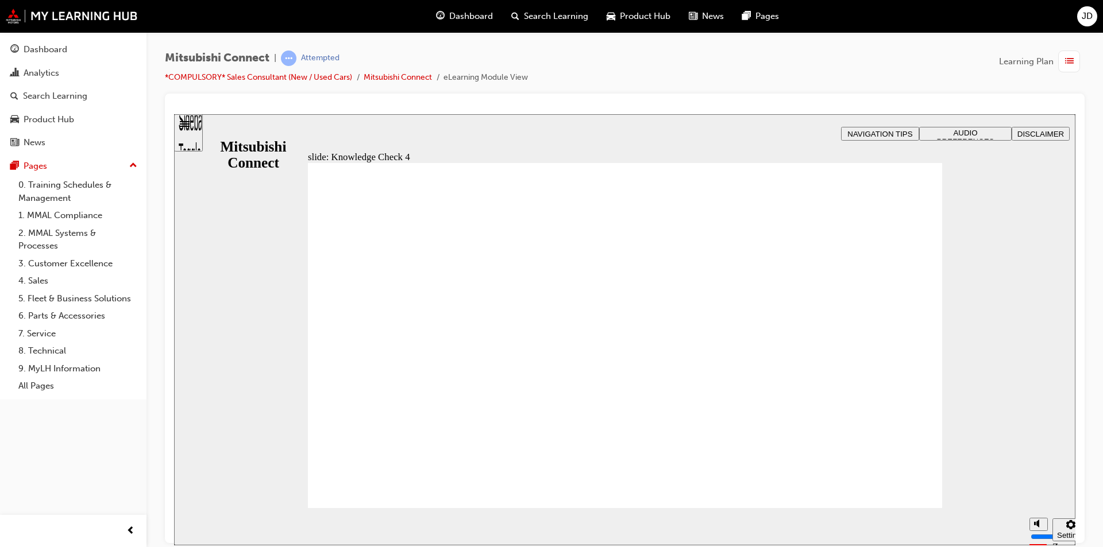
radio input "true"
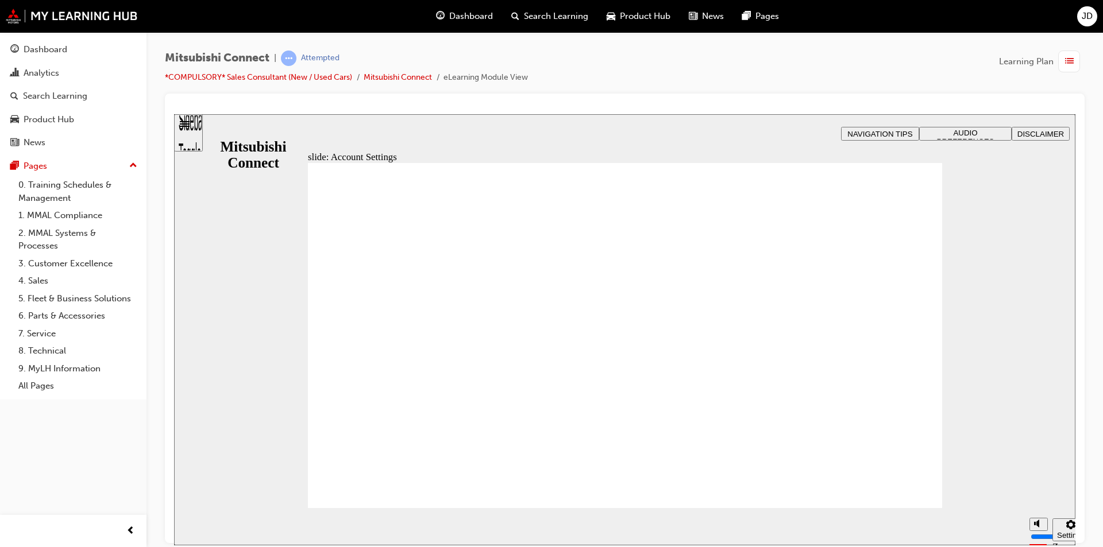
checkbox input "true"
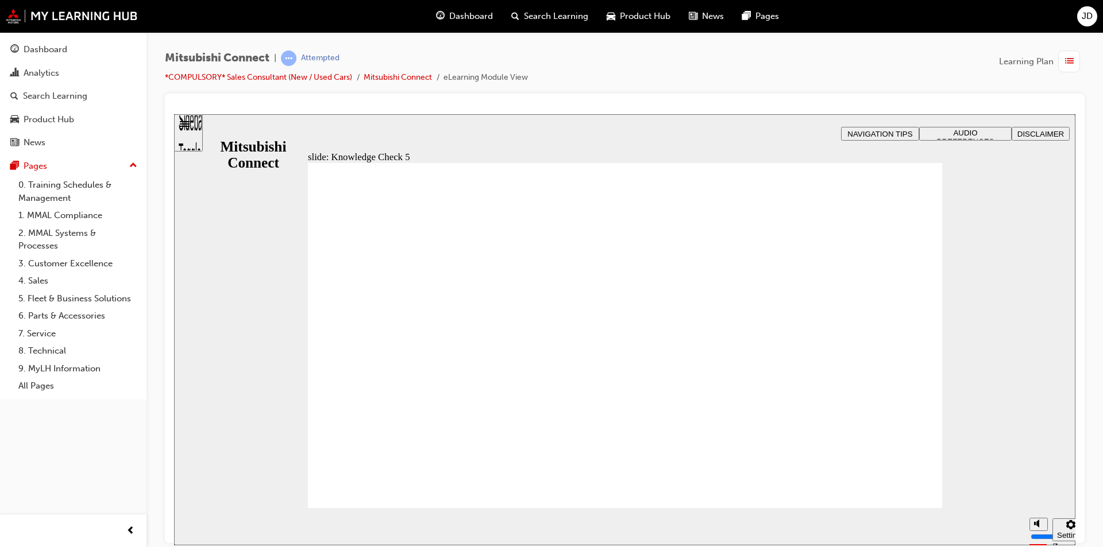
checkbox input "true"
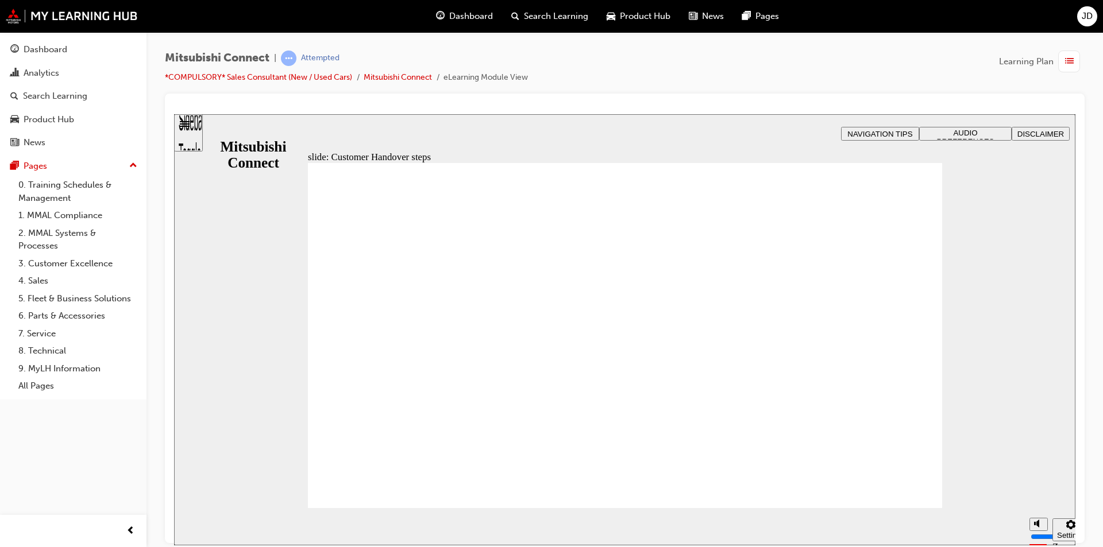
radio input "true"
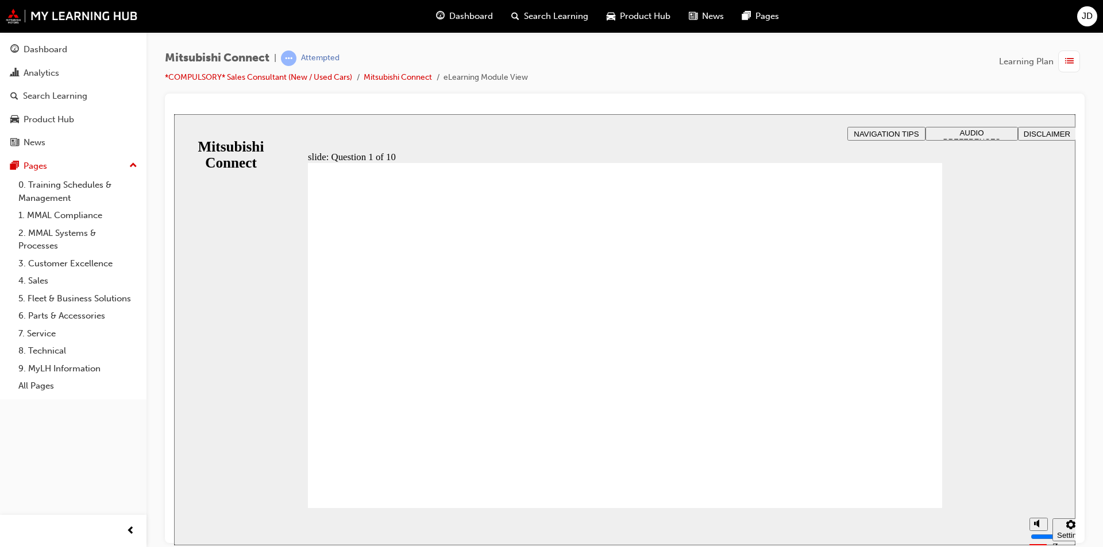
checkbox input "true"
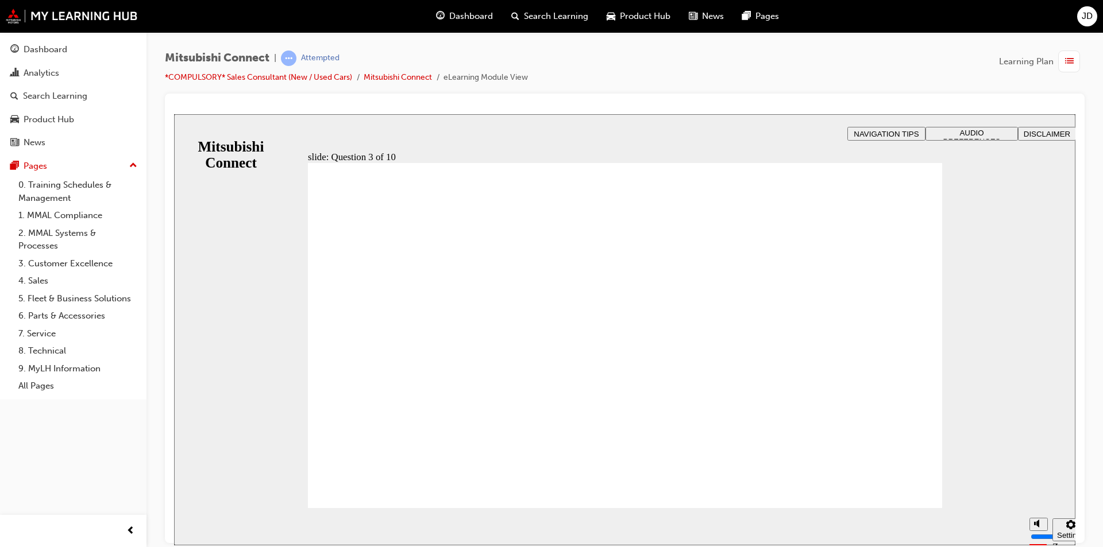
checkbox input "true"
drag, startPoint x: 330, startPoint y: 339, endPoint x: 334, endPoint y: 322, distance: 17.7
checkbox input "true"
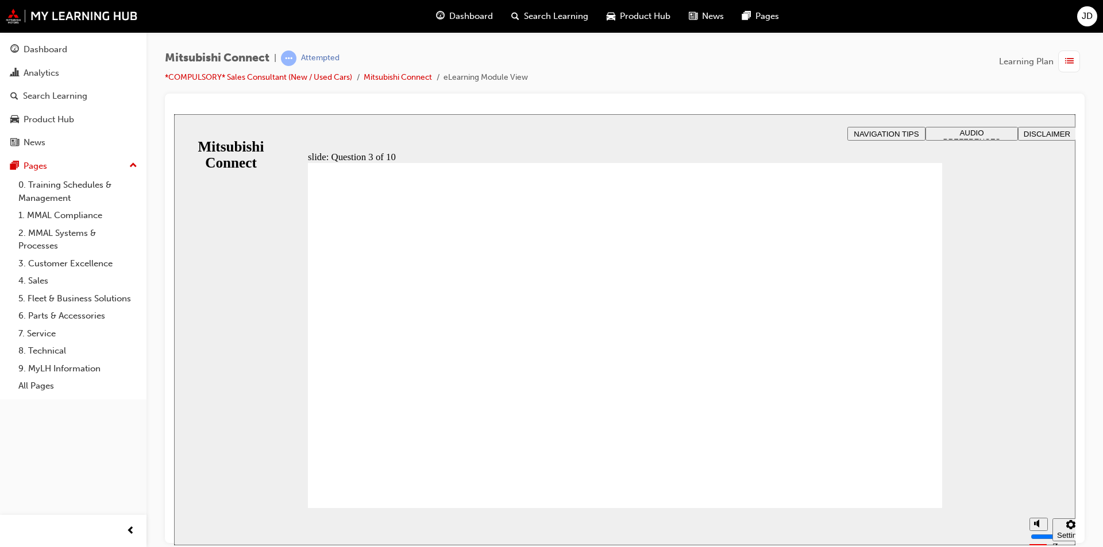
checkbox input "false"
radio input "true"
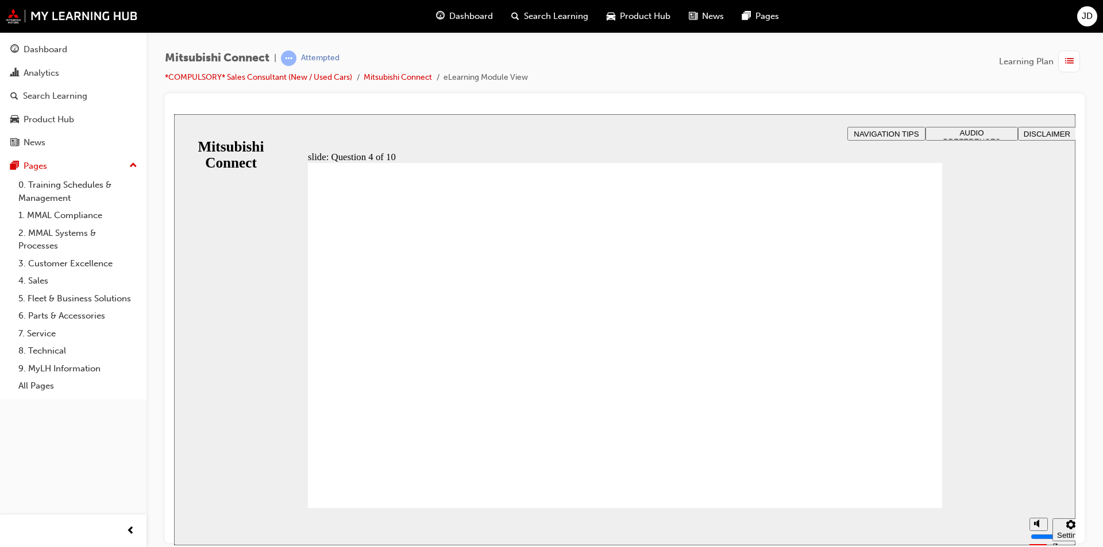
checkbox input "true"
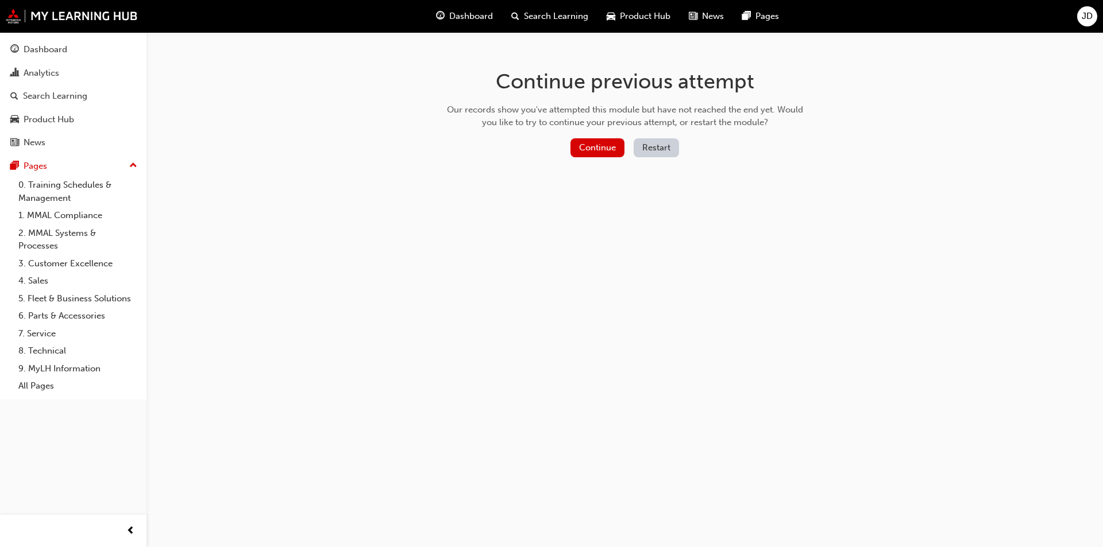
click at [656, 152] on button "Restart" at bounding box center [655, 147] width 45 height 19
click at [599, 141] on button "Continue" at bounding box center [597, 147] width 54 height 19
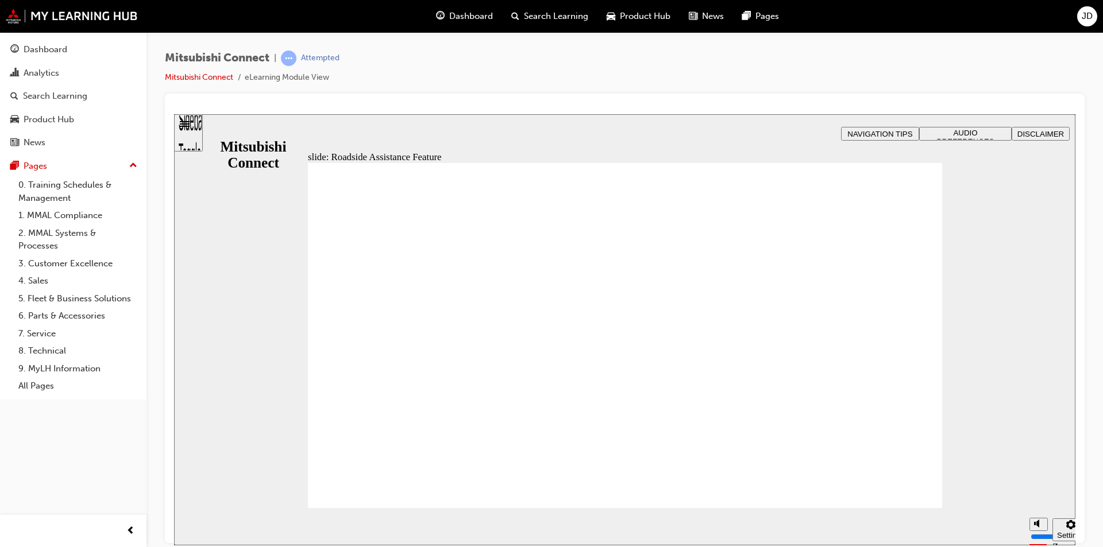
checkbox input "true"
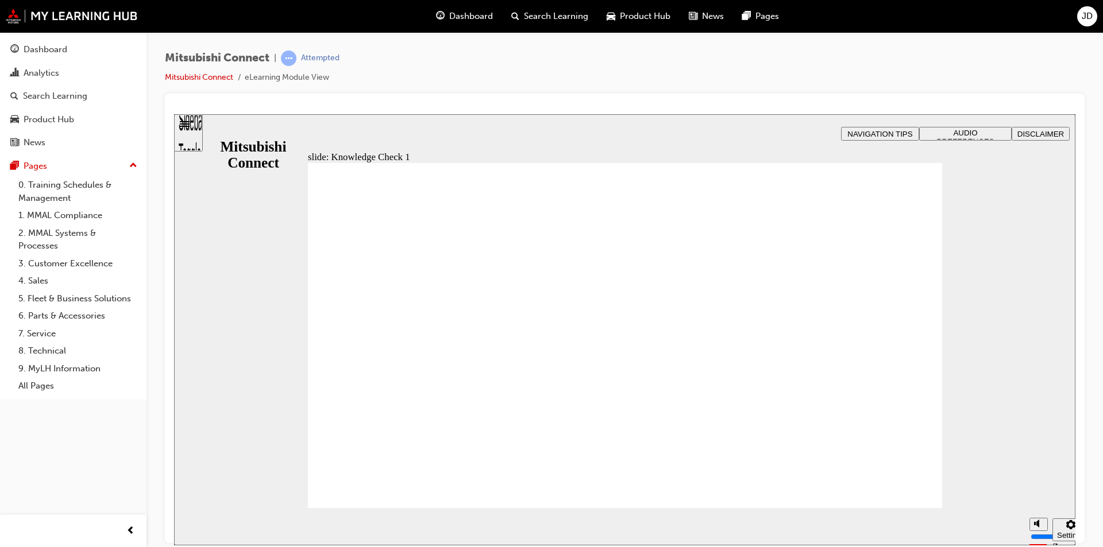
checkbox input "true"
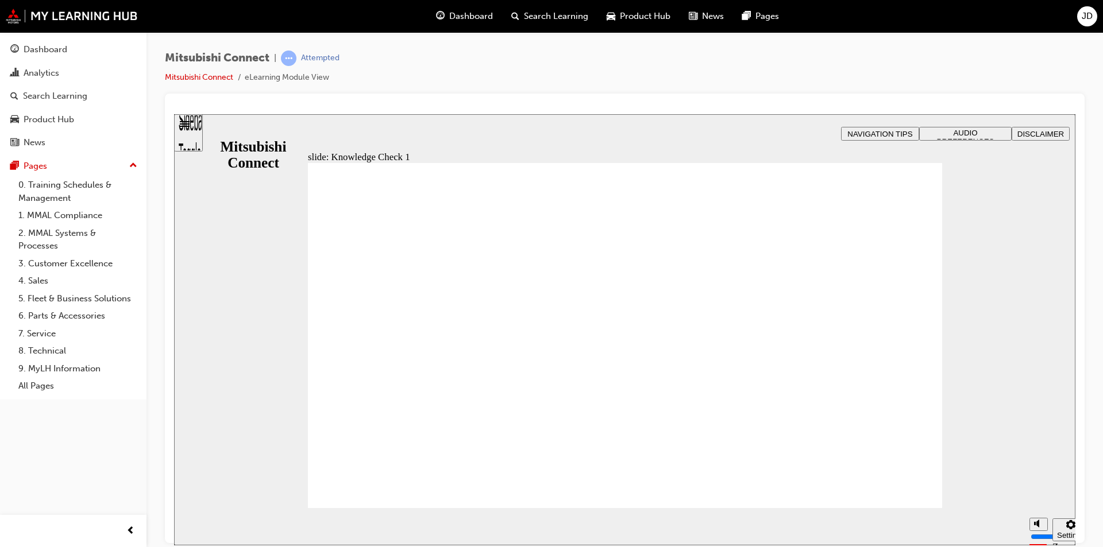
checkbox input "false"
checkbox input "true"
checkbox input "false"
checkbox input "true"
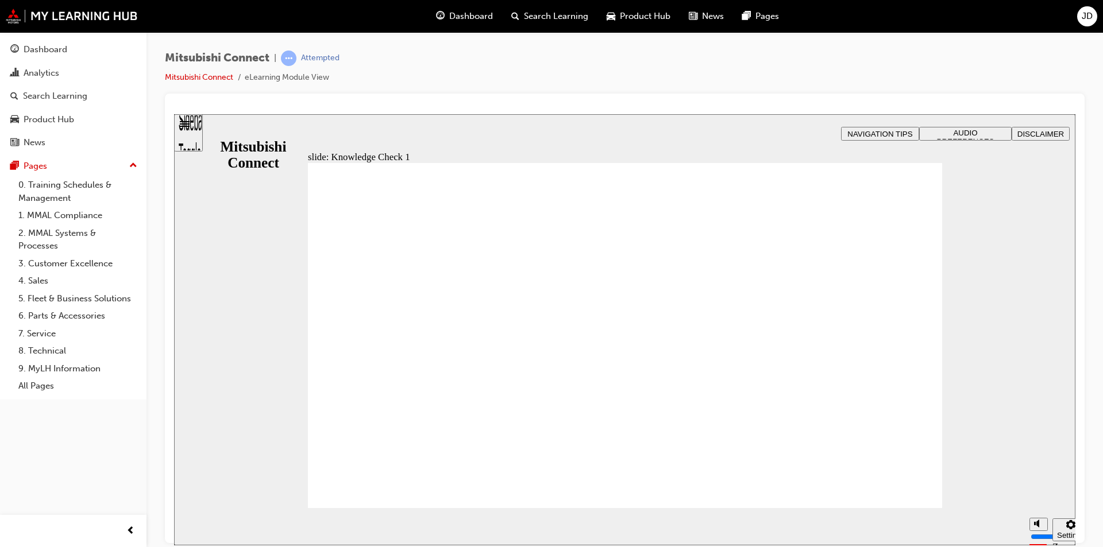
drag, startPoint x: 344, startPoint y: 337, endPoint x: 364, endPoint y: 484, distance: 147.7
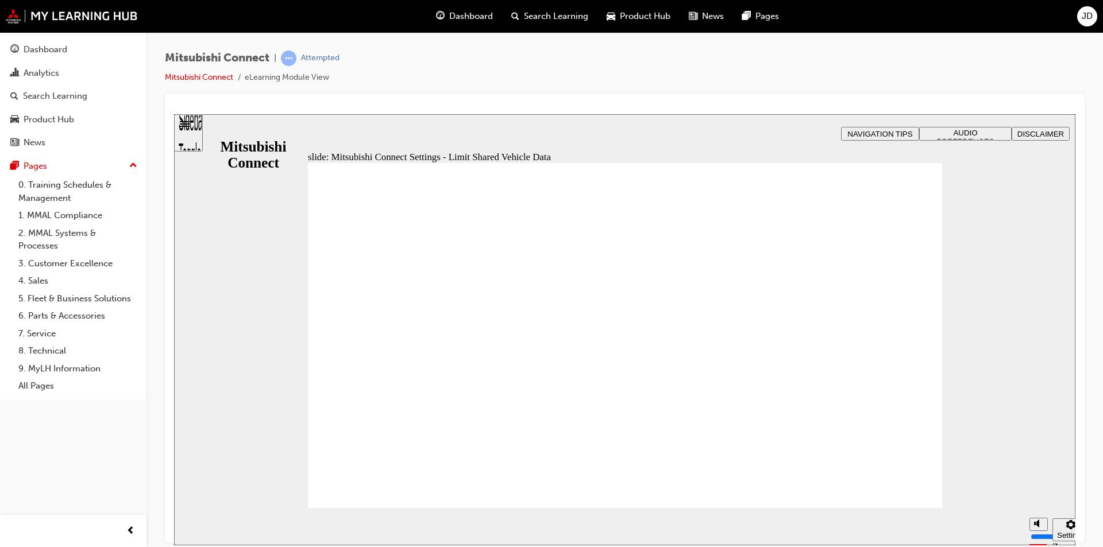
radio input "true"
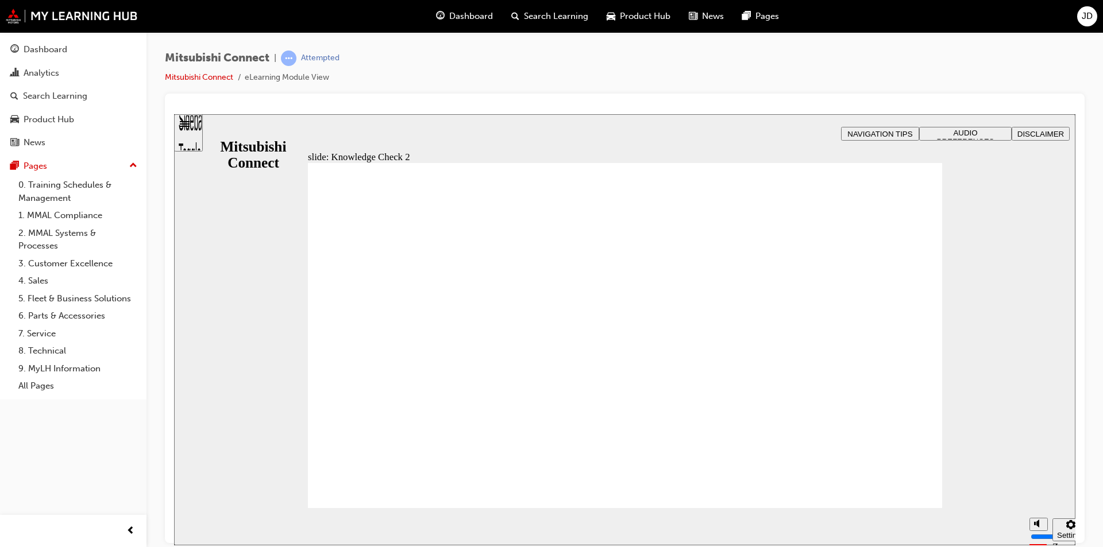
radio input "false"
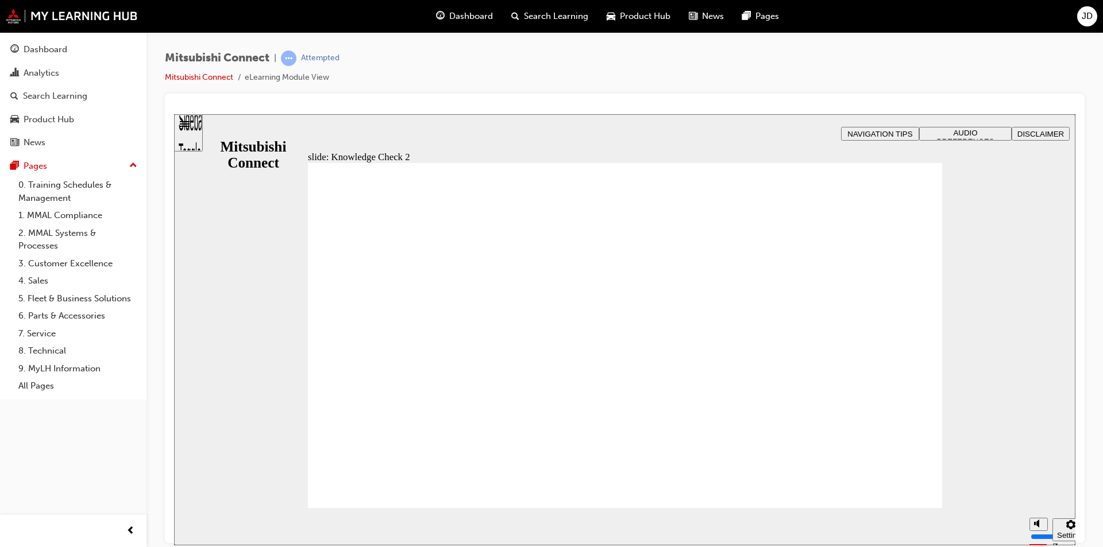
radio input "false"
radio input "true"
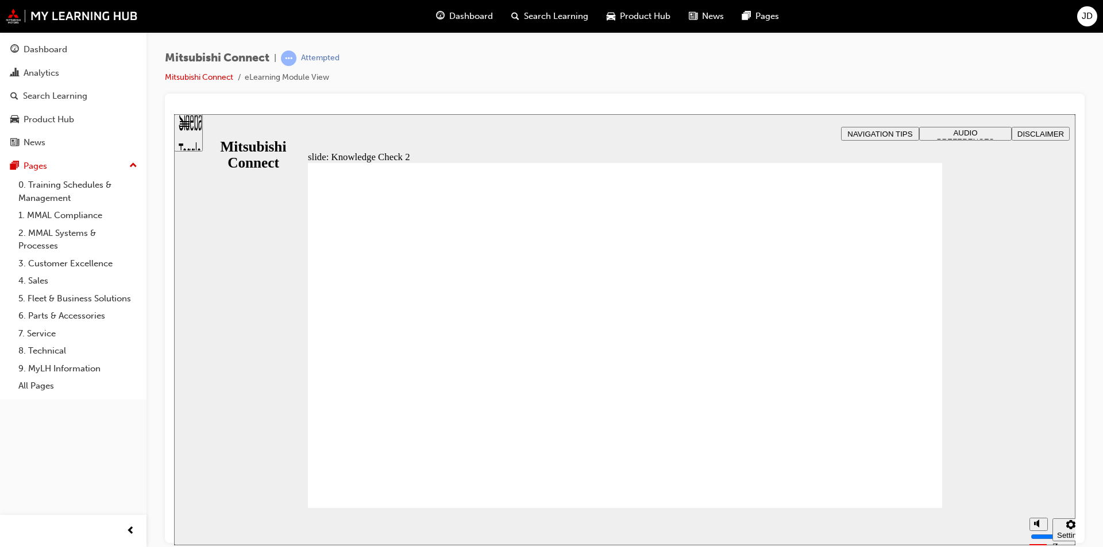
radio input "true"
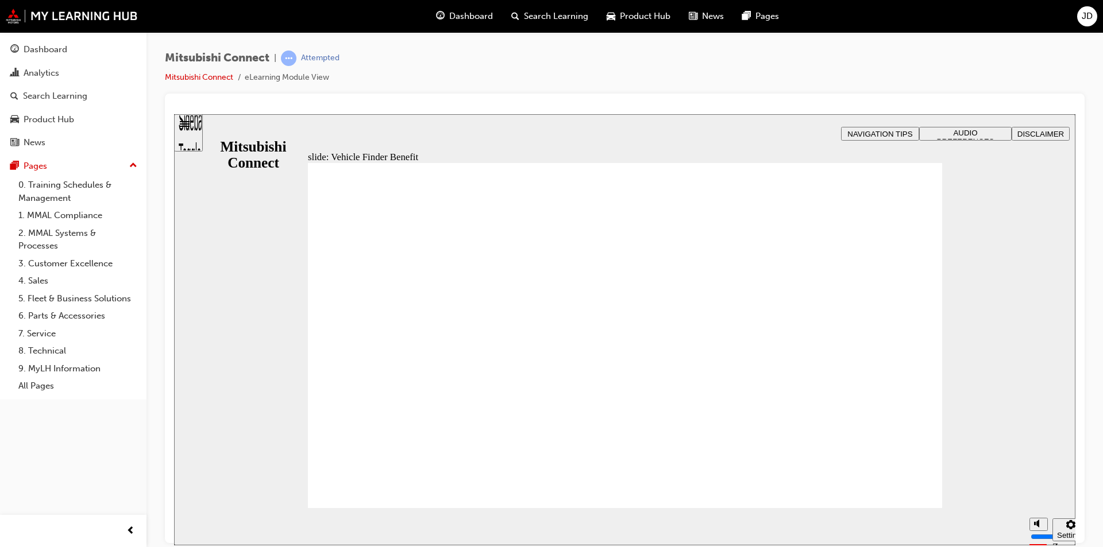
checkbox input "true"
drag, startPoint x: 366, startPoint y: 411, endPoint x: 369, endPoint y: 395, distance: 16.3
checkbox input "true"
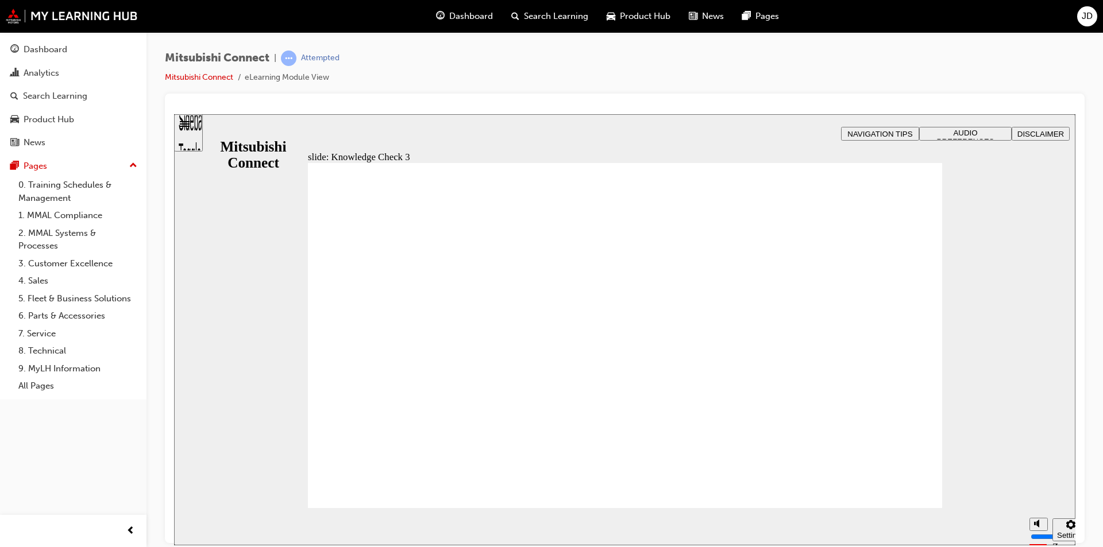
drag, startPoint x: 508, startPoint y: 497, endPoint x: 359, endPoint y: 430, distance: 163.5
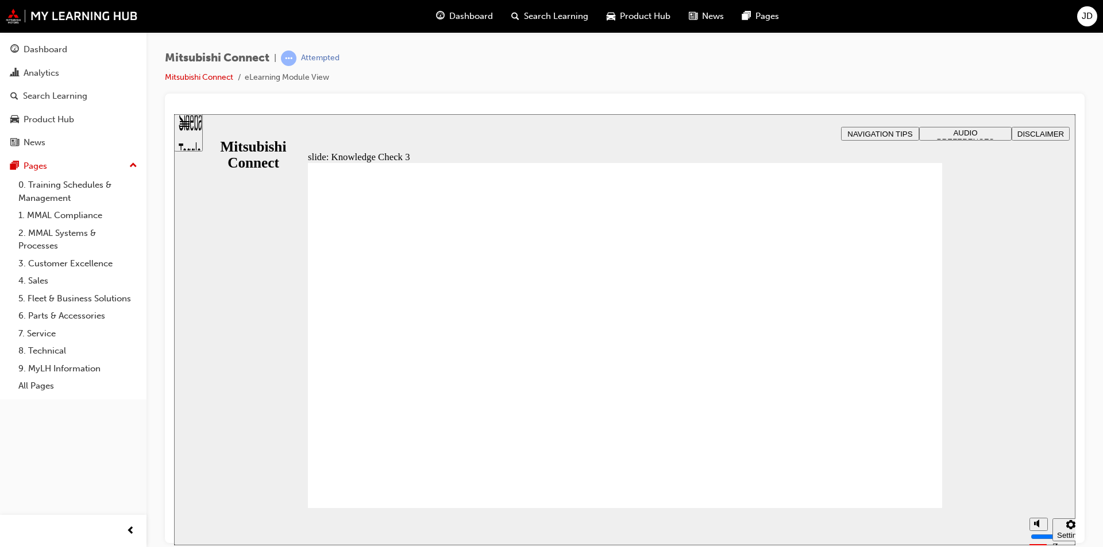
checkbox input "false"
checkbox input "true"
drag, startPoint x: 340, startPoint y: 382, endPoint x: 351, endPoint y: 343, distance: 41.1
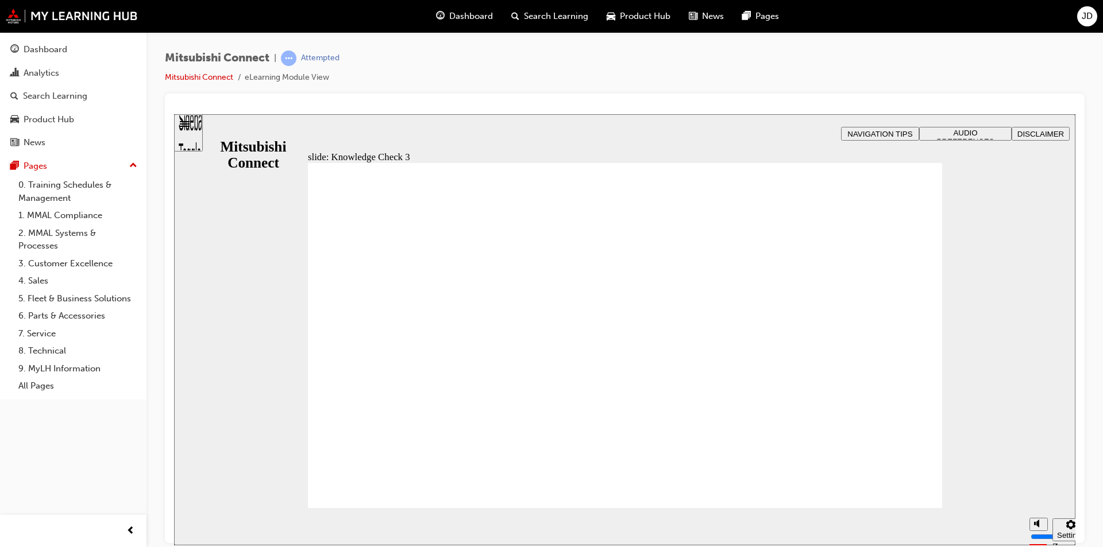
checkbox input "true"
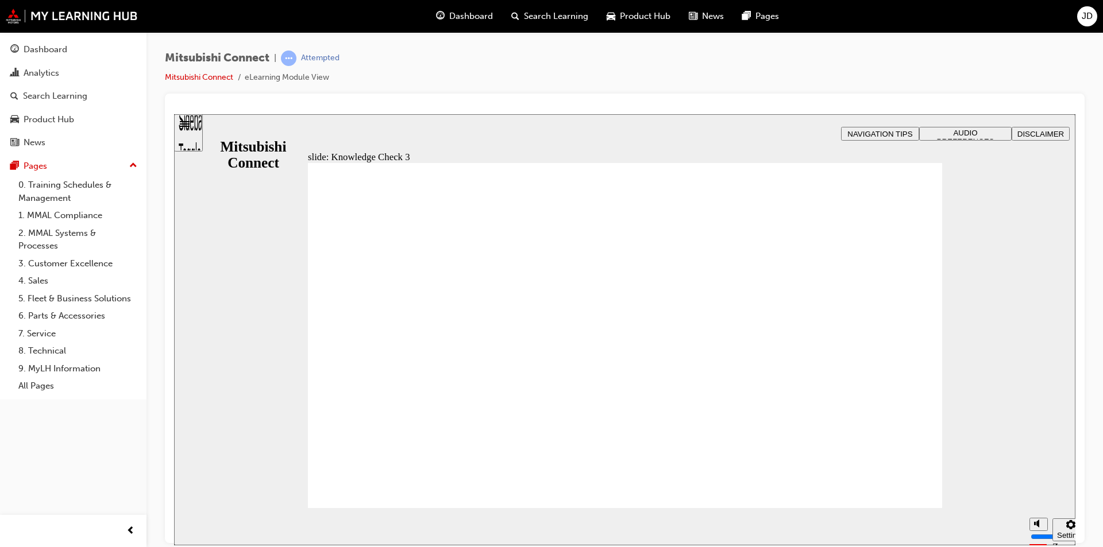
checkbox input "false"
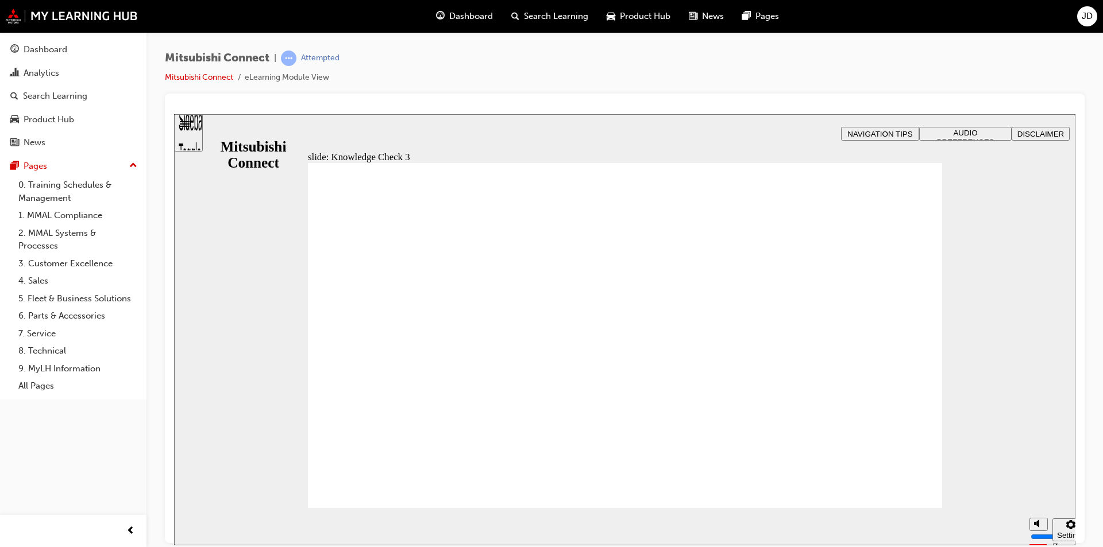
checkbox input "true"
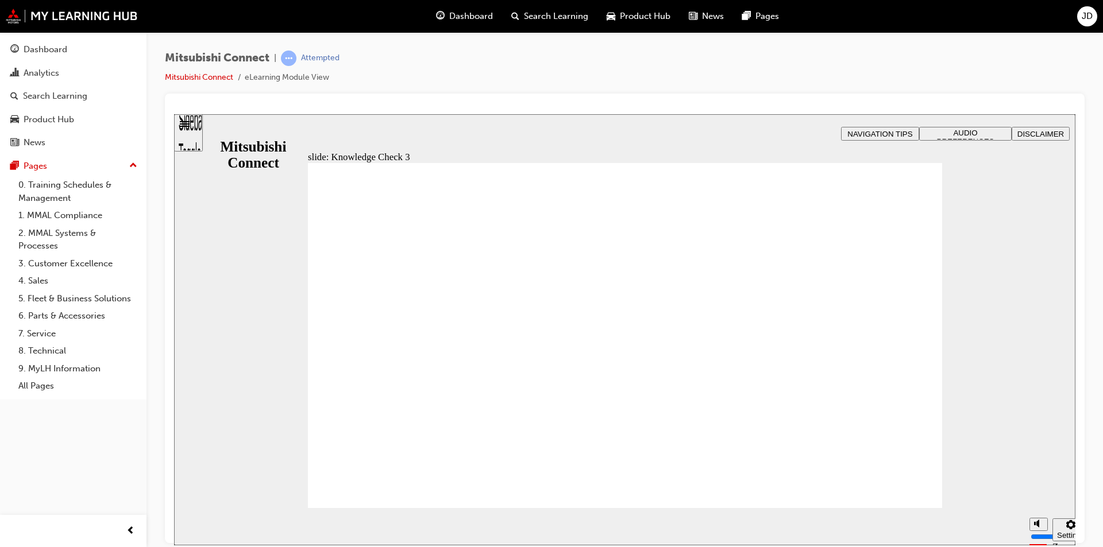
drag, startPoint x: 444, startPoint y: 304, endPoint x: 446, endPoint y: 315, distance: 11.0
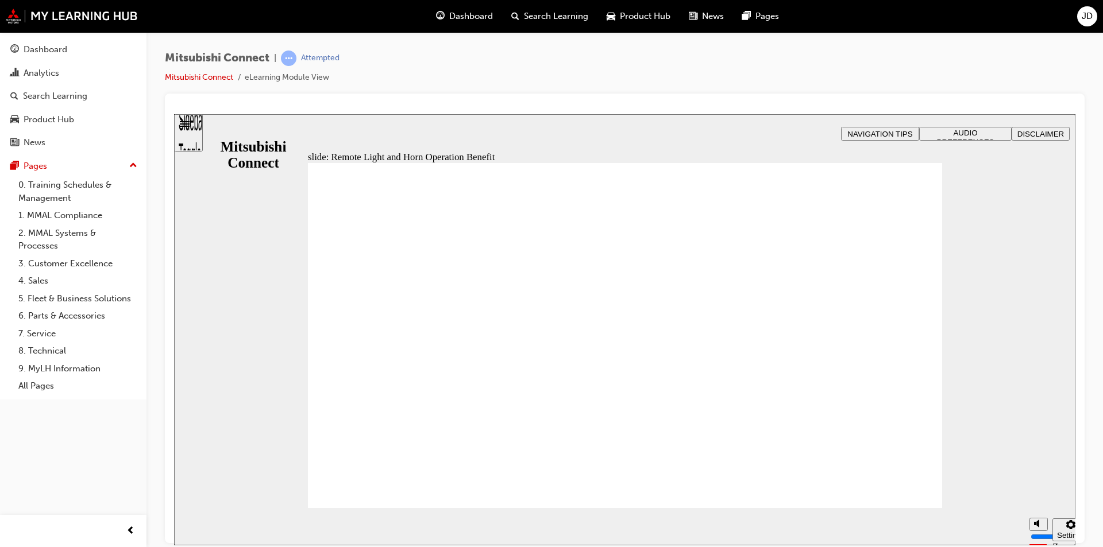
radio input "true"
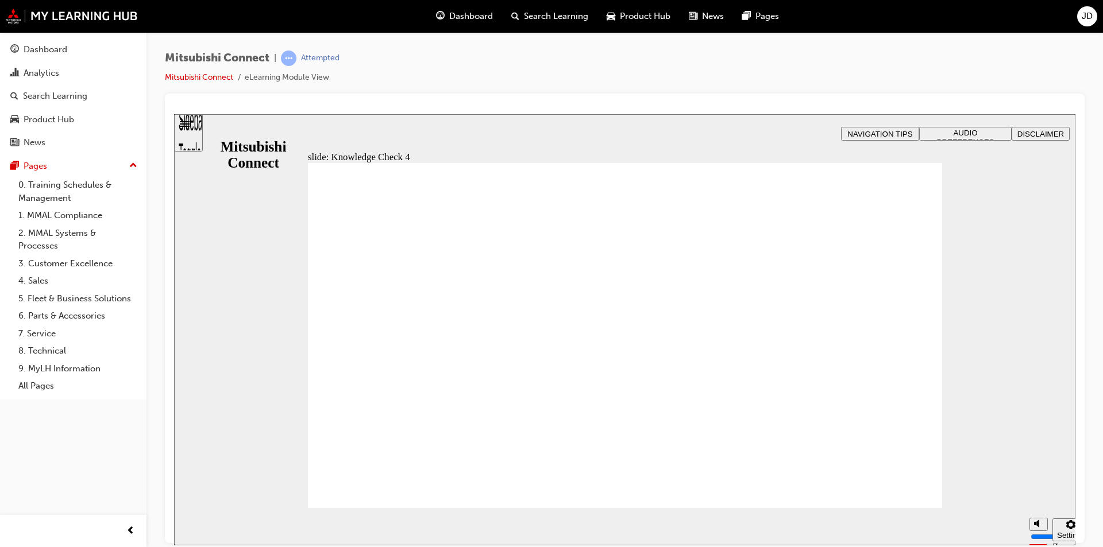
radio input "false"
radio input "true"
drag, startPoint x: 346, startPoint y: 395, endPoint x: 386, endPoint y: 477, distance: 91.4
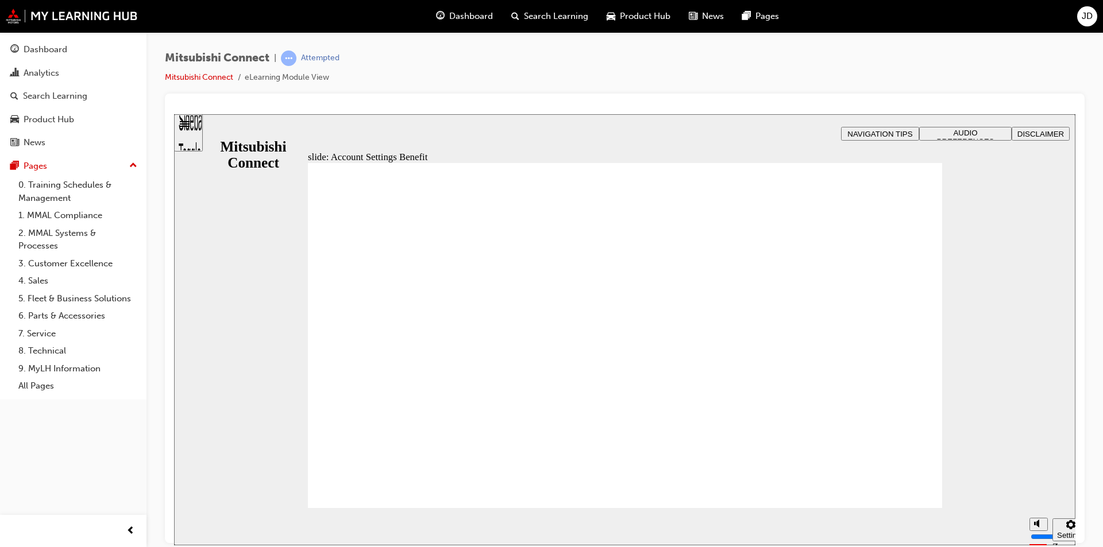
checkbox input "true"
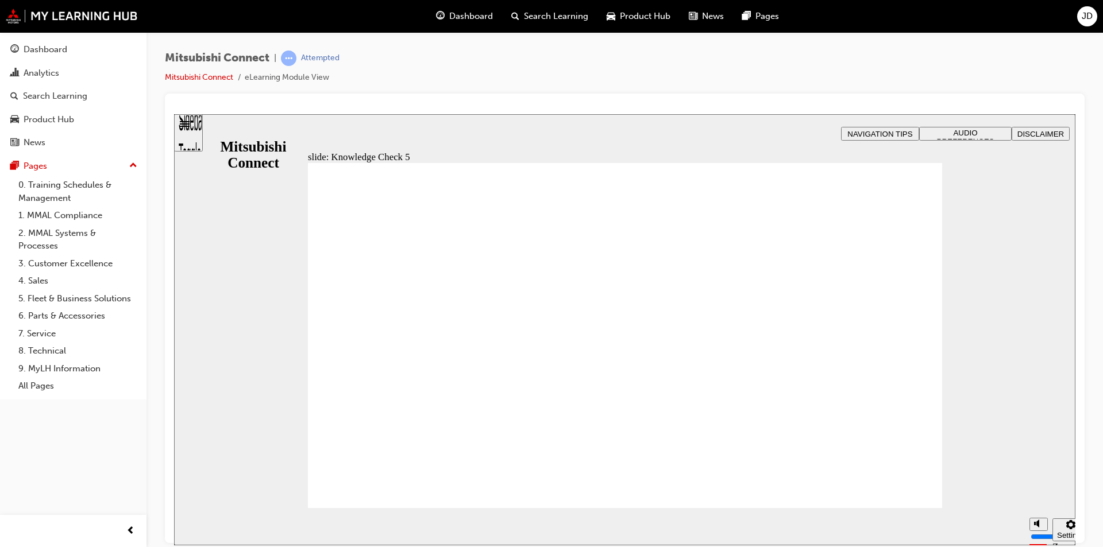
checkbox input "false"
drag, startPoint x: 396, startPoint y: 411, endPoint x: 350, endPoint y: 477, distance: 80.1
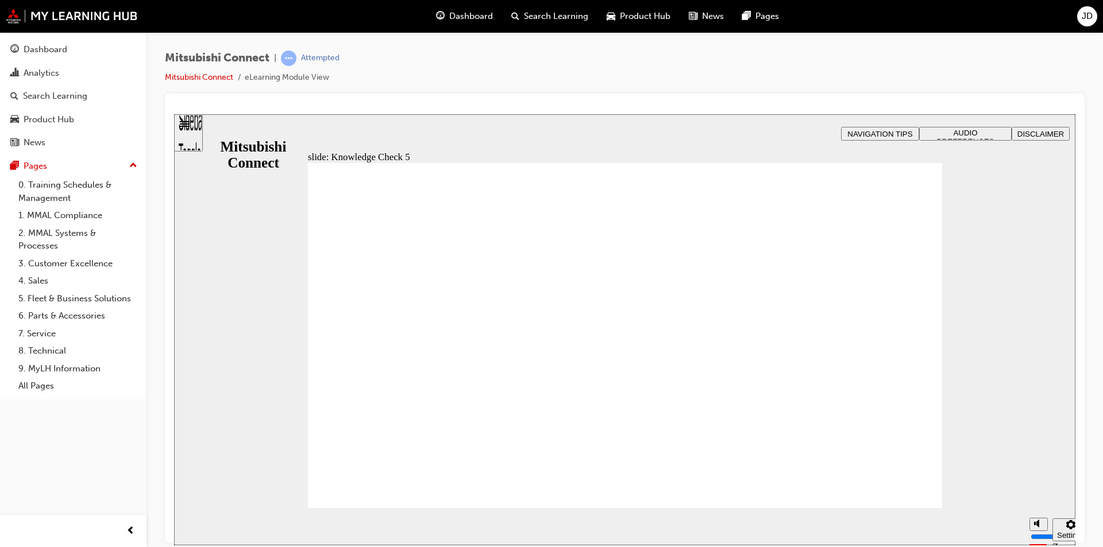
drag, startPoint x: 463, startPoint y: 490, endPoint x: 375, endPoint y: 453, distance: 96.0
checkbox input "true"
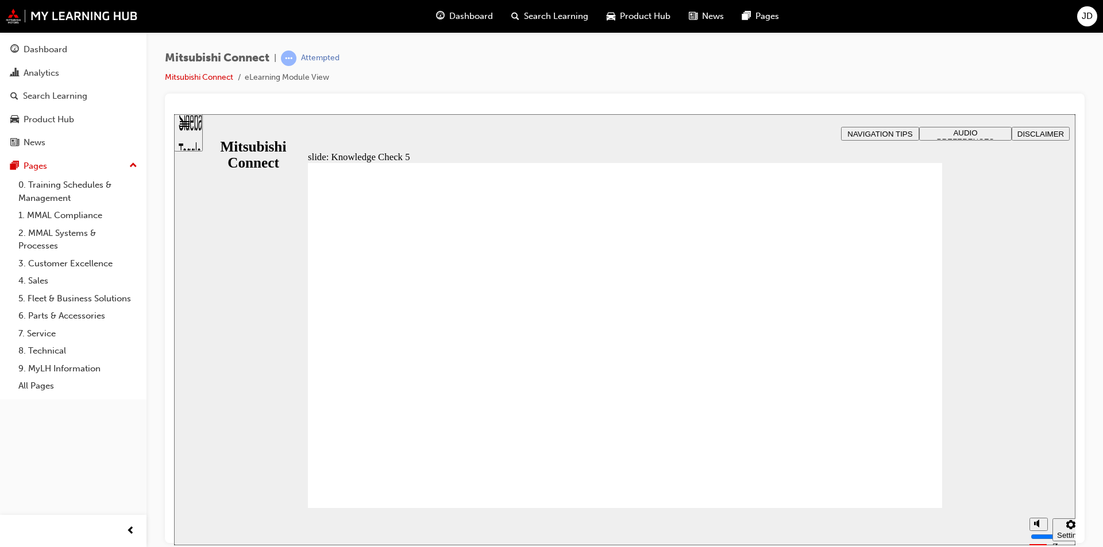
checkbox input "true"
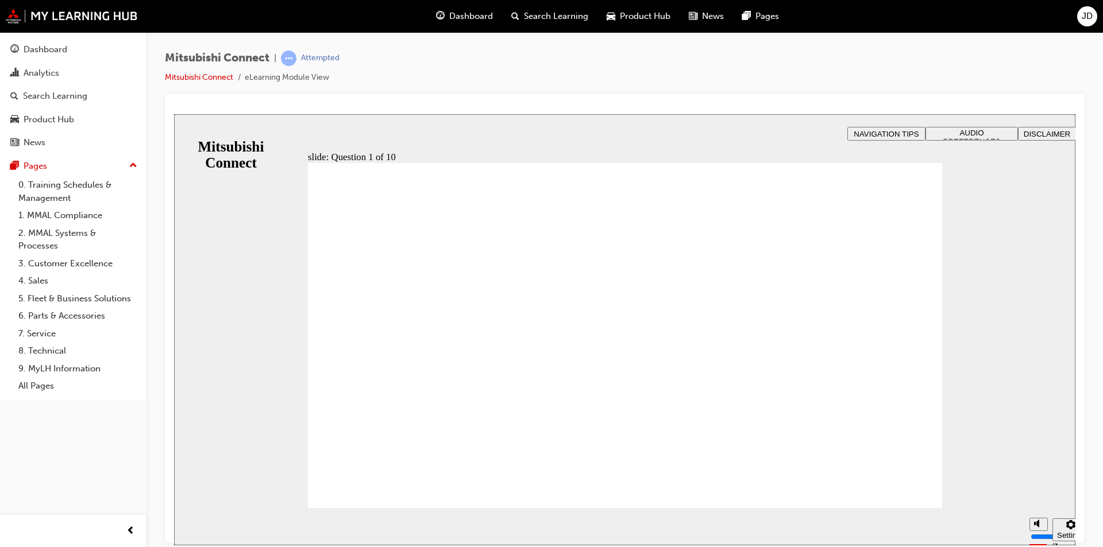
radio input "true"
checkbox input "true"
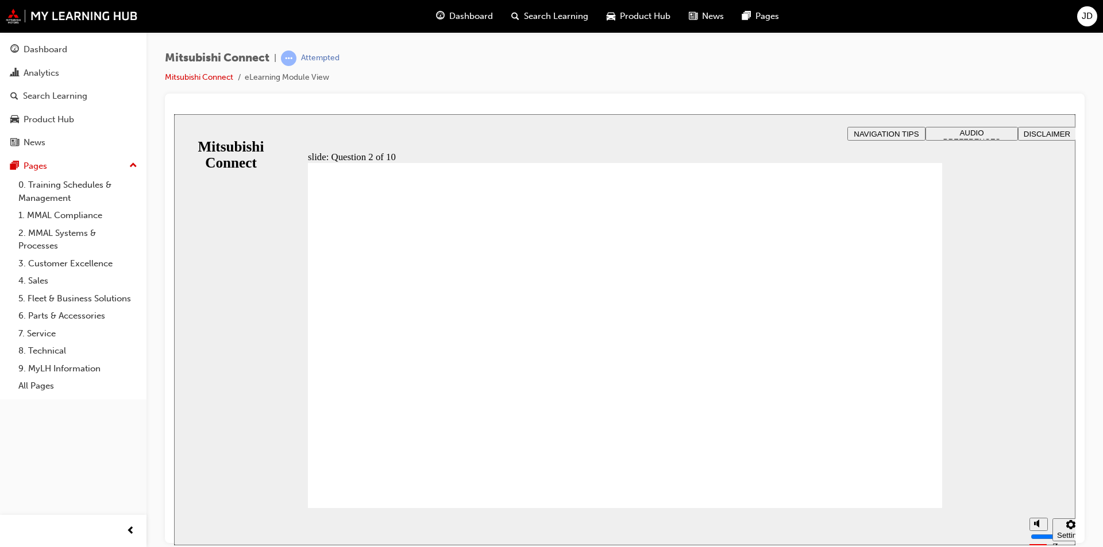
checkbox input "true"
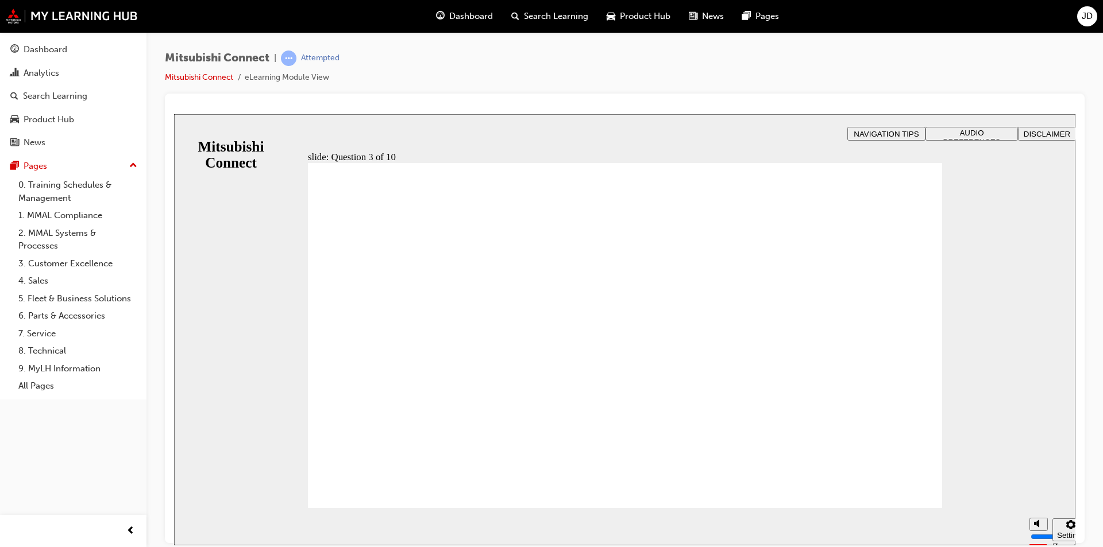
checkbox input "true"
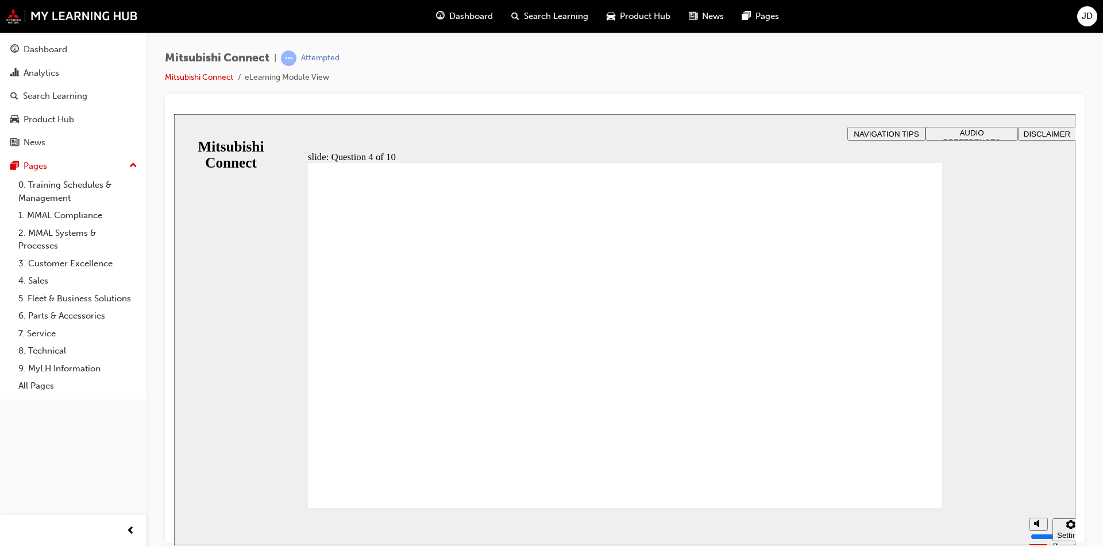
radio input "true"
checkbox input "true"
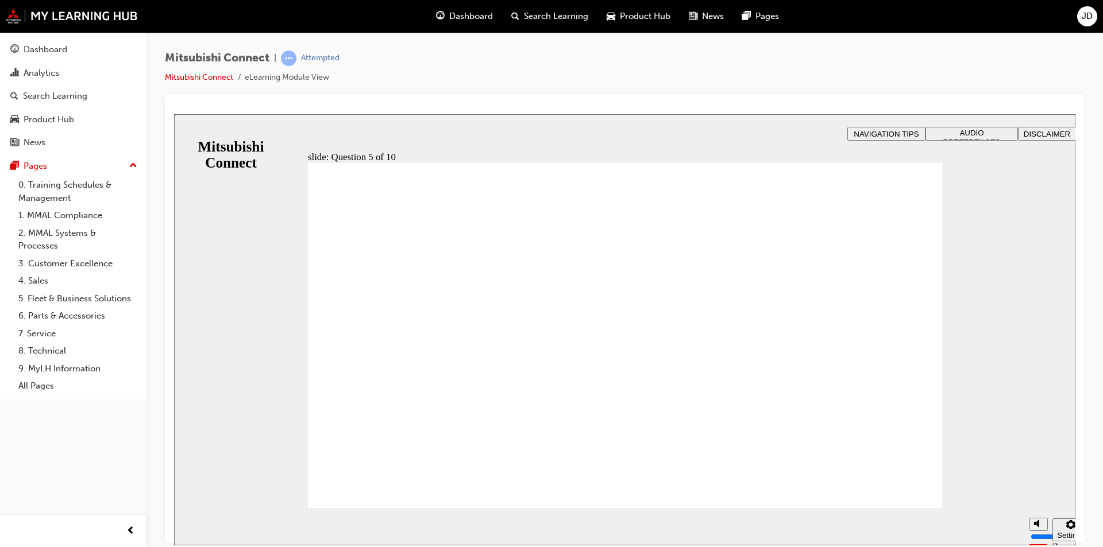
checkbox input "false"
checkbox input "true"
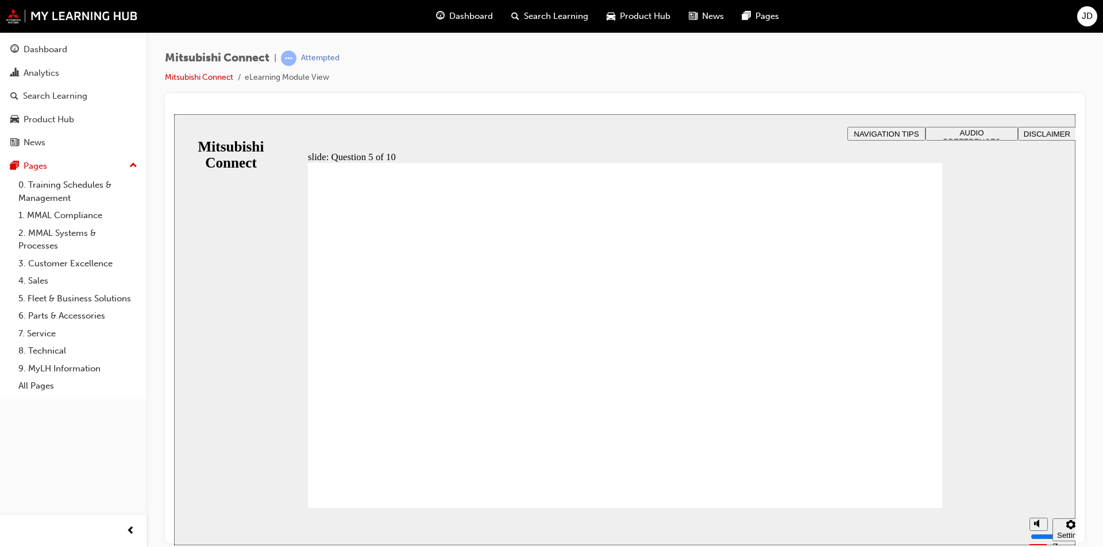
checkbox input "true"
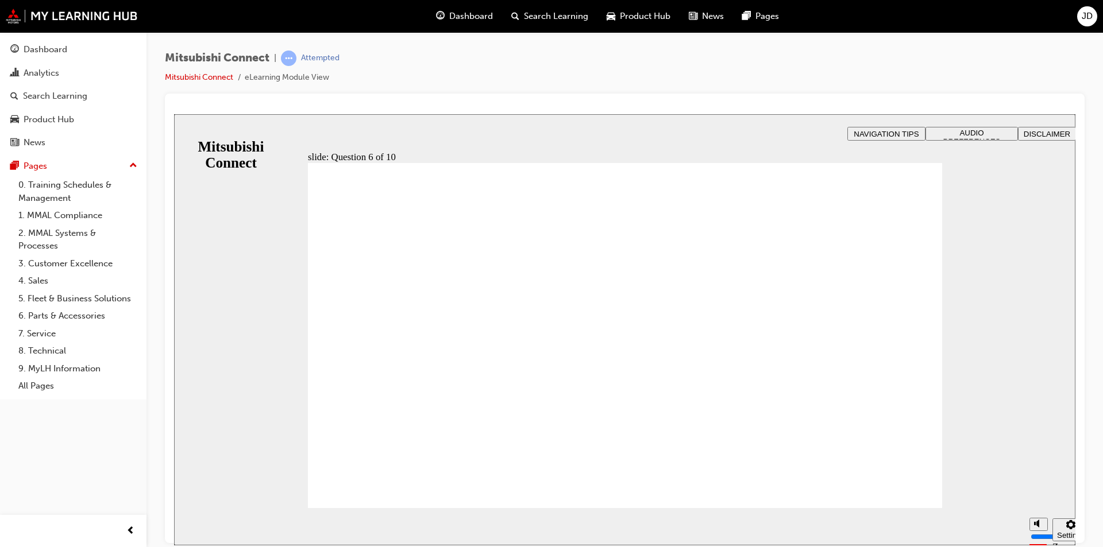
checkbox input "true"
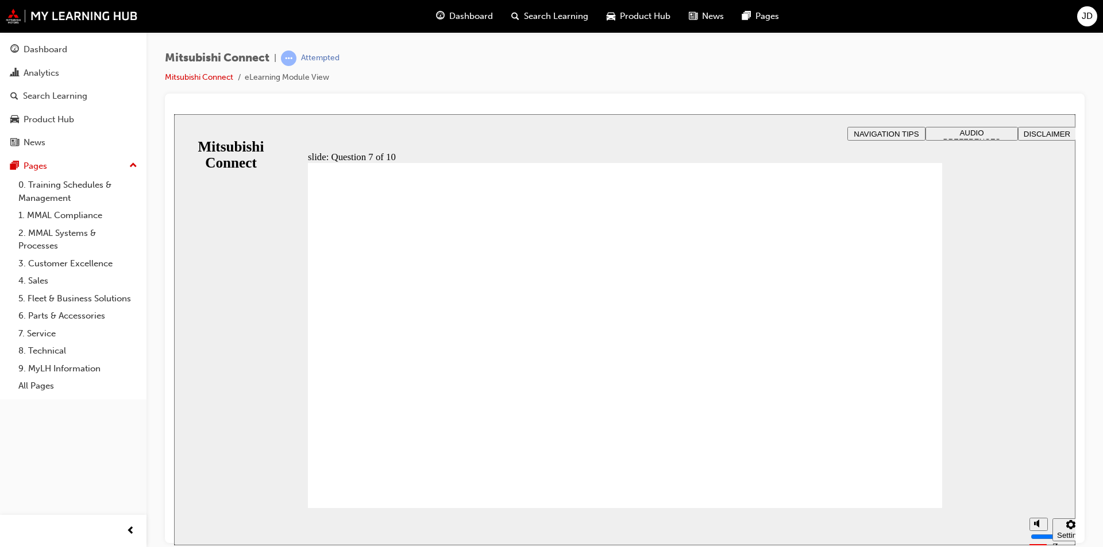
checkbox input "true"
radio input "true"
drag, startPoint x: 418, startPoint y: 385, endPoint x: 395, endPoint y: 479, distance: 96.3
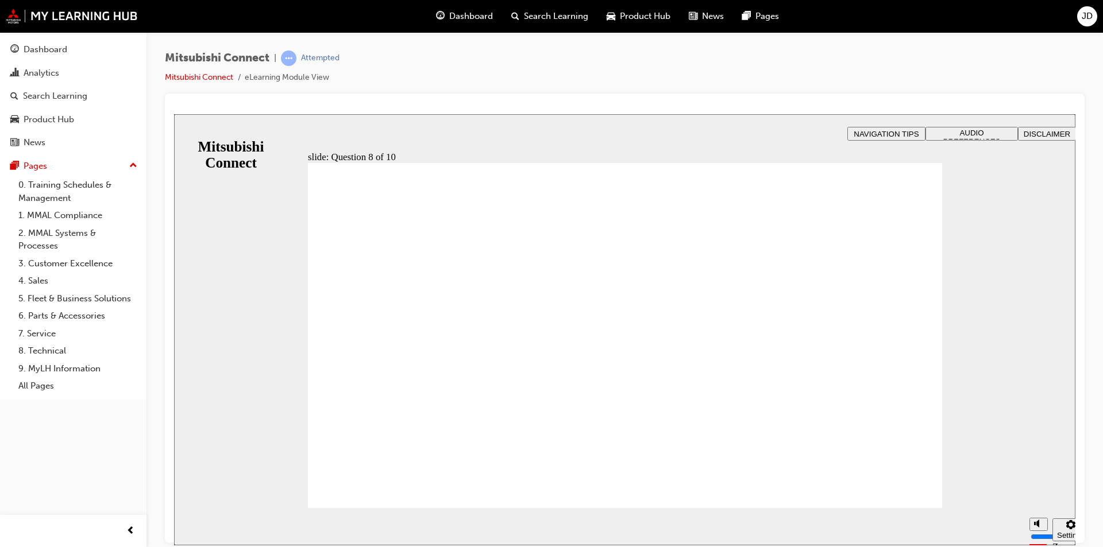
radio input "true"
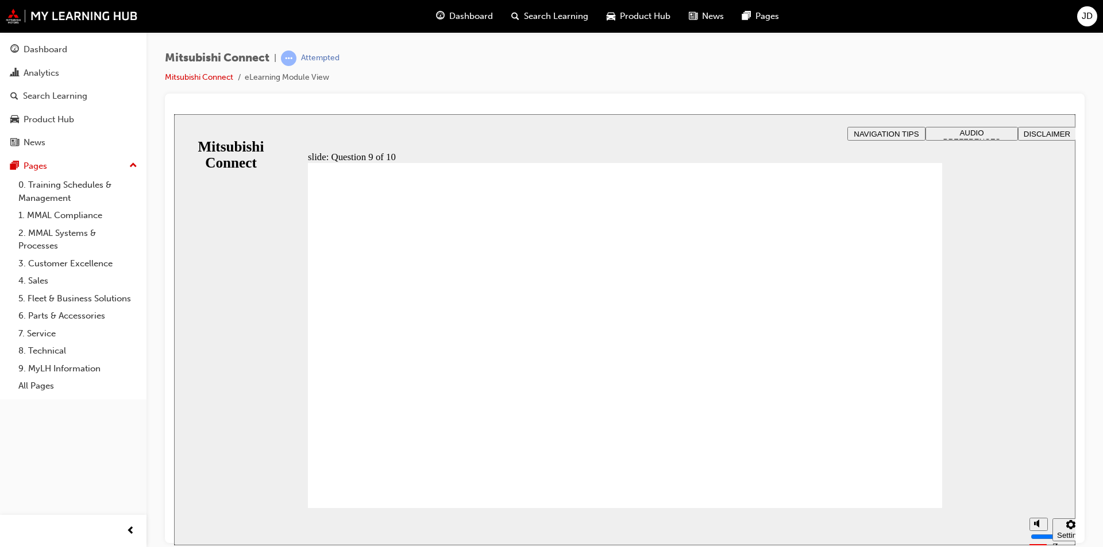
checkbox input "true"
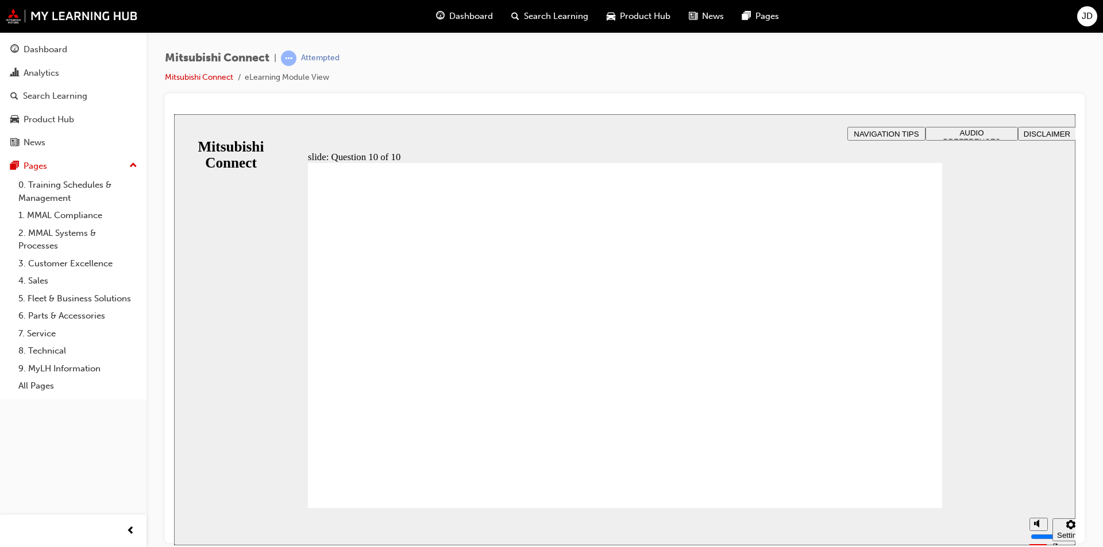
click at [63, 13] on img at bounding box center [72, 16] width 132 height 15
